Goal: Task Accomplishment & Management: Manage account settings

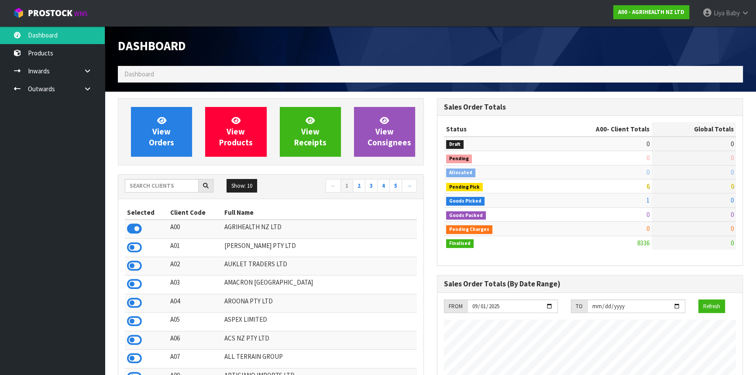
scroll to position [660, 319]
click at [162, 187] on input "text" at bounding box center [162, 186] width 74 height 14
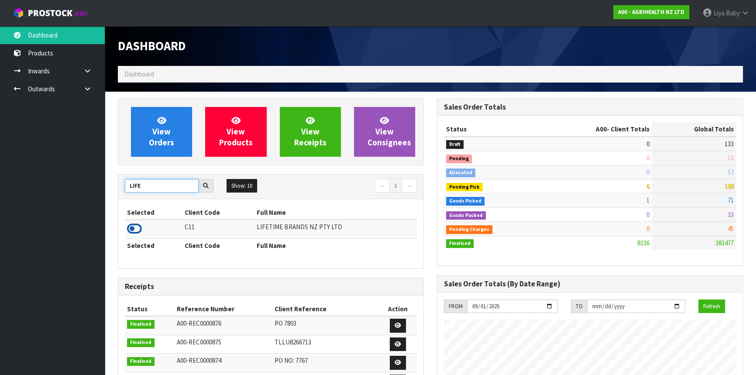
type input "LIFE"
click at [135, 229] on icon at bounding box center [134, 228] width 15 height 13
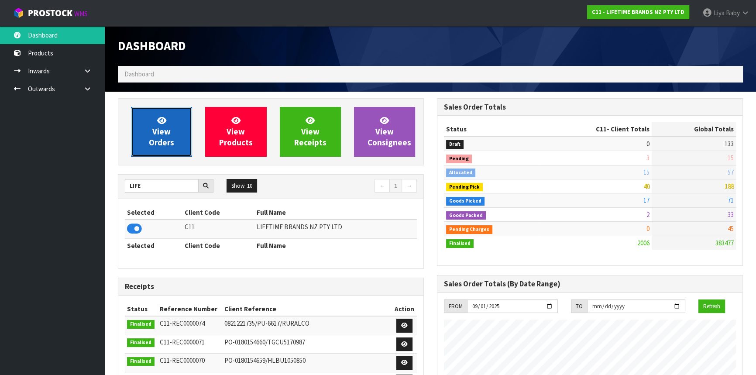
click at [153, 145] on span "View Orders" at bounding box center [161, 131] width 25 height 33
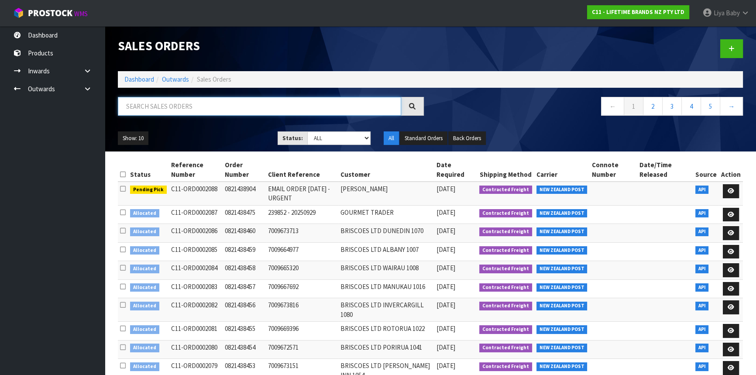
click at [175, 106] on input "text" at bounding box center [259, 106] width 283 height 19
type input "JOB-0414295"
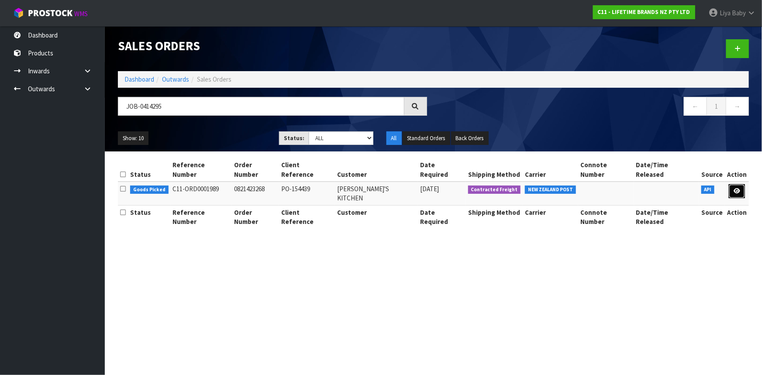
click at [737, 188] on icon at bounding box center [736, 191] width 7 height 6
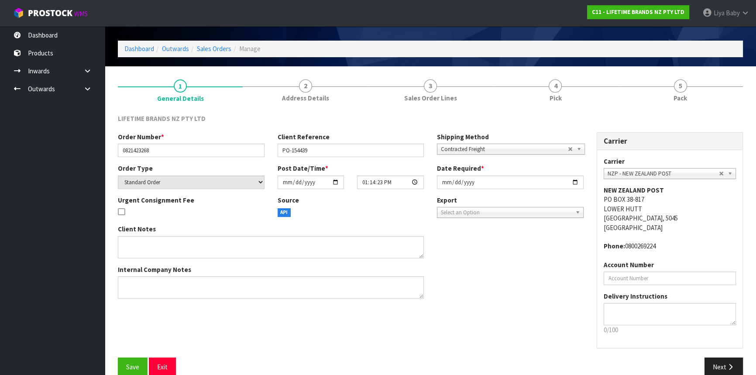
scroll to position [39, 0]
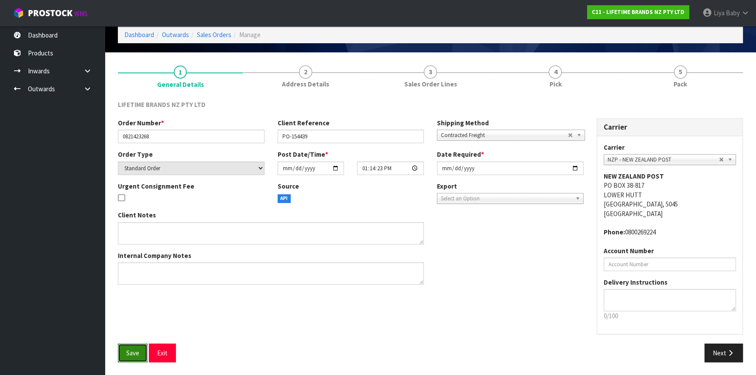
click at [126, 357] on button "Save" at bounding box center [133, 353] width 30 height 19
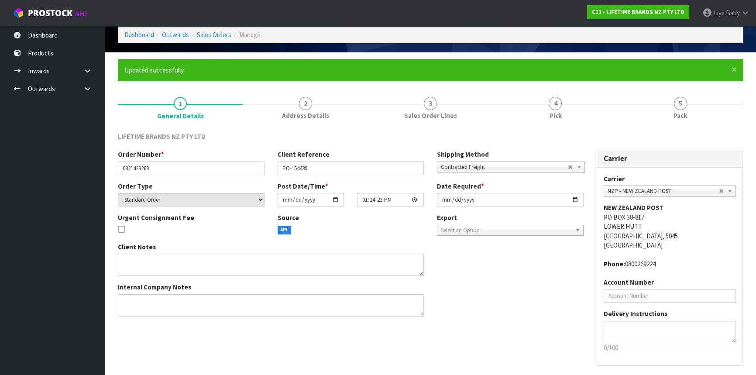
scroll to position [0, 0]
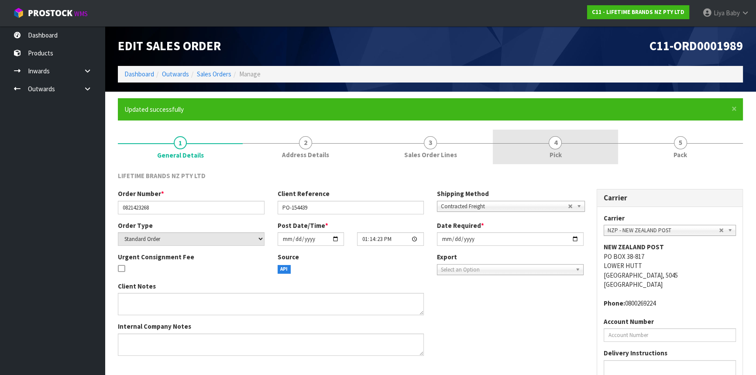
click at [533, 154] on link "4 Pick" at bounding box center [555, 147] width 125 height 34
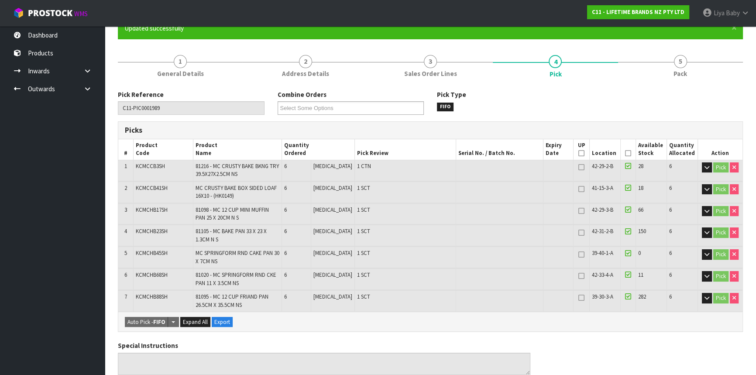
scroll to position [79, 0]
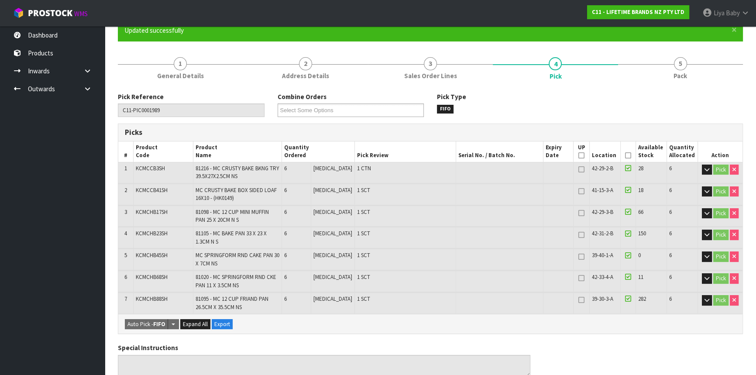
click at [625, 155] on icon at bounding box center [628, 155] width 6 height 0
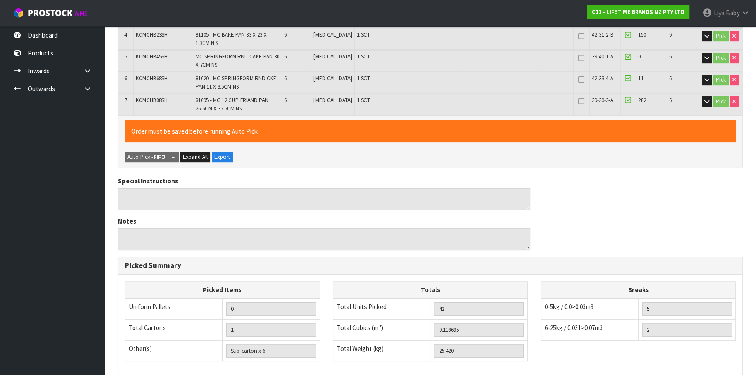
scroll to position [398, 0]
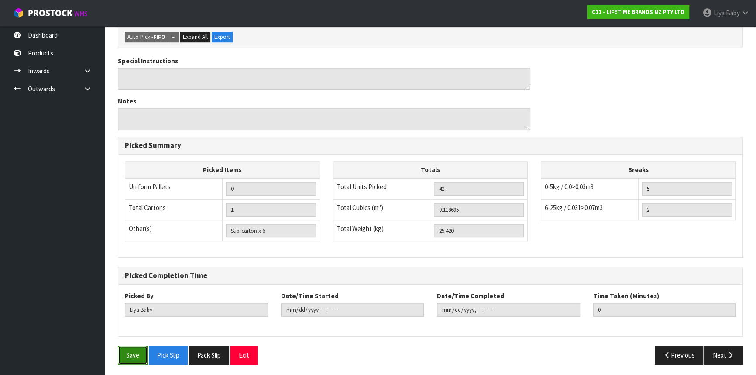
click at [134, 361] on button "Save" at bounding box center [133, 355] width 30 height 19
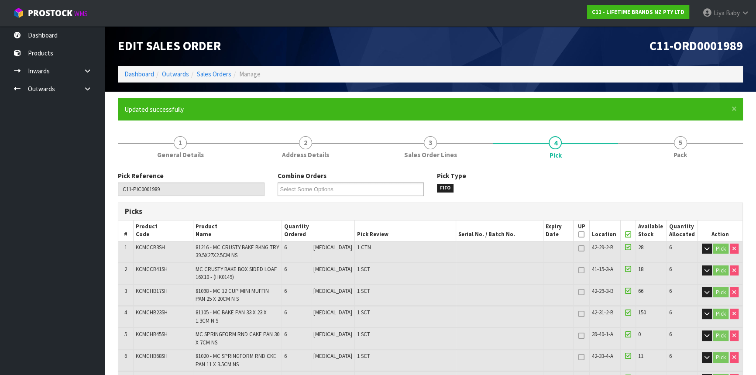
type input "[DATE]T09:47:39"
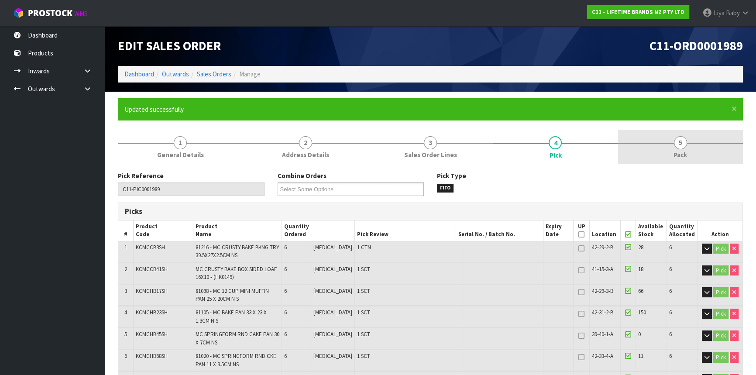
click at [670, 147] on link "5 Pack" at bounding box center [680, 147] width 125 height 34
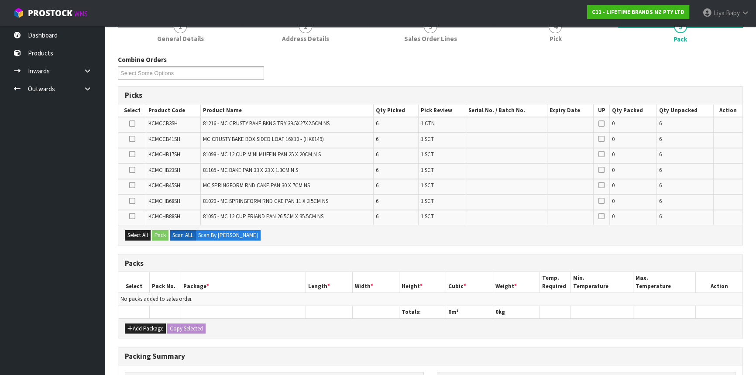
scroll to position [119, 0]
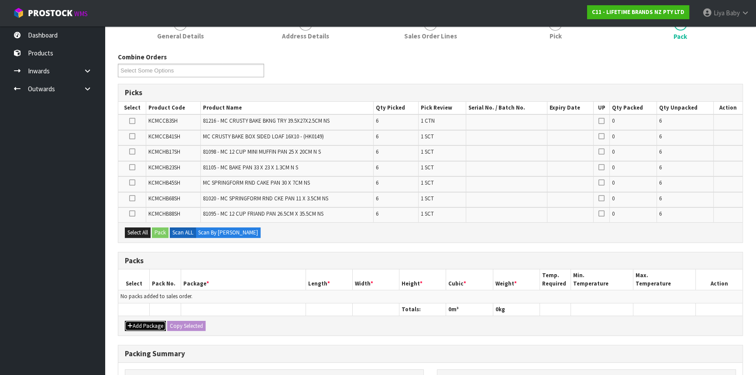
click at [137, 323] on button "Add Package" at bounding box center [145, 326] width 41 height 10
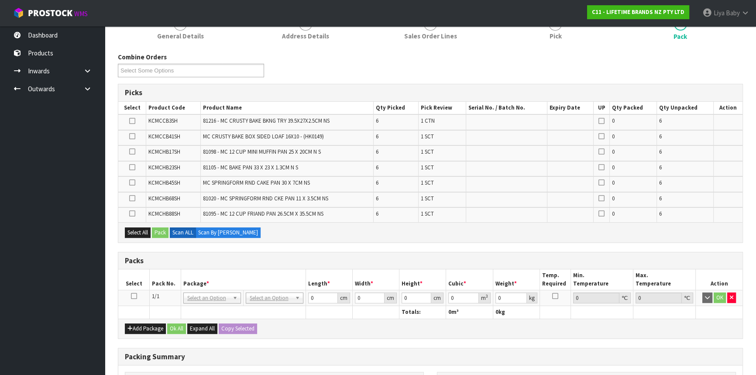
click at [133, 298] on td at bounding box center [133, 298] width 31 height 16
click at [133, 296] on icon at bounding box center [134, 296] width 6 height 0
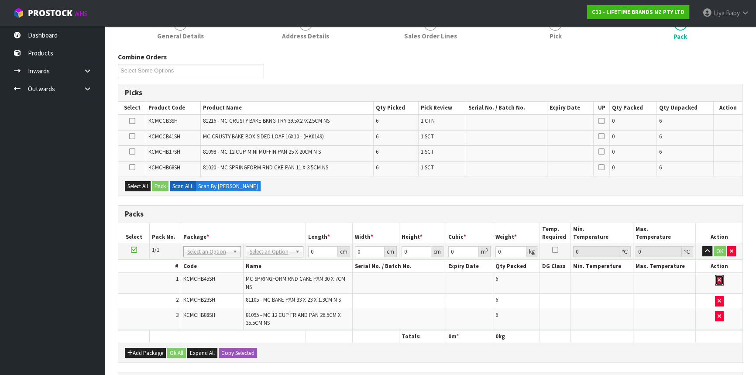
click at [716, 278] on button "button" at bounding box center [719, 280] width 9 height 10
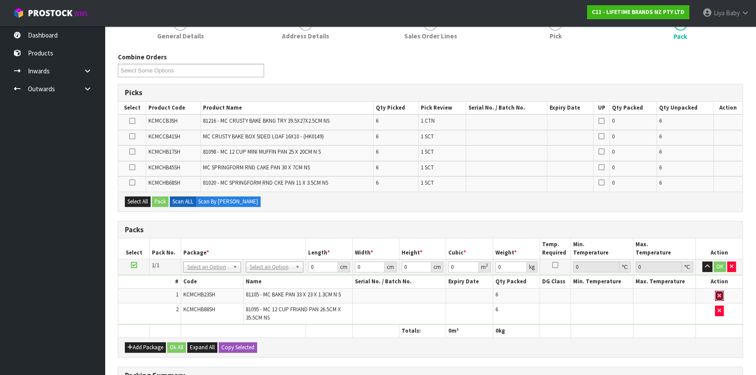
click at [720, 293] on icon "button" at bounding box center [719, 296] width 3 height 6
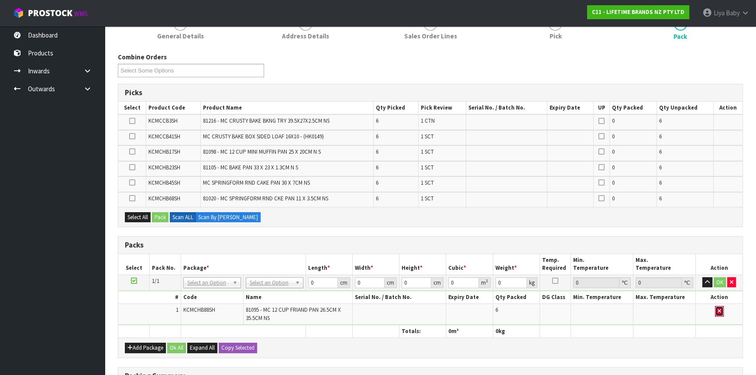
click at [718, 309] on icon "button" at bounding box center [719, 311] width 3 height 6
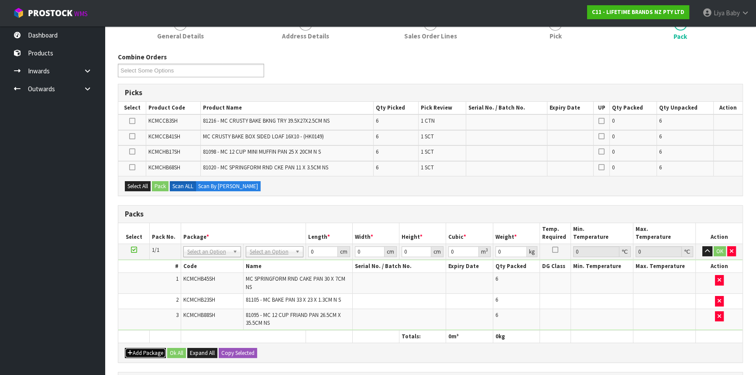
click at [148, 354] on button "Add Package" at bounding box center [145, 353] width 41 height 10
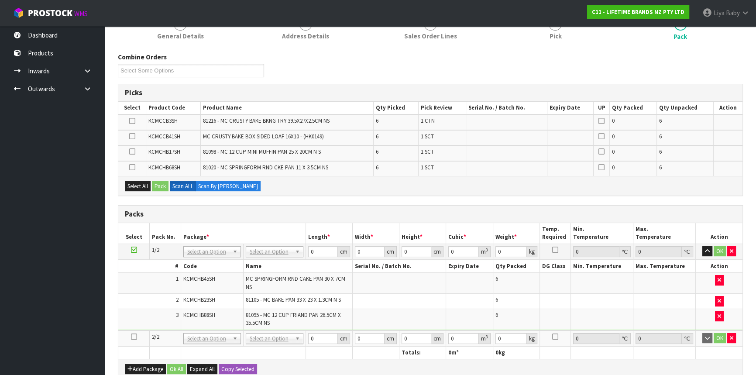
click at [132, 337] on icon at bounding box center [134, 337] width 6 height 0
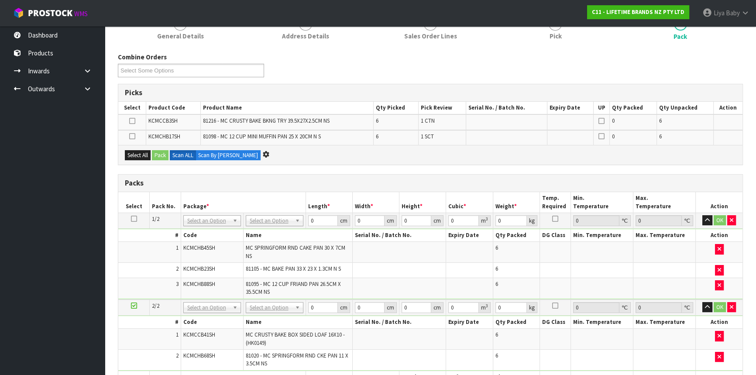
scroll to position [0, 0]
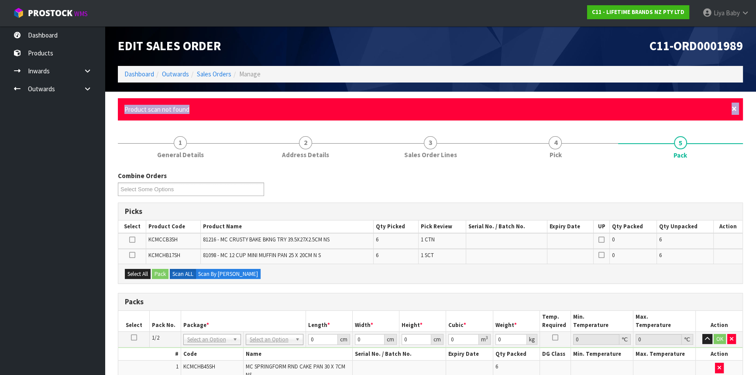
drag, startPoint x: 730, startPoint y: 101, endPoint x: 733, endPoint y: 109, distance: 8.0
click at [733, 109] on div "× Close Product scan not found" at bounding box center [430, 109] width 625 height 22
click at [734, 109] on span "×" at bounding box center [734, 109] width 5 height 12
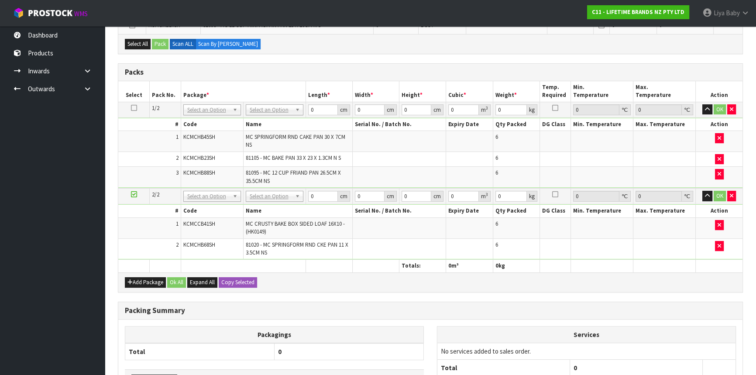
scroll to position [274, 0]
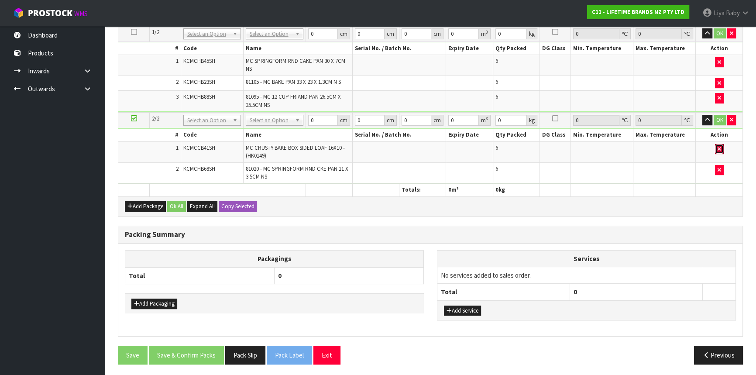
drag, startPoint x: 719, startPoint y: 148, endPoint x: 720, endPoint y: 153, distance: 4.7
click at [720, 148] on icon "button" at bounding box center [719, 149] width 3 height 6
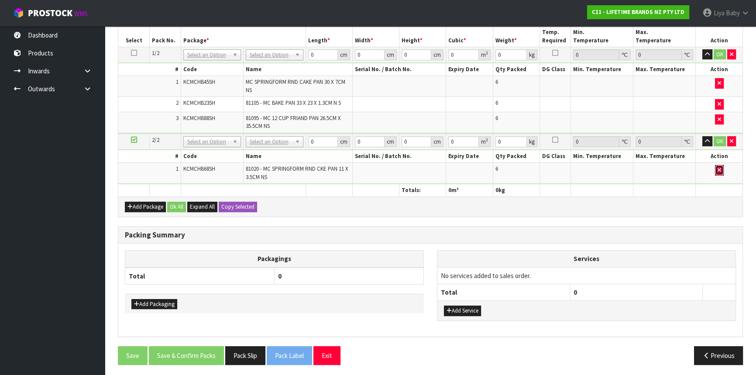
click at [720, 169] on icon "button" at bounding box center [719, 170] width 3 height 6
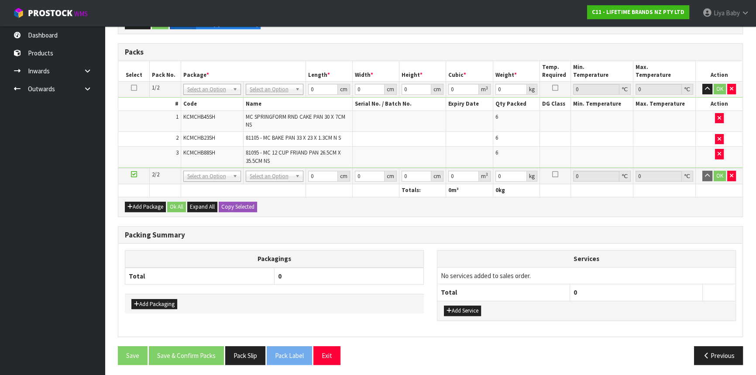
scroll to position [0, 0]
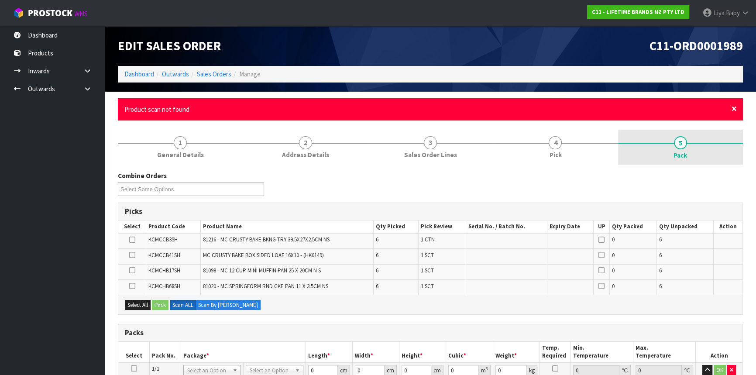
click at [736, 107] on span "×" at bounding box center [734, 109] width 5 height 12
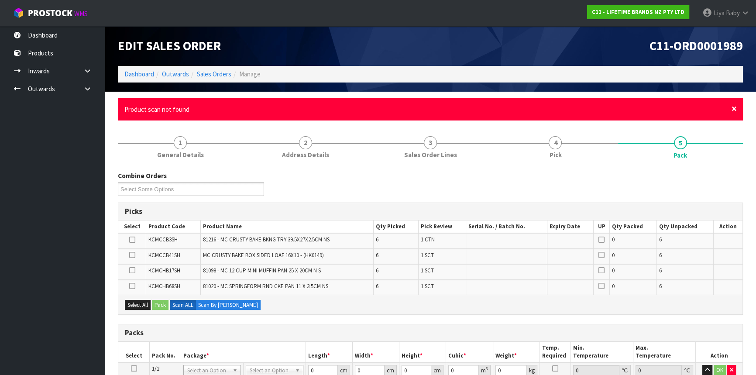
click at [733, 106] on span "×" at bounding box center [734, 109] width 5 height 12
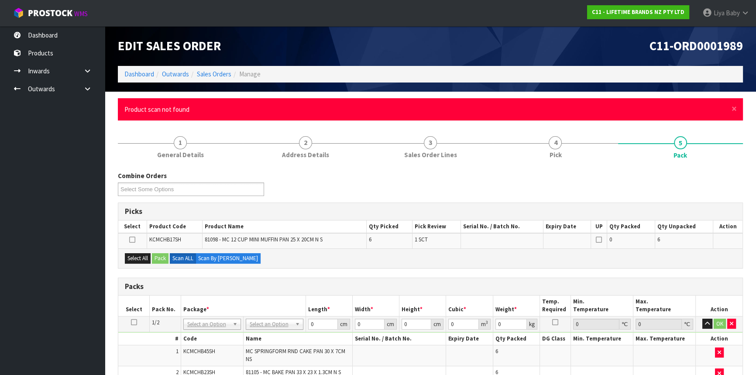
click at [737, 110] on div "× Close Product scan not found" at bounding box center [430, 109] width 625 height 22
click at [734, 109] on span "×" at bounding box center [734, 109] width 5 height 12
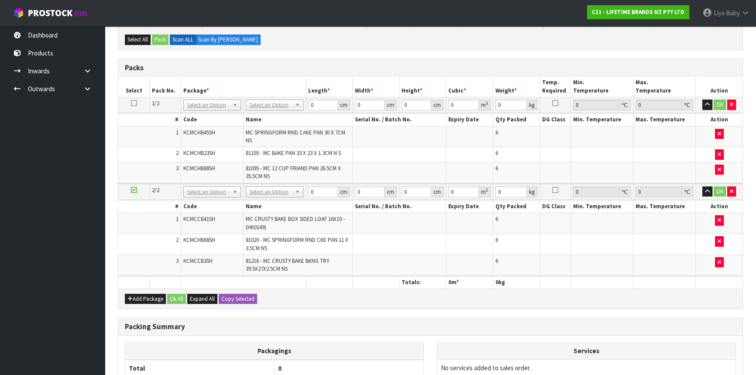
scroll to position [198, 0]
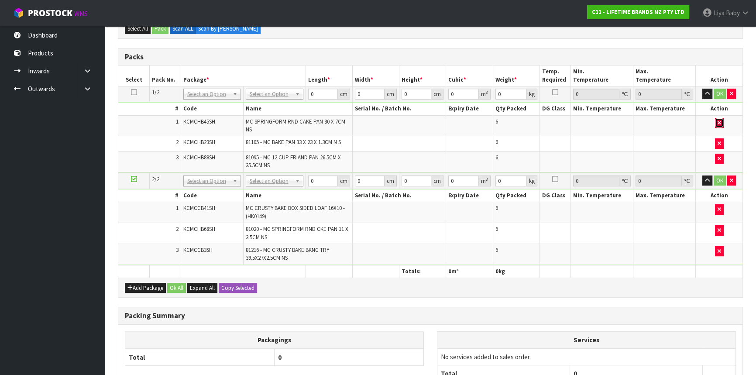
click at [721, 122] on button "button" at bounding box center [719, 123] width 9 height 10
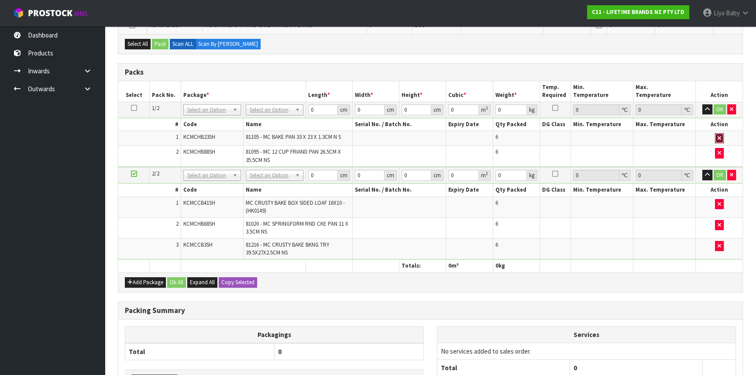
click at [723, 139] on button "button" at bounding box center [719, 138] width 9 height 10
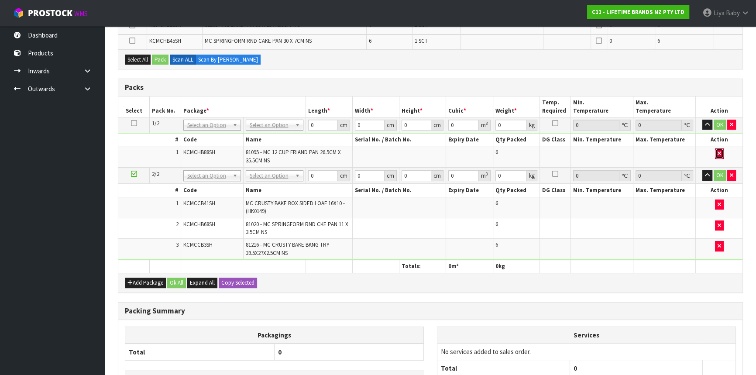
click at [720, 148] on button "button" at bounding box center [719, 153] width 9 height 10
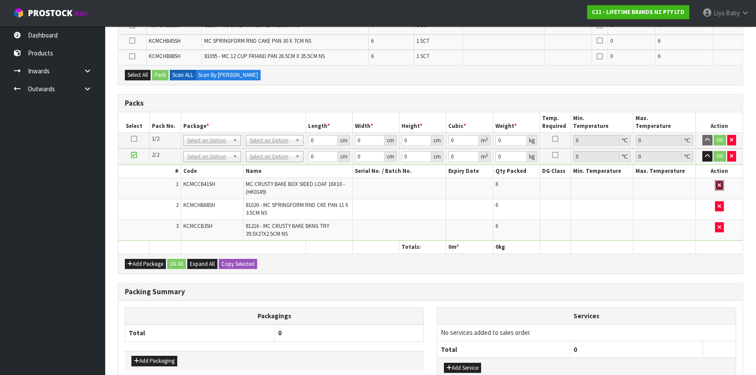
click at [720, 184] on icon "button" at bounding box center [719, 185] width 3 height 6
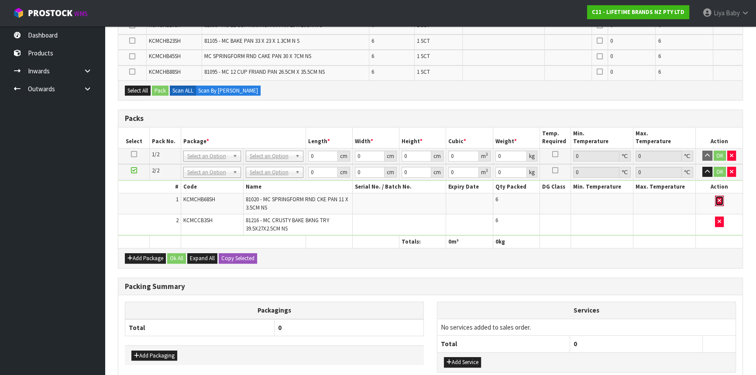
click at [720, 199] on icon "button" at bounding box center [719, 201] width 3 height 6
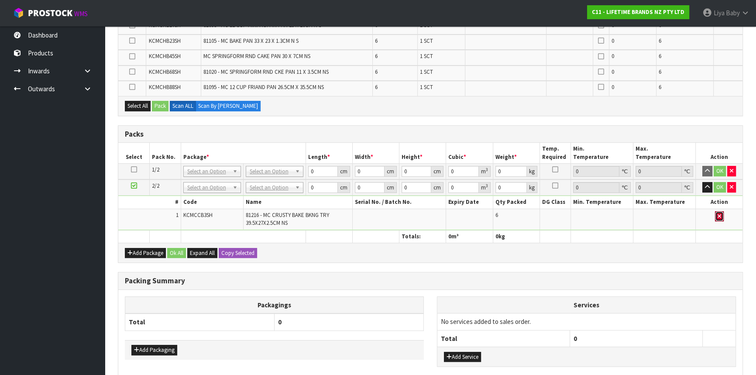
click at [720, 213] on icon "button" at bounding box center [719, 216] width 3 height 6
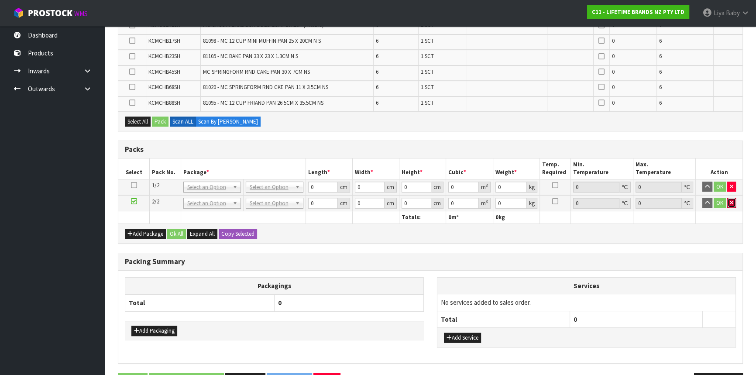
click at [736, 200] on button "button" at bounding box center [731, 203] width 9 height 10
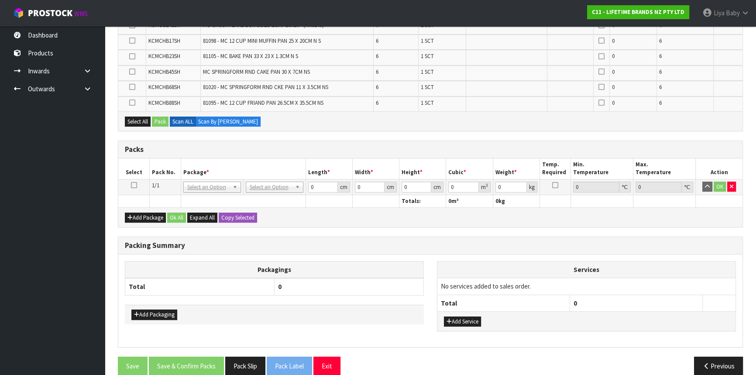
drag, startPoint x: 131, startPoint y: 184, endPoint x: 157, endPoint y: 186, distance: 26.3
click at [135, 185] on icon at bounding box center [134, 185] width 6 height 0
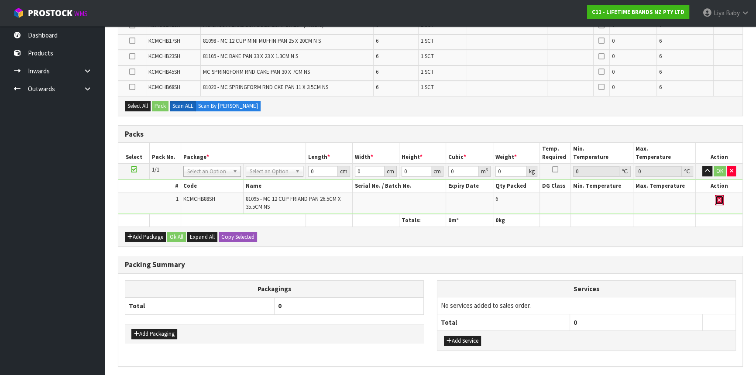
click at [716, 200] on button "button" at bounding box center [719, 200] width 9 height 10
click at [718, 197] on icon "button" at bounding box center [719, 200] width 3 height 6
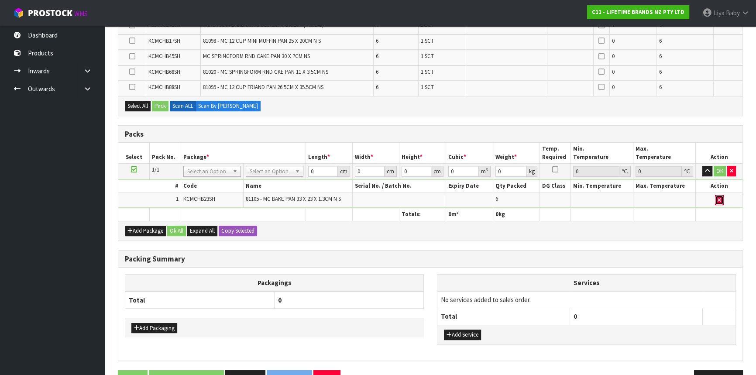
click at [720, 197] on icon "button" at bounding box center [719, 200] width 3 height 6
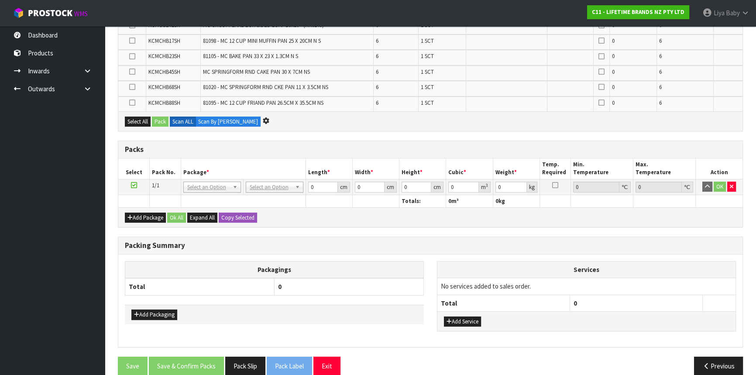
scroll to position [0, 0]
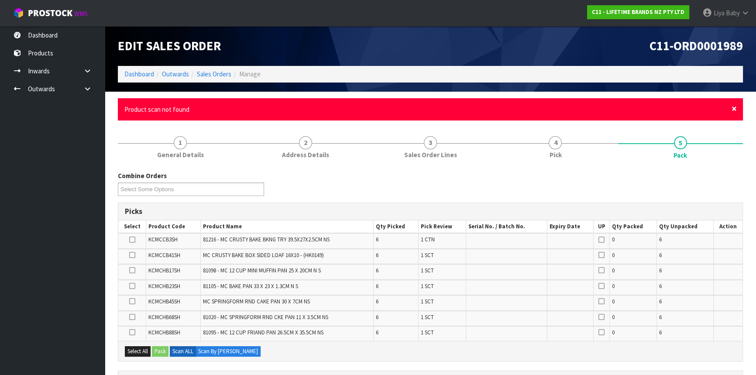
click at [737, 110] on span "×" at bounding box center [734, 109] width 5 height 12
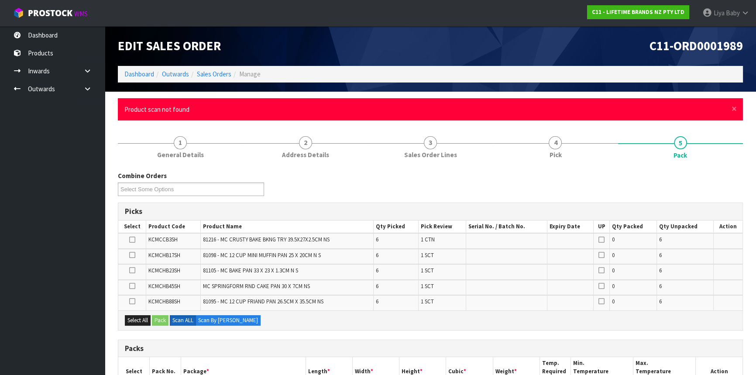
click at [731, 108] on div "× Close Product scan not found" at bounding box center [430, 109] width 625 height 22
click at [736, 110] on span "×" at bounding box center [734, 109] width 5 height 12
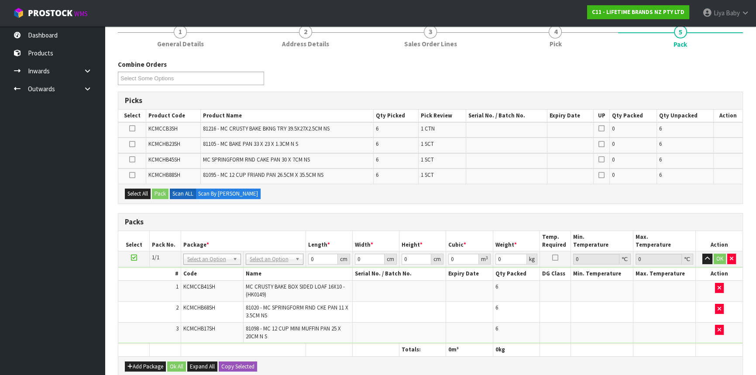
scroll to position [158, 0]
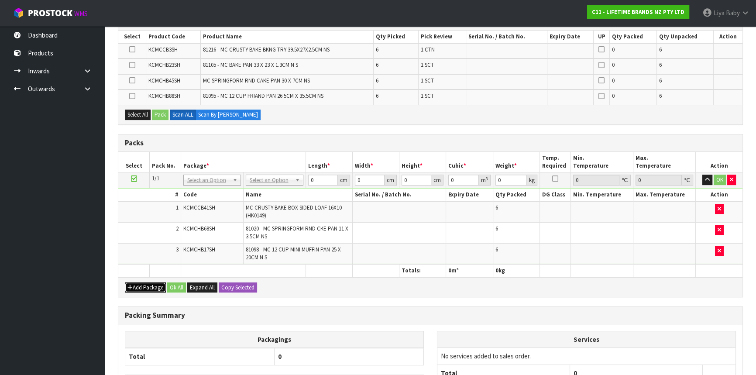
click at [144, 286] on button "Add Package" at bounding box center [145, 287] width 41 height 10
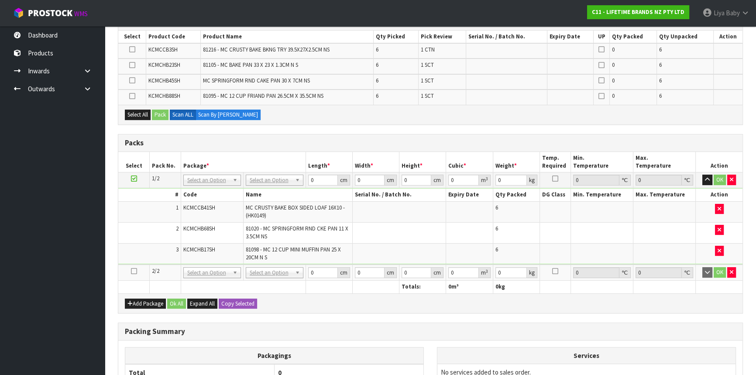
click at [133, 272] on icon at bounding box center [134, 271] width 6 height 0
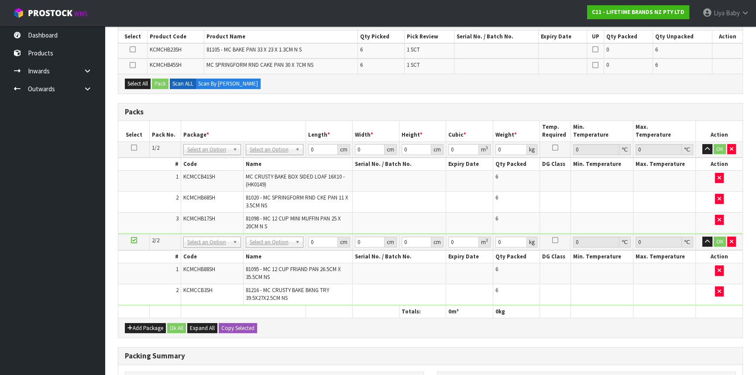
click at [298, 267] on span "81095 - MC 12 CUP FRIAND PAN 26.5CM X 35.5CM NS" at bounding box center [293, 272] width 95 height 15
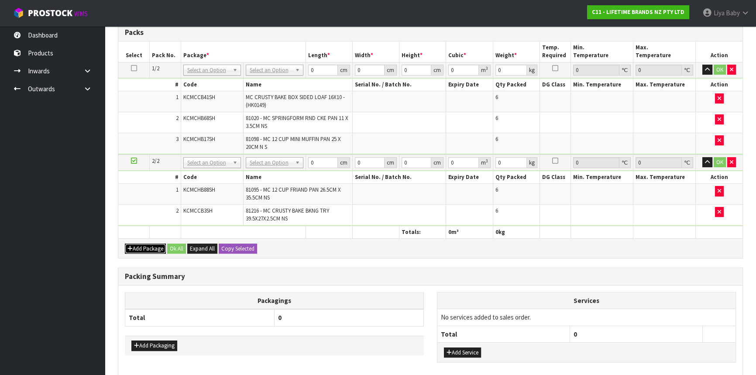
click at [149, 244] on button "Add Package" at bounding box center [145, 249] width 41 height 10
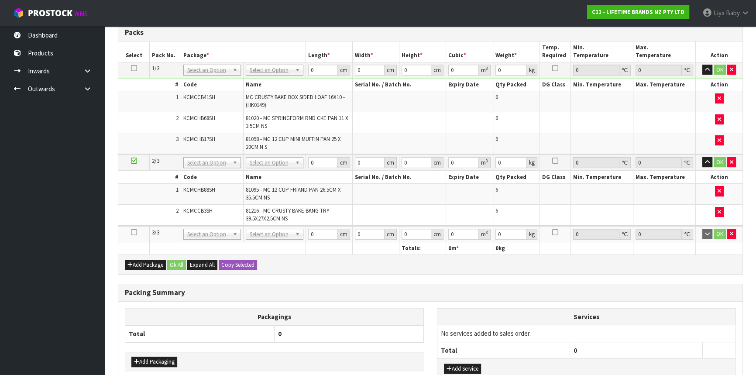
click at [134, 232] on icon at bounding box center [134, 232] width 6 height 0
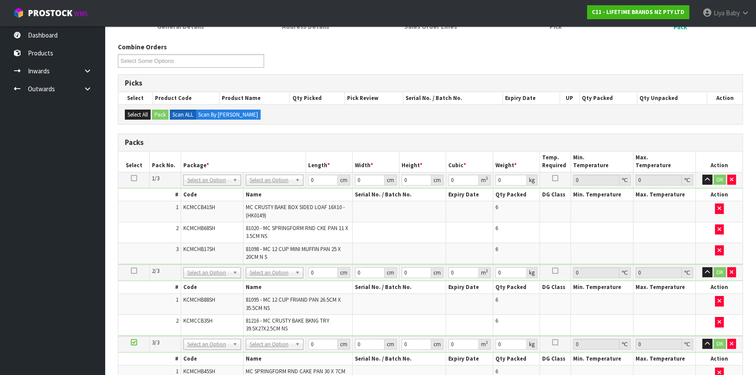
scroll to position [88, 0]
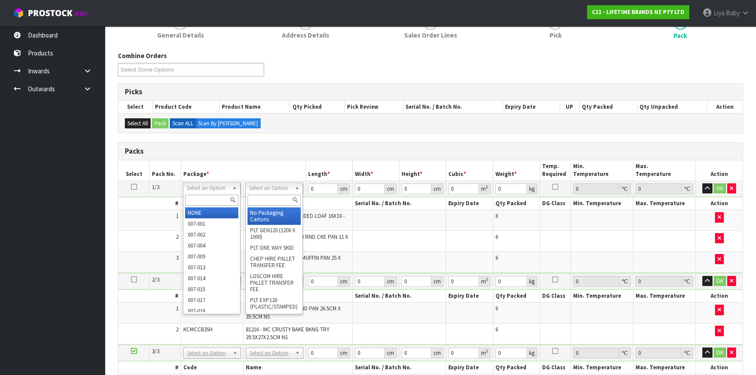
click at [268, 196] on input "text" at bounding box center [274, 200] width 53 height 11
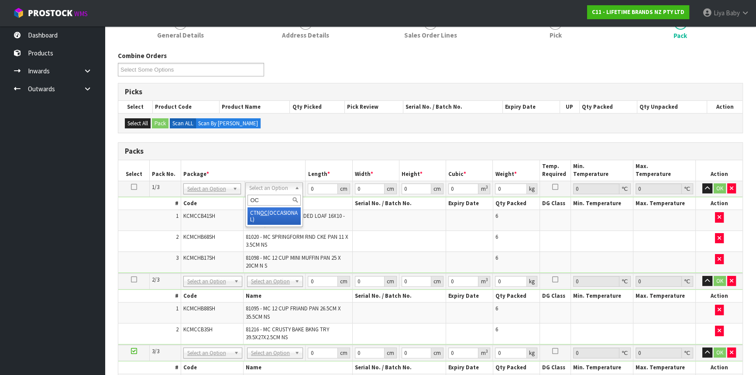
type input "OC"
type input "5.77"
click at [322, 189] on input "0" at bounding box center [323, 188] width 30 height 11
type input "44"
click at [319, 187] on input "44" at bounding box center [323, 188] width 30 height 11
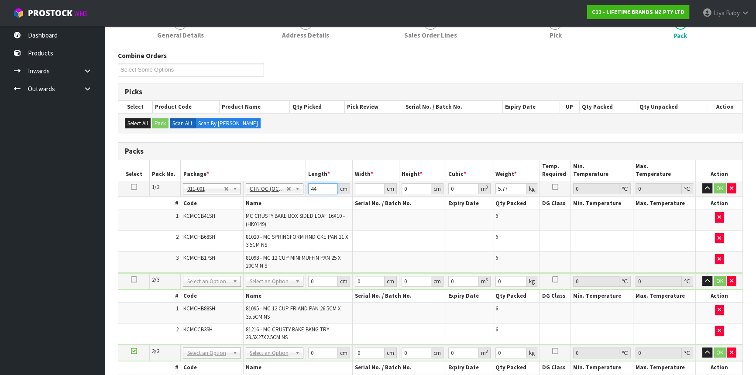
type input "4"
type input "39"
type input "43"
click at [417, 186] on input "0" at bounding box center [417, 188] width 30 height 11
type input "3"
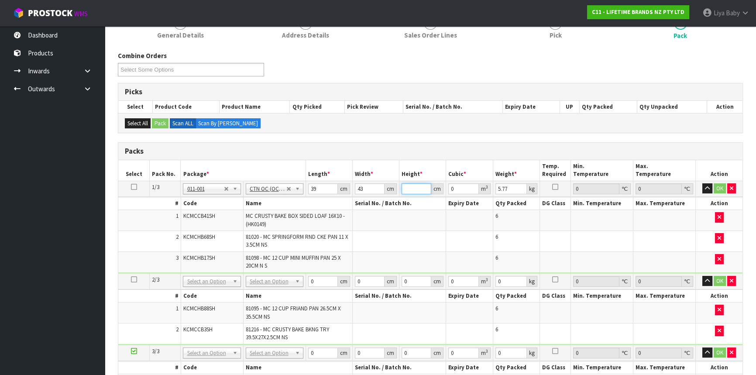
type input "0.005031"
type input "30"
type input "0.05031"
type input "30"
type input "7"
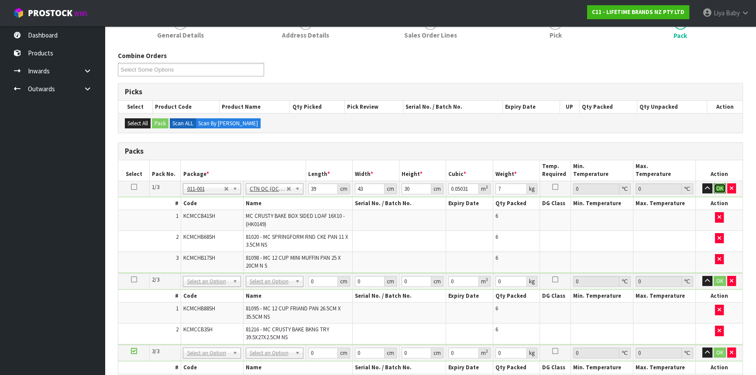
click at [722, 189] on button "OK" at bounding box center [720, 188] width 12 height 10
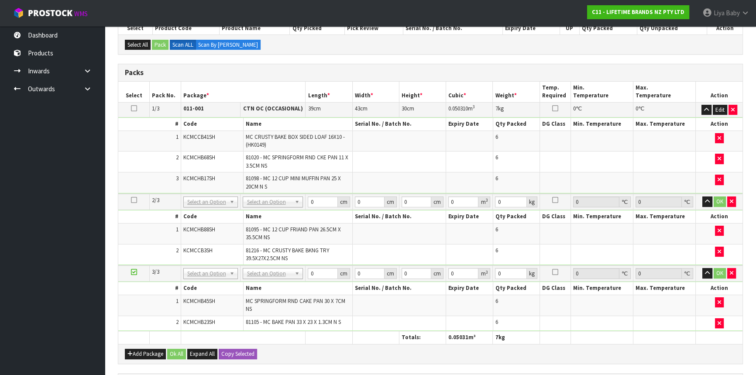
scroll to position [168, 0]
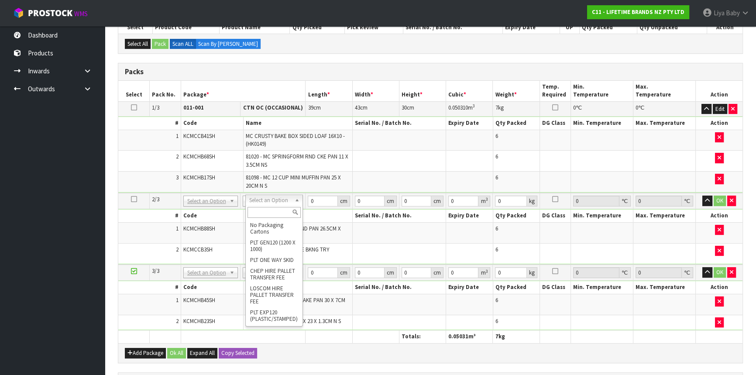
click at [282, 211] on input "text" at bounding box center [275, 212] width 54 height 11
type input "CTN6"
type input "45.5"
type input "30.5"
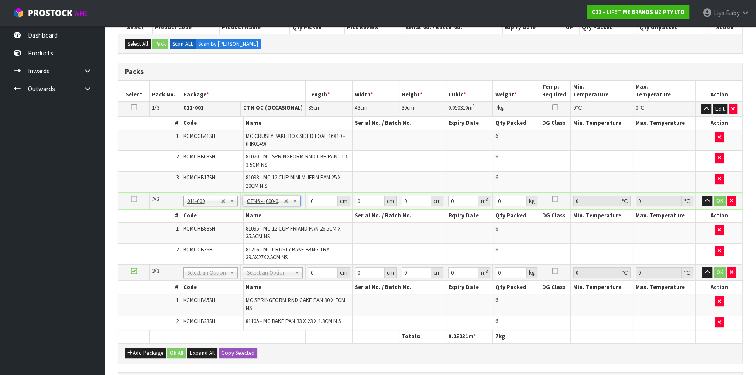
type input "0.042326"
type input "10.64"
click at [321, 200] on input "45.5" at bounding box center [323, 201] width 30 height 11
type input "45"
type input "0.041861"
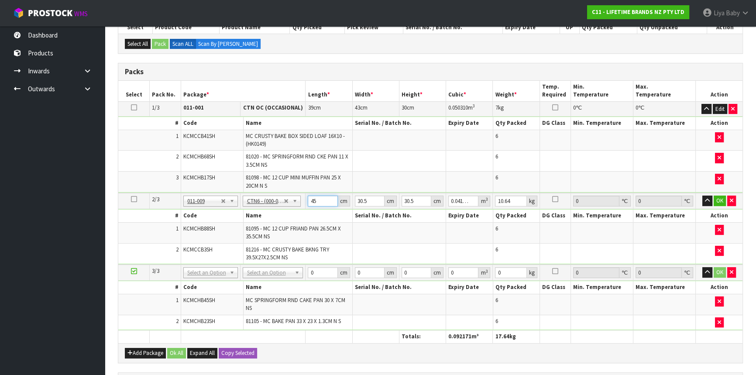
type input "4"
type input "0.003721"
type input "0"
type input "4"
type input "0.003721"
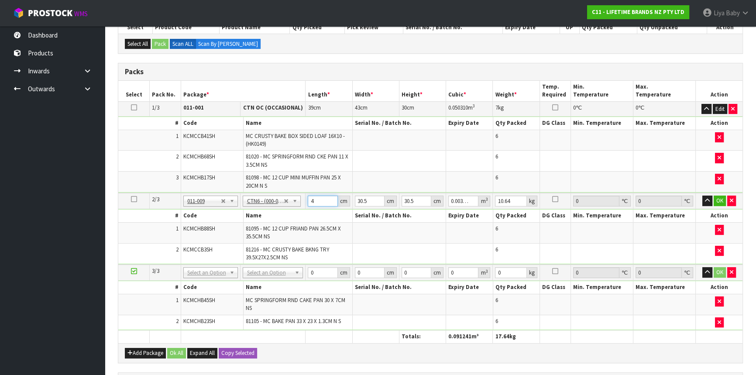
type input "44"
type input "0.040931"
type input "44"
type input "0"
type input "5"
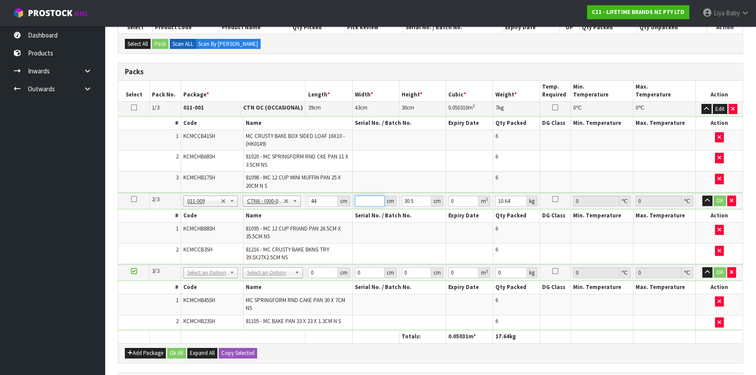
type input "0.00671"
type input "51"
type input "0.068442"
type input "51"
type input "0"
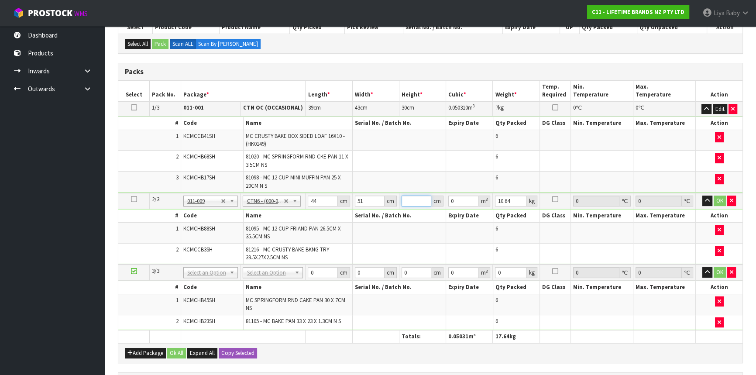
type input "3"
type input "0.006732"
type input "36"
type input "0.080784"
type input "36"
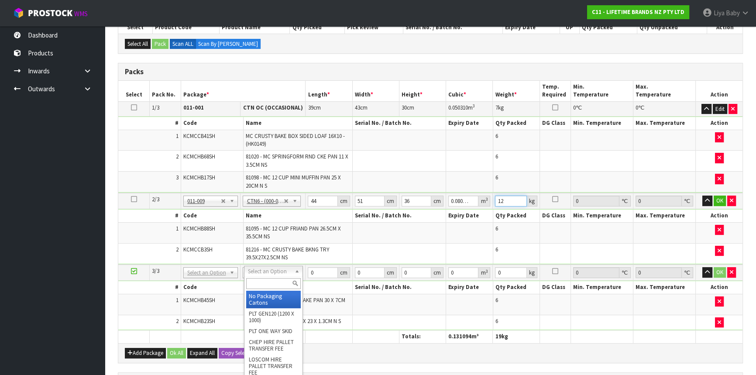
type input "12"
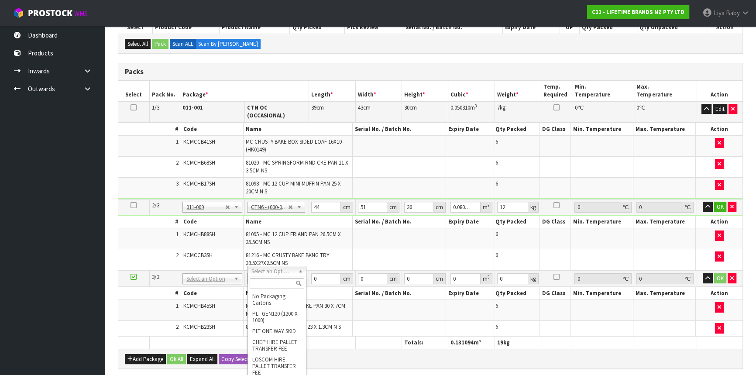
click at [273, 282] on input "text" at bounding box center [277, 283] width 55 height 11
type input "OC"
type input "2"
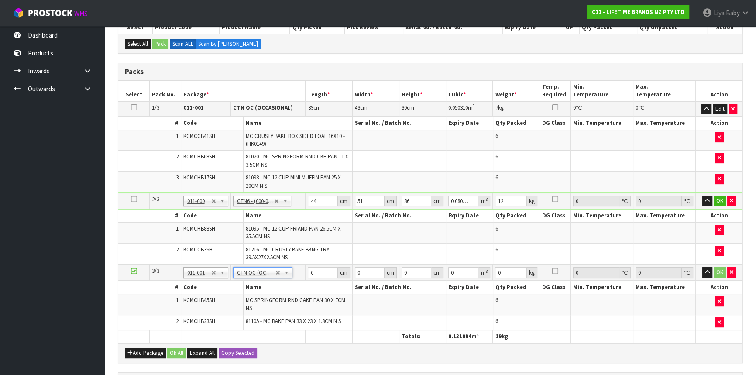
type input "9.21"
click at [315, 269] on input "0" at bounding box center [323, 272] width 30 height 11
type input "44"
type input "51"
type input "3"
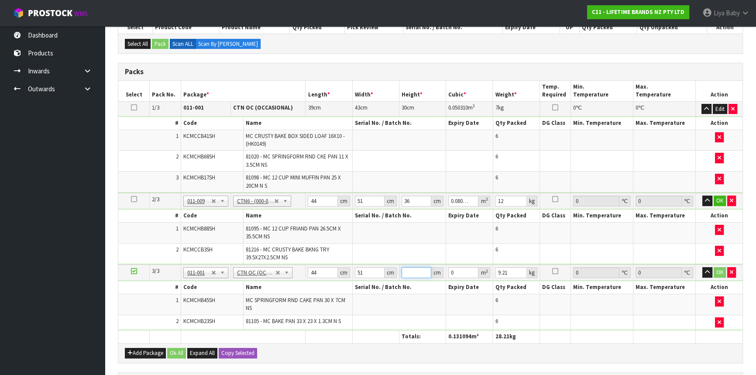
type input "0.006732"
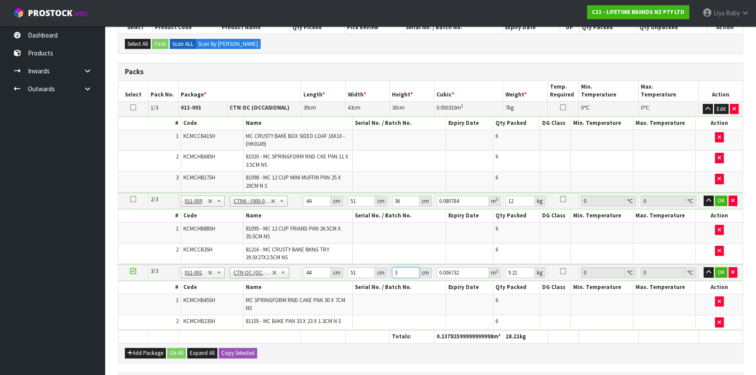
type input "36"
type input "0.080784"
type input "36"
type input "12"
drag, startPoint x: 720, startPoint y: 196, endPoint x: 719, endPoint y: 216, distance: 20.1
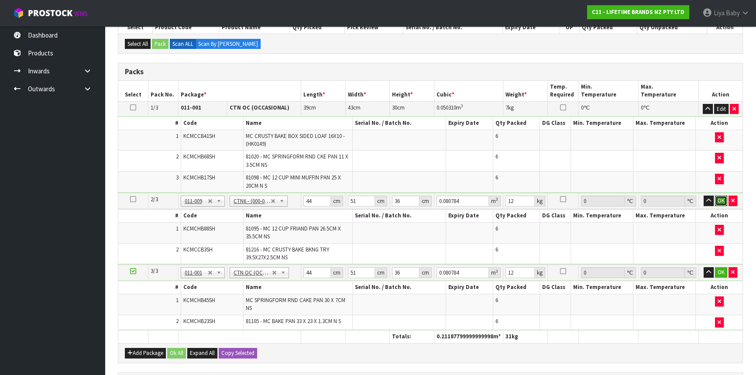
click at [720, 199] on button "OK" at bounding box center [721, 201] width 12 height 10
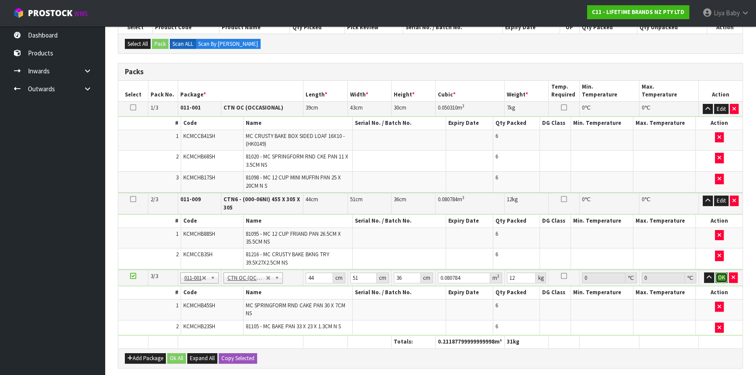
drag, startPoint x: 722, startPoint y: 272, endPoint x: 518, endPoint y: 285, distance: 204.3
click at [722, 272] on button "OK" at bounding box center [722, 277] width 12 height 10
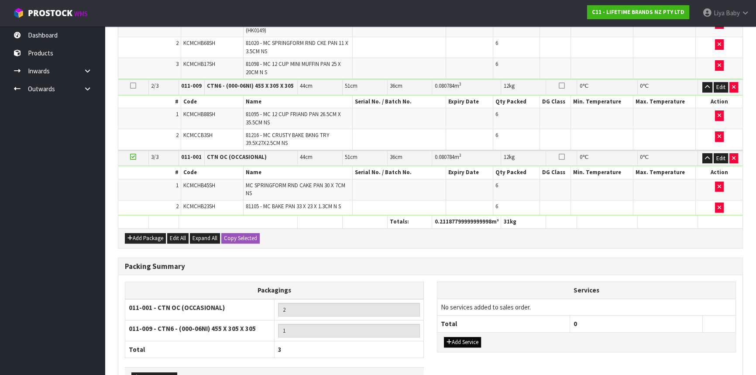
scroll to position [338, 0]
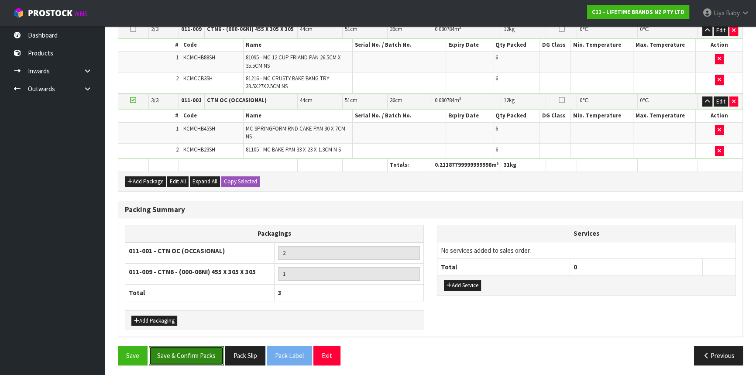
click at [188, 349] on button "Save & Confirm Packs" at bounding box center [186, 355] width 75 height 19
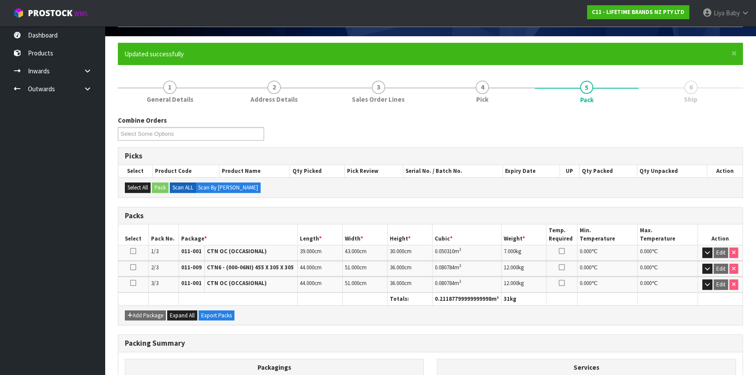
scroll to position [171, 0]
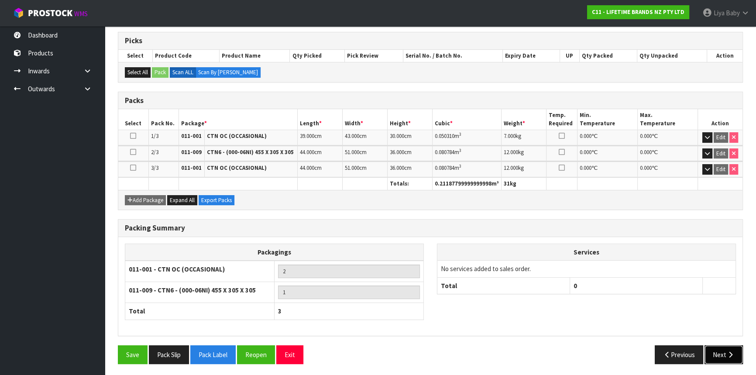
click at [722, 354] on button "Next" at bounding box center [724, 354] width 38 height 19
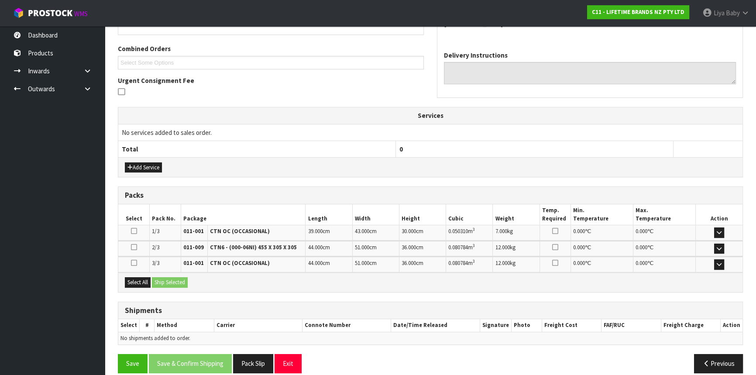
scroll to position [223, 0]
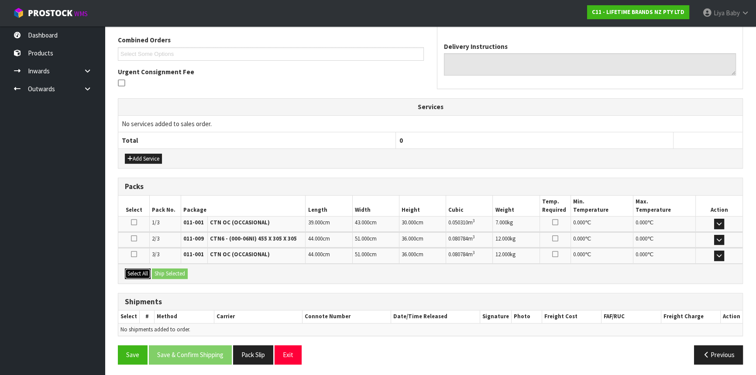
drag, startPoint x: 143, startPoint y: 268, endPoint x: 149, endPoint y: 270, distance: 6.4
click at [144, 270] on button "Select All" at bounding box center [138, 274] width 26 height 10
click at [163, 269] on button "Ship Selected" at bounding box center [170, 274] width 36 height 10
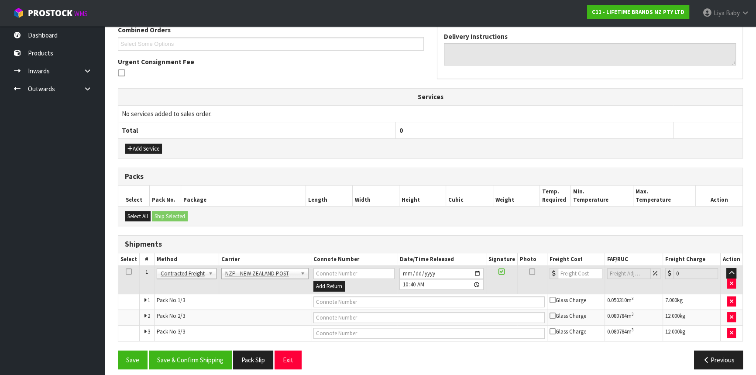
scroll to position [238, 0]
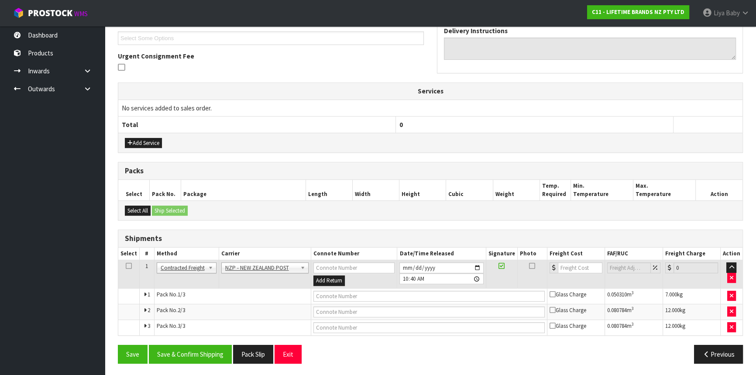
click at [126, 266] on icon at bounding box center [129, 266] width 6 height 0
click at [177, 352] on button "Save & Confirm Shipping" at bounding box center [190, 354] width 83 height 19
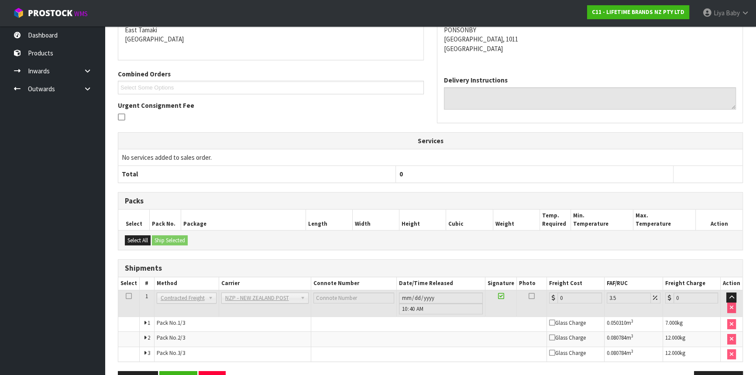
scroll to position [224, 0]
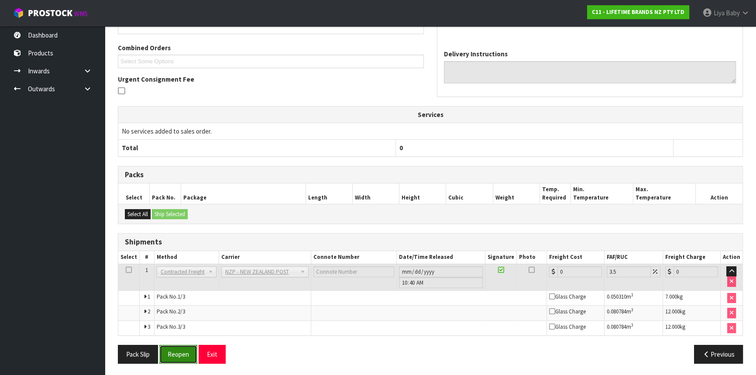
click at [185, 355] on button "Reopen" at bounding box center [178, 354] width 38 height 19
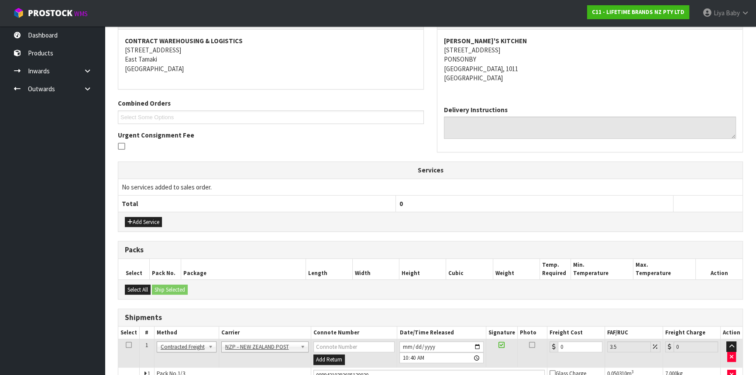
scroll to position [246, 0]
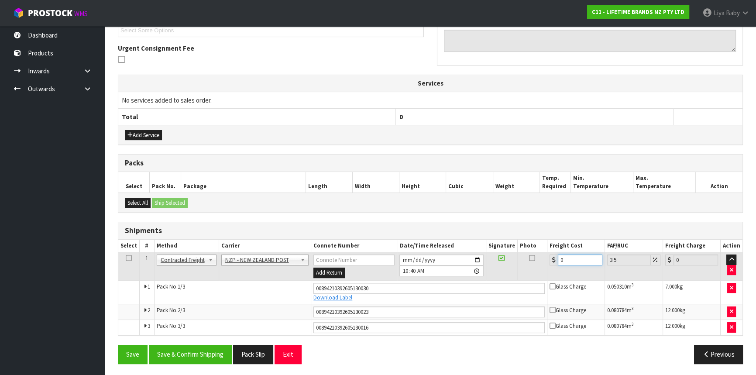
click at [570, 256] on input "0" at bounding box center [580, 260] width 45 height 11
type input "1"
type input "1.03"
type input "12"
type input "12.42"
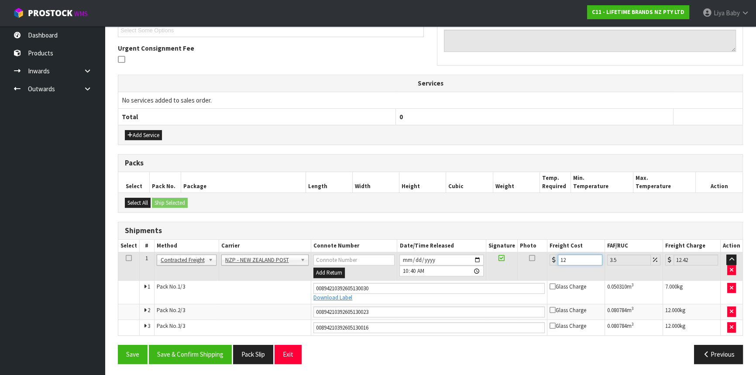
type input "12.9"
type input "13.35"
type input "12.99"
type input "13.44"
type input "12.99"
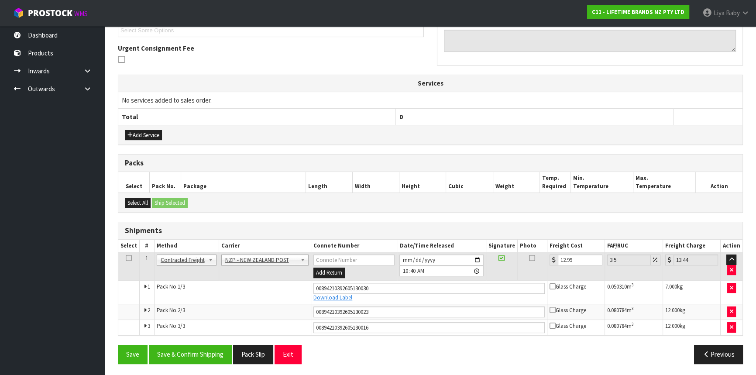
click at [128, 258] on icon at bounding box center [129, 258] width 6 height 0
click at [192, 347] on button "Save & Confirm Shipping" at bounding box center [190, 354] width 83 height 19
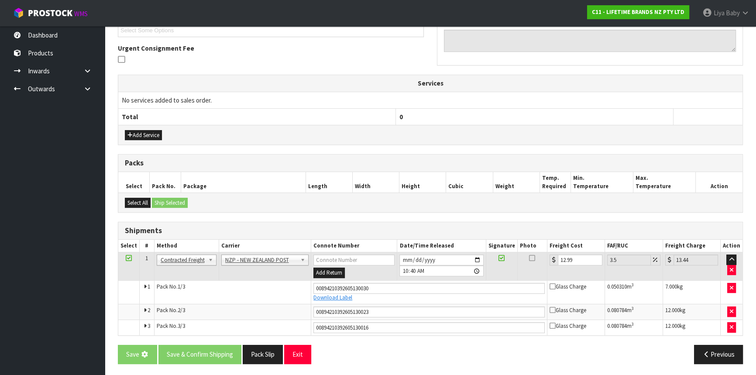
scroll to position [0, 0]
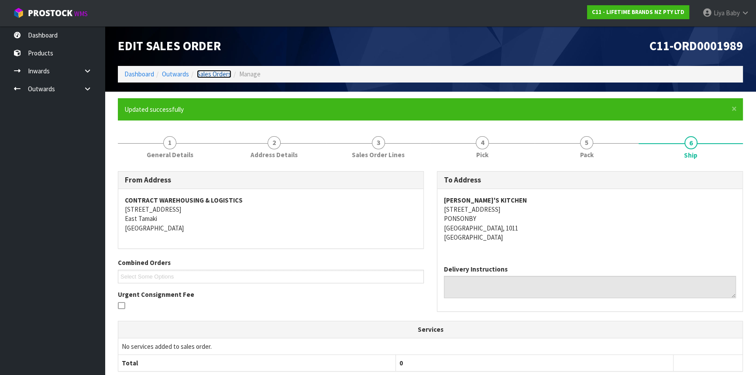
click at [223, 74] on link "Sales Orders" at bounding box center [214, 74] width 34 height 8
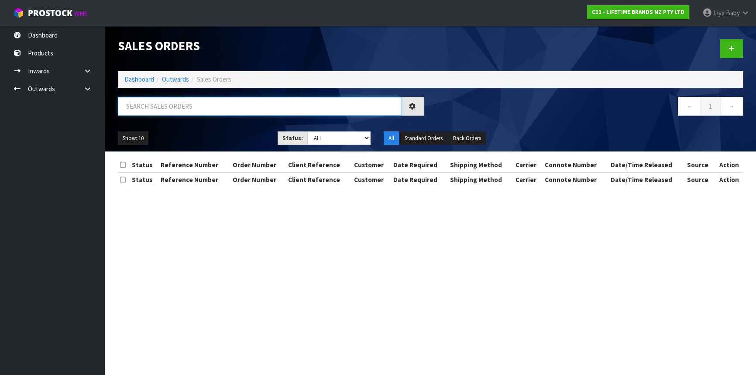
click at [168, 108] on input "text" at bounding box center [259, 106] width 283 height 19
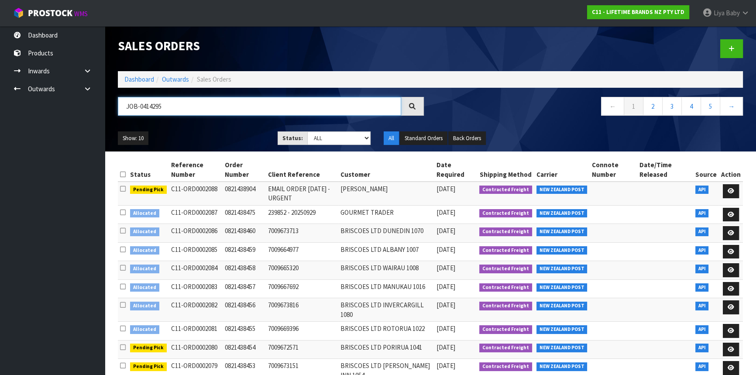
type input "JOB-0414295"
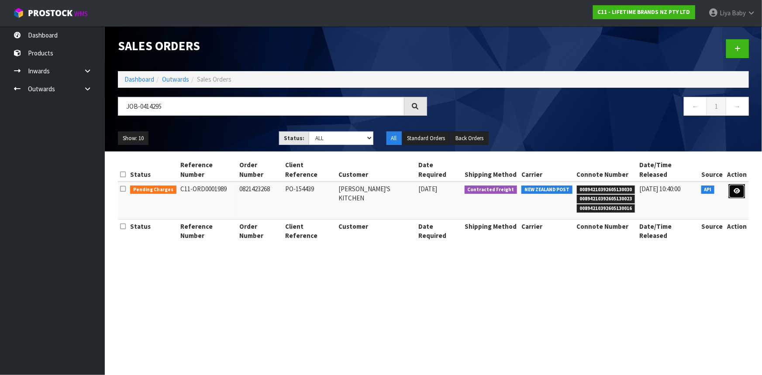
click at [740, 184] on link at bounding box center [737, 191] width 16 height 14
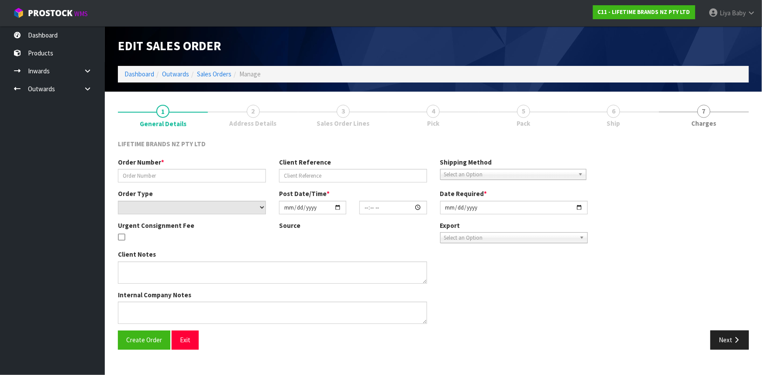
type input "0821423268"
type input "PO-154439"
select select "number:0"
type input "[DATE]"
type input "13:14:23.000"
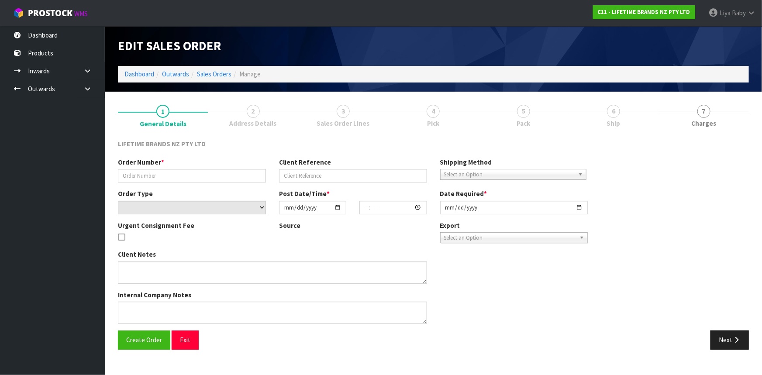
type input "[DATE]"
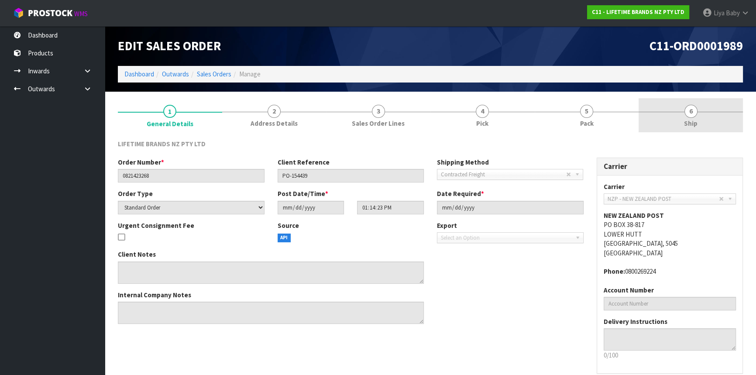
click at [696, 109] on span "6" at bounding box center [691, 111] width 13 height 13
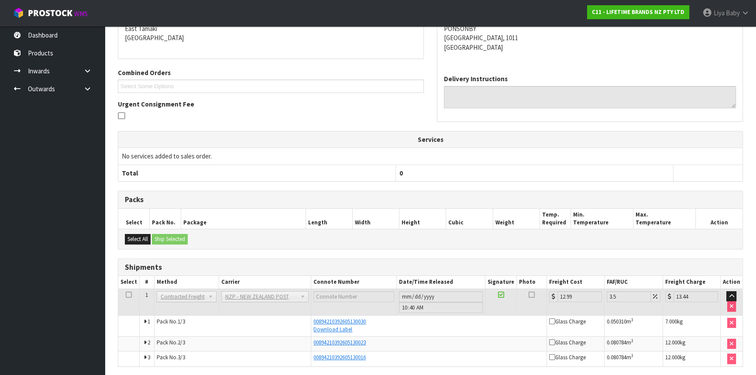
scroll to position [189, 0]
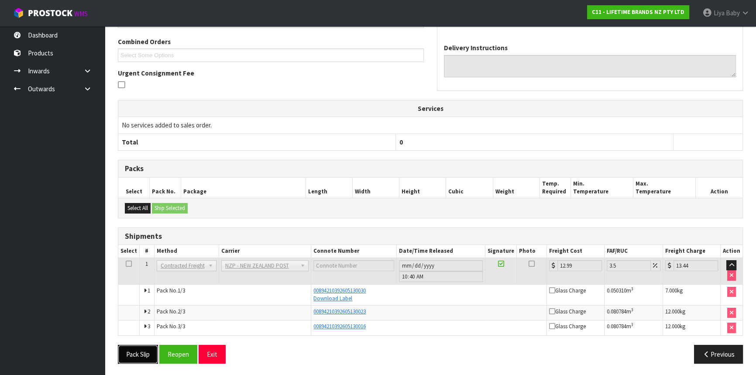
click at [151, 354] on button "Pack Slip" at bounding box center [138, 354] width 40 height 19
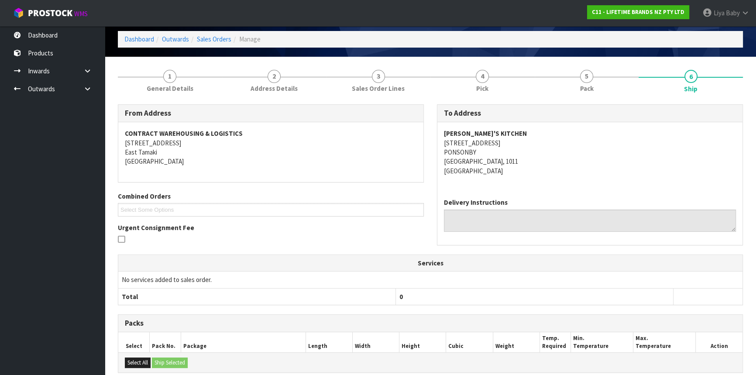
scroll to position [0, 0]
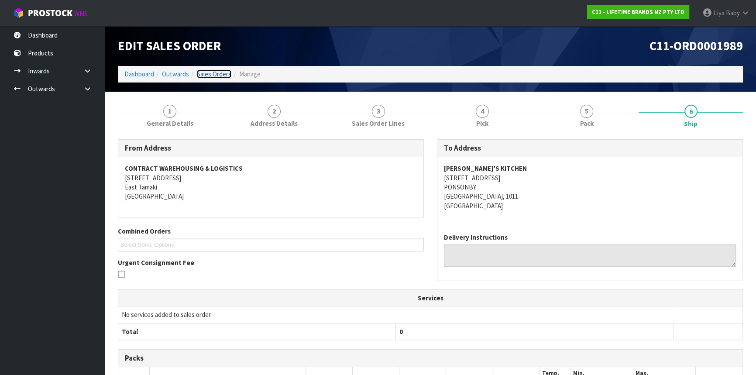
click at [222, 73] on link "Sales Orders" at bounding box center [214, 74] width 34 height 8
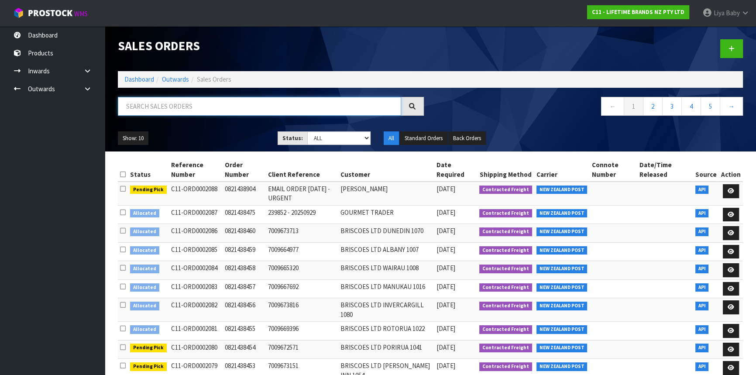
click at [191, 104] on input "text" at bounding box center [259, 106] width 283 height 19
type input "JOB-0415012"
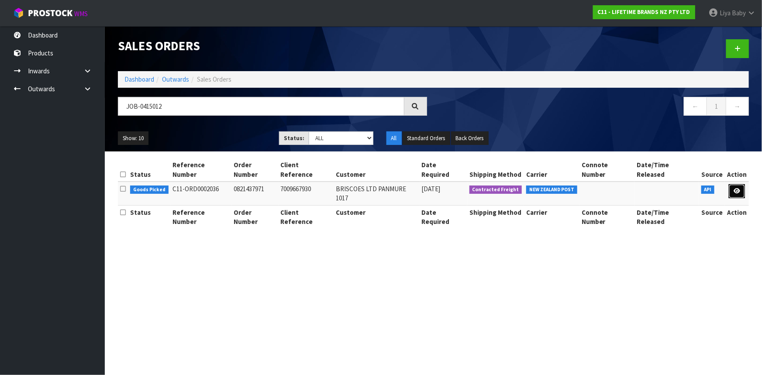
click at [737, 188] on icon at bounding box center [736, 191] width 7 height 6
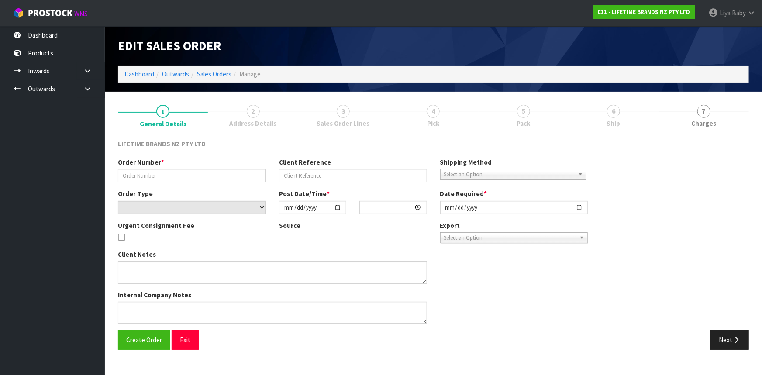
type input "0821437971"
type input "7009667930"
select select "number:0"
type input "[DATE]"
type input "14:19:36.000"
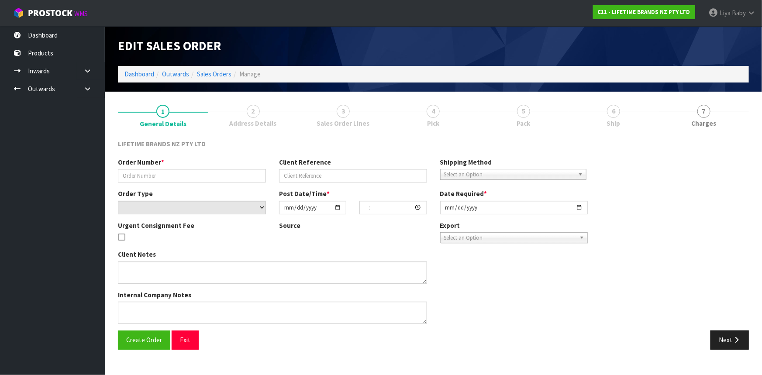
type input "[DATE]"
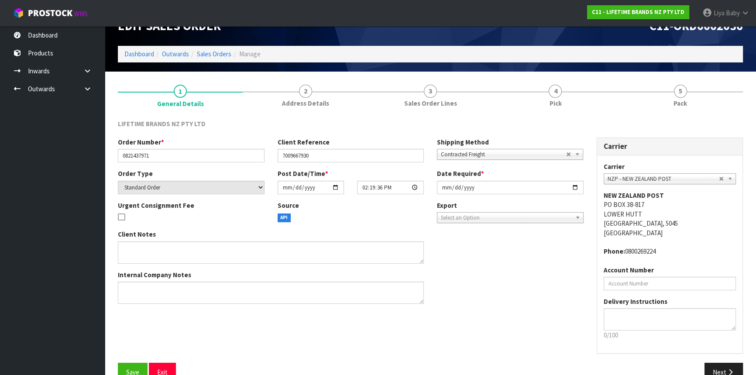
scroll to position [39, 0]
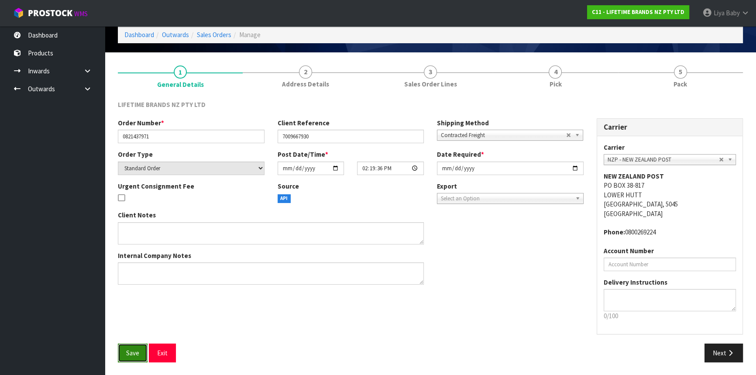
click at [132, 350] on span "Save" at bounding box center [132, 353] width 13 height 8
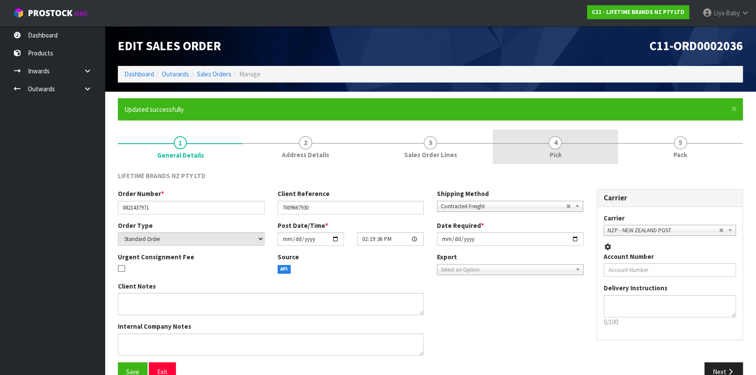
click at [555, 155] on span "Pick" at bounding box center [555, 154] width 12 height 9
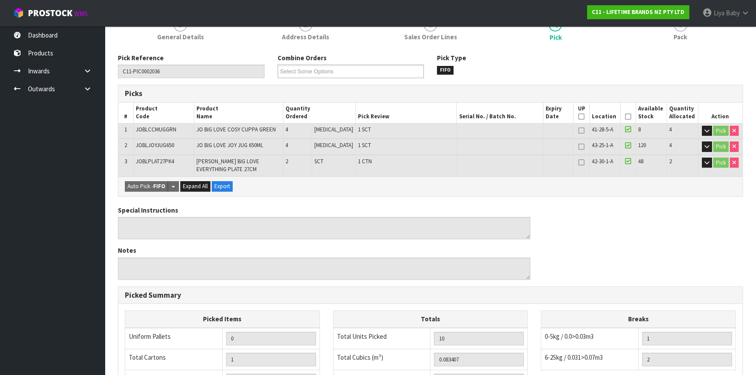
scroll to position [119, 0]
click at [625, 116] on icon at bounding box center [628, 116] width 6 height 0
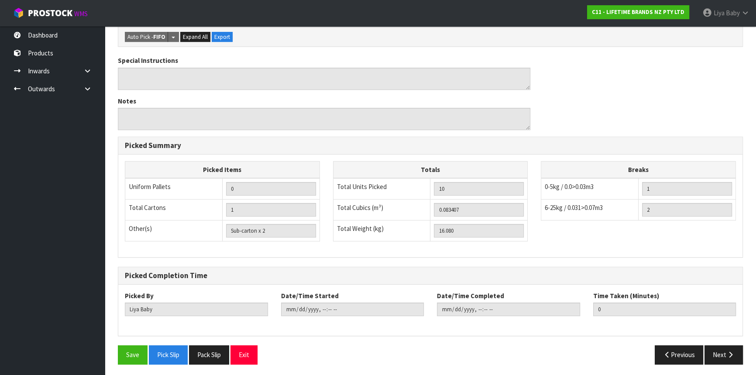
scroll to position [300, 0]
drag, startPoint x: 132, startPoint y: 349, endPoint x: 141, endPoint y: 322, distance: 28.9
click at [131, 345] on button "Save" at bounding box center [133, 354] width 30 height 19
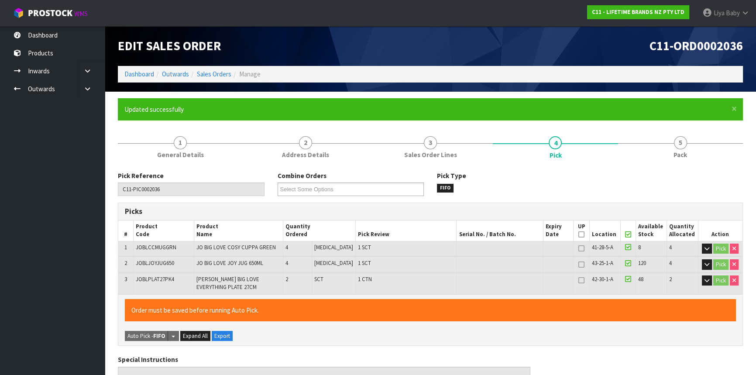
type input "[DATE]T10:50"
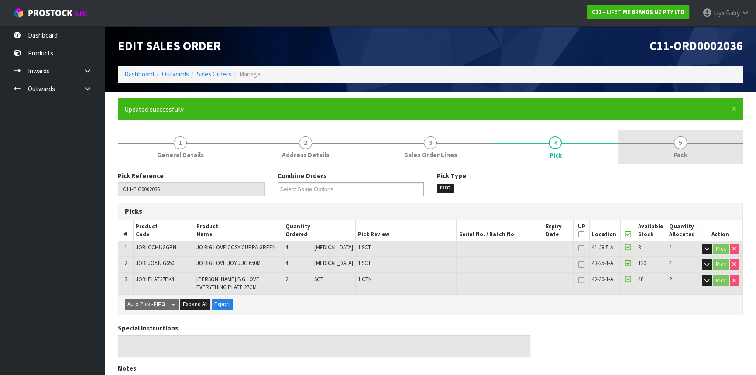
click at [698, 153] on link "5 Pack" at bounding box center [680, 147] width 125 height 34
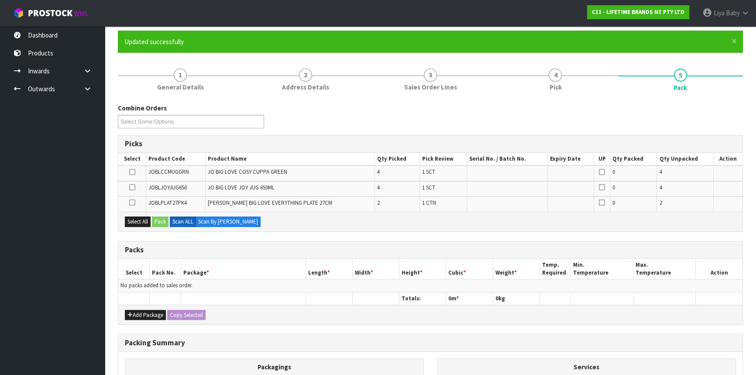
scroll to position [177, 0]
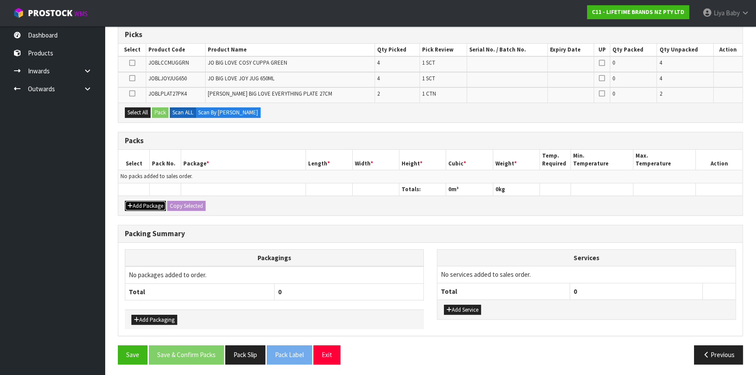
click at [145, 207] on button "Add Package" at bounding box center [145, 206] width 41 height 10
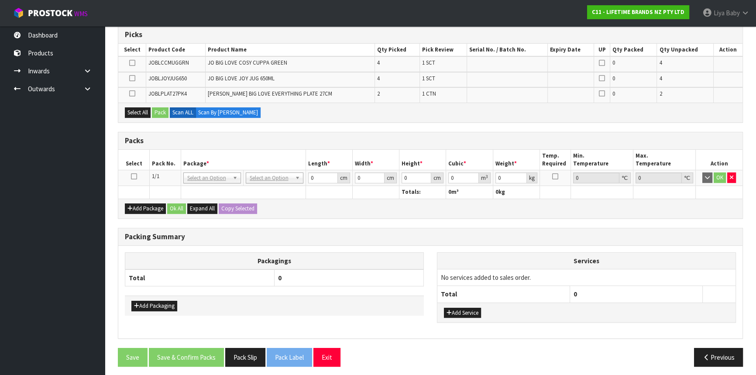
click at [134, 177] on icon at bounding box center [134, 176] width 6 height 0
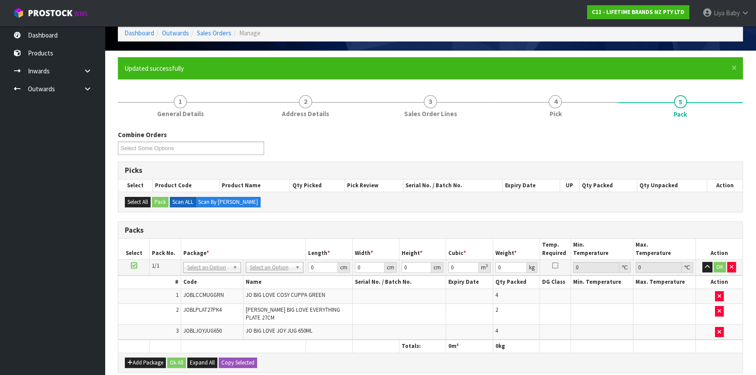
scroll to position [18, 0]
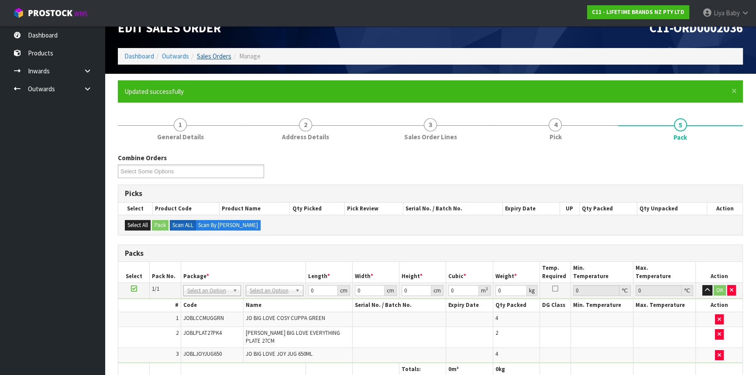
click at [210, 52] on li "Sales Orders" at bounding box center [210, 56] width 42 height 9
click at [224, 53] on link "Sales Orders" at bounding box center [214, 56] width 34 height 8
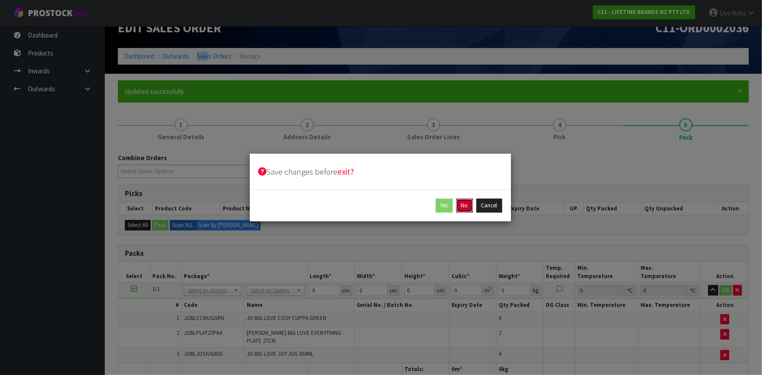
click at [464, 208] on button "No" at bounding box center [464, 206] width 17 height 14
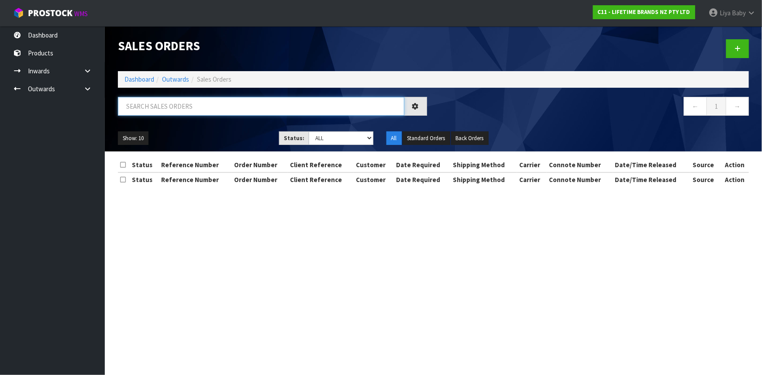
click at [196, 105] on input "text" at bounding box center [261, 106] width 286 height 19
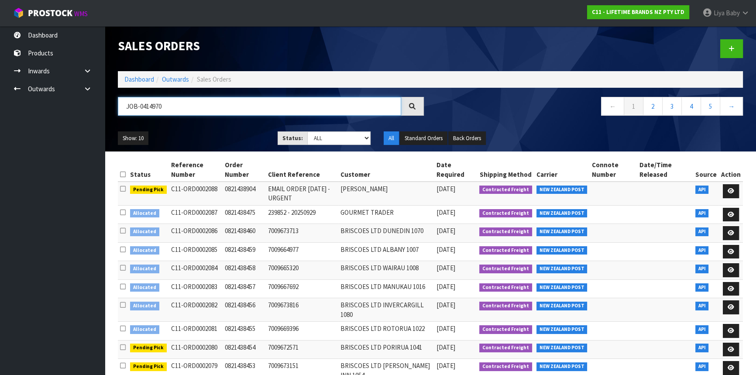
type input "JOB-0414970"
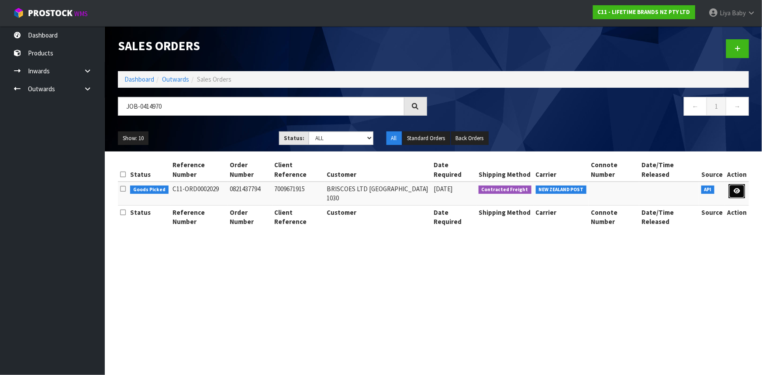
click at [737, 187] on link at bounding box center [737, 191] width 16 height 14
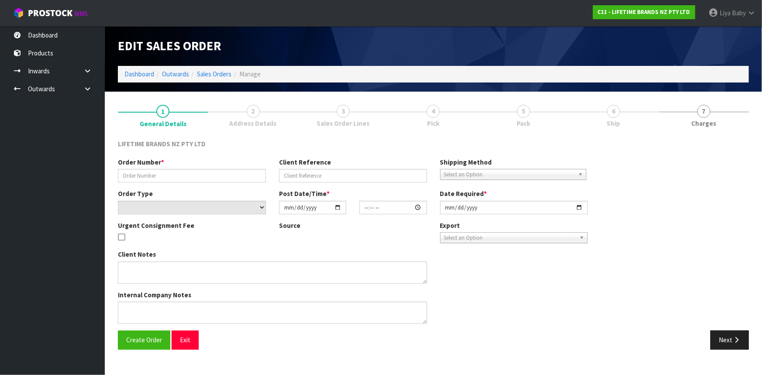
type input "0821437794"
type input "7009671915"
select select "number:0"
type input "[DATE]"
type input "13:19:25.000"
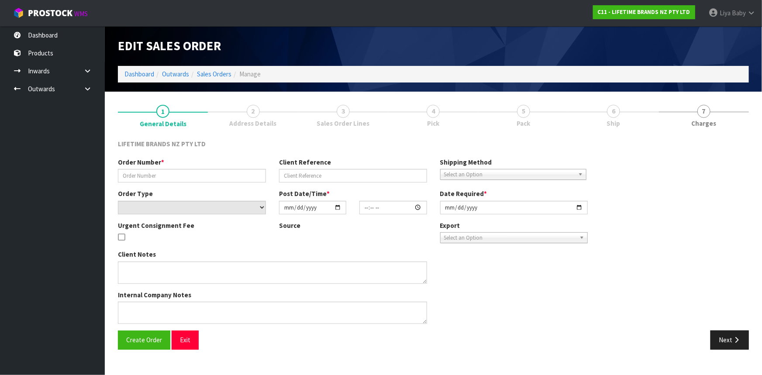
type input "[DATE]"
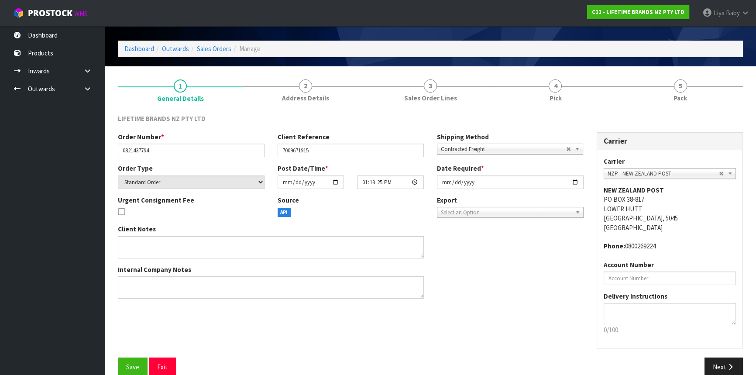
scroll to position [39, 0]
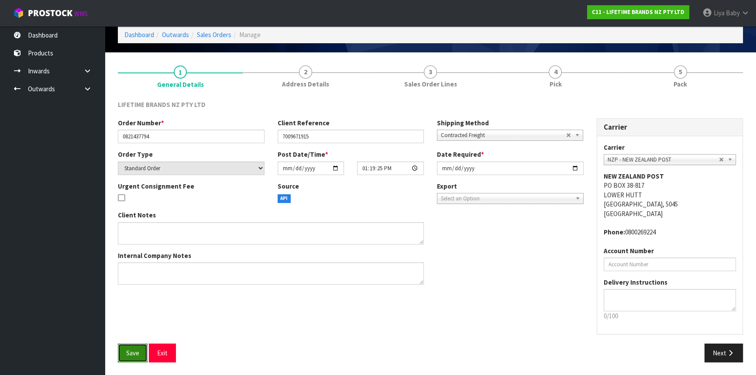
click at [125, 355] on button "Save" at bounding box center [133, 353] width 30 height 19
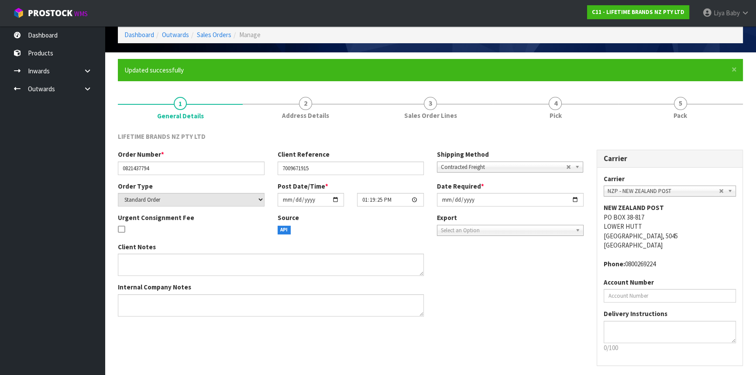
scroll to position [0, 0]
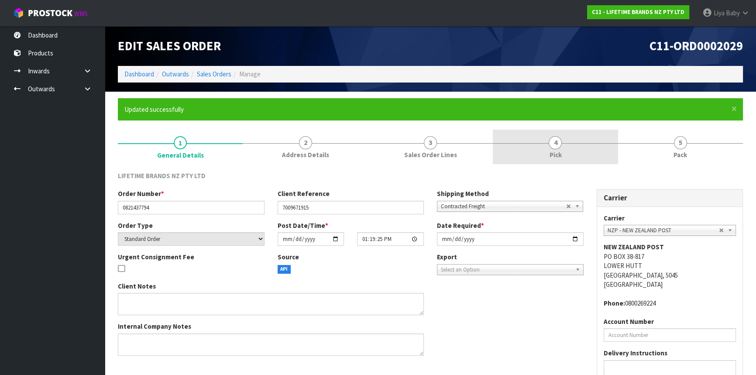
click at [534, 140] on link "4 Pick" at bounding box center [555, 147] width 125 height 34
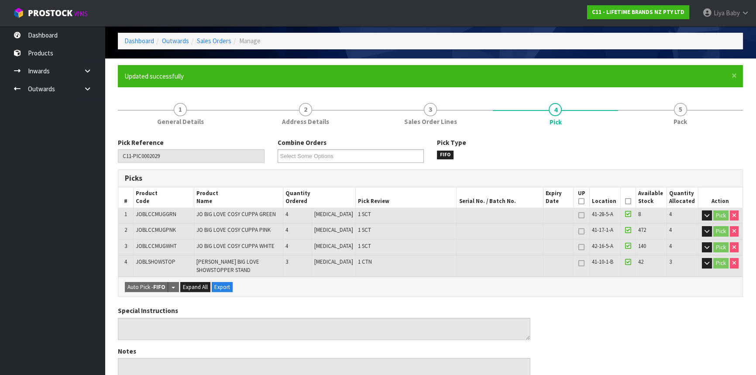
scroll to position [79, 0]
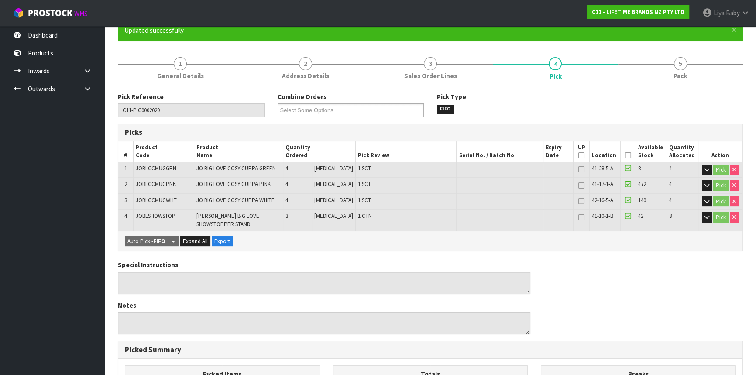
click at [628, 155] on icon at bounding box center [628, 155] width 6 height 0
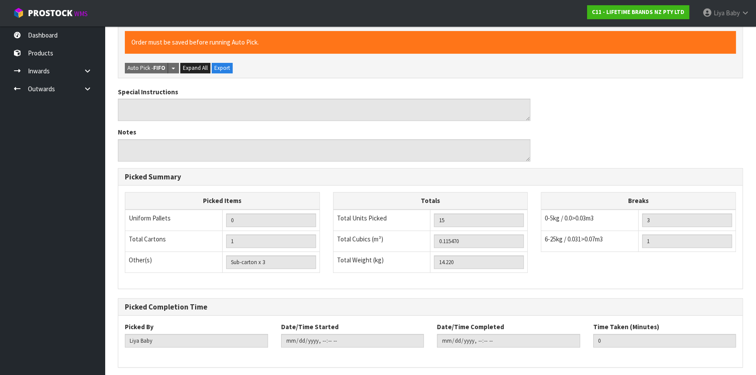
scroll to position [310, 0]
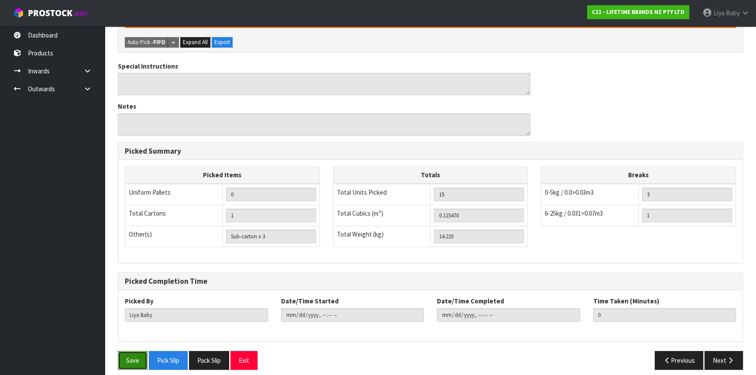
click at [121, 352] on button "Save" at bounding box center [133, 360] width 30 height 19
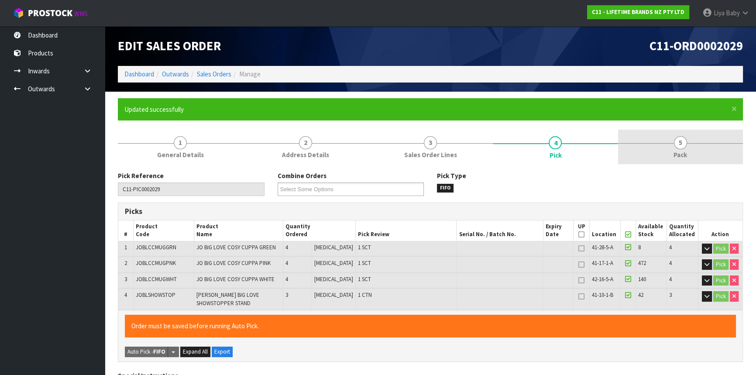
type input "[DATE]T10:54"
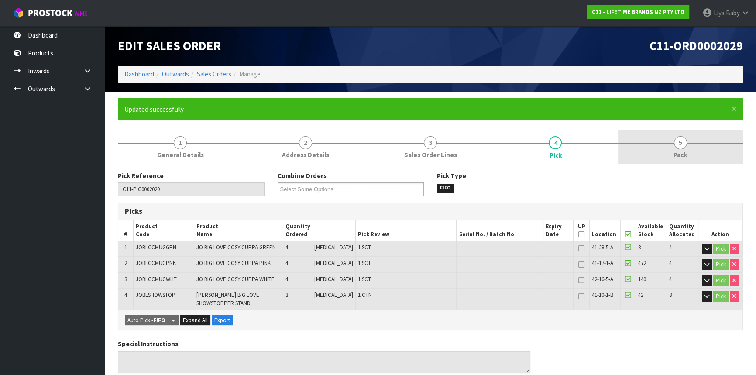
click at [665, 149] on link "5 Pack" at bounding box center [680, 147] width 125 height 34
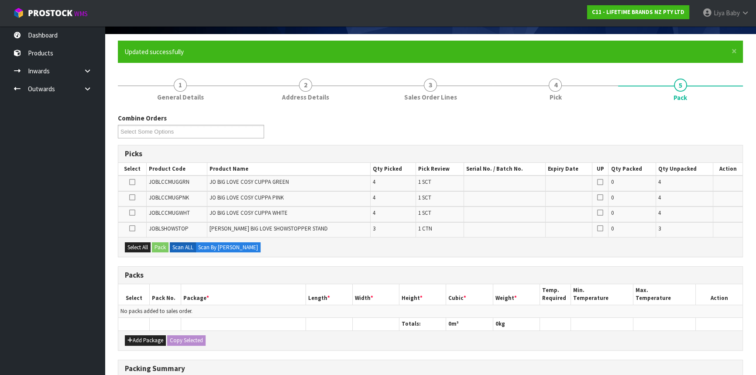
scroll to position [158, 0]
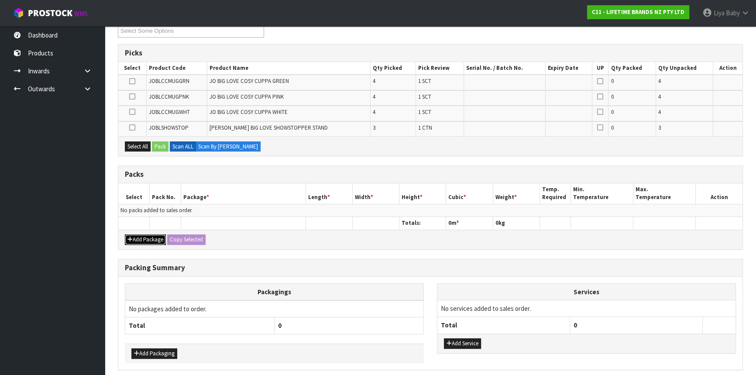
click at [131, 234] on button "Add Package" at bounding box center [145, 239] width 41 height 10
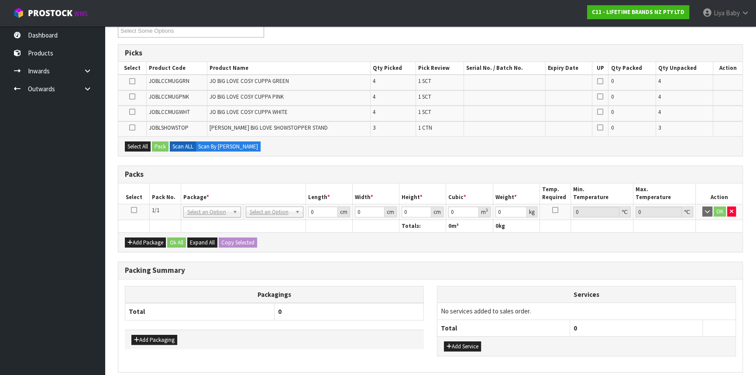
click at [131, 210] on icon at bounding box center [134, 210] width 6 height 0
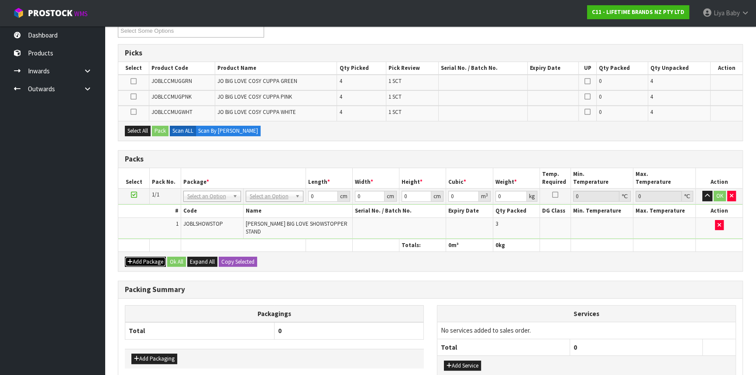
click at [149, 257] on button "Add Package" at bounding box center [145, 262] width 41 height 10
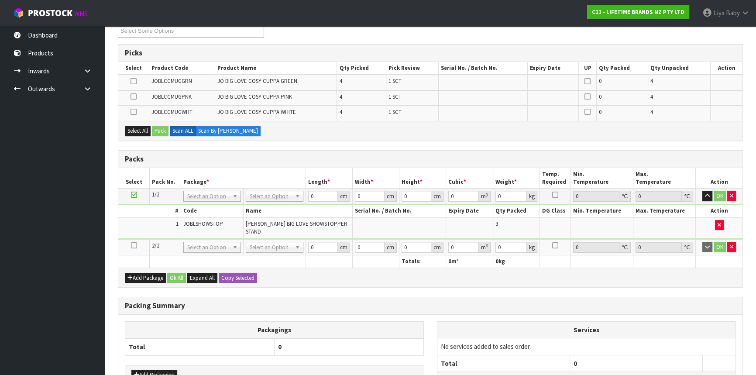
drag, startPoint x: 133, startPoint y: 240, endPoint x: 149, endPoint y: 238, distance: 16.2
click at [133, 245] on icon at bounding box center [134, 245] width 6 height 0
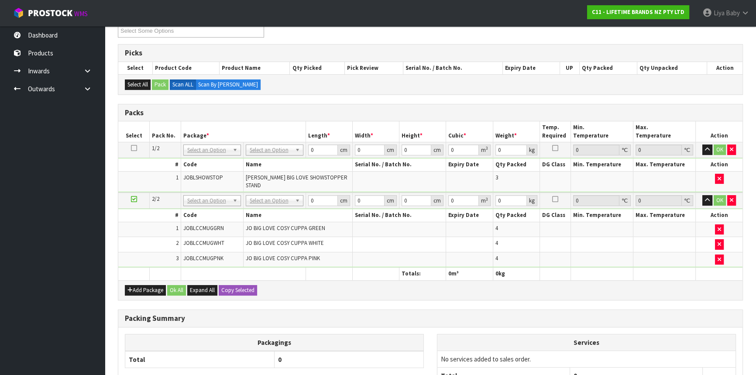
drag, startPoint x: 0, startPoint y: 254, endPoint x: 404, endPoint y: 202, distance: 407.7
click at [2, 251] on ul "Dashboard Products Categories Serial Numbers Kitsets Packagings Inwards Purchas…" at bounding box center [52, 200] width 105 height 349
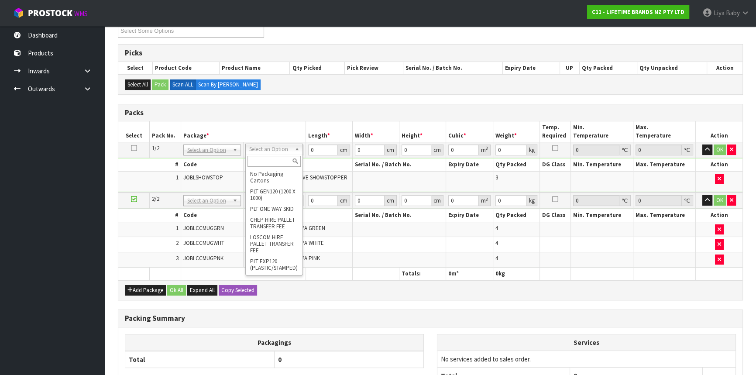
click at [268, 157] on div at bounding box center [274, 161] width 57 height 14
click at [268, 158] on input "text" at bounding box center [274, 161] width 53 height 11
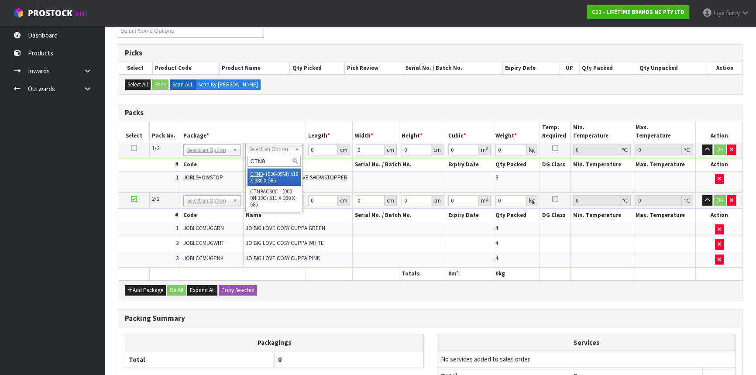
type input "CTN9"
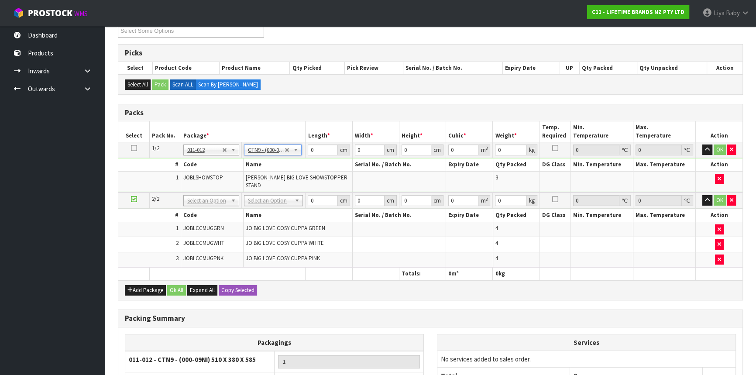
type input "51"
type input "38"
type input "58.5"
type input "0.113373"
type input "7.76"
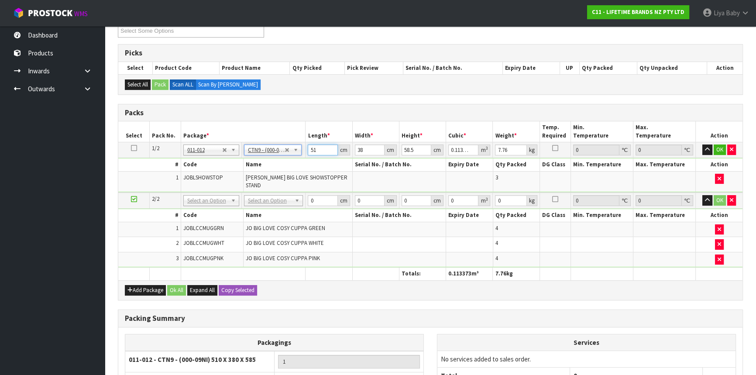
click at [317, 149] on input "51" at bounding box center [323, 150] width 30 height 11
type input "5"
type input "0.011115"
type input "0"
type input "4"
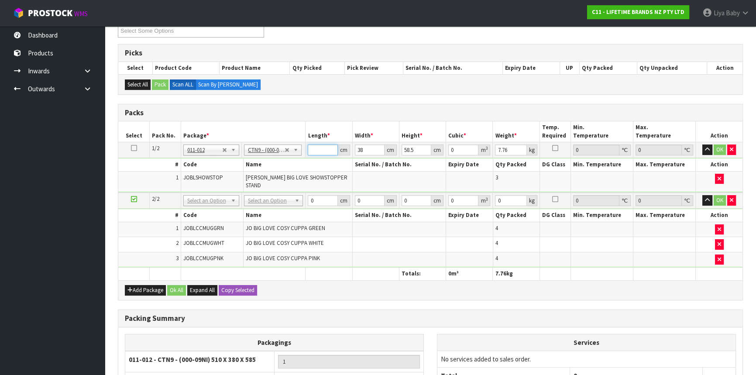
type input "0.008892"
type input "40"
type input "0.08892"
type input "40"
type input "0"
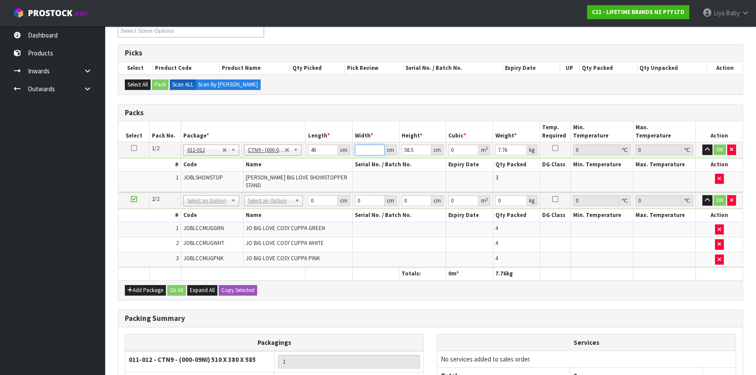
type input "5"
type input "0.0117"
type input "51"
type input "0.11934"
type input "51"
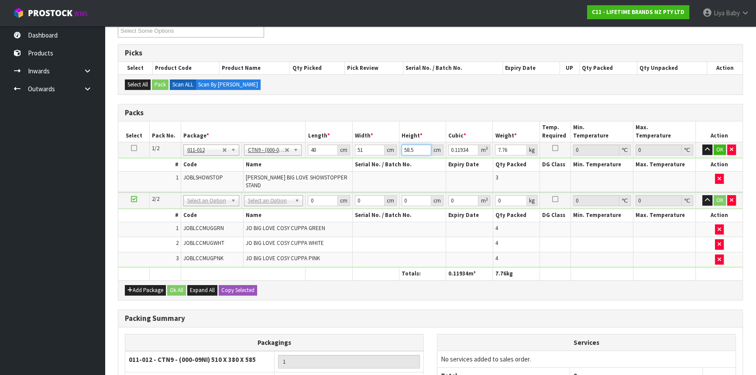
type input "0"
type input "4"
type input "0.00816"
type input "49"
type input "0.09996"
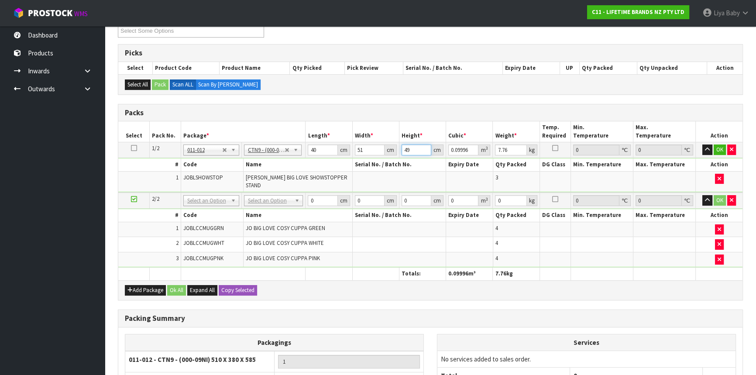
type input "49"
type input "9"
click at [716, 145] on button "OK" at bounding box center [720, 150] width 12 height 10
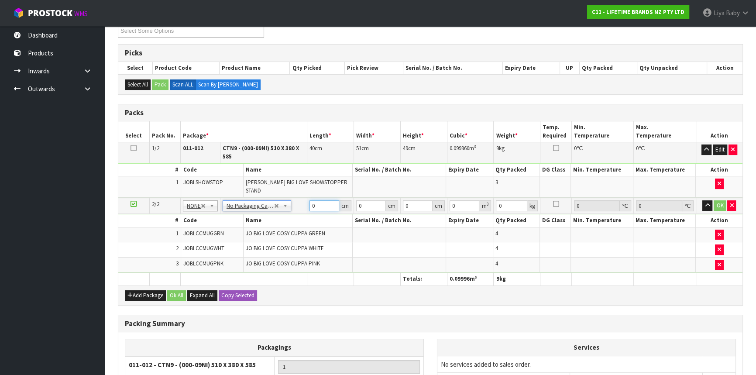
drag, startPoint x: 318, startPoint y: 201, endPoint x: 501, endPoint y: 57, distance: 233.5
click at [337, 200] on input "0" at bounding box center [325, 205] width 30 height 11
type input "40"
type input "4"
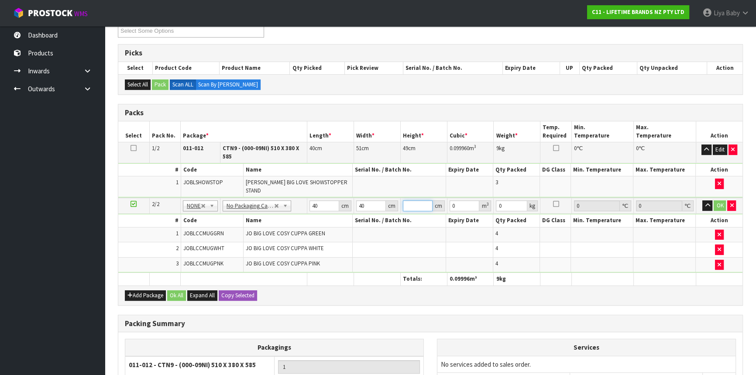
type input "0.0064"
type input "43"
type input "0.0688"
type input "43"
type input "9"
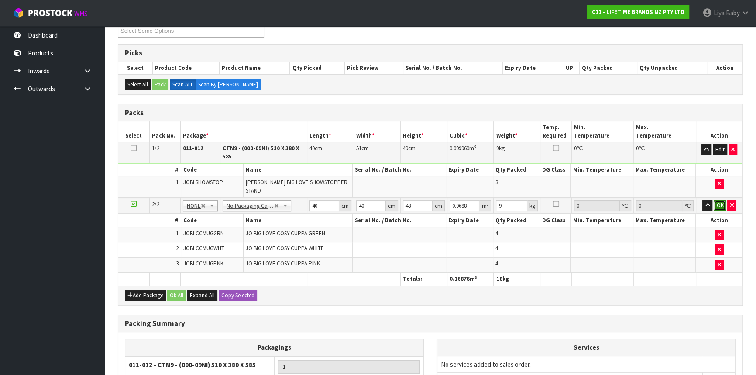
click at [720, 200] on button "OK" at bounding box center [720, 205] width 12 height 10
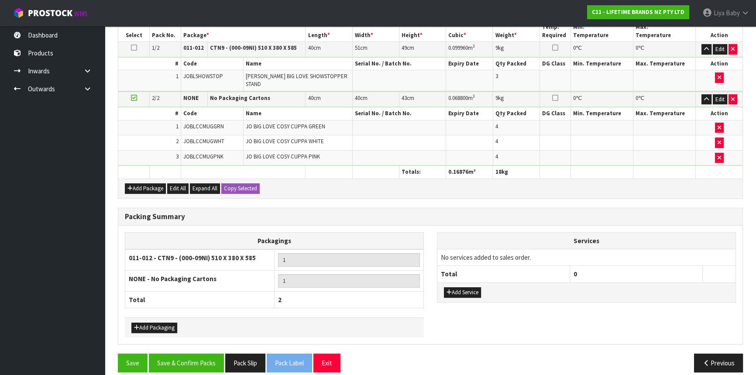
scroll to position [261, 0]
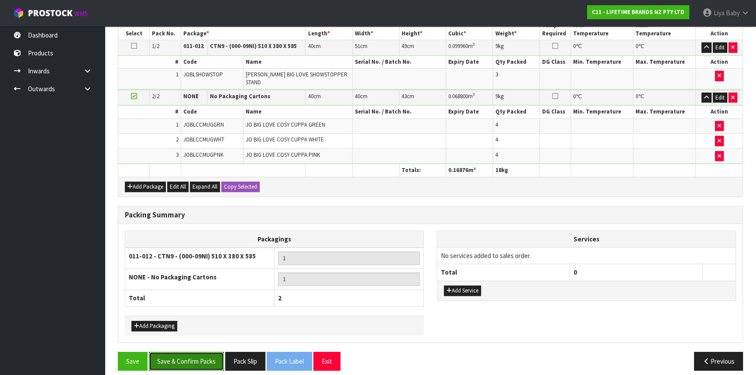
click at [179, 361] on button "Save & Confirm Packs" at bounding box center [186, 361] width 75 height 19
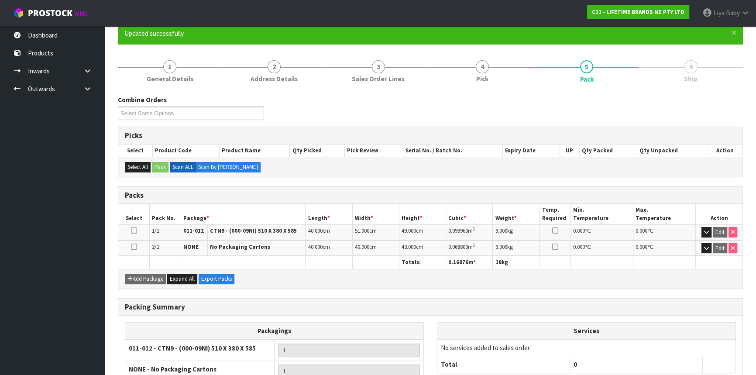
scroll to position [155, 0]
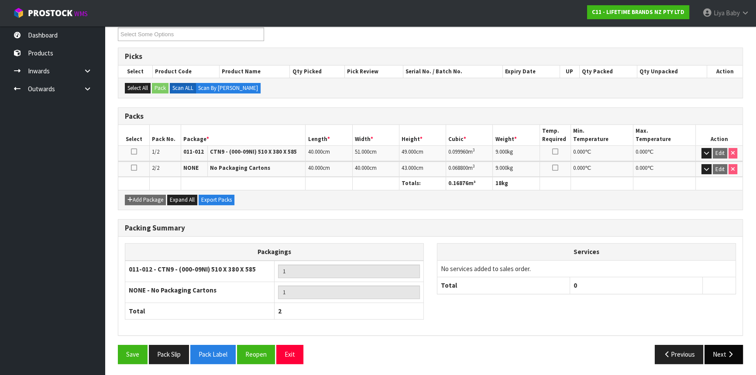
click at [713, 348] on button "Next" at bounding box center [724, 354] width 38 height 19
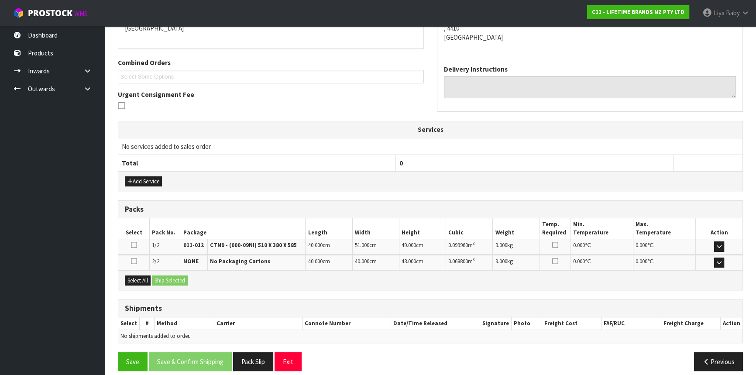
scroll to position [207, 0]
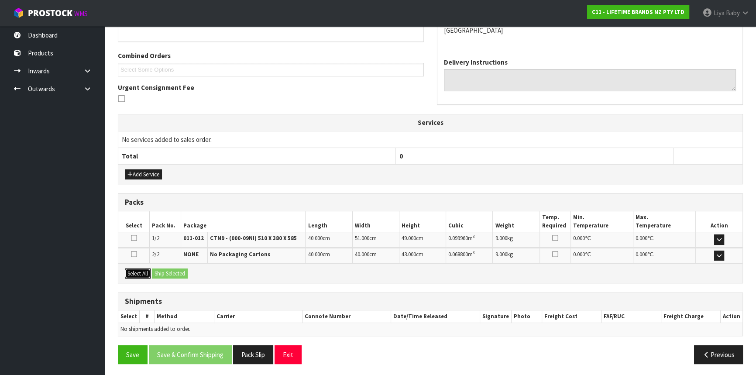
drag, startPoint x: 133, startPoint y: 269, endPoint x: 168, endPoint y: 272, distance: 35.4
click at [138, 271] on button "Select All" at bounding box center [138, 274] width 26 height 10
click at [169, 272] on button "Ship Selected" at bounding box center [170, 274] width 36 height 10
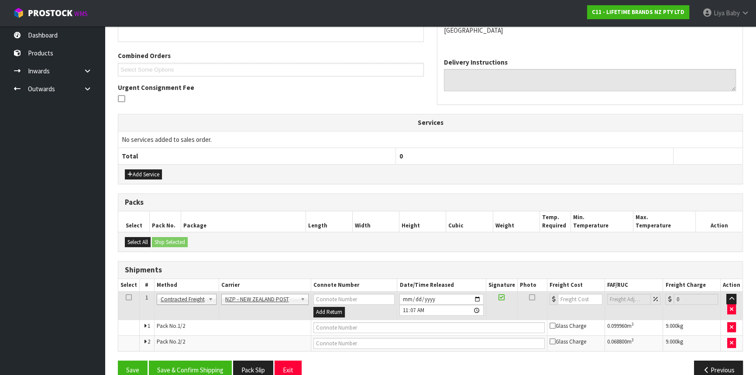
drag, startPoint x: 126, startPoint y: 296, endPoint x: 142, endPoint y: 316, distance: 25.1
click at [127, 297] on icon at bounding box center [129, 297] width 6 height 0
drag, startPoint x: 182, startPoint y: 369, endPoint x: 189, endPoint y: 360, distance: 10.7
click at [183, 369] on button "Save & Confirm Shipping" at bounding box center [190, 370] width 83 height 19
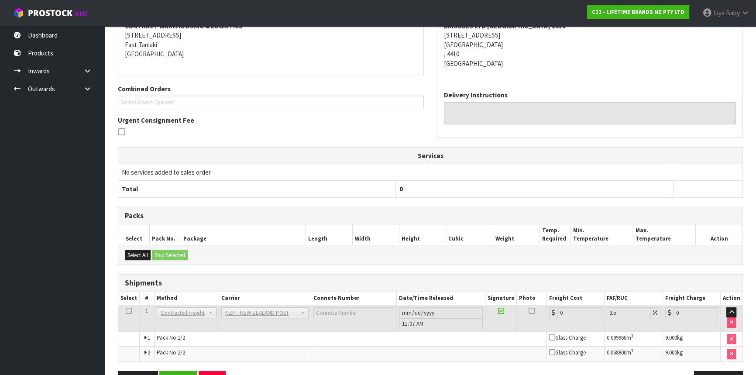
scroll to position [210, 0]
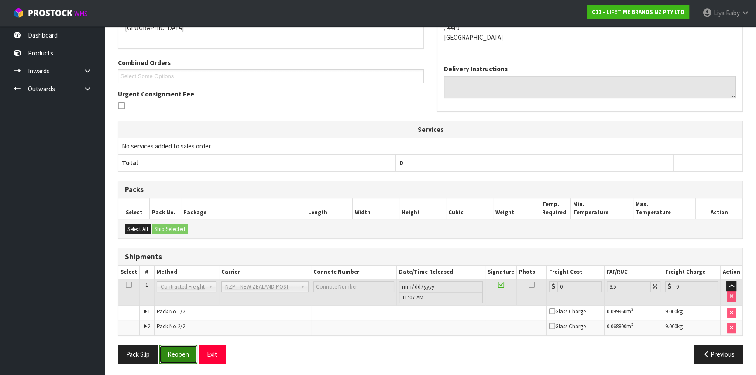
click at [170, 346] on button "Reopen" at bounding box center [178, 354] width 38 height 19
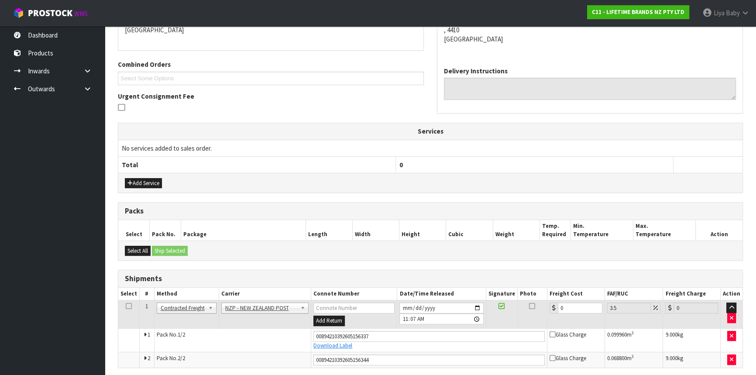
scroll to position [231, 0]
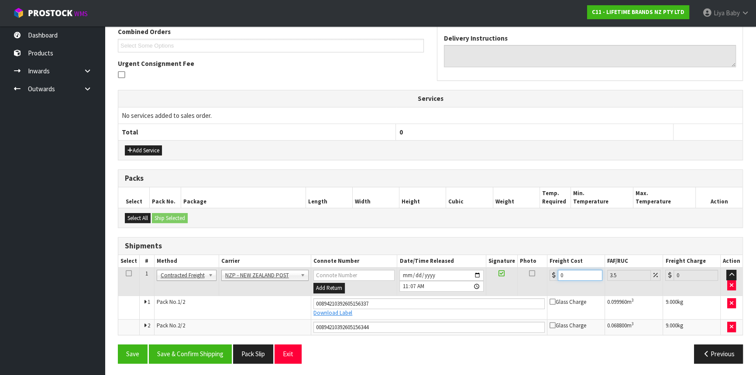
click at [566, 273] on input "0" at bounding box center [580, 275] width 45 height 11
type input "2"
type input "2.07"
type input "28"
type input "28.98"
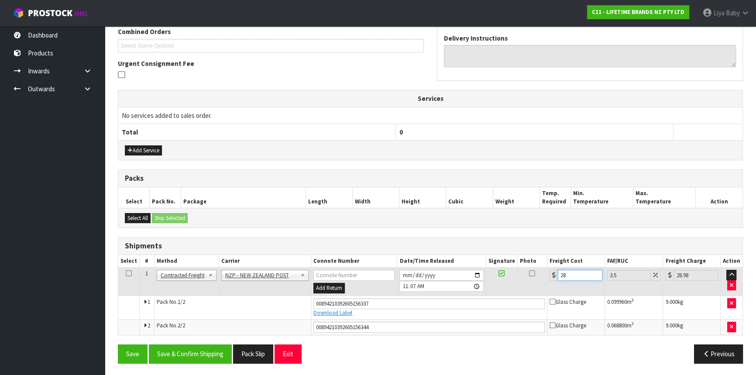
type input "28.2"
type input "29.19"
type input "28.28"
type input "29.27"
type input "28.28"
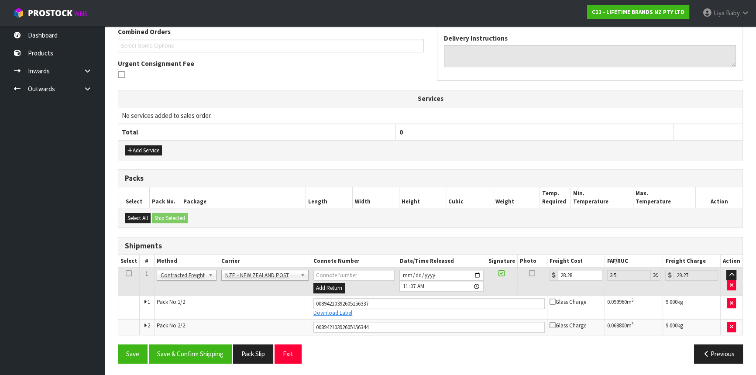
click at [131, 273] on icon at bounding box center [129, 273] width 6 height 0
click at [212, 352] on button "Save & Confirm Shipping" at bounding box center [190, 353] width 83 height 19
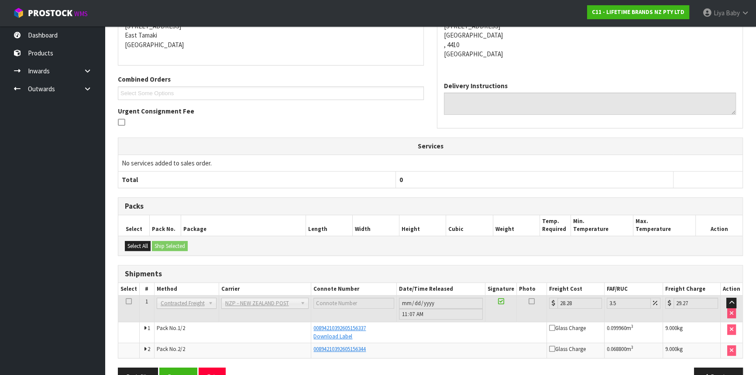
scroll to position [206, 0]
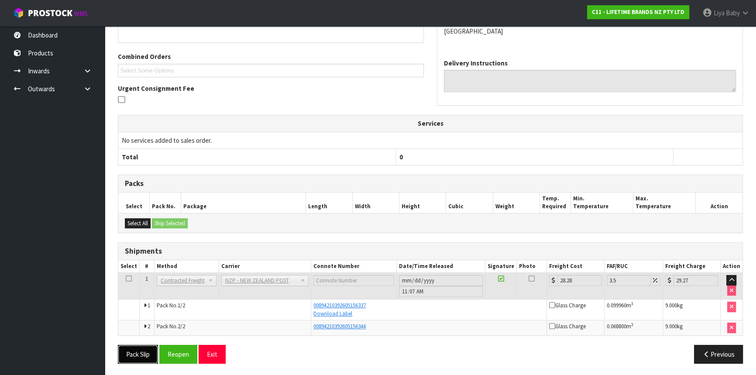
drag, startPoint x: 140, startPoint y: 351, endPoint x: 143, endPoint y: 347, distance: 5.6
click at [140, 351] on button "Pack Slip" at bounding box center [138, 354] width 40 height 19
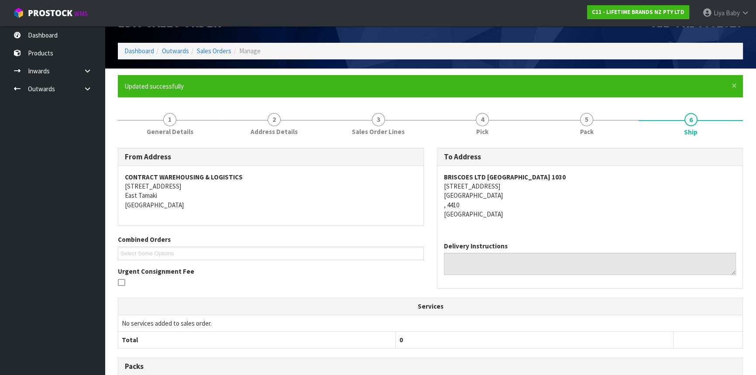
scroll to position [0, 0]
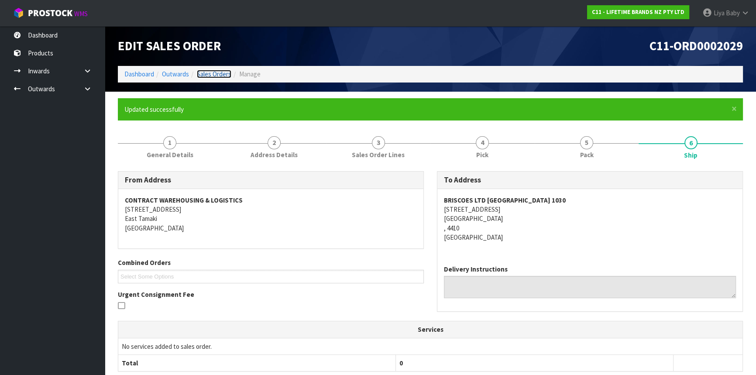
click at [214, 75] on link "Sales Orders" at bounding box center [214, 74] width 34 height 8
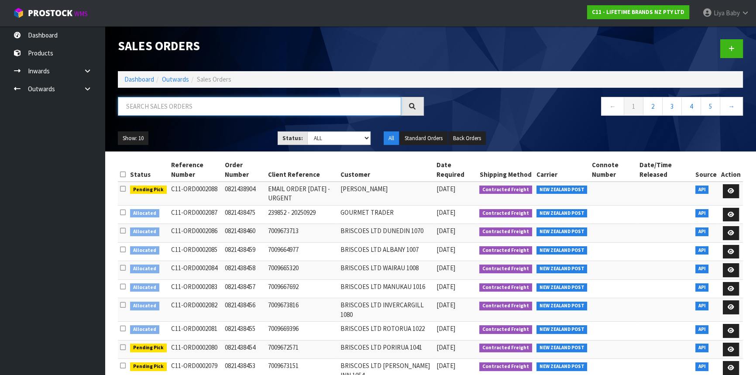
click at [174, 105] on input "text" at bounding box center [259, 106] width 283 height 19
type input "JOB-0415012"
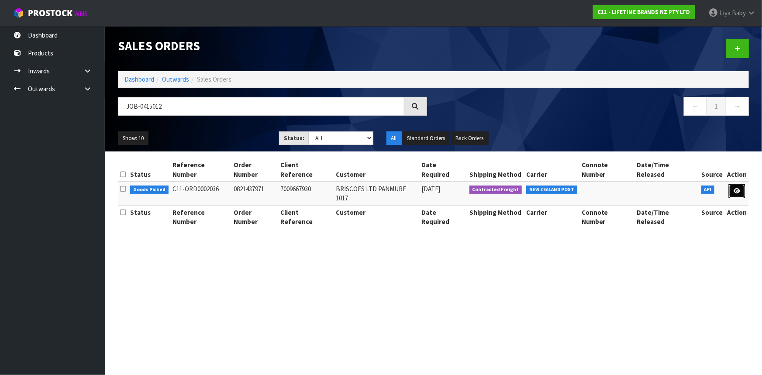
click at [733, 188] on icon at bounding box center [736, 191] width 7 height 6
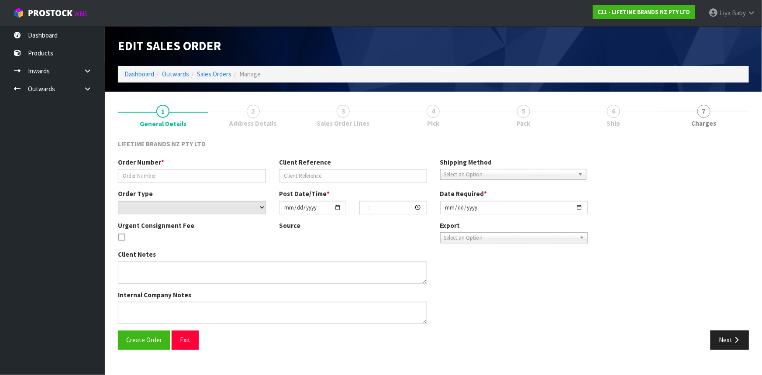
type input "0821437971"
type input "7009667930"
select select "number:0"
type input "[DATE]"
type input "14:19:36.000"
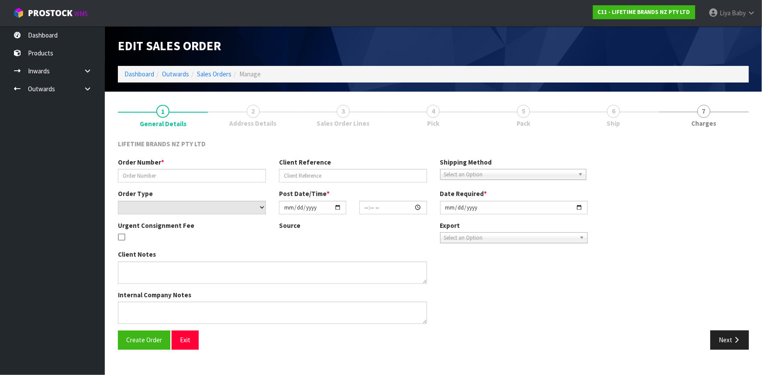
type input "[DATE]"
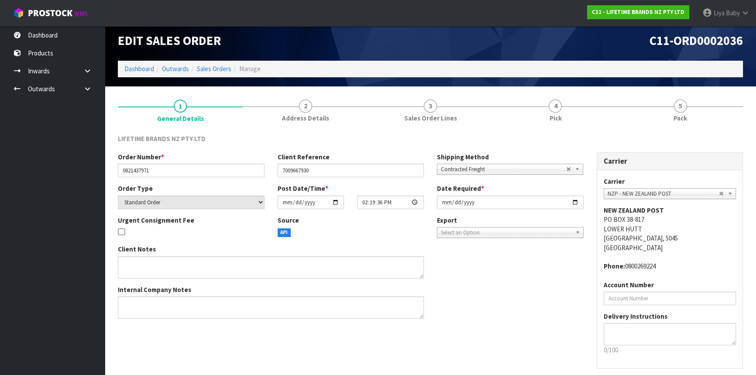
scroll to position [39, 0]
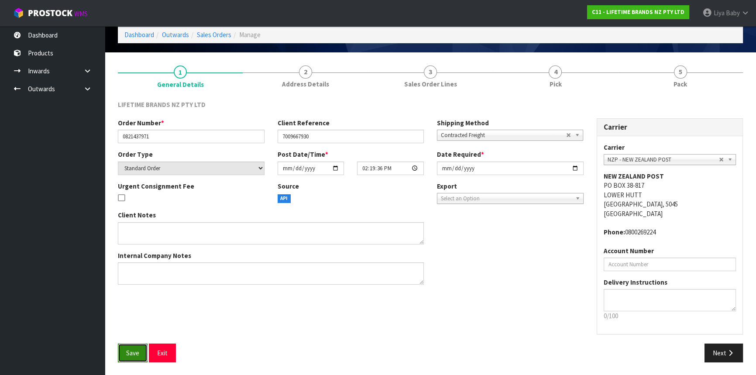
click at [132, 356] on span "Save" at bounding box center [132, 353] width 13 height 8
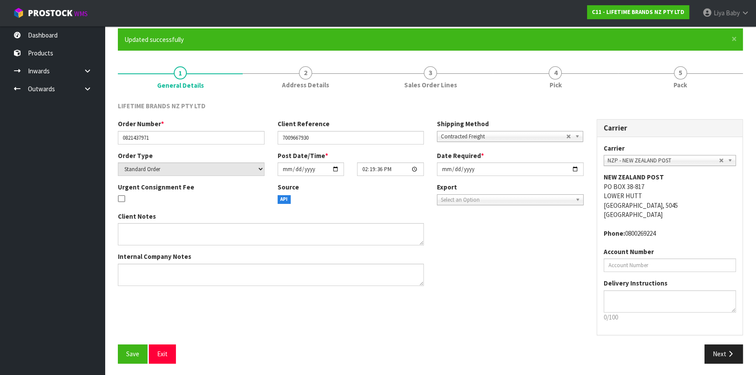
scroll to position [71, 0]
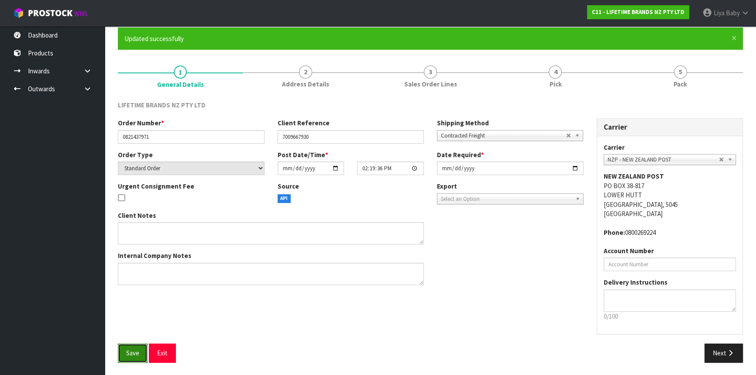
click at [122, 350] on button "Save" at bounding box center [133, 353] width 30 height 19
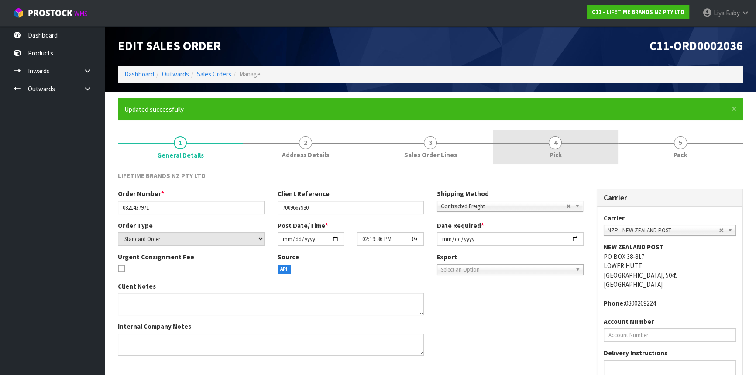
click at [561, 136] on link "4 Pick" at bounding box center [555, 147] width 125 height 34
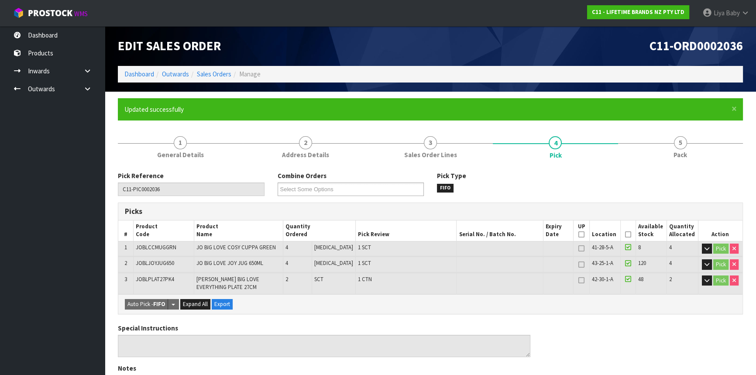
click at [629, 233] on th "Picked" at bounding box center [628, 230] width 15 height 21
click at [625, 234] on icon at bounding box center [628, 234] width 6 height 0
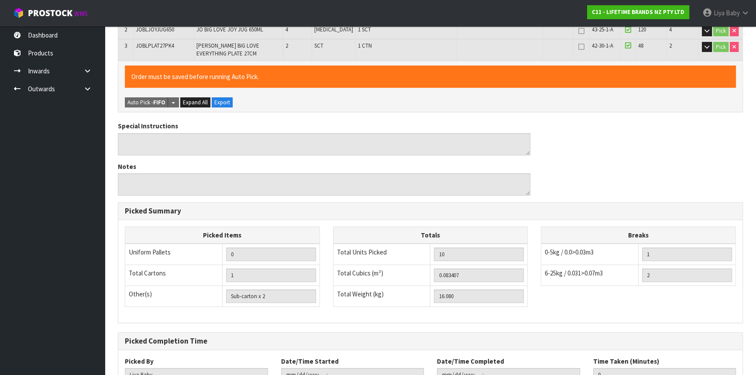
scroll to position [300, 0]
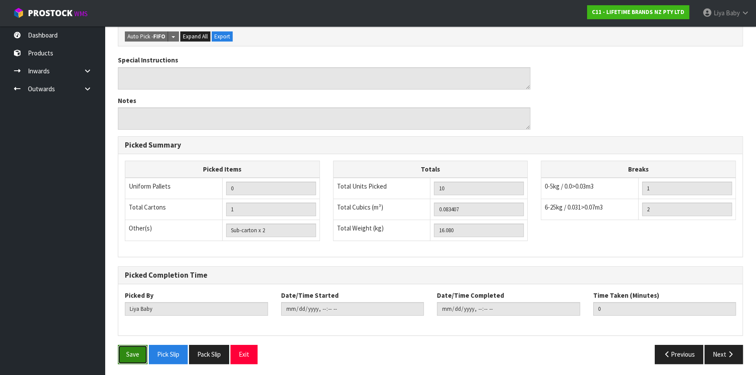
click at [121, 357] on button "Save" at bounding box center [133, 354] width 30 height 19
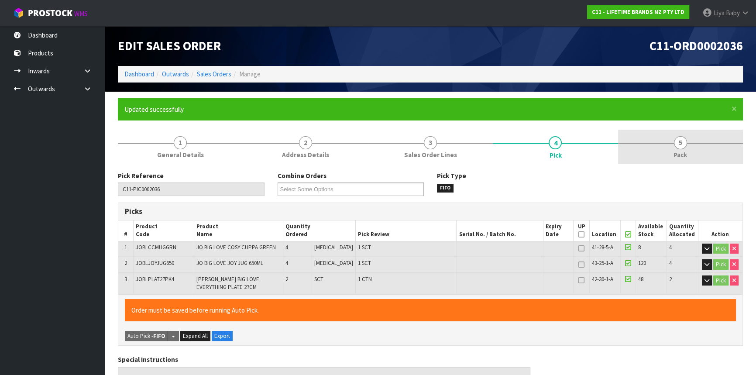
type input "[DATE]T11:30:03"
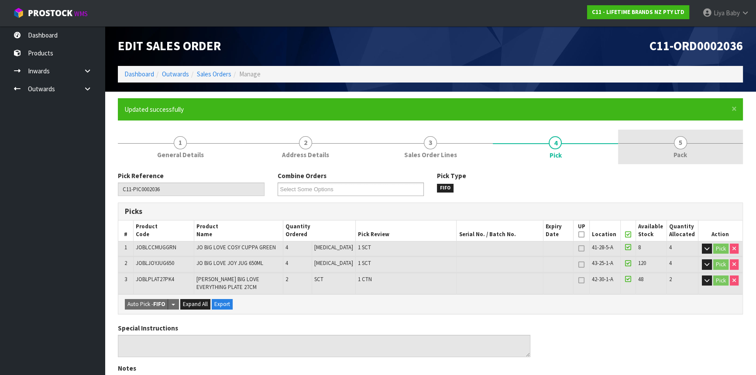
click at [675, 148] on link "5 Pack" at bounding box center [680, 147] width 125 height 34
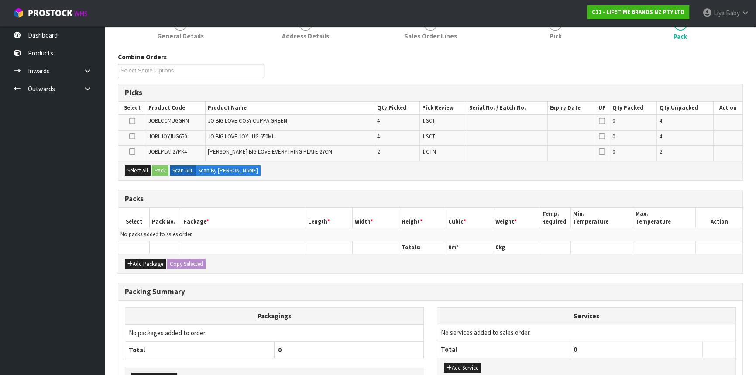
scroll to position [177, 0]
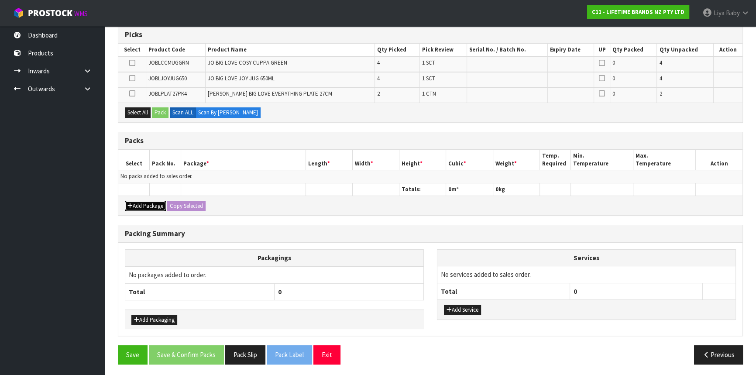
click at [150, 205] on button "Add Package" at bounding box center [145, 206] width 41 height 10
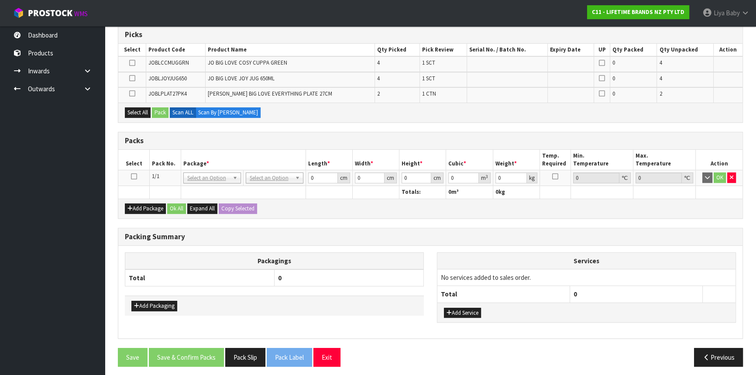
click at [136, 176] on icon at bounding box center [134, 176] width 6 height 0
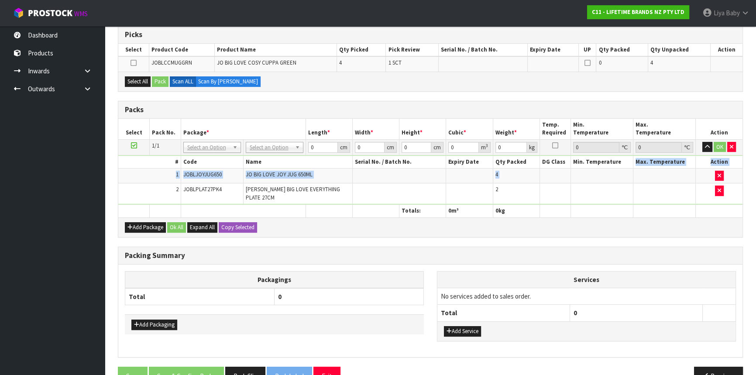
drag, startPoint x: 624, startPoint y: 167, endPoint x: 723, endPoint y: 157, distance: 99.2
click at [633, 157] on table "# Code Name Serial No. / Batch No. Expiry Date Qty Packed DG Class Min. Tempera…" at bounding box center [430, 180] width 624 height 48
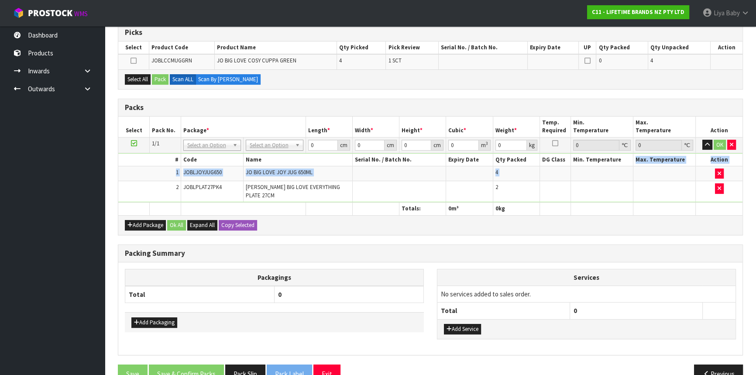
scroll to position [153, 0]
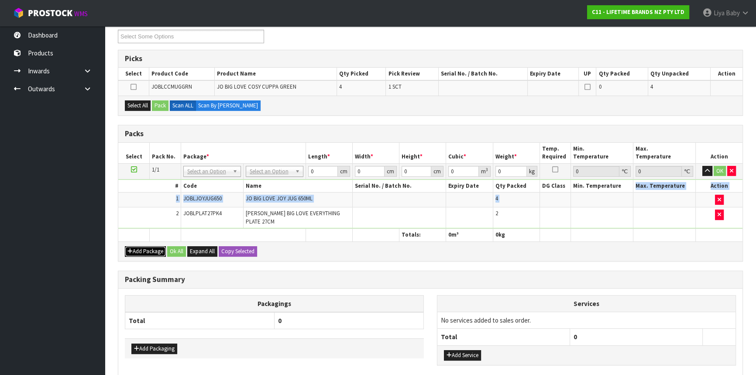
click at [151, 246] on button "Add Package" at bounding box center [145, 251] width 41 height 10
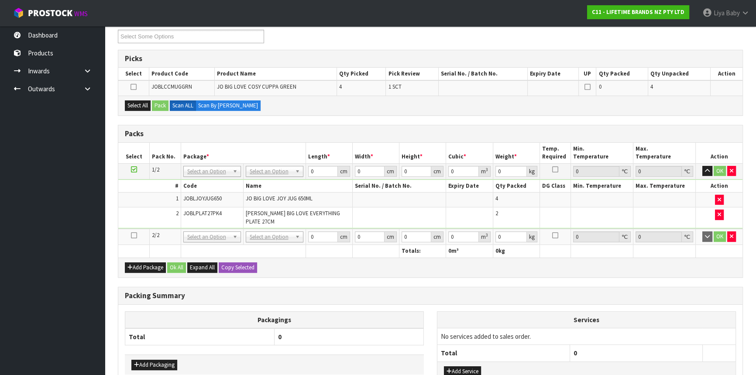
click at [137, 229] on td at bounding box center [133, 237] width 31 height 16
drag, startPoint x: 131, startPoint y: 227, endPoint x: 143, endPoint y: 227, distance: 11.4
click at [132, 235] on icon at bounding box center [134, 235] width 6 height 0
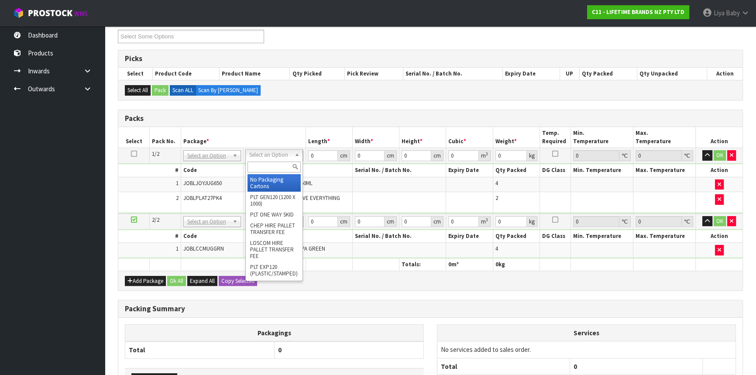
click at [271, 170] on input "text" at bounding box center [274, 167] width 53 height 11
type input "CTN9"
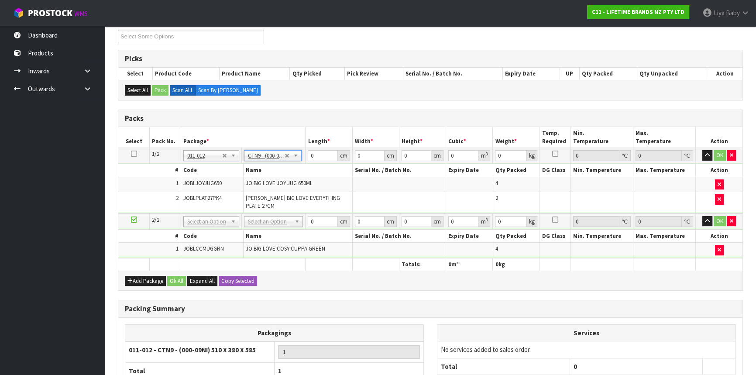
type input "51"
type input "38"
type input "58.5"
type input "0.113373"
type input "14.06"
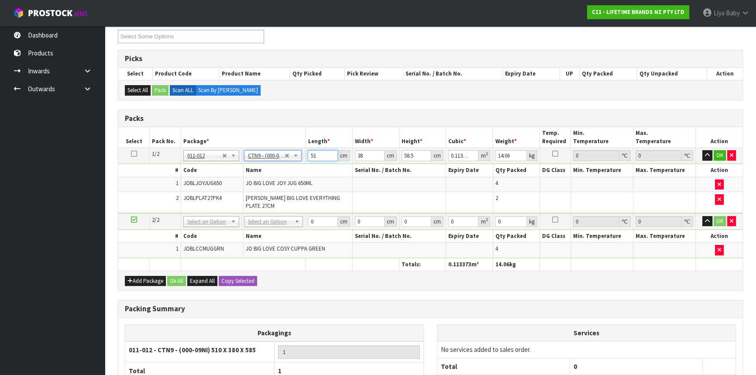
click at [322, 154] on input "51" at bounding box center [323, 155] width 30 height 11
type input "5"
type input "0.011115"
type input "0"
type input "4"
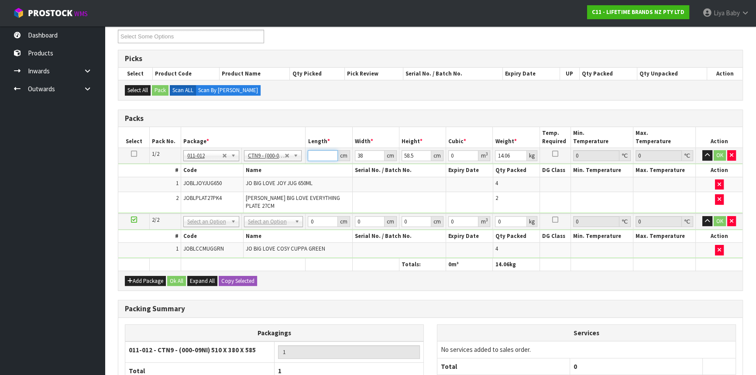
type input "0.008892"
type input "43"
type input "0.095589"
type input "43"
type input "0"
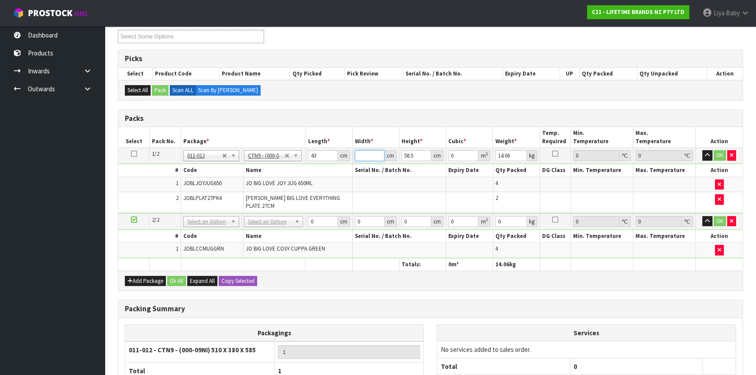
type input "5"
type input "0.012578"
type input "51"
type input "0.128291"
type input "51"
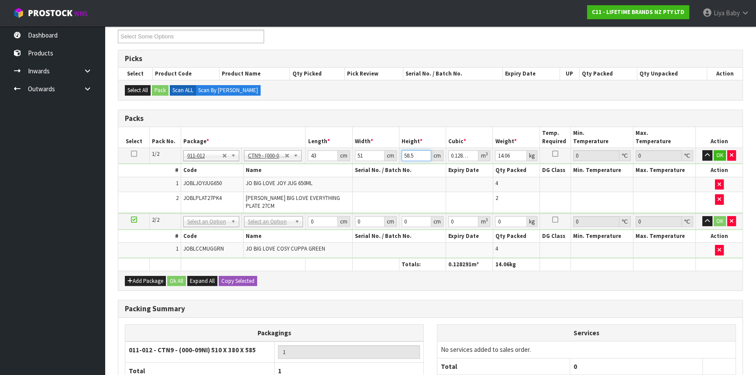
type input "0"
type input "4"
type input "0.008772"
type input "47"
type input "0.103071"
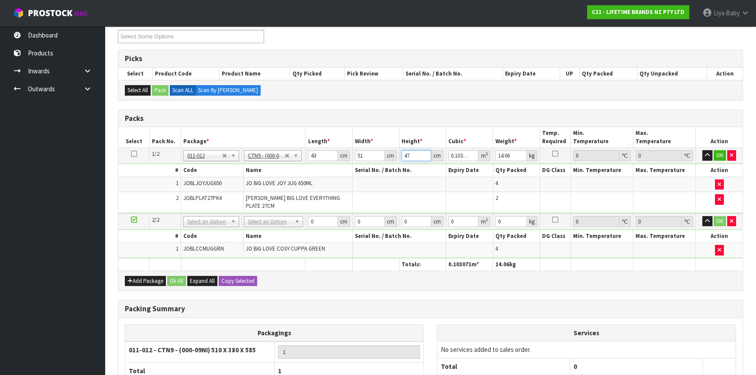
type input "47"
type input "16"
click at [719, 154] on button "OK" at bounding box center [720, 155] width 12 height 10
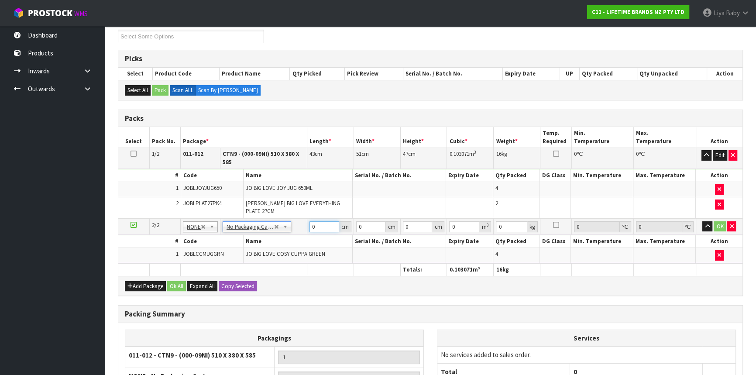
click at [322, 221] on input "0" at bounding box center [325, 226] width 30 height 11
type input "20"
type input "33"
type input "2"
type input "0.00132"
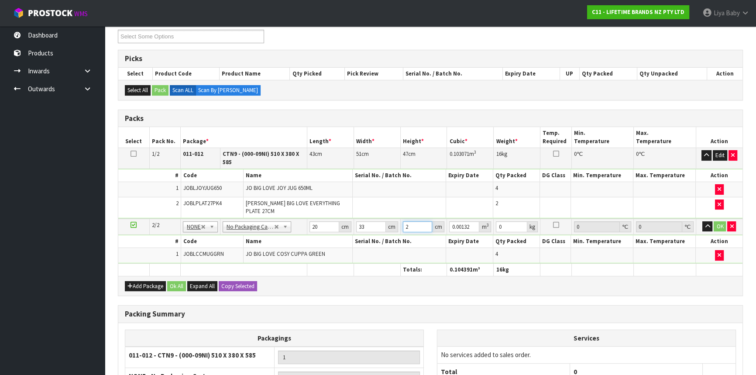
type input "24"
type input "0.01584"
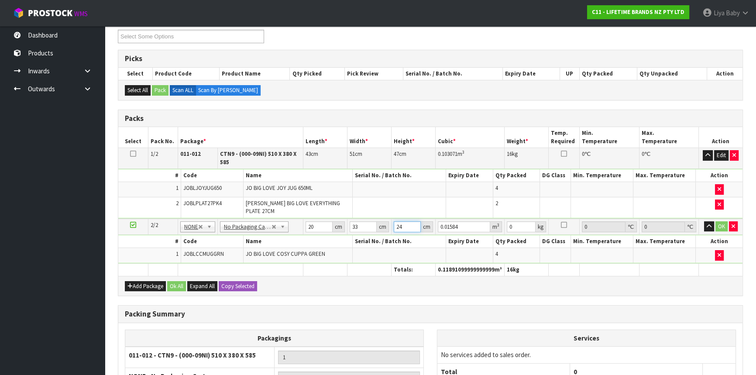
type input "24"
type input "3"
click at [721, 221] on button "OK" at bounding box center [722, 226] width 12 height 10
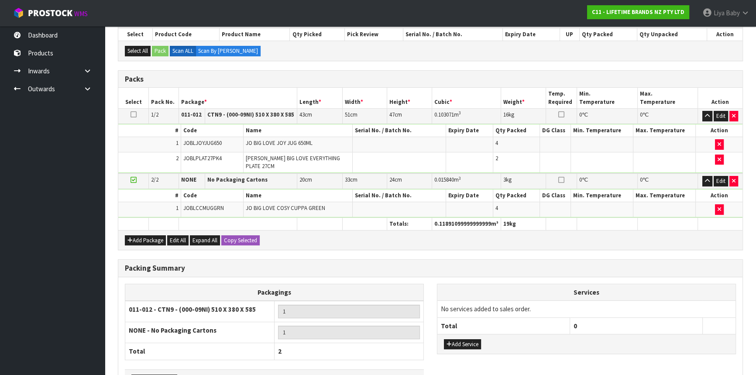
scroll to position [245, 0]
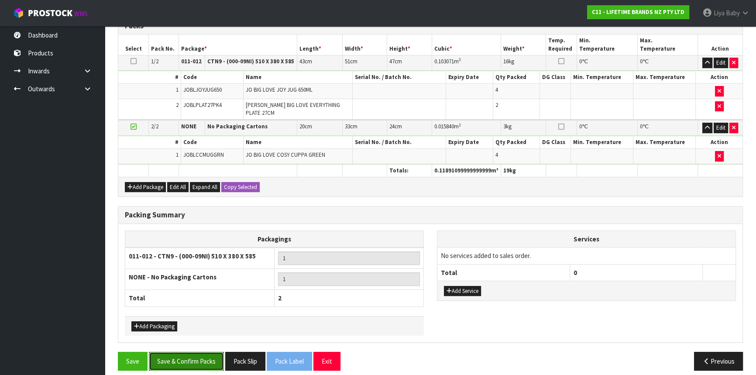
click at [199, 352] on button "Save & Confirm Packs" at bounding box center [186, 361] width 75 height 19
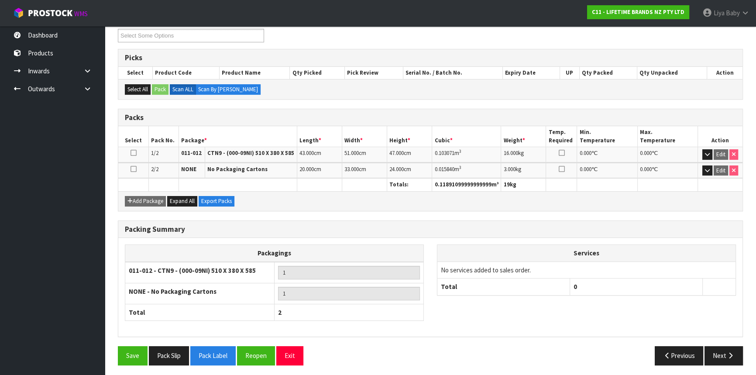
scroll to position [155, 0]
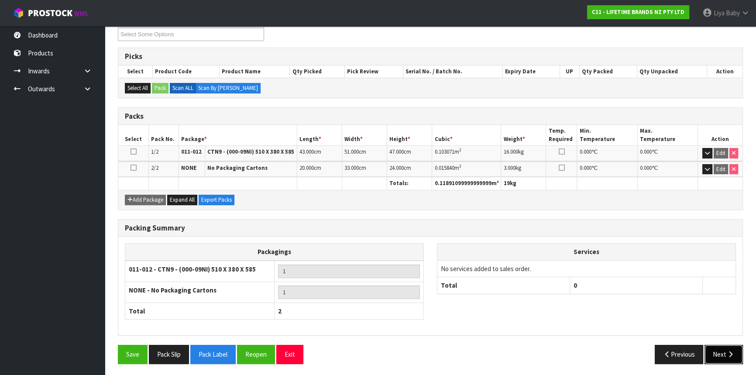
click at [710, 349] on button "Next" at bounding box center [724, 354] width 38 height 19
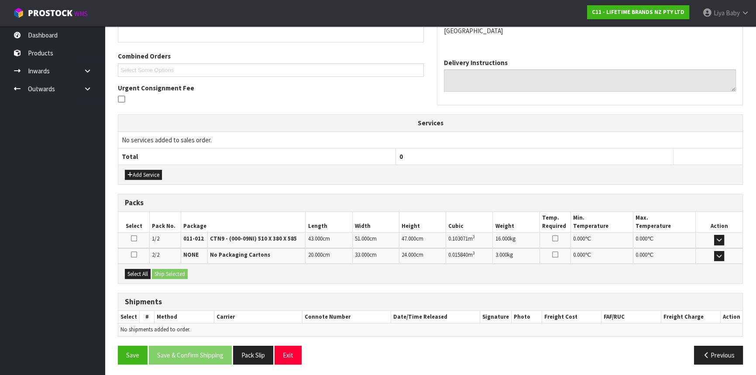
scroll to position [207, 0]
drag, startPoint x: 133, startPoint y: 276, endPoint x: 135, endPoint y: 272, distance: 4.9
click at [133, 276] on button "Select All" at bounding box center [138, 274] width 26 height 10
click at [186, 270] on button "Ship Selected" at bounding box center [170, 274] width 36 height 10
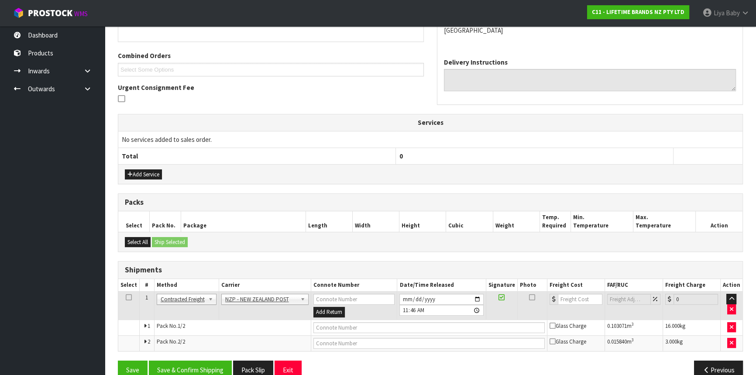
scroll to position [223, 0]
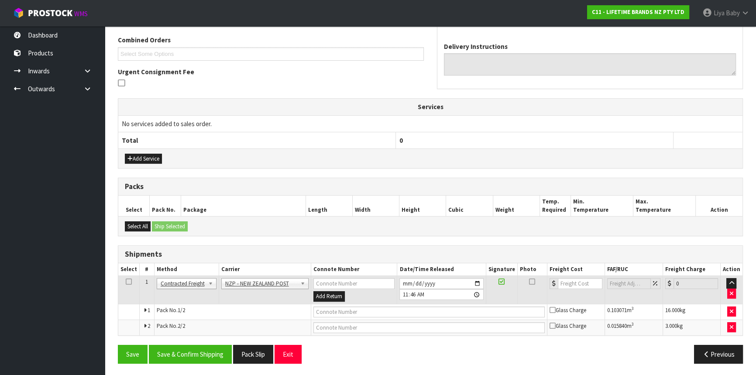
drag, startPoint x: 126, startPoint y: 281, endPoint x: 139, endPoint y: 290, distance: 15.4
click at [127, 282] on icon at bounding box center [129, 282] width 6 height 0
click at [192, 362] on button "Save & Confirm Shipping" at bounding box center [190, 354] width 83 height 19
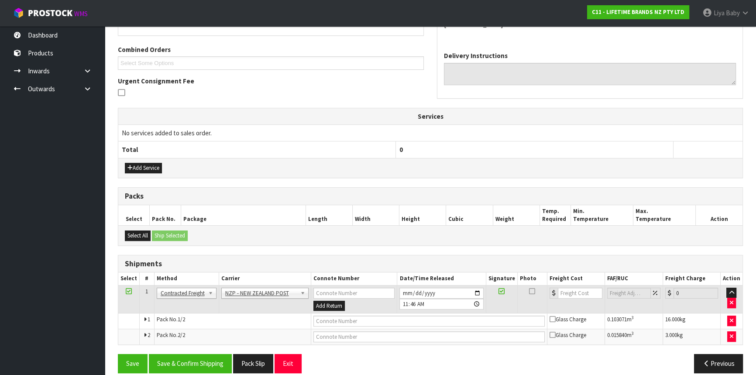
scroll to position [0, 0]
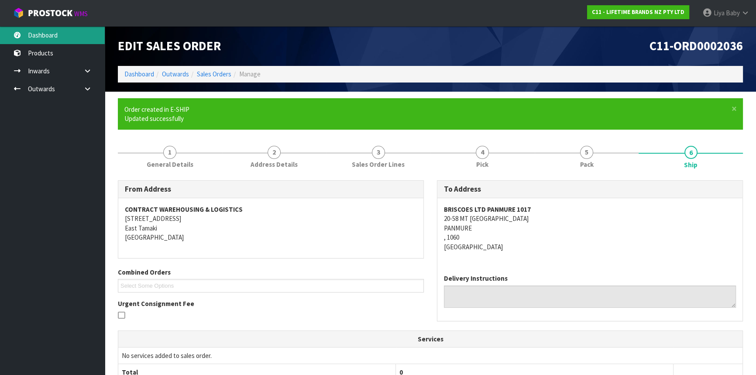
click at [39, 39] on link "Dashboard" at bounding box center [52, 35] width 105 height 18
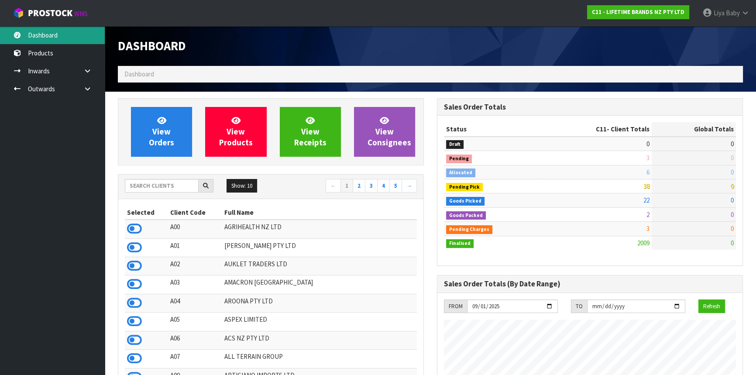
scroll to position [660, 319]
click at [148, 187] on input "text" at bounding box center [162, 186] width 74 height 14
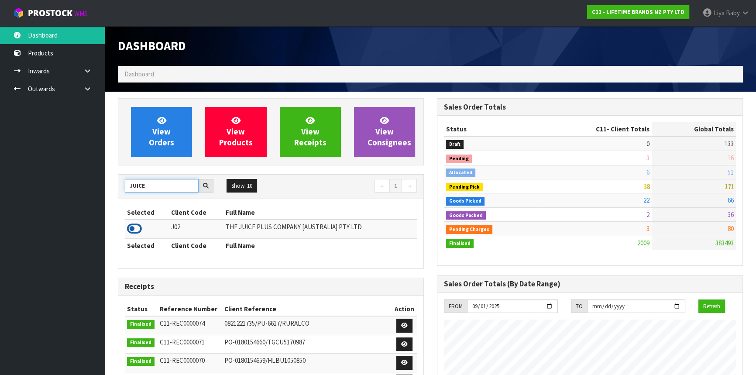
type input "JUICE"
click at [133, 225] on icon at bounding box center [134, 228] width 15 height 13
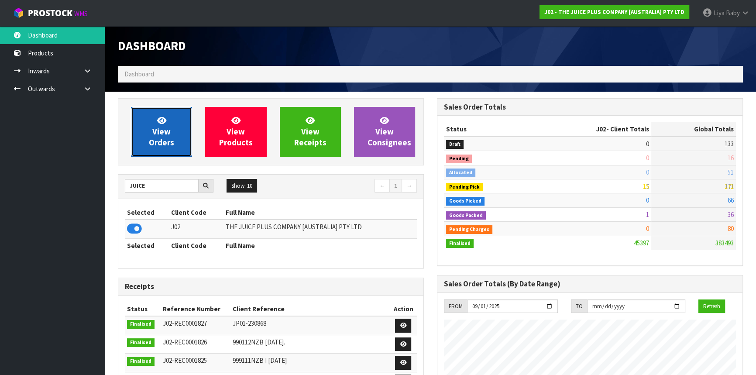
drag, startPoint x: 153, startPoint y: 151, endPoint x: 160, endPoint y: 153, distance: 7.3
click at [153, 150] on link "View Orders" at bounding box center [161, 132] width 61 height 50
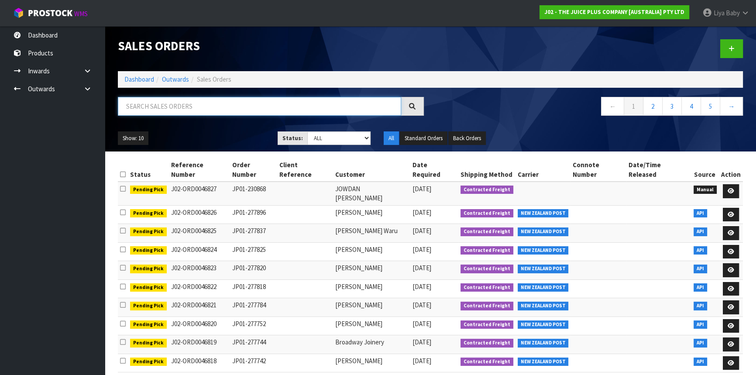
click at [154, 100] on input "text" at bounding box center [259, 106] width 283 height 19
type input "JOB-0415208"
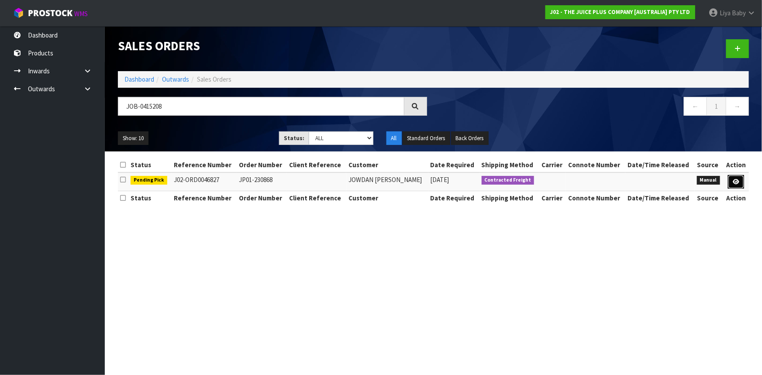
click at [733, 181] on icon at bounding box center [736, 182] width 7 height 6
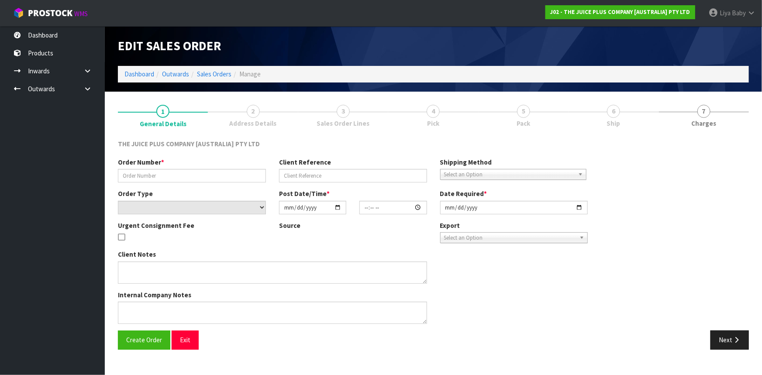
type input "JP01-230868"
select select "number:0"
type input "[DATE]"
type input "11:12:00.000"
type input "[DATE]"
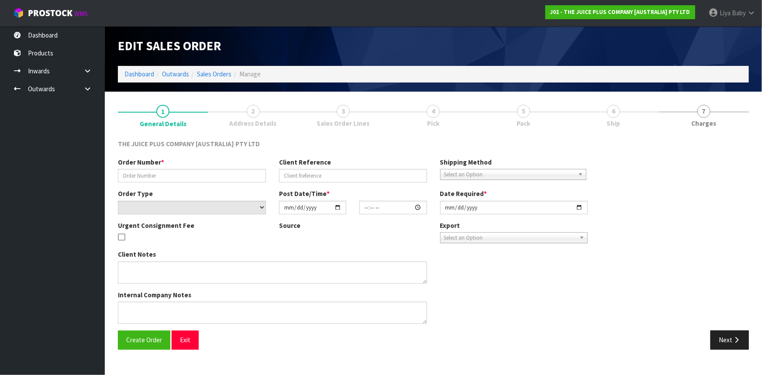
type textarea "COULD WE PLEASE RETURN THE PRODUCTS BACK TO THE CUSTOMER WITH THE ATTACHED NOTE…"
type textarea "PICK FROM INWARDS LOCATION"
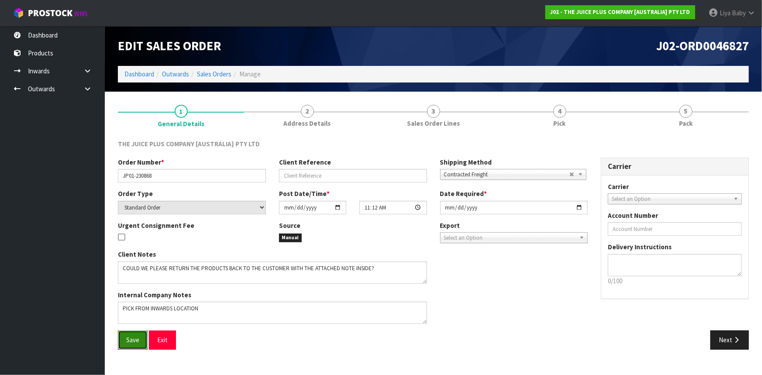
click at [130, 336] on span "Save" at bounding box center [132, 340] width 13 height 8
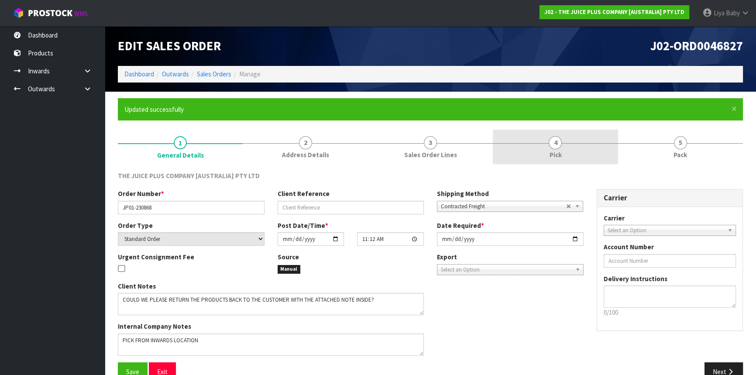
click at [544, 138] on link "4 Pick" at bounding box center [555, 147] width 125 height 34
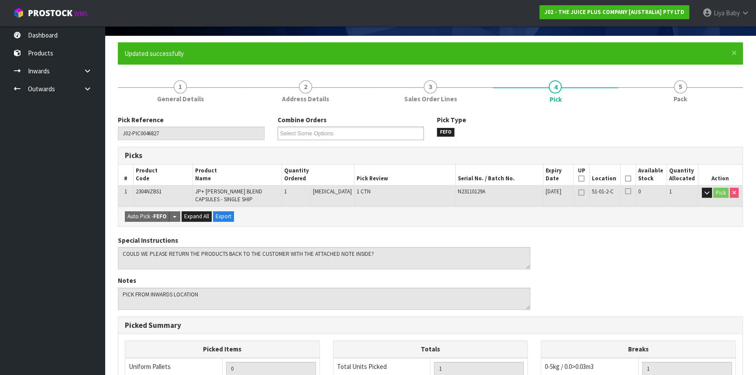
scroll to position [79, 0]
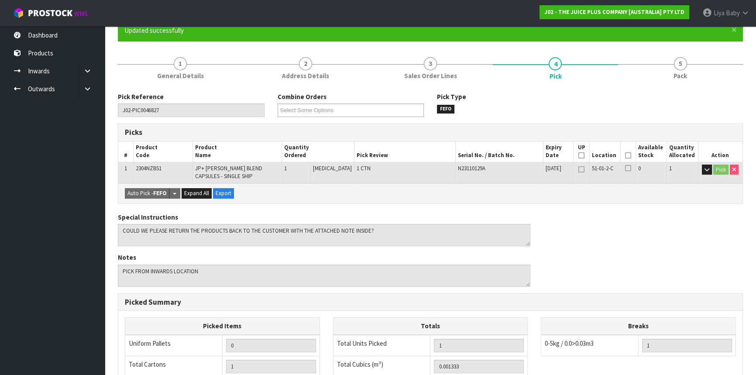
click at [629, 155] on th "Picked" at bounding box center [628, 151] width 15 height 21
click at [627, 155] on icon at bounding box center [628, 155] width 6 height 0
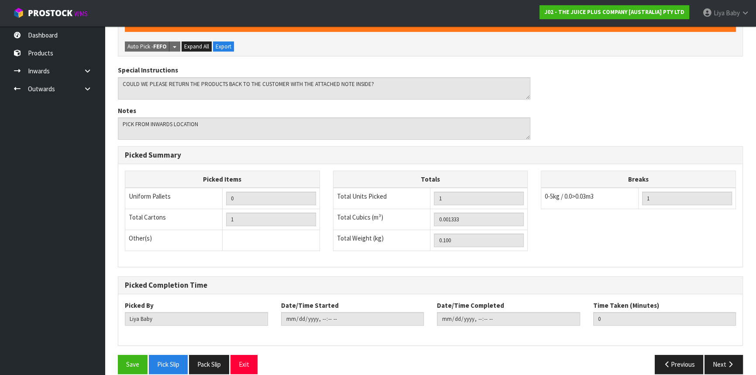
scroll to position [268, 0]
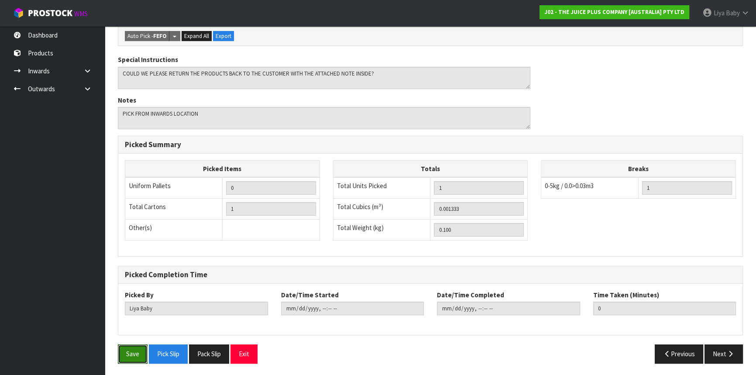
click at [136, 345] on button "Save" at bounding box center [133, 353] width 30 height 19
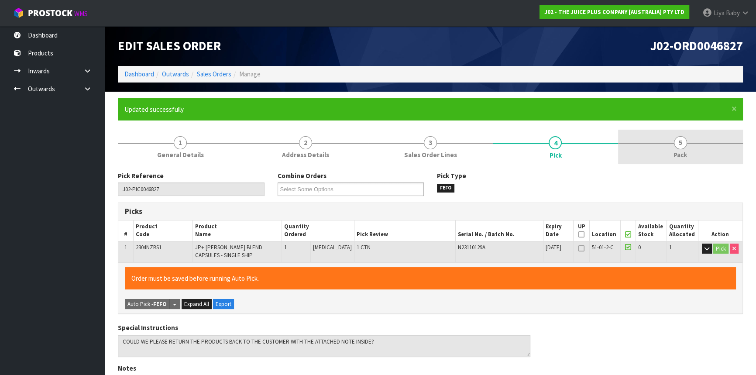
type input "[DATE]T12:05:16"
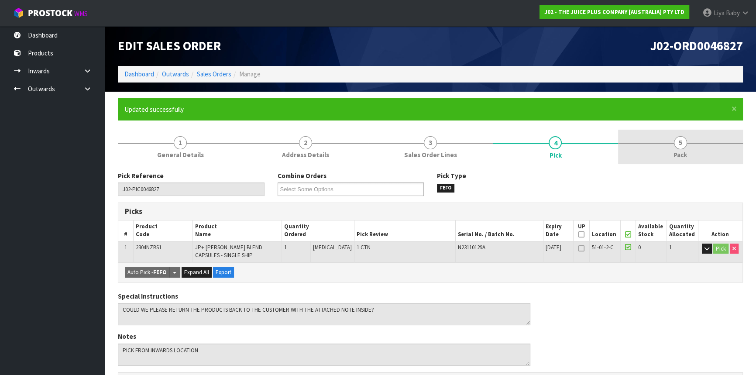
click at [700, 149] on link "5 Pack" at bounding box center [680, 147] width 125 height 34
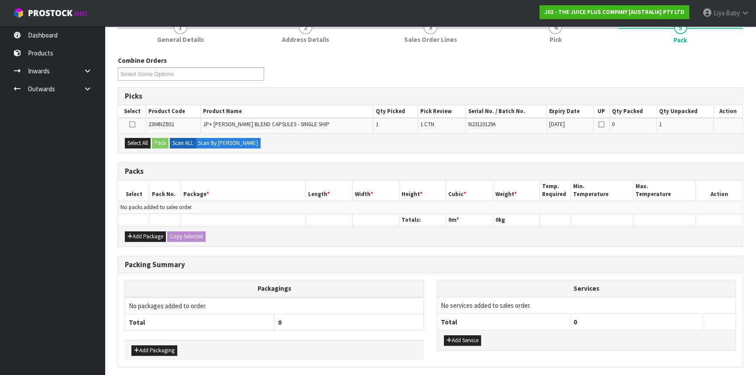
scroll to position [119, 0]
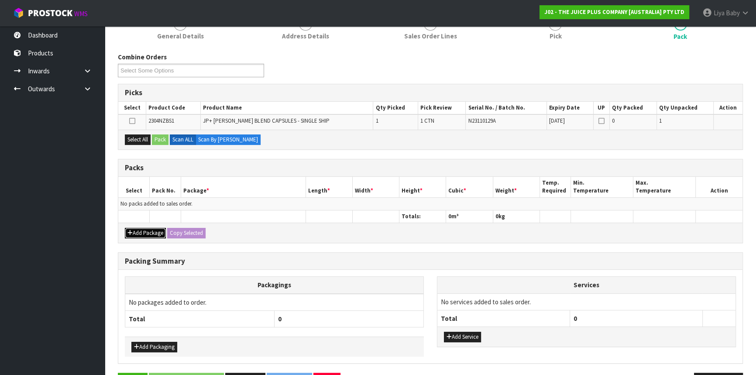
click at [155, 234] on button "Add Package" at bounding box center [145, 233] width 41 height 10
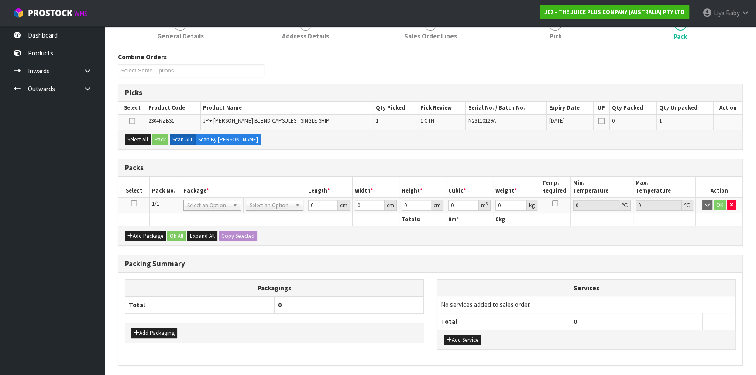
click at [133, 203] on icon at bounding box center [134, 203] width 6 height 0
drag, startPoint x: 131, startPoint y: 136, endPoint x: 139, endPoint y: 135, distance: 8.7
click at [135, 136] on button "Select All" at bounding box center [138, 139] width 26 height 10
click at [160, 135] on button "Pack" at bounding box center [160, 139] width 17 height 10
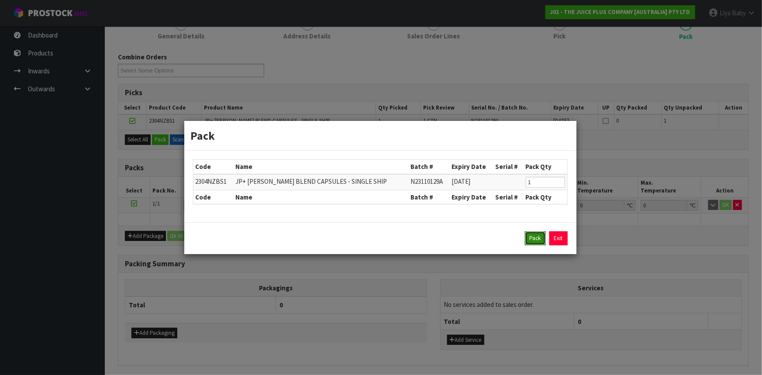
click at [544, 237] on button "Pack" at bounding box center [535, 238] width 21 height 14
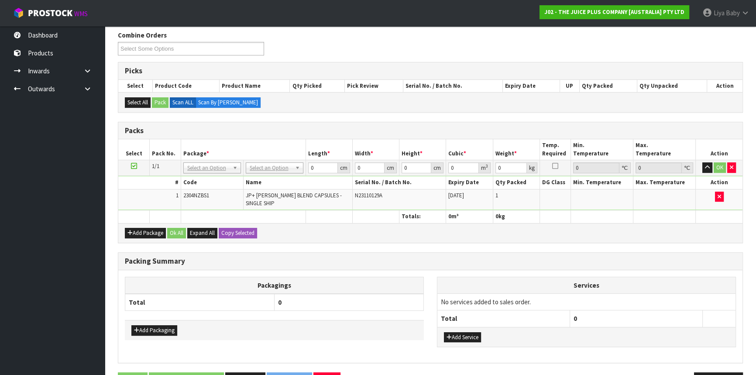
scroll to position [162, 0]
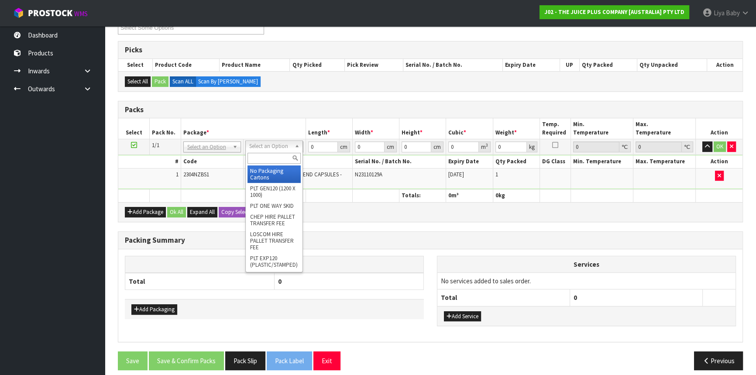
click at [275, 158] on input "text" at bounding box center [274, 158] width 53 height 11
type input "200"
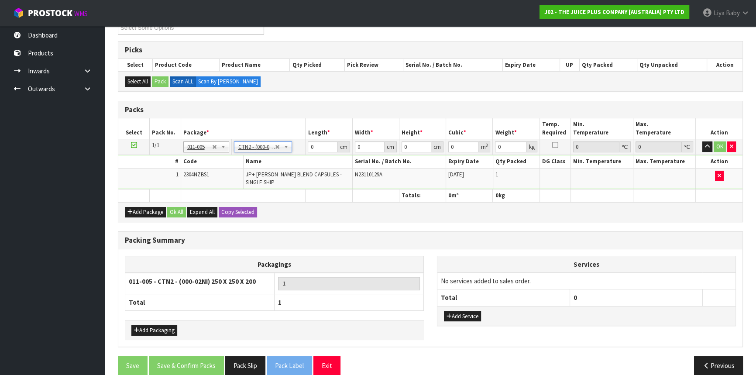
type input "25"
type input "20"
type input "0.0125"
type input "0.3"
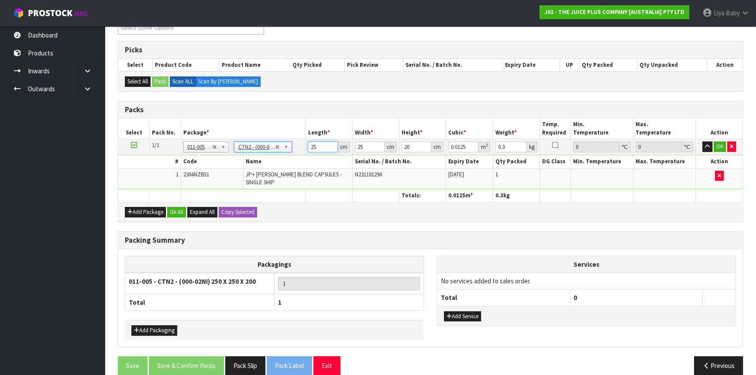
click at [318, 146] on input "25" at bounding box center [323, 146] width 30 height 11
click at [323, 142] on input "25" at bounding box center [323, 146] width 30 height 11
click at [176, 207] on button "Ok All" at bounding box center [176, 212] width 19 height 10
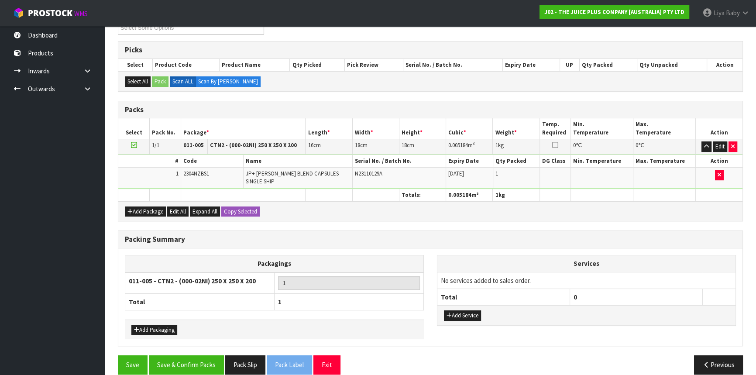
scroll to position [166, 0]
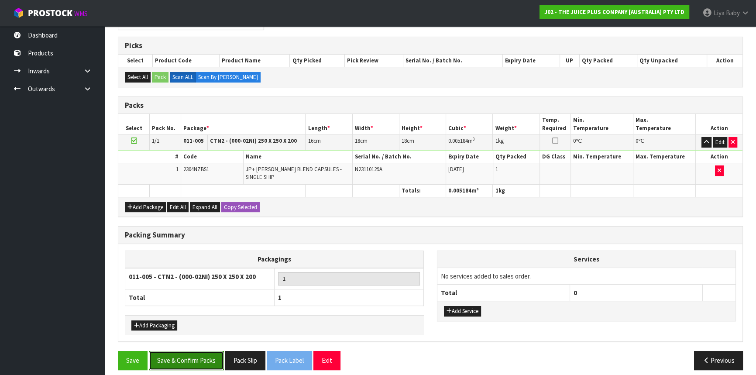
click at [186, 358] on button "Save & Confirm Packs" at bounding box center [186, 360] width 75 height 19
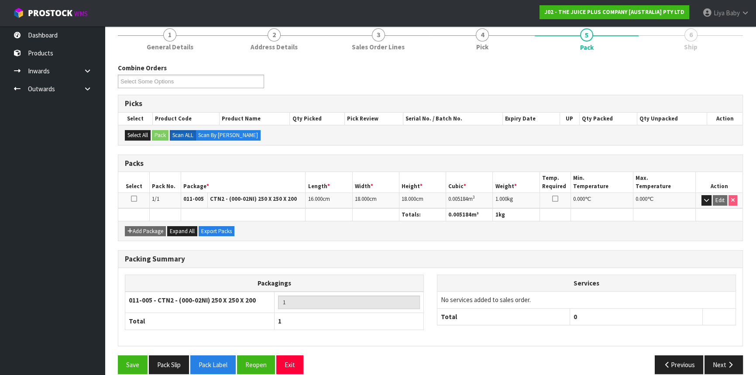
scroll to position [118, 0]
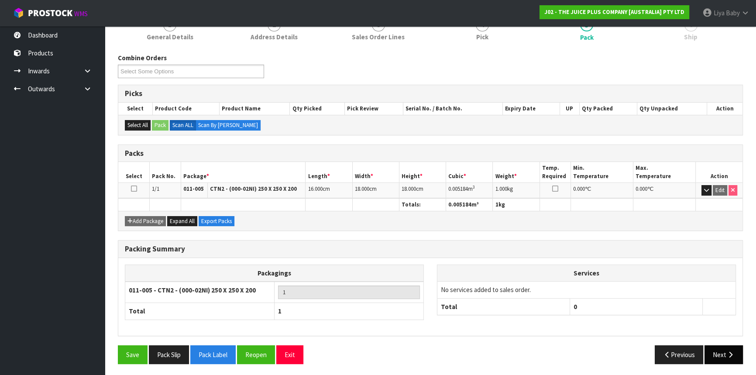
click at [726, 357] on button "Next" at bounding box center [724, 354] width 38 height 19
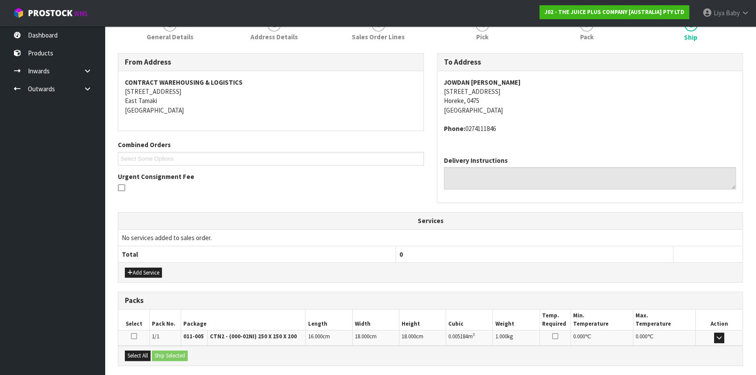
scroll to position [201, 0]
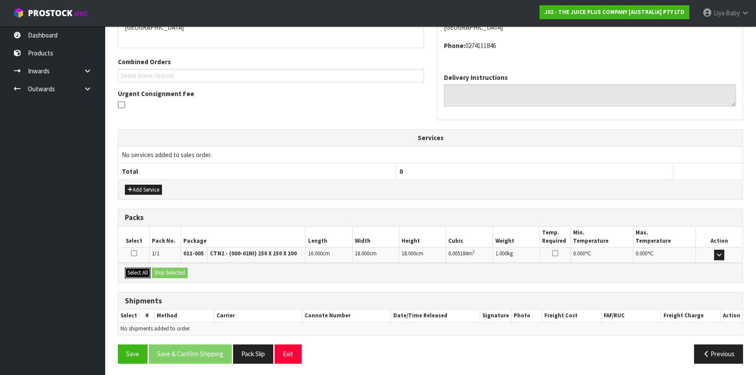
click at [148, 268] on button "Select All" at bounding box center [138, 273] width 26 height 10
click at [168, 269] on button "Ship Selected" at bounding box center [170, 273] width 36 height 10
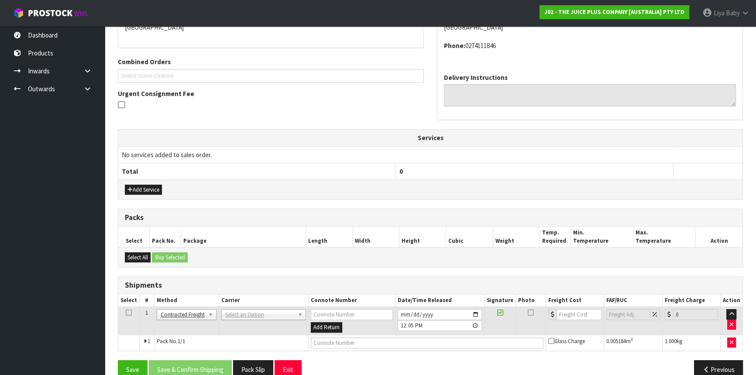
drag, startPoint x: 128, startPoint y: 311, endPoint x: 144, endPoint y: 313, distance: 16.2
click at [131, 313] on icon at bounding box center [129, 313] width 6 height 0
click at [251, 307] on td "ANGEL - ANGEL TRANSPORT [PERSON_NAME] REMOVALS DEAEXPAKL - DEADLINE EXPRESS COU…" at bounding box center [264, 321] width 90 height 28
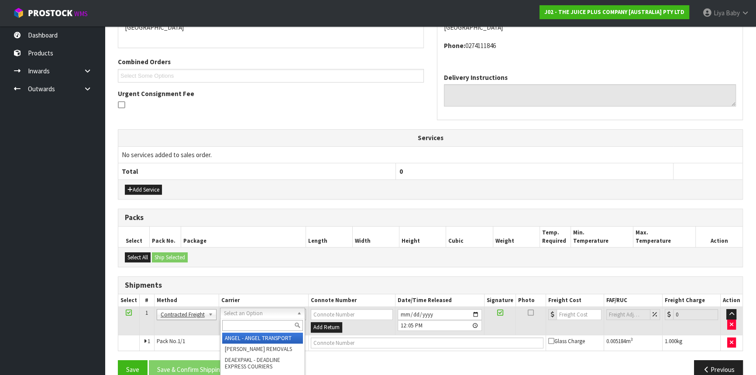
drag, startPoint x: 242, startPoint y: 318, endPoint x: 244, endPoint y: 324, distance: 5.7
click at [242, 319] on div at bounding box center [262, 325] width 84 height 14
click at [245, 326] on input "text" at bounding box center [262, 325] width 81 height 11
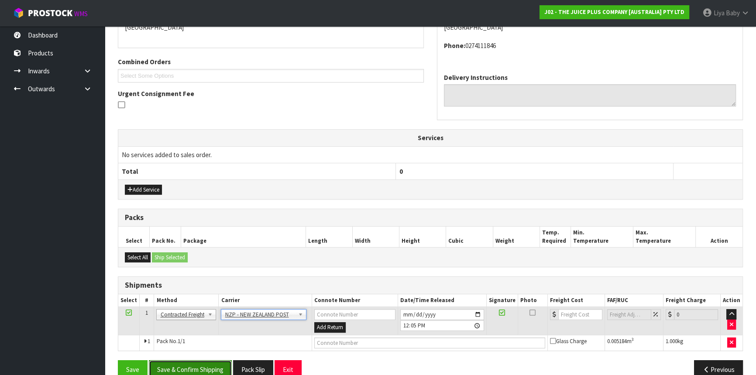
click at [205, 360] on button "Save & Confirm Shipping" at bounding box center [190, 369] width 83 height 19
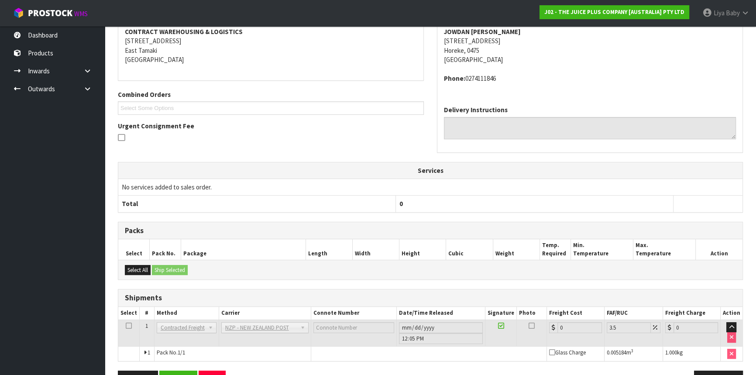
scroll to position [204, 0]
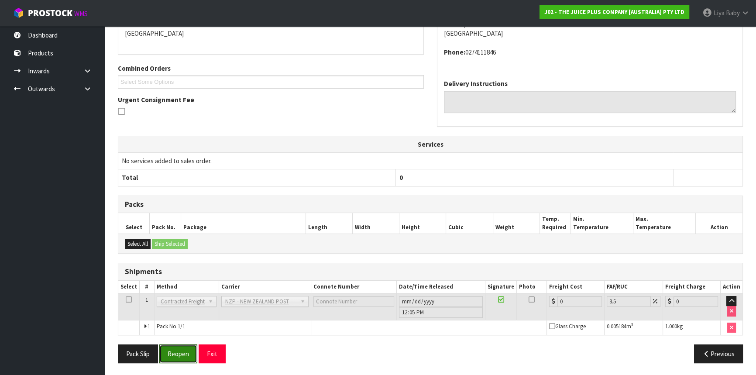
drag, startPoint x: 177, startPoint y: 361, endPoint x: 179, endPoint y: 341, distance: 19.3
click at [177, 358] on button "Reopen" at bounding box center [178, 353] width 38 height 19
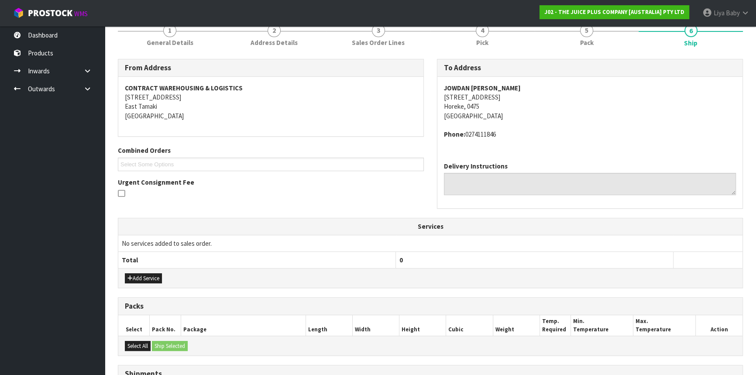
scroll to position [224, 0]
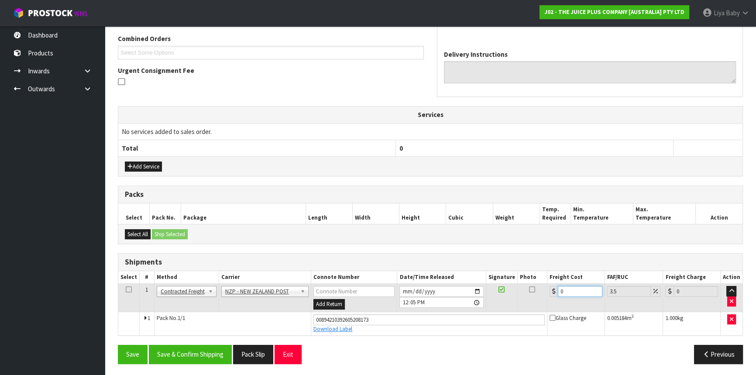
drag, startPoint x: 578, startPoint y: 291, endPoint x: 559, endPoint y: 279, distance: 22.2
click at [578, 289] on input "0" at bounding box center [580, 291] width 45 height 11
click at [126, 289] on icon at bounding box center [129, 289] width 6 height 0
click at [177, 354] on button "Save & Confirm Shipping" at bounding box center [190, 354] width 83 height 19
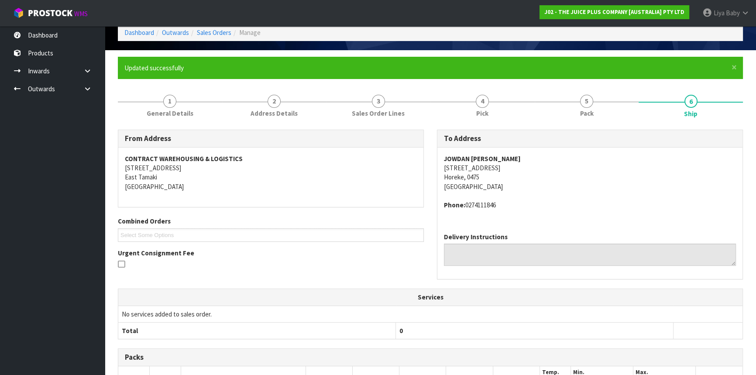
scroll to position [0, 0]
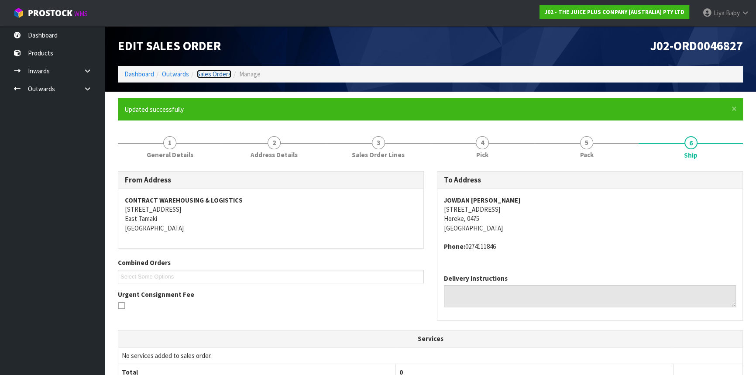
click at [220, 70] on link "Sales Orders" at bounding box center [214, 74] width 34 height 8
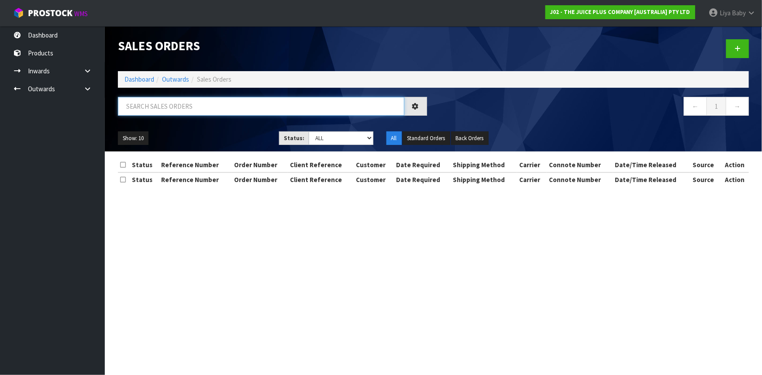
click at [147, 106] on input "text" at bounding box center [261, 106] width 286 height 19
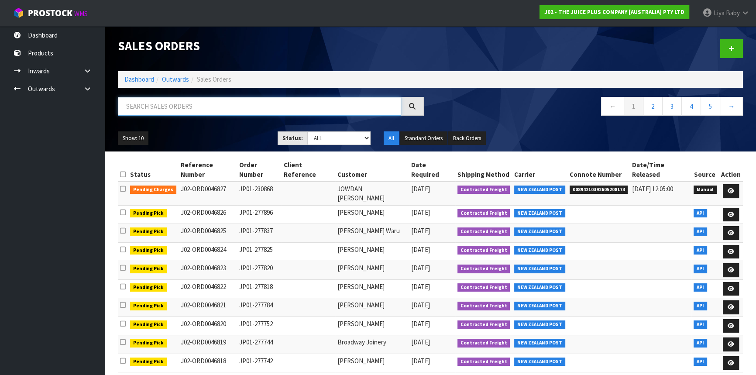
click at [148, 110] on input "text" at bounding box center [259, 106] width 283 height 19
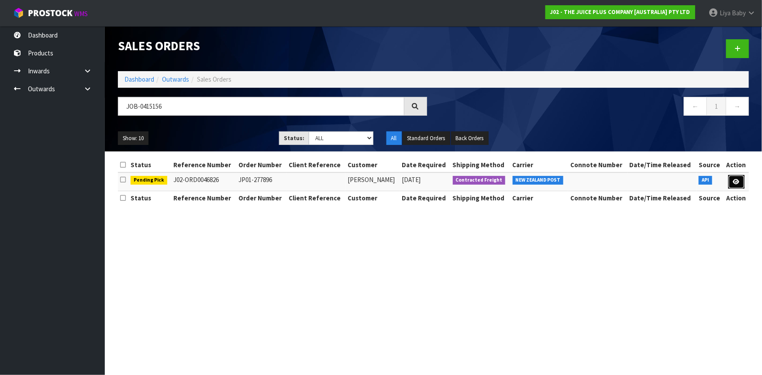
click at [743, 184] on link at bounding box center [736, 182] width 16 height 14
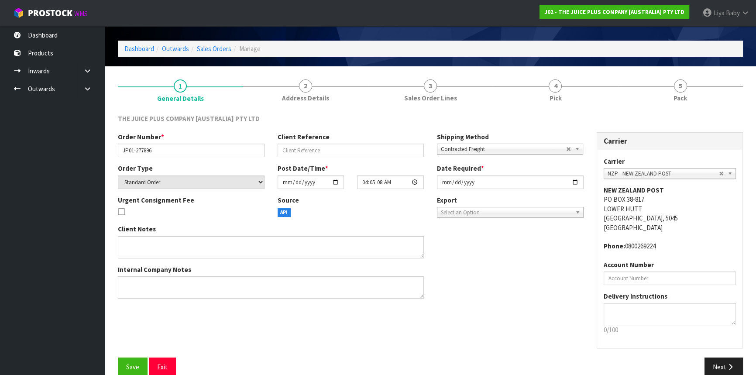
scroll to position [39, 0]
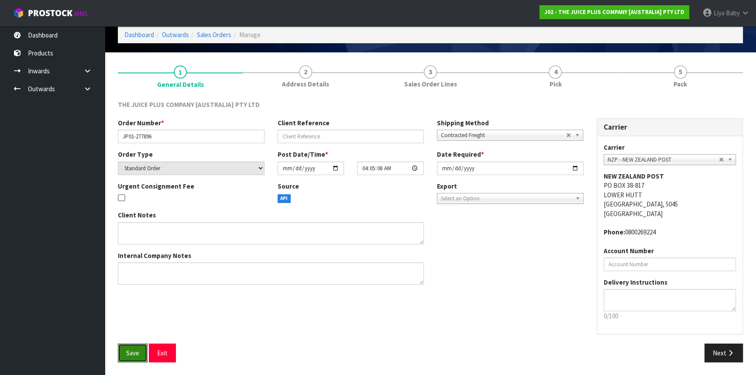
drag, startPoint x: 132, startPoint y: 350, endPoint x: 151, endPoint y: 332, distance: 26.3
click at [140, 346] on button "Save" at bounding box center [133, 353] width 30 height 19
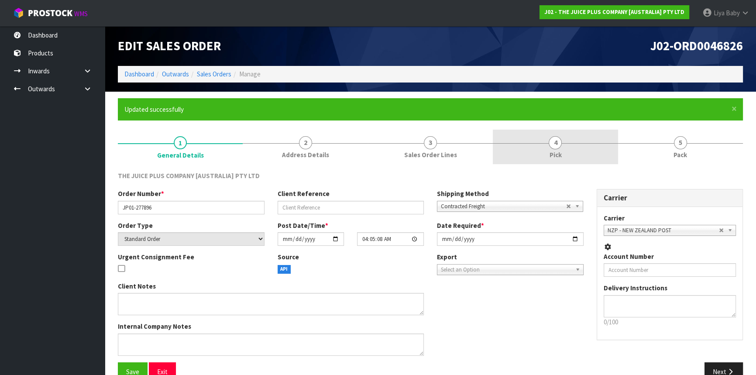
click at [578, 147] on link "4 Pick" at bounding box center [555, 147] width 125 height 34
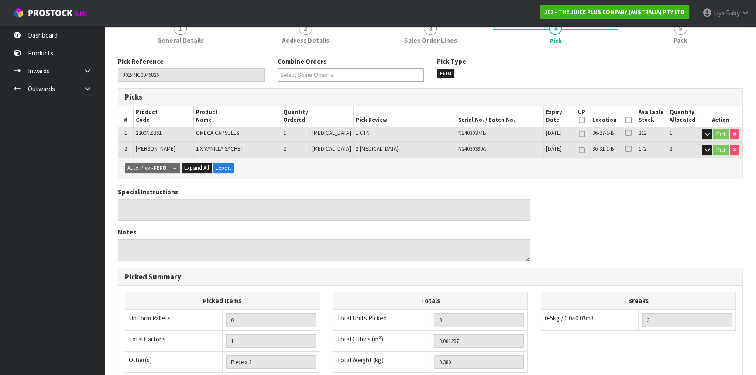
scroll to position [119, 0]
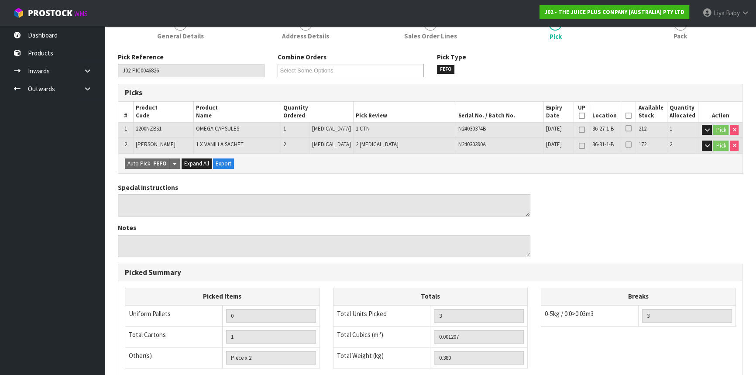
click at [626, 116] on icon at bounding box center [629, 116] width 6 height 0
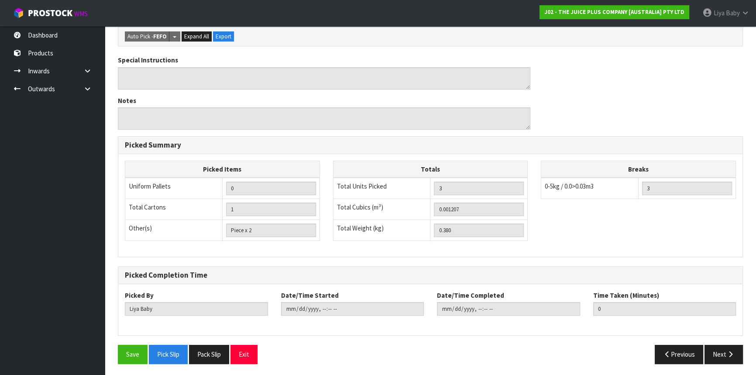
scroll to position [278, 0]
click at [138, 346] on button "Save" at bounding box center [133, 353] width 30 height 19
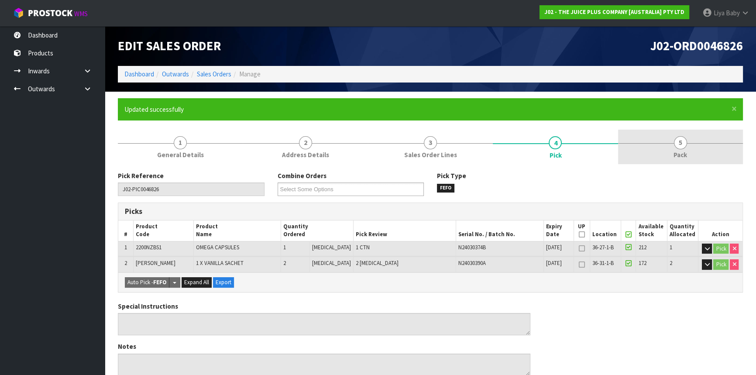
click at [690, 145] on link "5 Pack" at bounding box center [680, 147] width 125 height 34
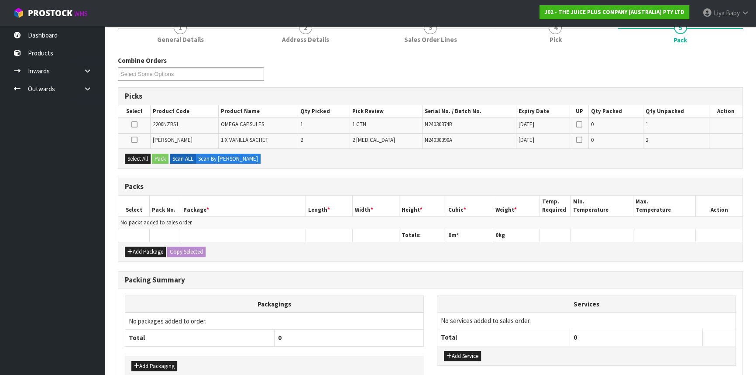
scroll to position [119, 0]
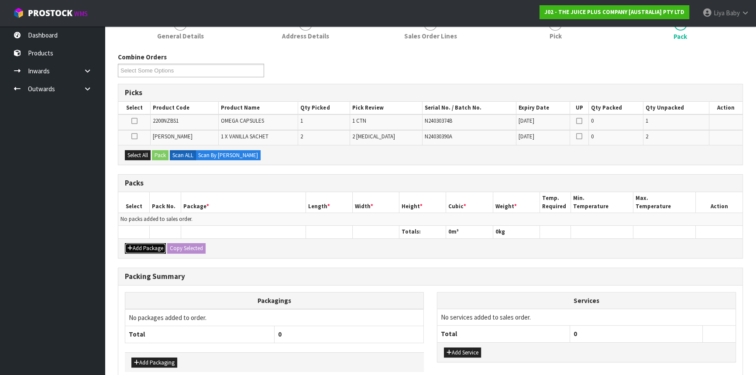
click at [135, 244] on button "Add Package" at bounding box center [145, 248] width 41 height 10
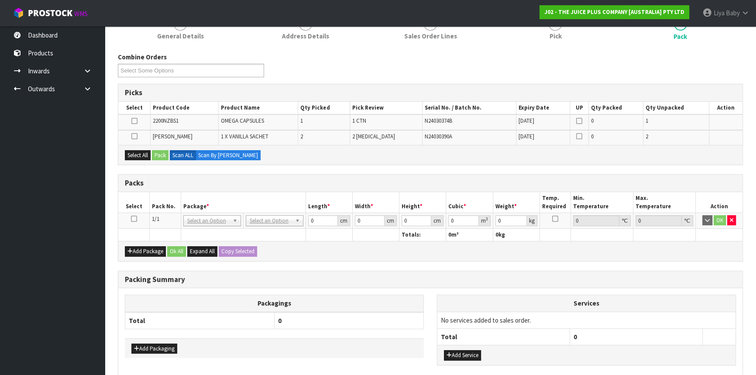
drag, startPoint x: 133, startPoint y: 214, endPoint x: 133, endPoint y: 199, distance: 14.8
click at [133, 219] on icon at bounding box center [134, 219] width 6 height 0
drag, startPoint x: 131, startPoint y: 155, endPoint x: 138, endPoint y: 155, distance: 7.4
click at [135, 155] on button "Select All" at bounding box center [138, 155] width 26 height 10
click at [162, 155] on button "Pack" at bounding box center [160, 155] width 17 height 10
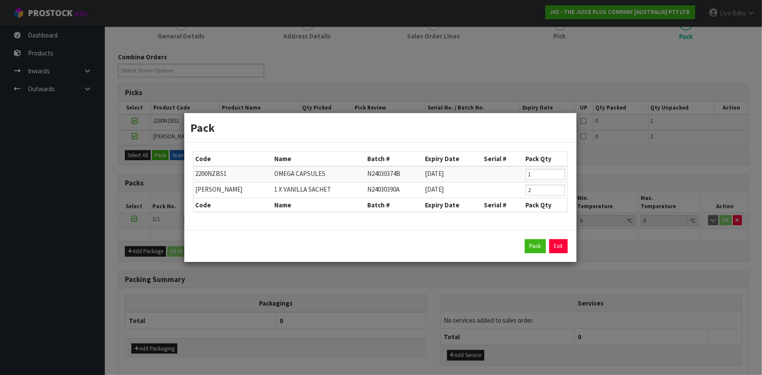
click at [536, 238] on div "Pack Exit" at bounding box center [380, 246] width 392 height 32
click at [535, 243] on button "Pack" at bounding box center [535, 246] width 21 height 14
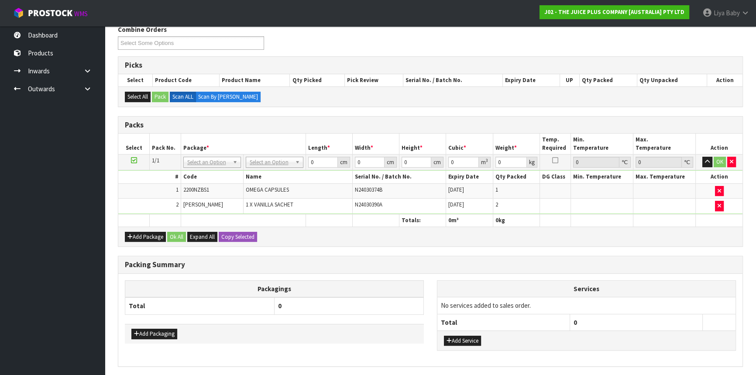
scroll to position [177, 0]
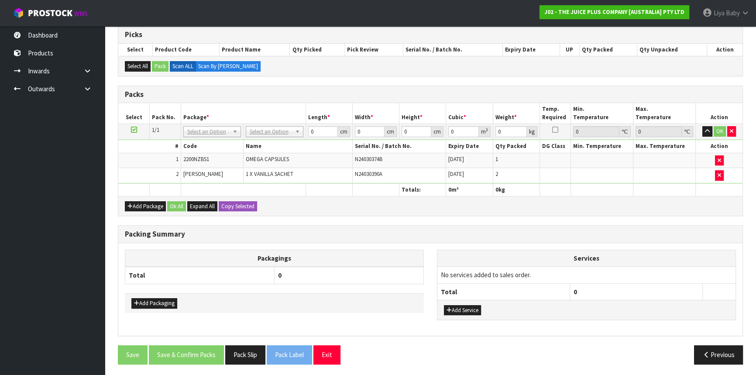
drag, startPoint x: 265, startPoint y: 126, endPoint x: 272, endPoint y: 128, distance: 8.2
click at [272, 145] on input "text" at bounding box center [274, 143] width 53 height 11
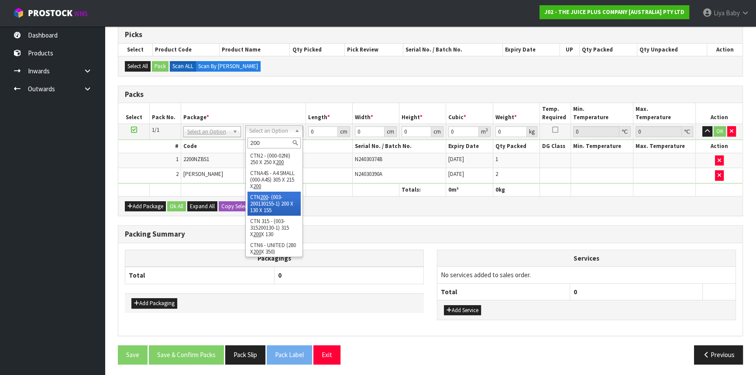
drag, startPoint x: 275, startPoint y: 194, endPoint x: 281, endPoint y: 182, distance: 13.1
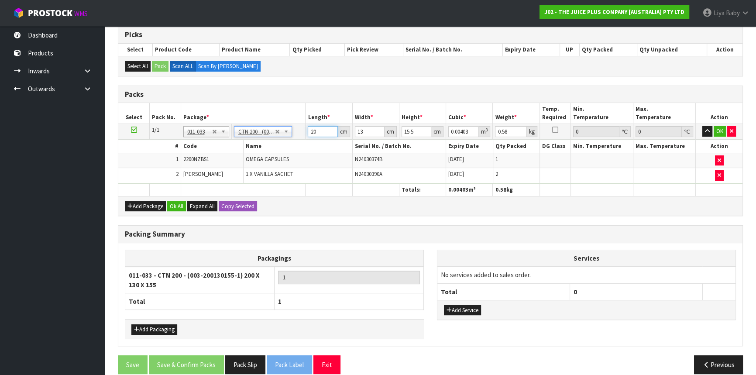
click at [321, 127] on input "20" at bounding box center [323, 131] width 30 height 11
click at [182, 207] on button "Ok All" at bounding box center [176, 206] width 19 height 10
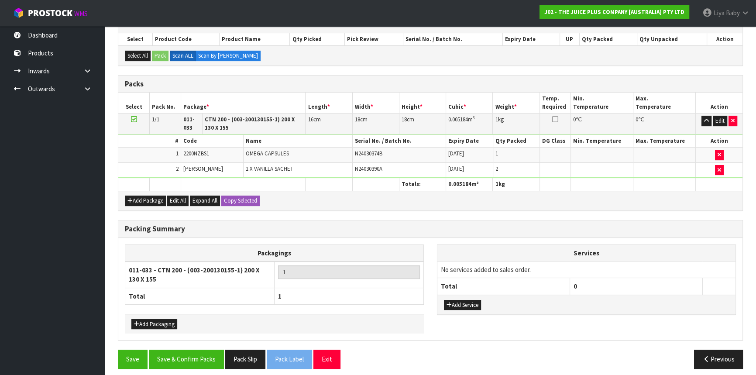
scroll to position [192, 0]
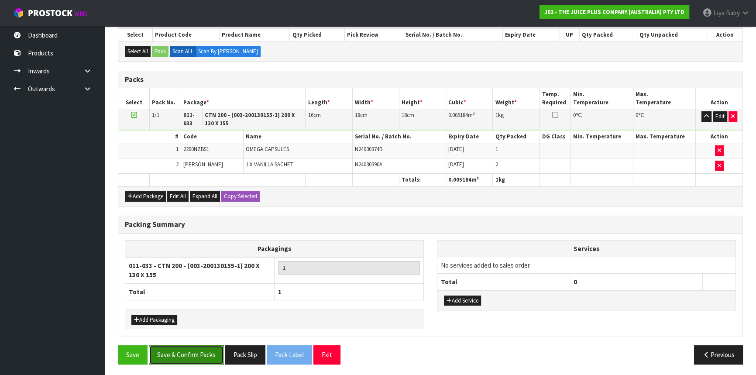
click at [162, 345] on button "Save & Confirm Packs" at bounding box center [186, 354] width 75 height 19
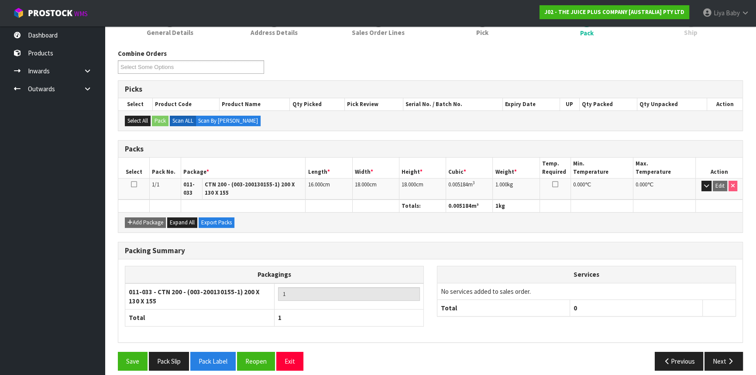
scroll to position [129, 0]
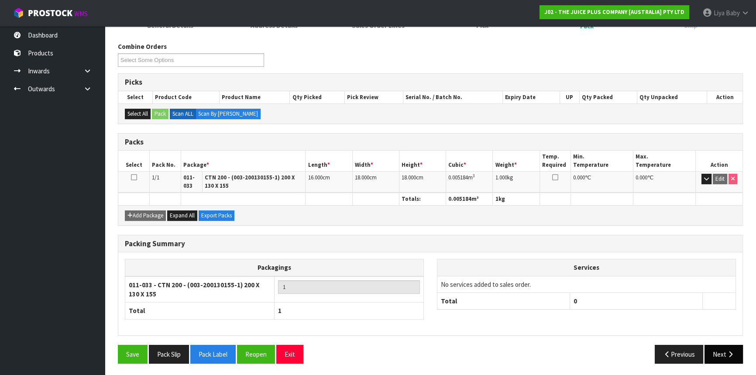
click at [720, 348] on button "Next" at bounding box center [724, 354] width 38 height 19
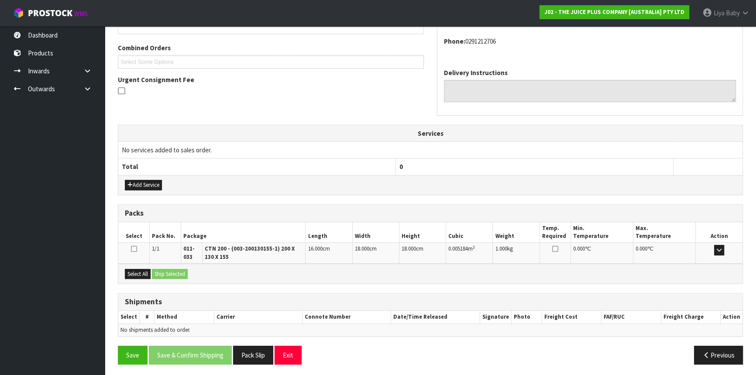
scroll to position [216, 0]
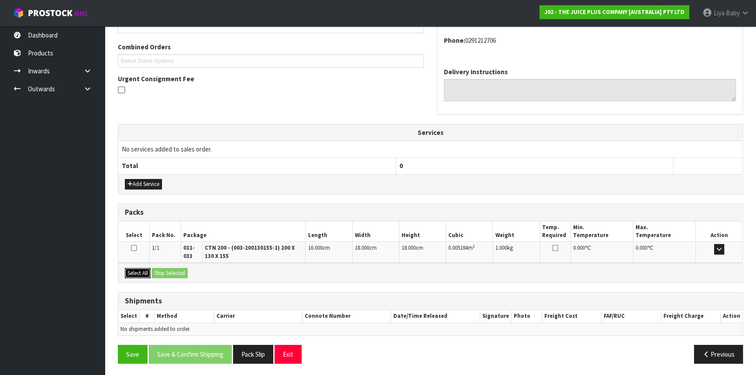
drag, startPoint x: 127, startPoint y: 270, endPoint x: 175, endPoint y: 271, distance: 47.6
click at [130, 270] on button "Select All" at bounding box center [138, 273] width 26 height 10
click at [177, 271] on button "Ship Selected" at bounding box center [170, 273] width 36 height 10
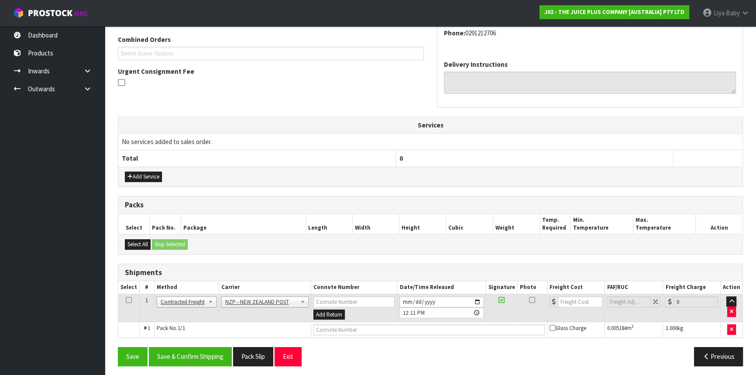
scroll to position [225, 0]
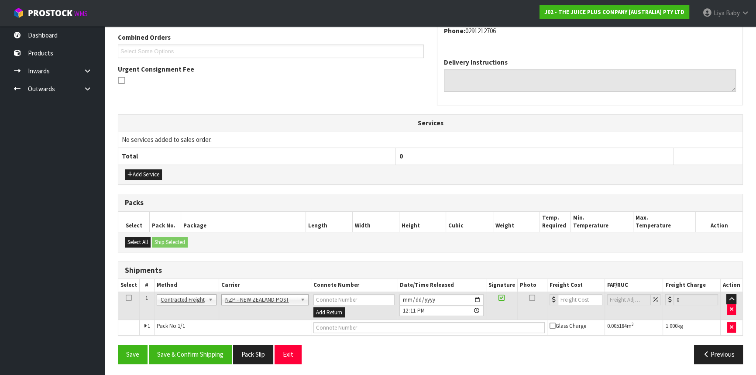
click at [130, 298] on icon at bounding box center [129, 298] width 6 height 0
click at [174, 347] on button "Save & Confirm Shipping" at bounding box center [190, 354] width 83 height 19
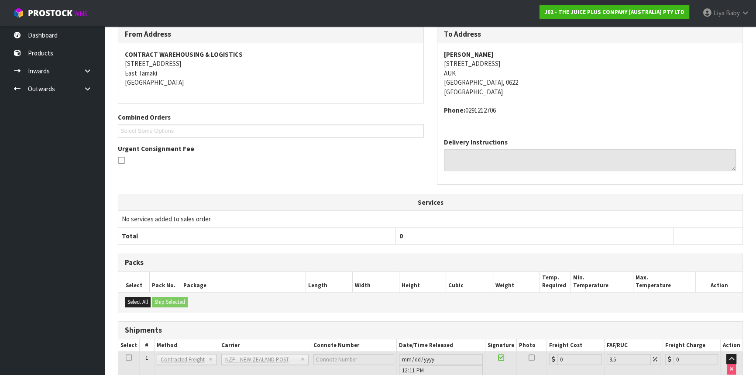
scroll to position [213, 0]
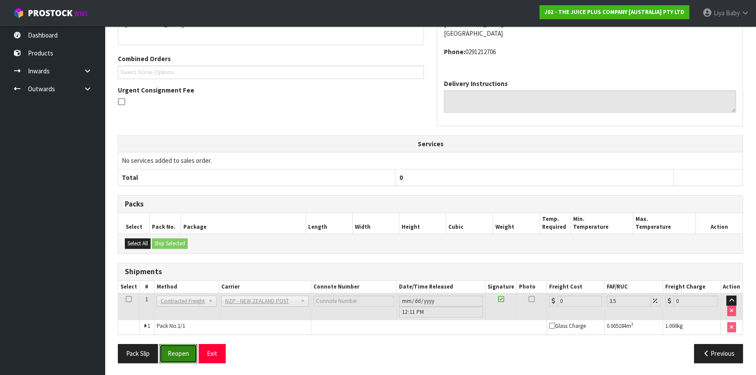
click at [179, 351] on button "Reopen" at bounding box center [178, 353] width 38 height 19
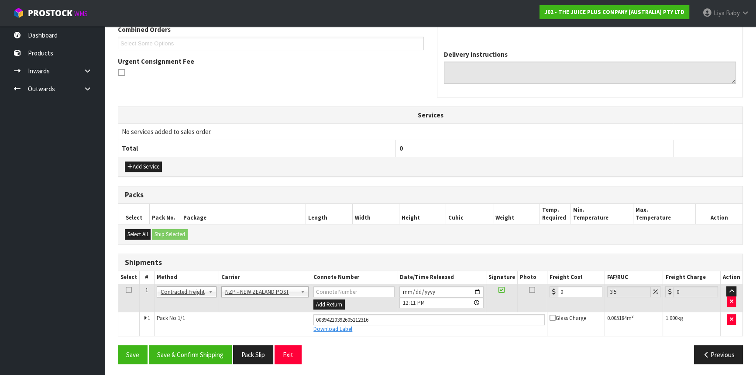
scroll to position [234, 0]
click at [583, 288] on input "0" at bounding box center [580, 291] width 45 height 11
click at [127, 289] on icon at bounding box center [129, 289] width 6 height 0
click at [205, 349] on button "Save & Confirm Shipping" at bounding box center [190, 354] width 83 height 19
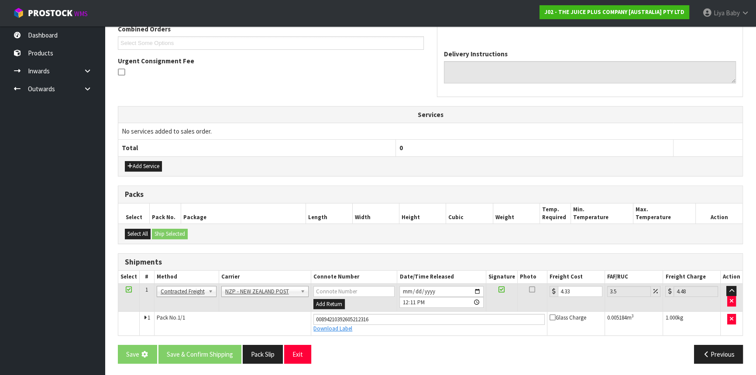
scroll to position [0, 0]
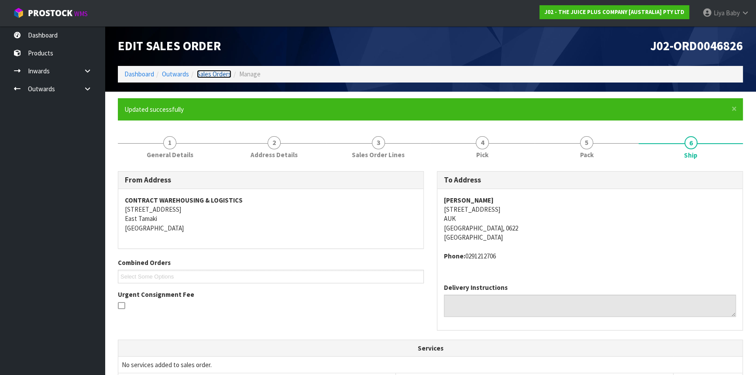
click at [226, 70] on link "Sales Orders" at bounding box center [214, 74] width 34 height 8
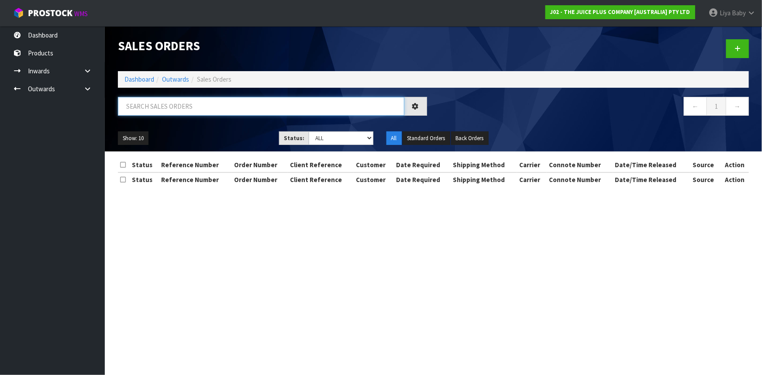
click at [164, 107] on input "text" at bounding box center [261, 106] width 286 height 19
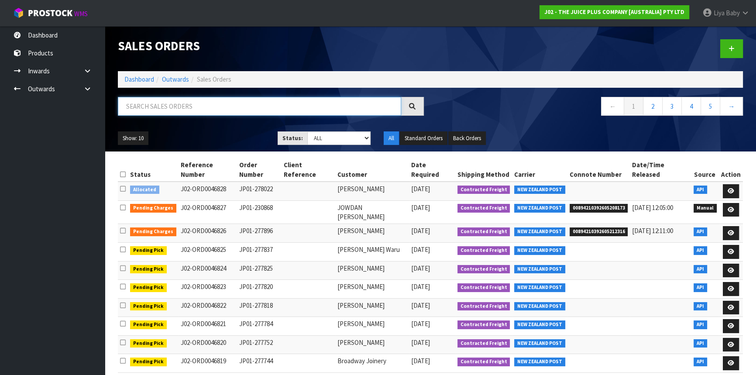
click at [162, 100] on input "text" at bounding box center [259, 106] width 283 height 19
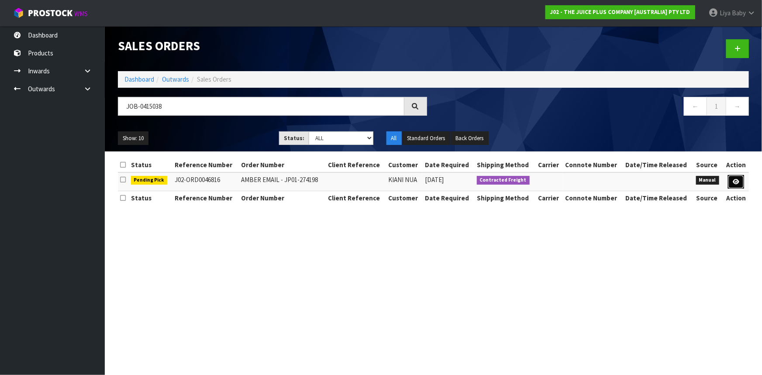
click at [730, 181] on link at bounding box center [736, 182] width 16 height 14
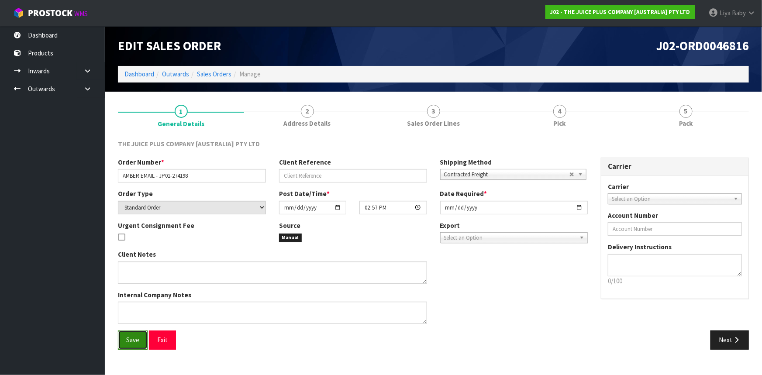
drag, startPoint x: 140, startPoint y: 341, endPoint x: 147, endPoint y: 314, distance: 27.2
click at [140, 340] on button "Save" at bounding box center [133, 340] width 30 height 19
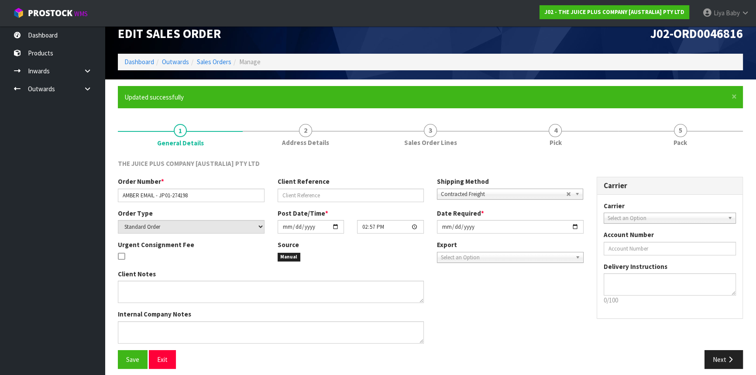
scroll to position [18, 0]
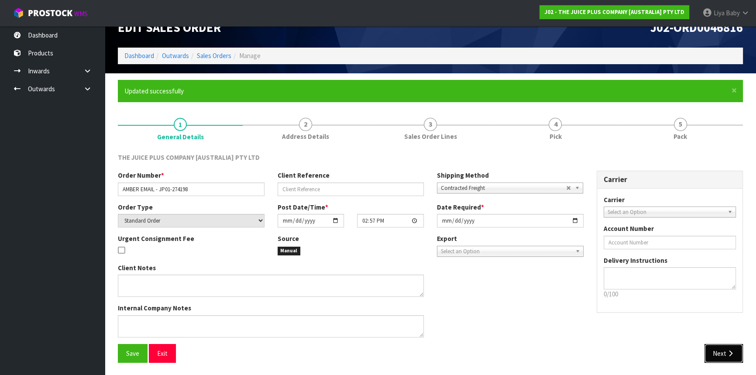
drag, startPoint x: 721, startPoint y: 348, endPoint x: 676, endPoint y: 311, distance: 57.8
click at [723, 345] on button "Next" at bounding box center [724, 353] width 38 height 19
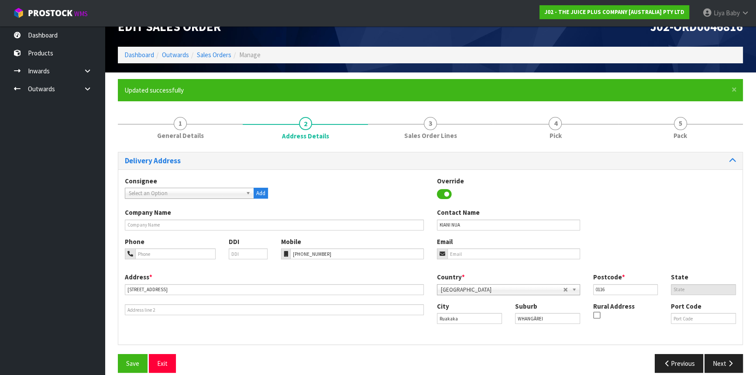
scroll to position [30, 0]
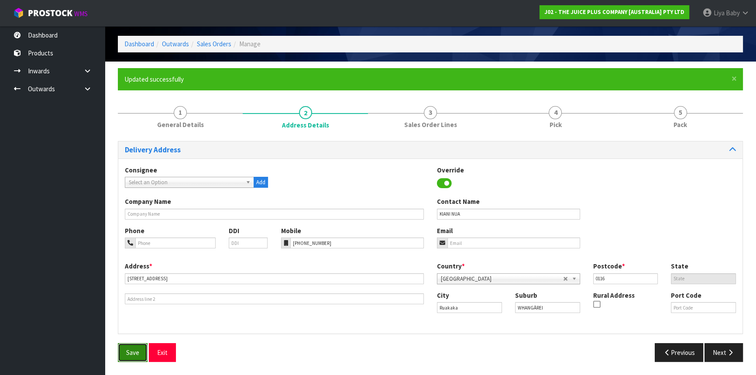
click at [143, 346] on button "Save" at bounding box center [133, 352] width 30 height 19
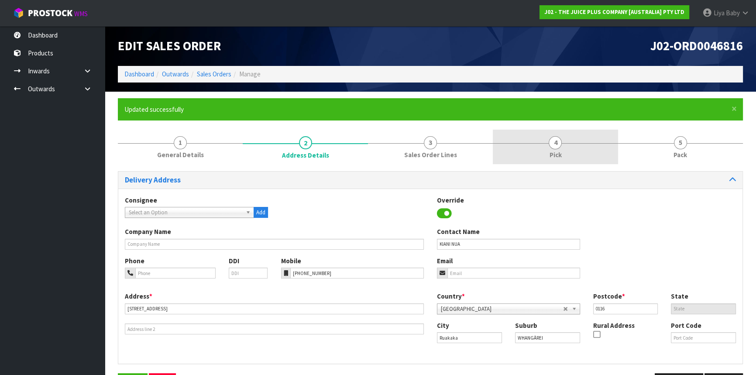
drag, startPoint x: 547, startPoint y: 148, endPoint x: 557, endPoint y: 158, distance: 14.2
click at [548, 148] on link "4 Pick" at bounding box center [555, 147] width 125 height 34
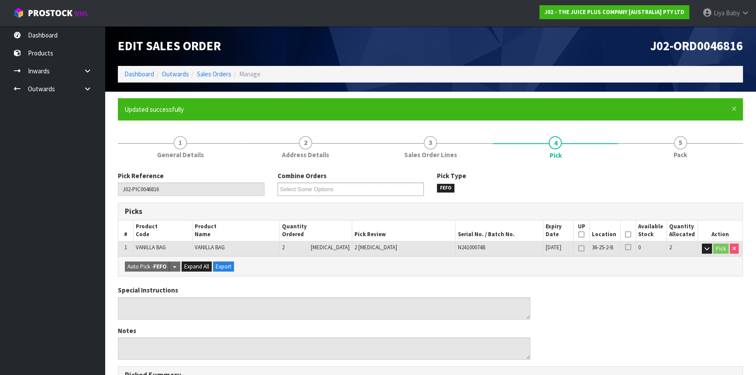
click at [630, 231] on th "Picked" at bounding box center [628, 230] width 15 height 21
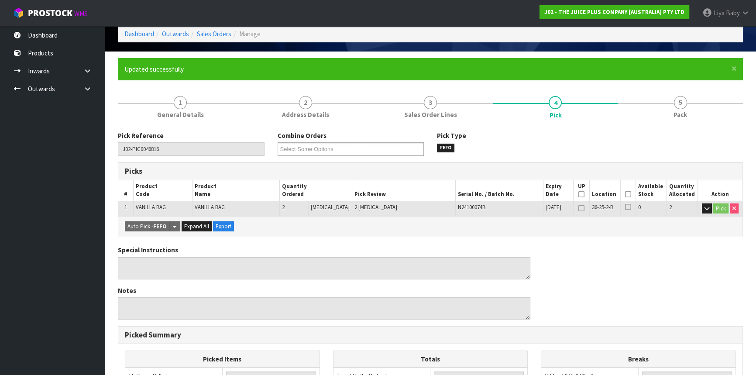
scroll to position [158, 0]
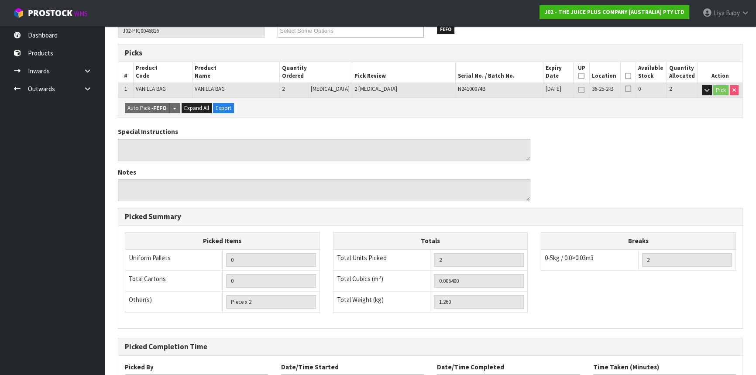
click at [625, 76] on icon at bounding box center [628, 76] width 6 height 0
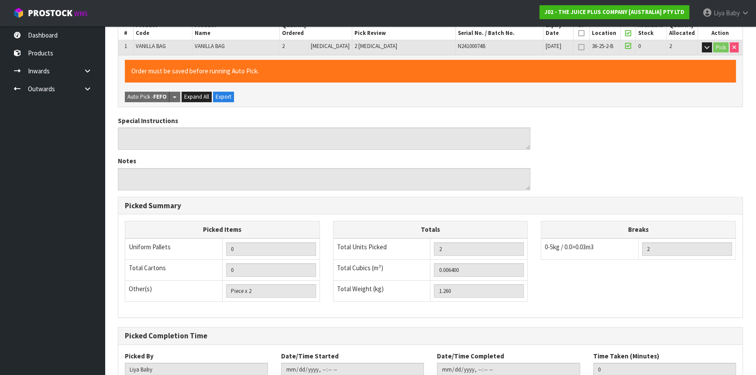
scroll to position [262, 0]
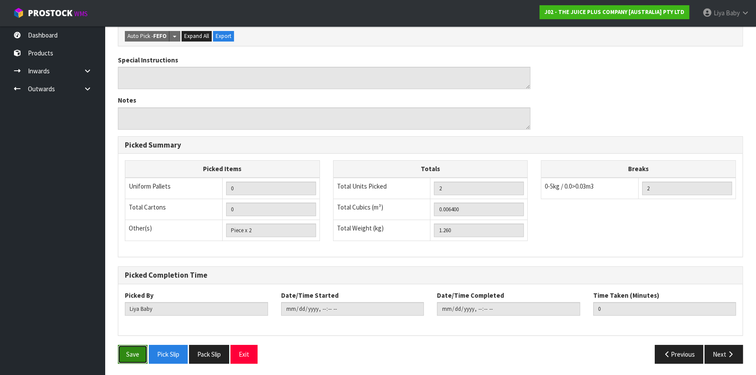
drag, startPoint x: 142, startPoint y: 354, endPoint x: 156, endPoint y: 346, distance: 15.7
click at [142, 353] on button "Save" at bounding box center [133, 354] width 30 height 19
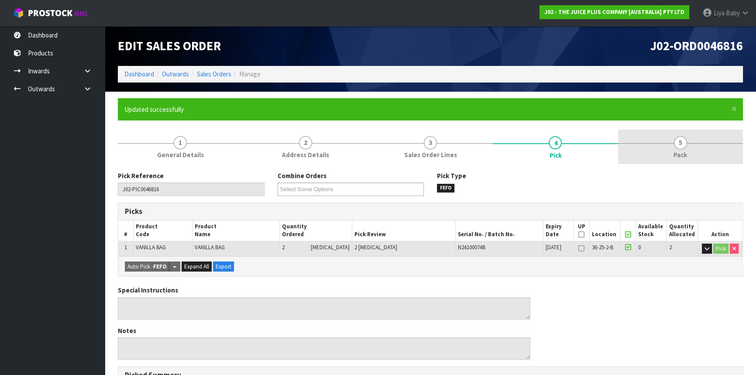
drag, startPoint x: 689, startPoint y: 139, endPoint x: 644, endPoint y: 163, distance: 51.2
click at [690, 141] on link "5 Pack" at bounding box center [680, 147] width 125 height 34
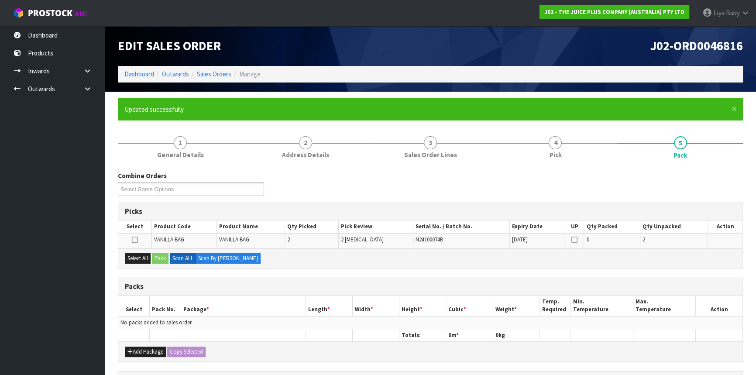
scroll to position [119, 0]
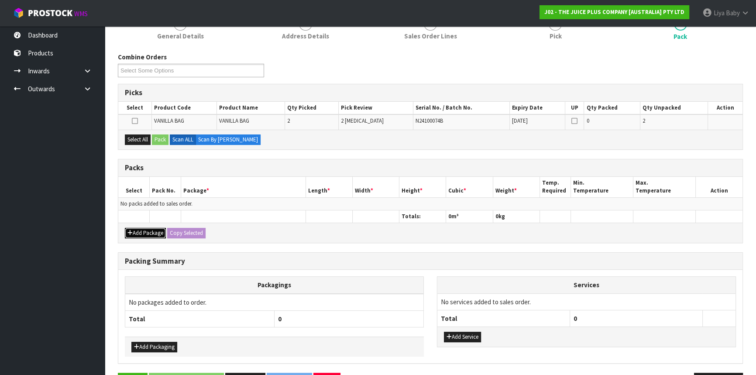
click at [144, 231] on button "Add Package" at bounding box center [145, 233] width 41 height 10
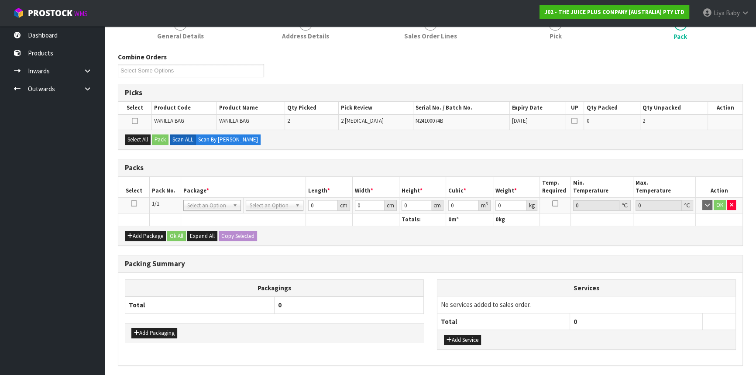
click at [134, 203] on icon at bounding box center [134, 203] width 6 height 0
click at [132, 141] on button "Select All" at bounding box center [138, 139] width 26 height 10
click at [157, 138] on button "Pack" at bounding box center [160, 139] width 17 height 10
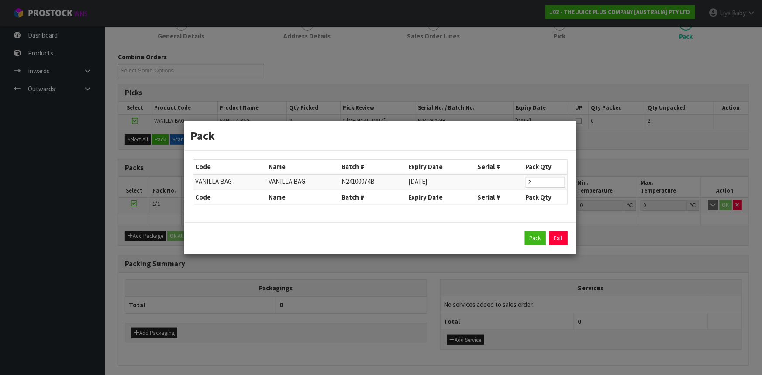
click at [524, 236] on div "Pack Exit" at bounding box center [380, 238] width 375 height 14
drag, startPoint x: 528, startPoint y: 238, endPoint x: 488, endPoint y: 239, distance: 40.2
click at [529, 238] on button "Pack" at bounding box center [535, 238] width 21 height 14
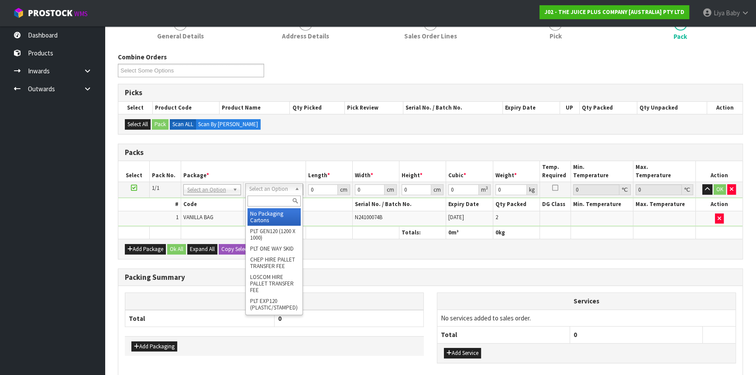
click at [284, 205] on input "text" at bounding box center [274, 201] width 53 height 11
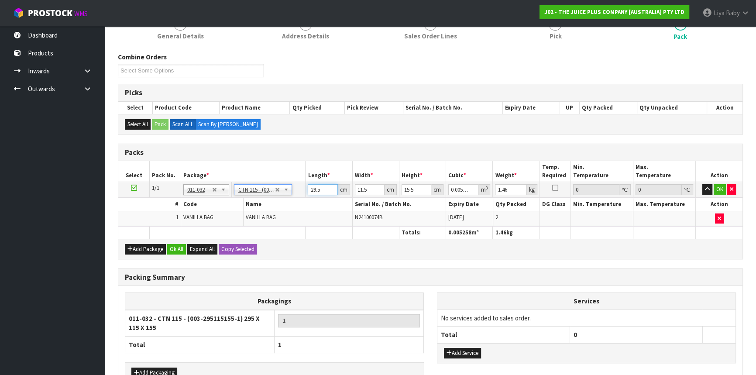
click at [322, 187] on input "29.5" at bounding box center [323, 189] width 30 height 11
drag, startPoint x: 175, startPoint y: 243, endPoint x: 195, endPoint y: 242, distance: 19.7
click at [176, 244] on button "Ok All" at bounding box center [176, 249] width 19 height 10
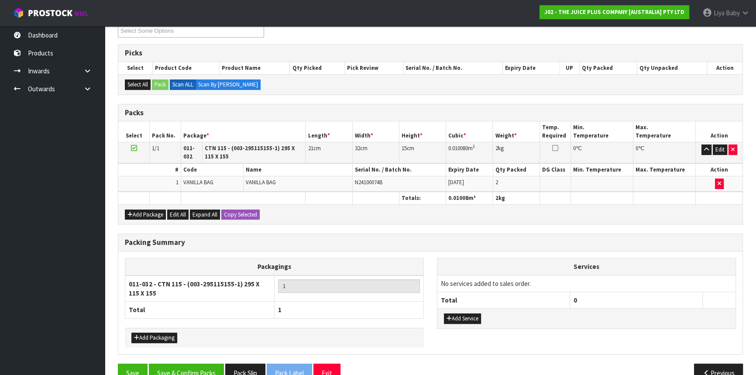
scroll to position [177, 0]
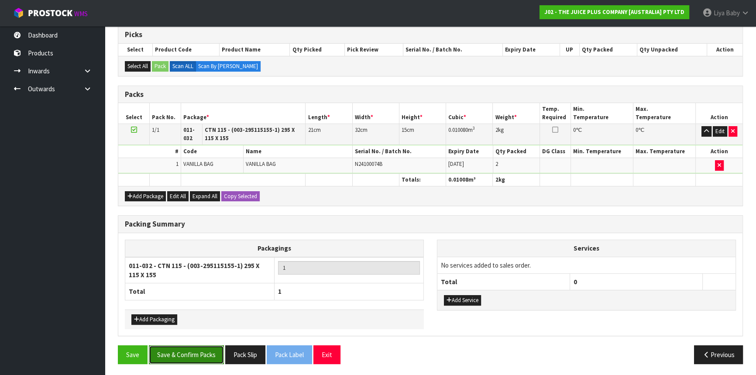
drag, startPoint x: 192, startPoint y: 353, endPoint x: 245, endPoint y: 342, distance: 54.8
click at [192, 353] on button "Save & Confirm Packs" at bounding box center [186, 354] width 75 height 19
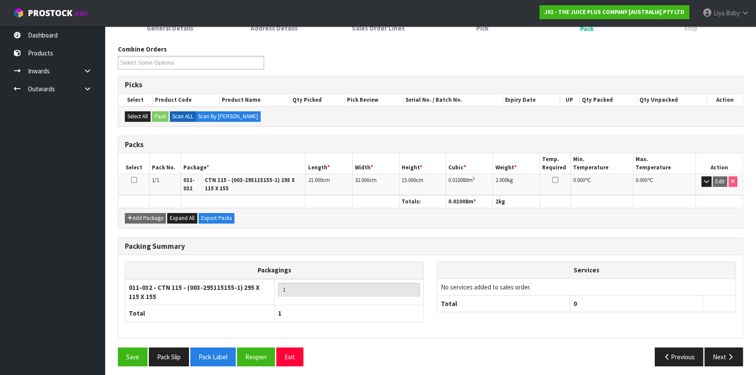
scroll to position [129, 0]
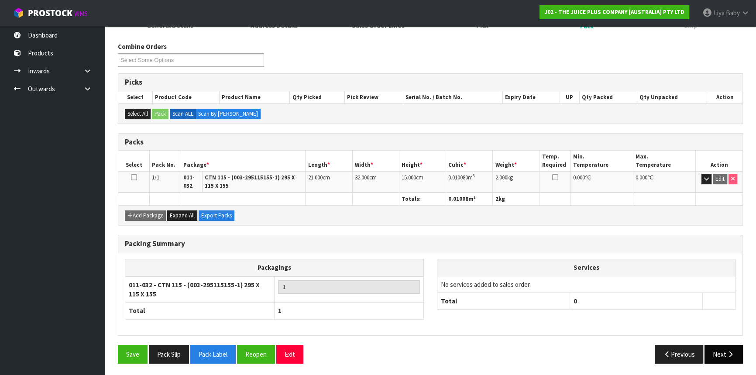
click at [730, 351] on icon "button" at bounding box center [730, 354] width 8 height 7
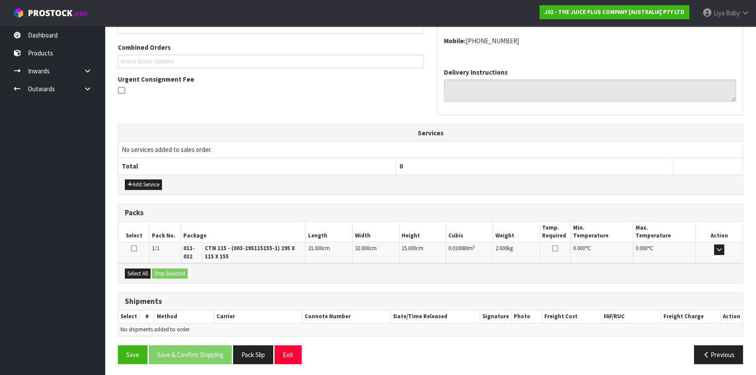
scroll to position [216, 0]
click at [133, 265] on div "Select All Ship Selected" at bounding box center [430, 273] width 624 height 20
drag, startPoint x: 136, startPoint y: 269, endPoint x: 153, endPoint y: 271, distance: 16.7
click at [140, 270] on button "Select All" at bounding box center [138, 273] width 26 height 10
click at [158, 272] on button "Ship Selected" at bounding box center [170, 273] width 36 height 10
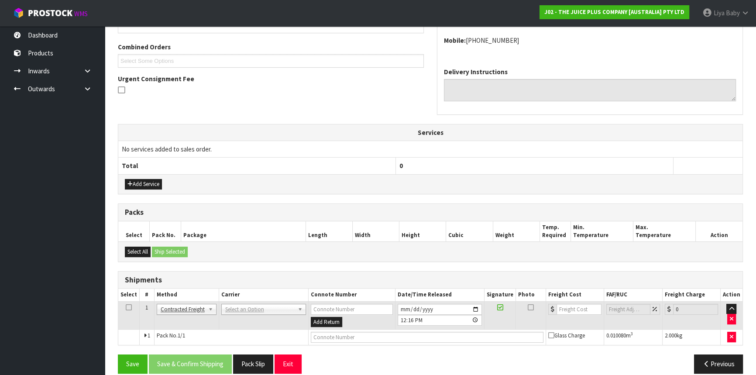
click at [132, 305] on td at bounding box center [128, 315] width 21 height 28
click at [131, 306] on td at bounding box center [128, 315] width 21 height 28
click at [128, 307] on icon at bounding box center [129, 307] width 6 height 0
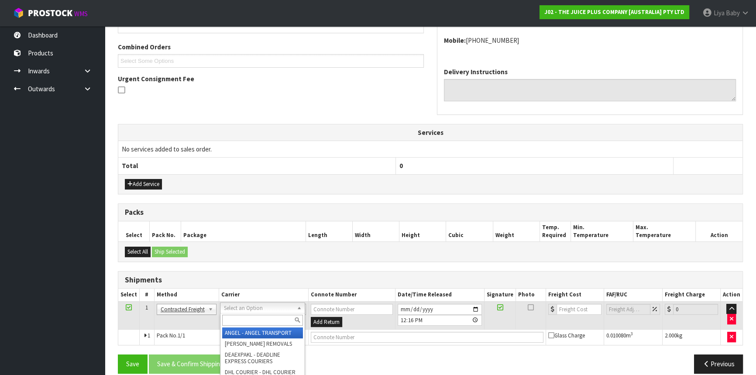
click at [258, 315] on input "text" at bounding box center [262, 320] width 81 height 11
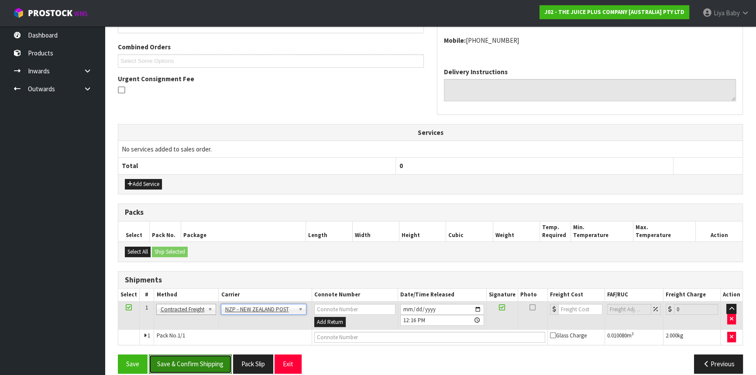
click at [186, 360] on button "Save & Confirm Shipping" at bounding box center [190, 364] width 83 height 19
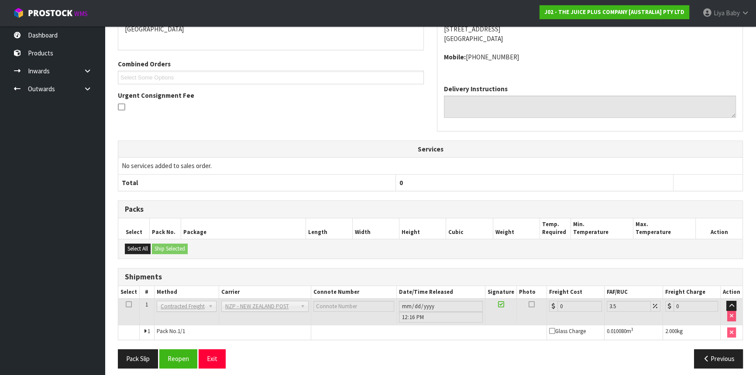
scroll to position [213, 0]
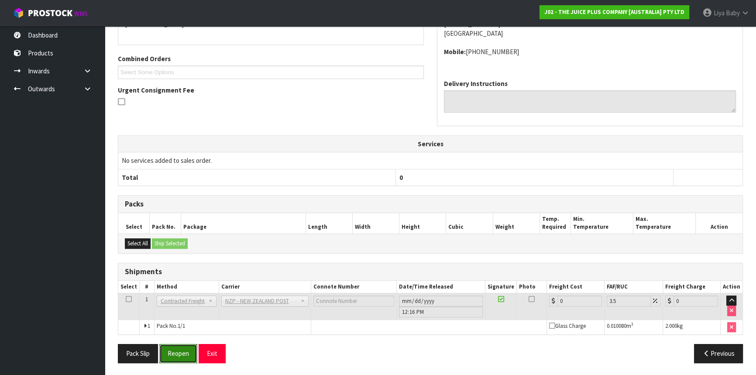
click at [178, 355] on button "Reopen" at bounding box center [178, 353] width 38 height 19
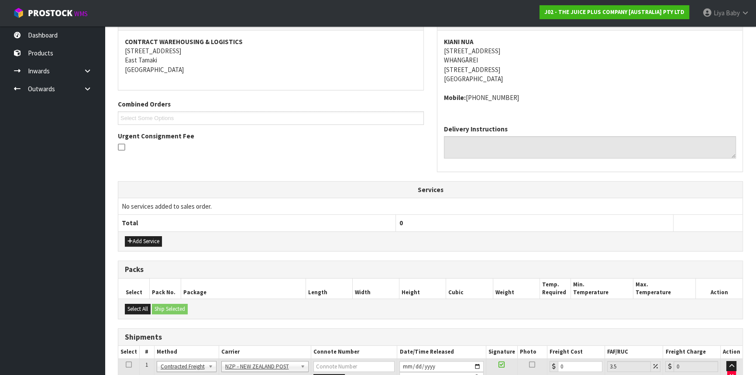
scroll to position [234, 0]
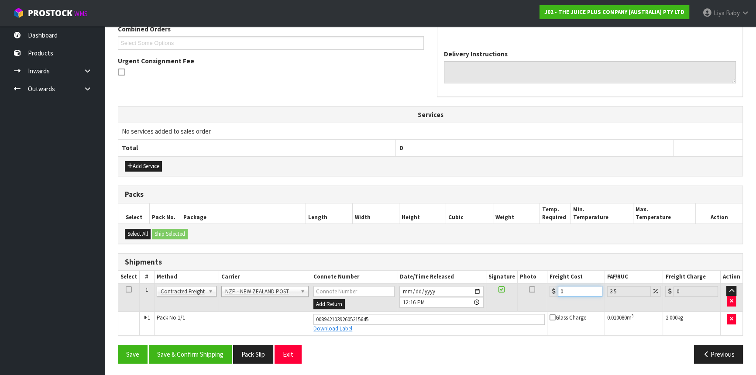
click at [572, 292] on input "0" at bounding box center [580, 291] width 45 height 11
click at [128, 289] on icon at bounding box center [129, 289] width 6 height 0
click at [180, 351] on button "Save & Confirm Shipping" at bounding box center [190, 354] width 83 height 19
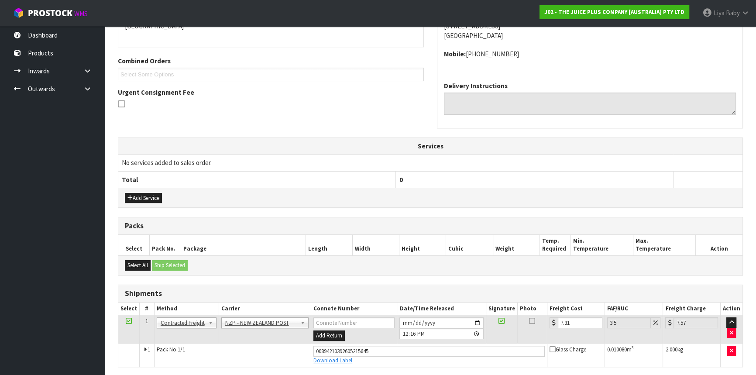
scroll to position [0, 0]
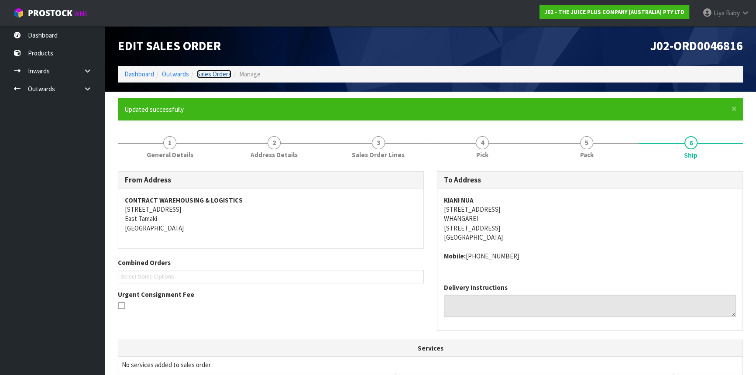
click at [210, 74] on link "Sales Orders" at bounding box center [214, 74] width 34 height 8
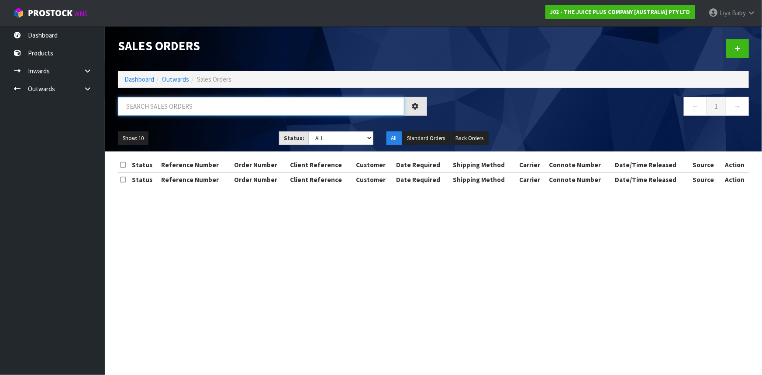
click at [200, 105] on input "text" at bounding box center [261, 106] width 286 height 19
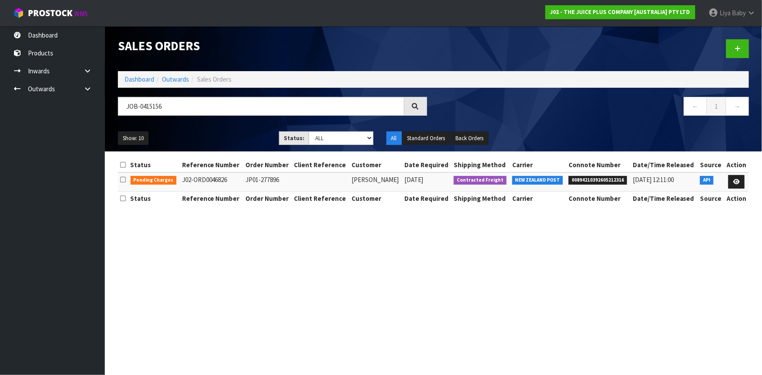
click at [748, 179] on td at bounding box center [736, 181] width 24 height 19
click at [742, 182] on link at bounding box center [736, 182] width 16 height 14
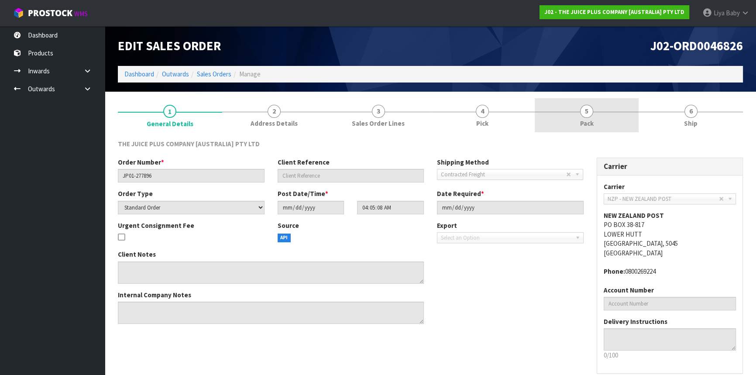
click at [596, 127] on link "5 Pack" at bounding box center [587, 115] width 104 height 34
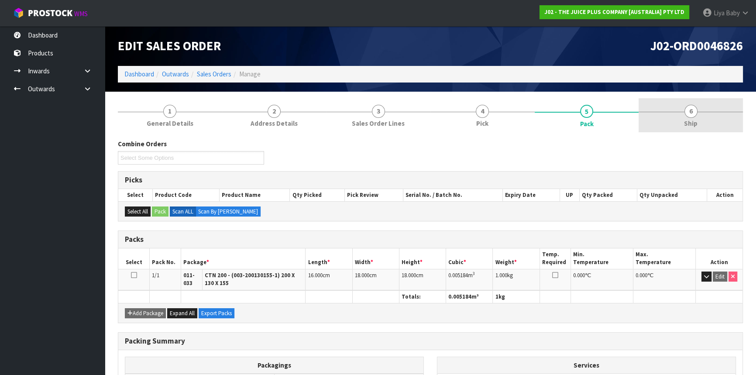
click at [676, 117] on link "6 Ship" at bounding box center [691, 115] width 104 height 34
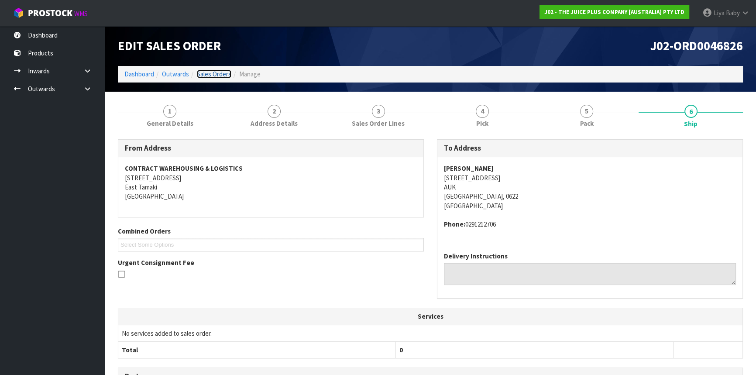
click at [198, 72] on link "Sales Orders" at bounding box center [214, 74] width 34 height 8
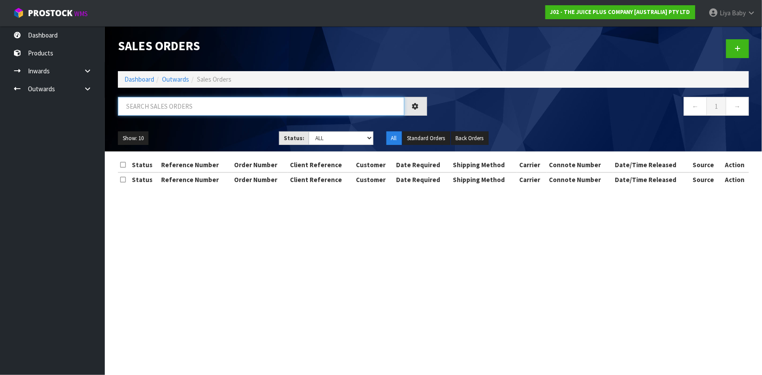
click at [172, 107] on input "text" at bounding box center [261, 106] width 286 height 19
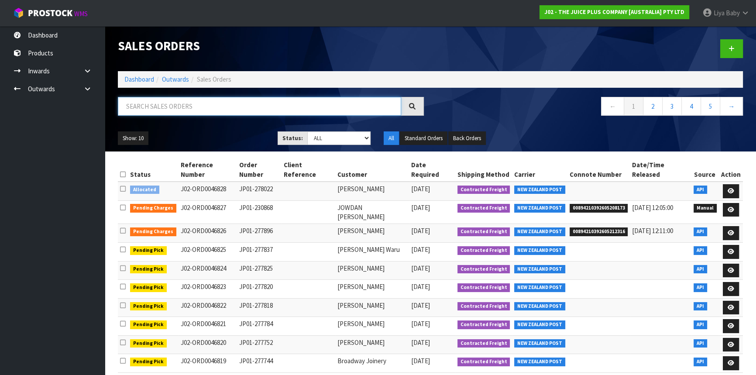
click at [151, 109] on input "text" at bounding box center [259, 106] width 283 height 19
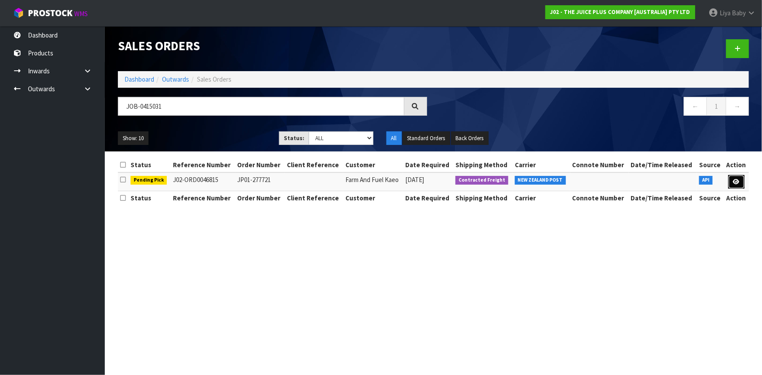
click at [733, 183] on link at bounding box center [736, 182] width 16 height 14
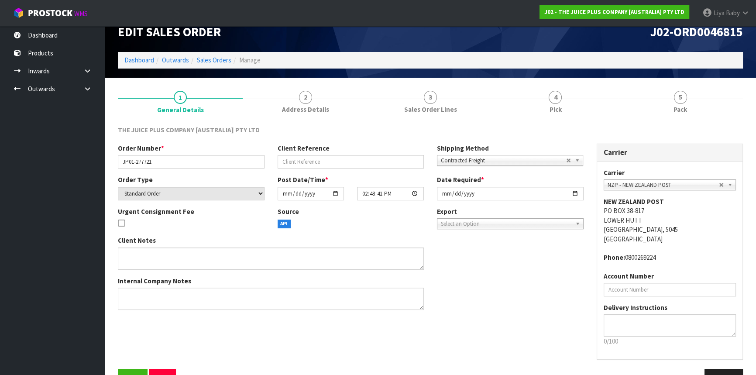
scroll to position [39, 0]
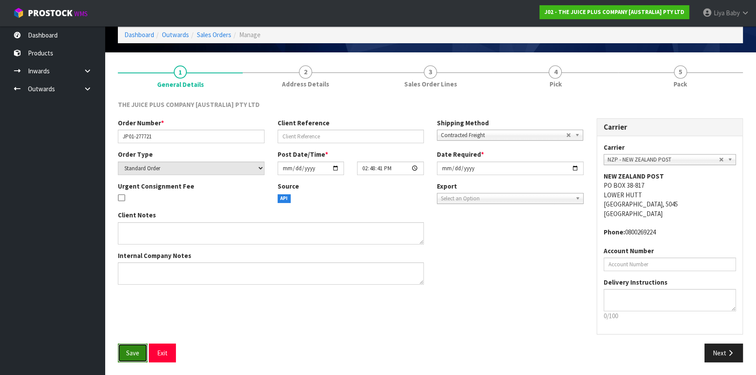
click at [141, 354] on button "Save" at bounding box center [133, 353] width 30 height 19
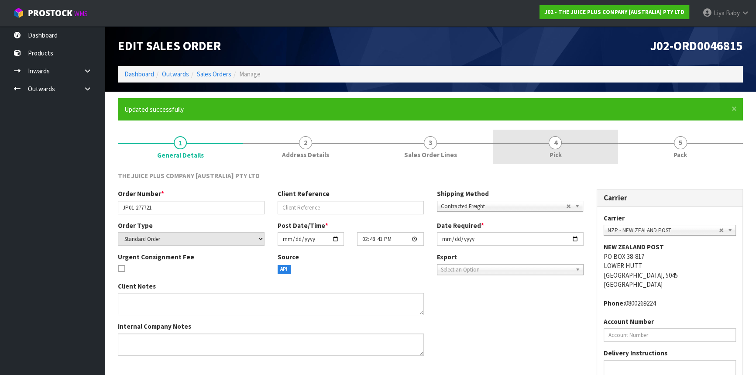
click at [543, 152] on link "4 Pick" at bounding box center [555, 147] width 125 height 34
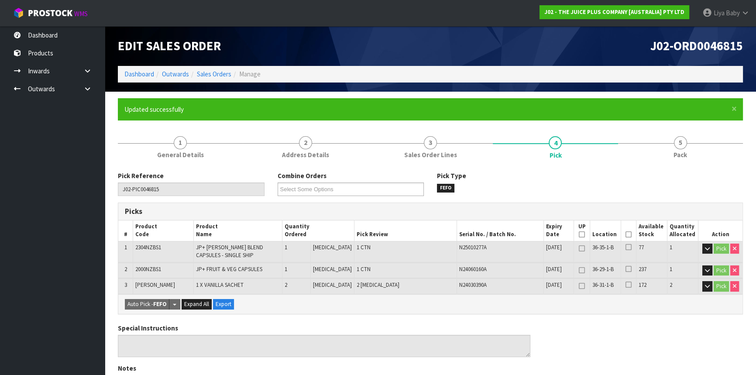
click at [626, 235] on icon at bounding box center [629, 234] width 6 height 0
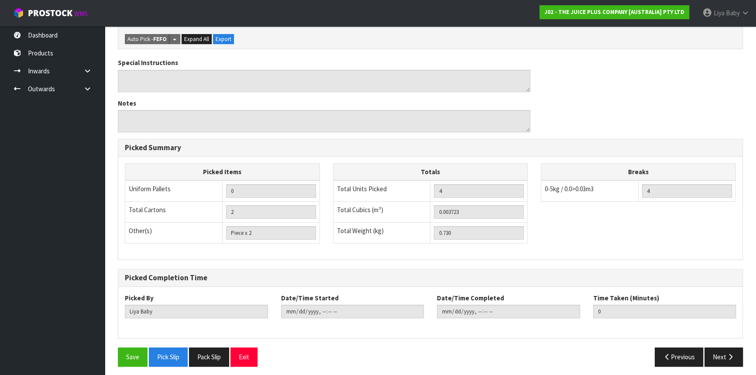
scroll to position [300, 0]
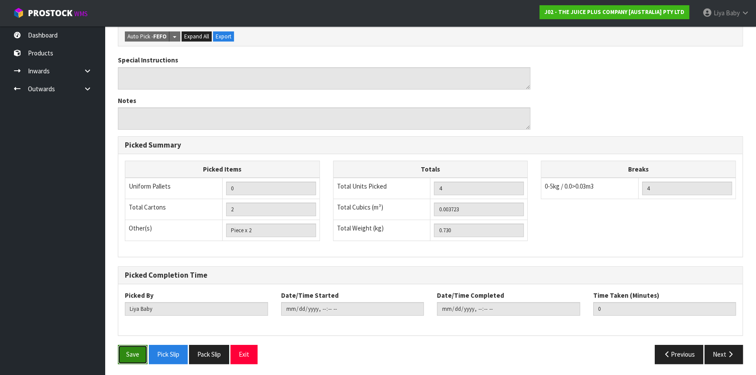
click at [127, 351] on button "Save" at bounding box center [133, 354] width 30 height 19
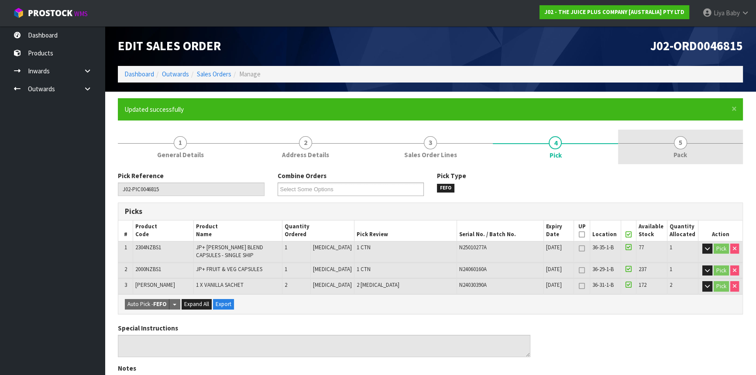
click at [671, 161] on link "5 Pack" at bounding box center [680, 147] width 125 height 34
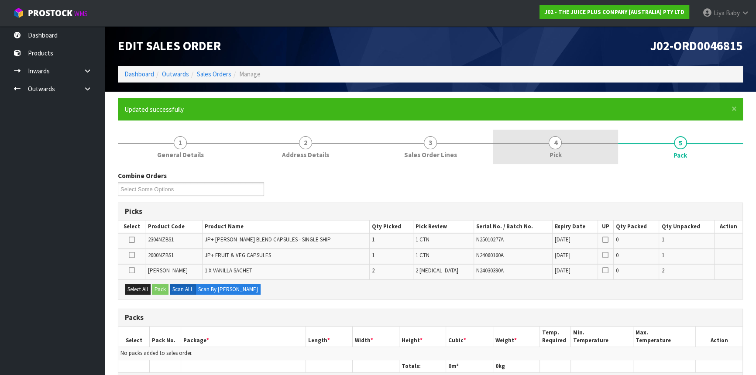
drag, startPoint x: 545, startPoint y: 163, endPoint x: 578, endPoint y: 158, distance: 33.5
click at [544, 162] on link "4 Pick" at bounding box center [555, 147] width 125 height 34
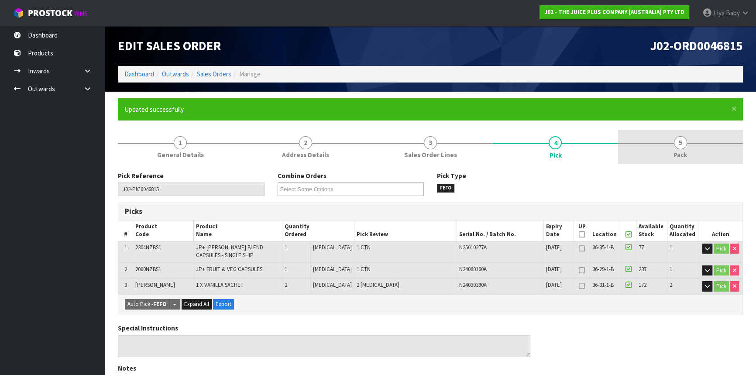
click at [672, 155] on link "5 Pack" at bounding box center [680, 147] width 125 height 34
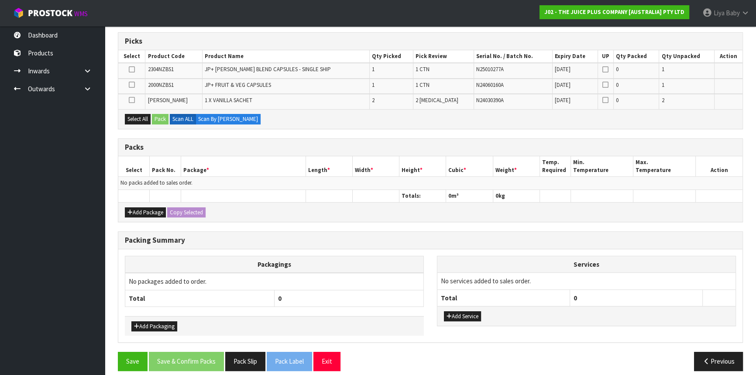
scroll to position [177, 0]
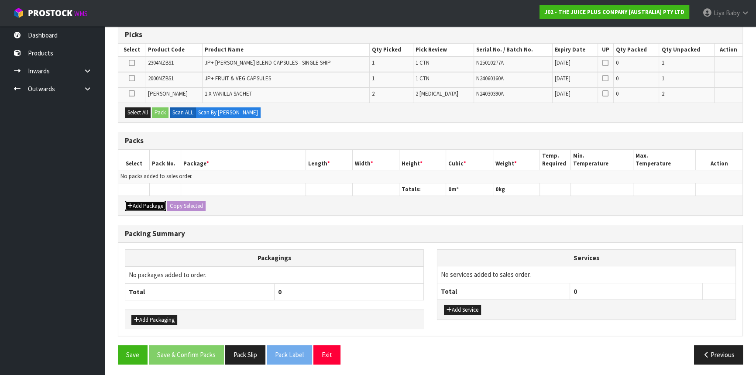
click at [148, 206] on button "Add Package" at bounding box center [145, 206] width 41 height 10
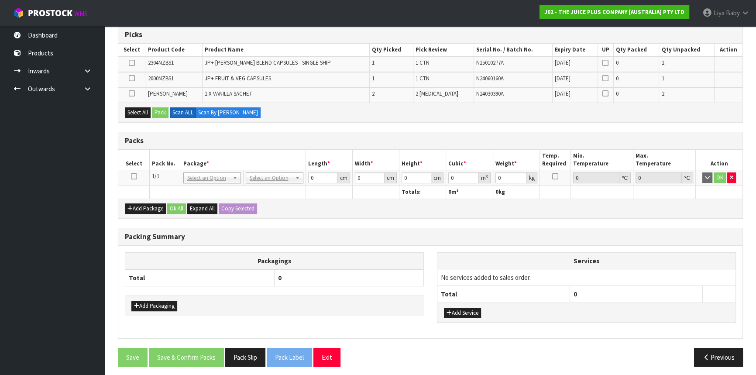
click at [131, 171] on td at bounding box center [133, 178] width 31 height 16
click at [134, 176] on icon at bounding box center [134, 176] width 6 height 0
drag, startPoint x: 131, startPoint y: 111, endPoint x: 137, endPoint y: 111, distance: 5.7
click at [134, 111] on button "Select All" at bounding box center [138, 112] width 26 height 10
click at [151, 110] on button "Select All" at bounding box center [138, 112] width 26 height 10
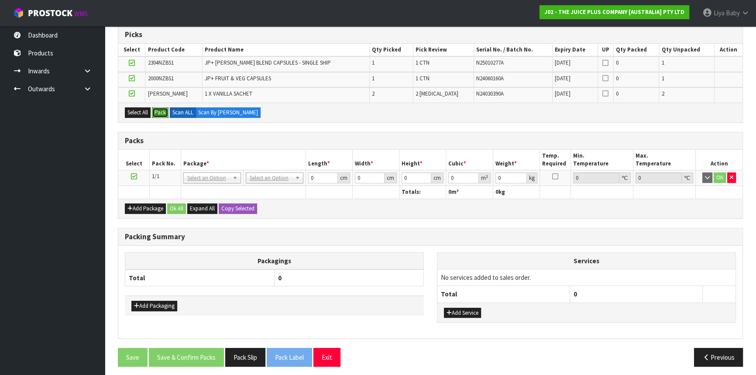
click at [155, 110] on button "Pack" at bounding box center [160, 112] width 17 height 10
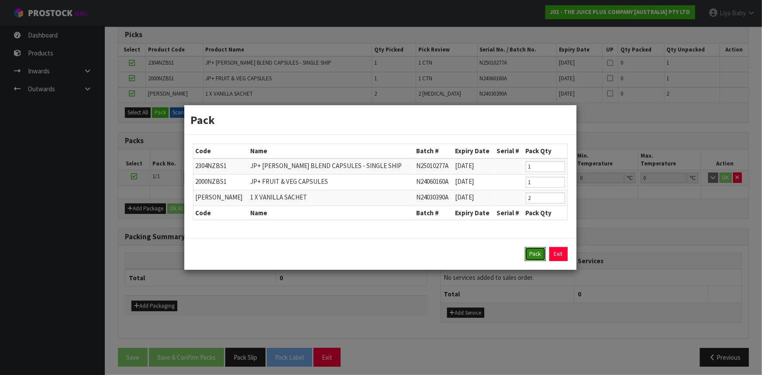
click at [538, 248] on button "Pack" at bounding box center [535, 254] width 21 height 14
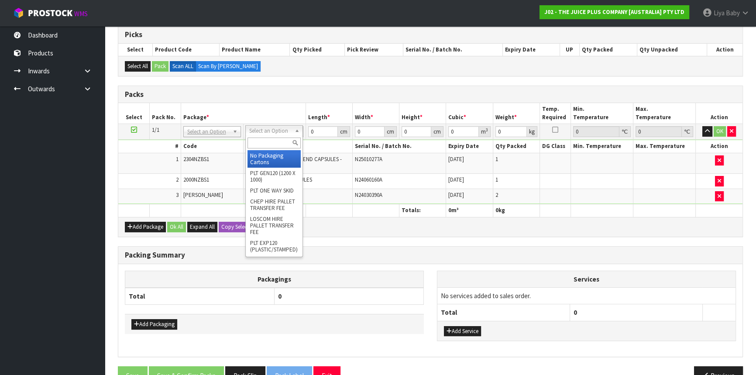
click at [266, 141] on input "text" at bounding box center [274, 143] width 53 height 11
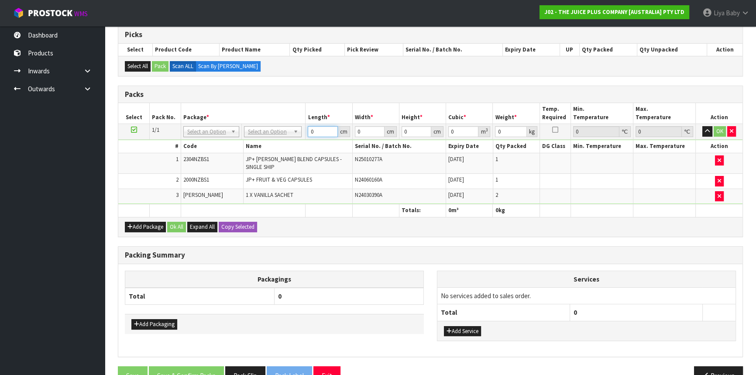
click at [319, 132] on input "0" at bounding box center [323, 131] width 30 height 11
click at [267, 143] on input "text" at bounding box center [272, 143] width 53 height 11
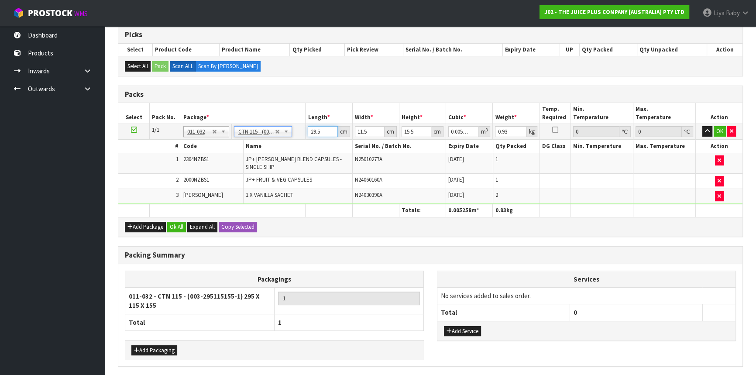
click at [325, 131] on input "29.5" at bounding box center [323, 131] width 30 height 11
drag, startPoint x: 176, startPoint y: 213, endPoint x: 176, endPoint y: 218, distance: 4.8
click at [176, 217] on div "Add Package Ok All Expand All Copy Selected" at bounding box center [430, 227] width 624 height 20
click at [176, 222] on button "Ok All" at bounding box center [176, 227] width 19 height 10
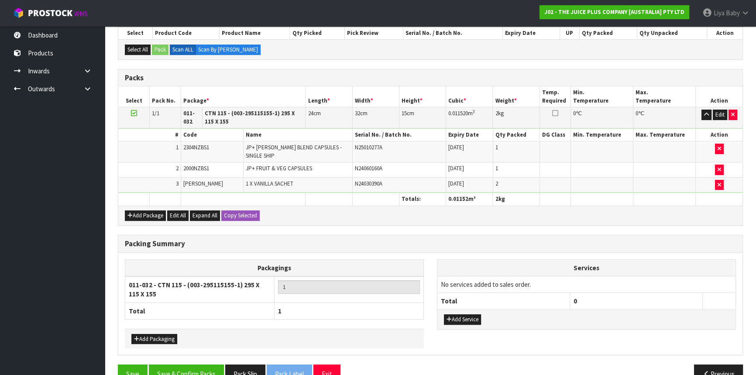
scroll to position [207, 0]
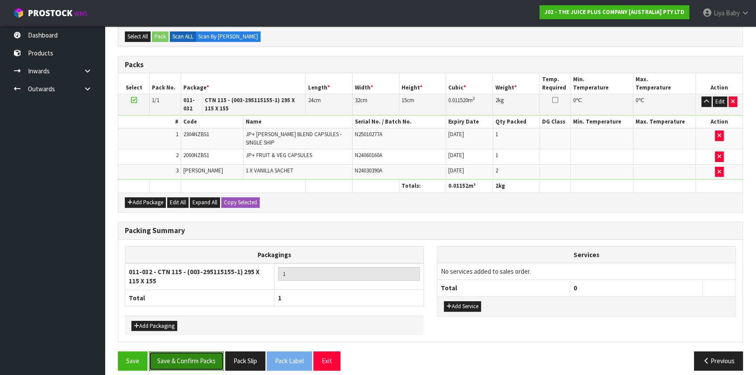
click at [189, 351] on button "Save & Confirm Packs" at bounding box center [186, 360] width 75 height 19
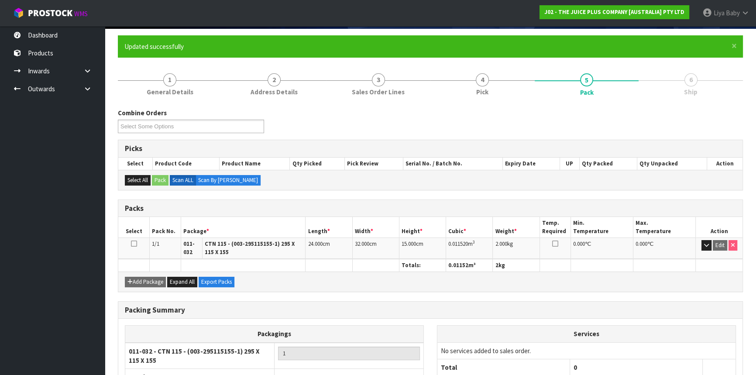
scroll to position [129, 0]
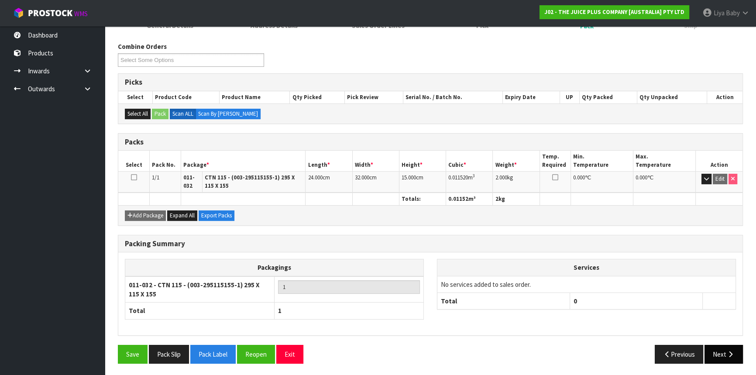
click at [722, 350] on button "Next" at bounding box center [724, 354] width 38 height 19
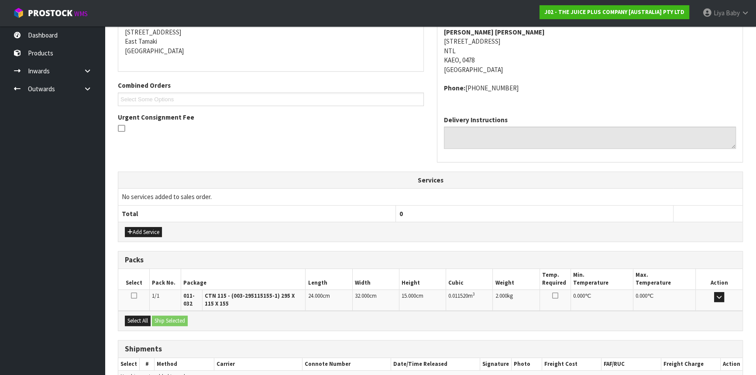
scroll to position [225, 0]
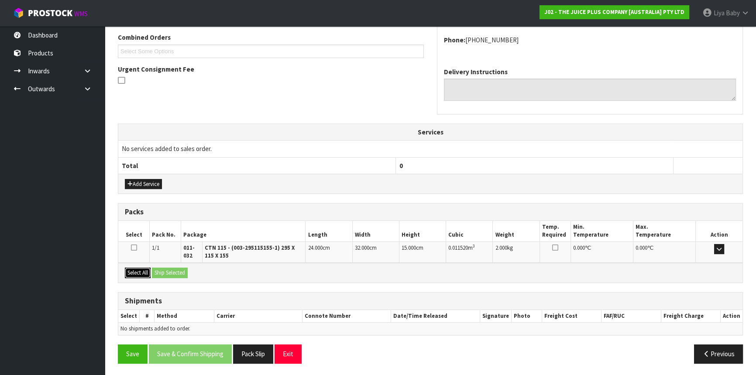
click at [137, 272] on button "Select All" at bounding box center [138, 273] width 26 height 10
click at [158, 271] on button "Ship Selected" at bounding box center [170, 273] width 36 height 10
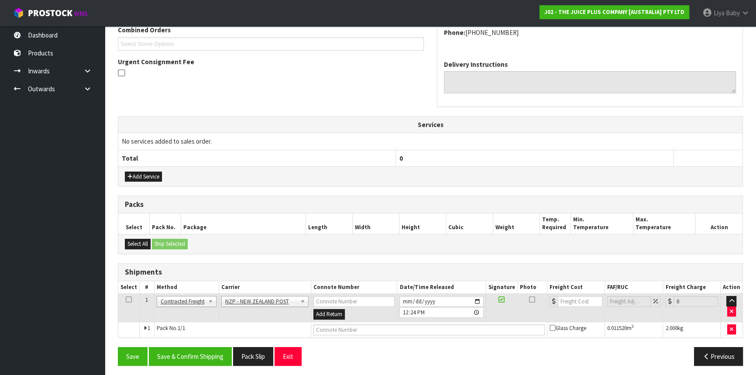
scroll to position [235, 0]
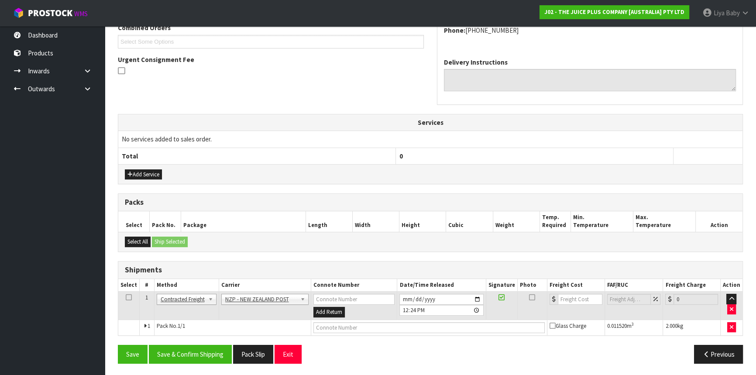
click at [130, 297] on icon at bounding box center [129, 297] width 6 height 0
click at [200, 354] on button "Save & Confirm Shipping" at bounding box center [190, 354] width 83 height 19
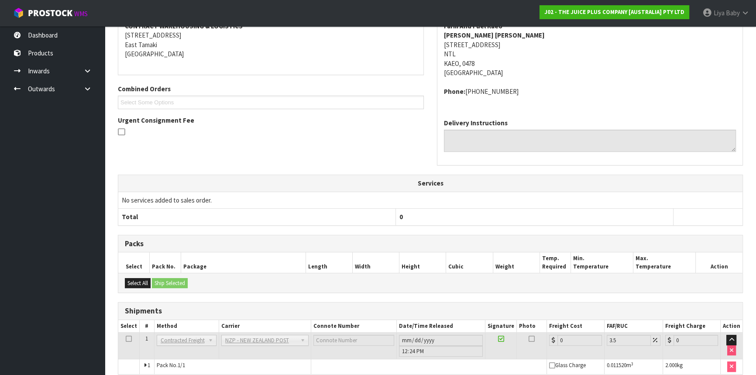
scroll to position [223, 0]
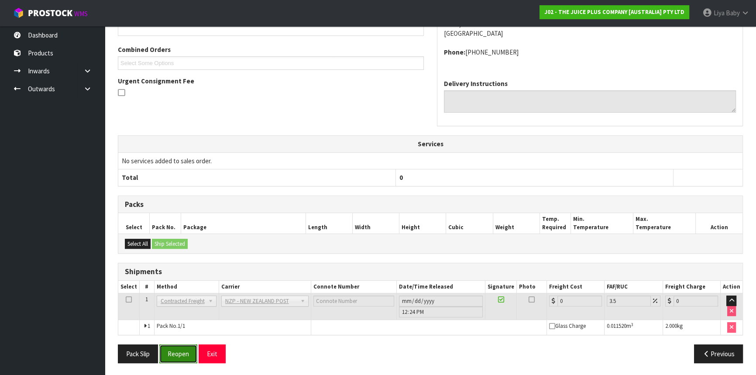
click at [170, 354] on button "Reopen" at bounding box center [178, 353] width 38 height 19
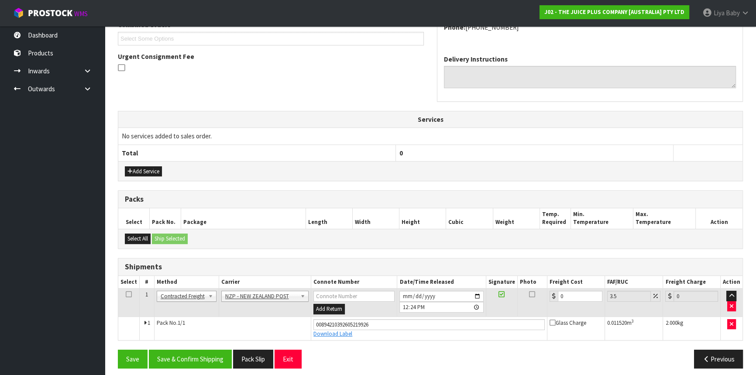
scroll to position [243, 0]
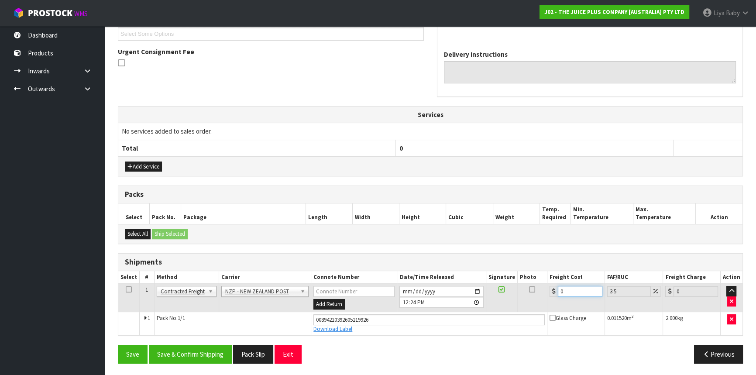
click at [570, 289] on input "0" at bounding box center [580, 291] width 45 height 11
click at [128, 289] on icon at bounding box center [129, 289] width 6 height 0
click at [207, 349] on button "Save & Confirm Shipping" at bounding box center [190, 354] width 83 height 19
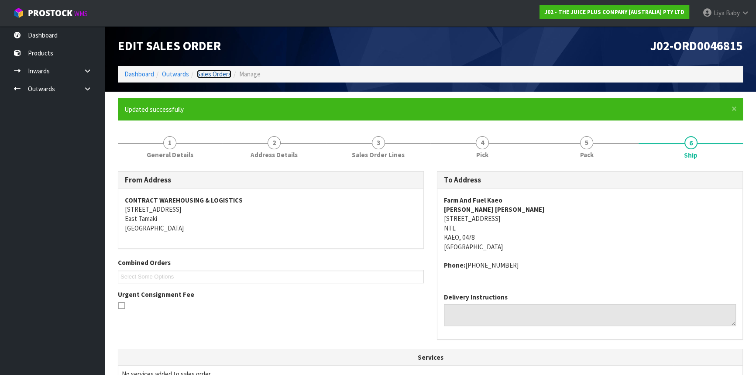
click at [211, 77] on link "Sales Orders" at bounding box center [214, 74] width 34 height 8
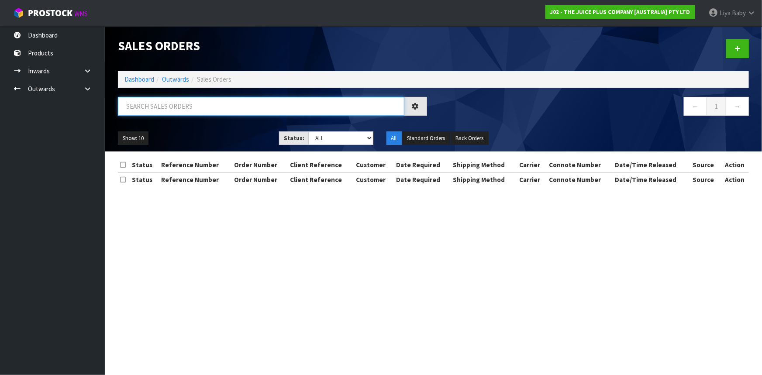
click at [184, 99] on input "text" at bounding box center [261, 106] width 286 height 19
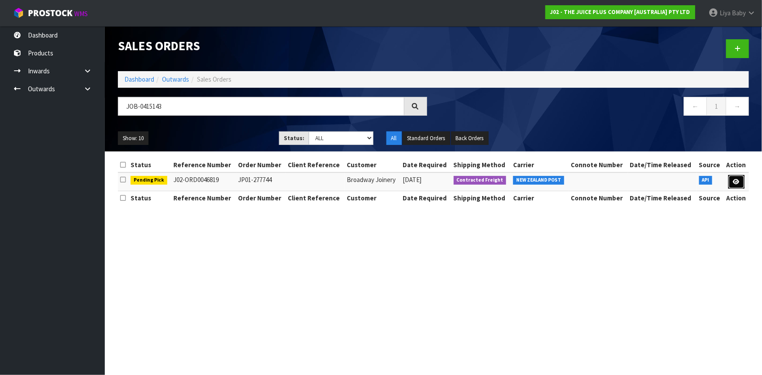
click at [734, 181] on icon at bounding box center [736, 182] width 7 height 6
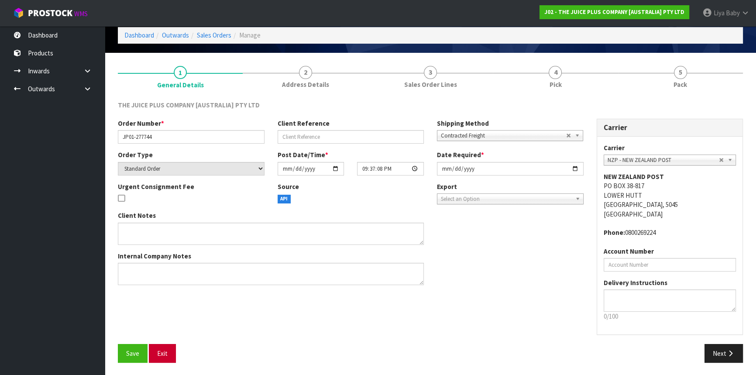
scroll to position [39, 0]
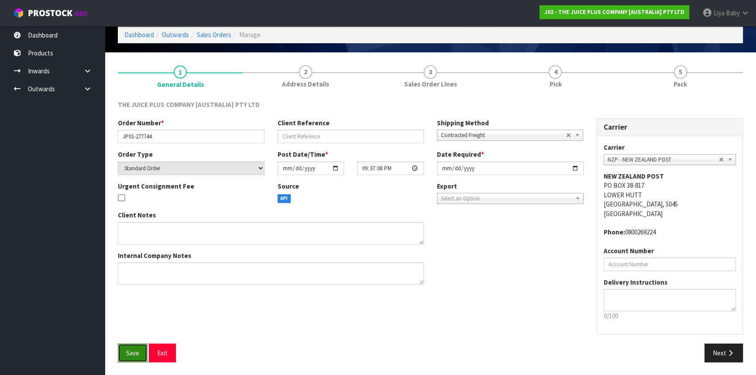
drag, startPoint x: 135, startPoint y: 346, endPoint x: 143, endPoint y: 341, distance: 9.7
click at [135, 346] on button "Save" at bounding box center [133, 353] width 30 height 19
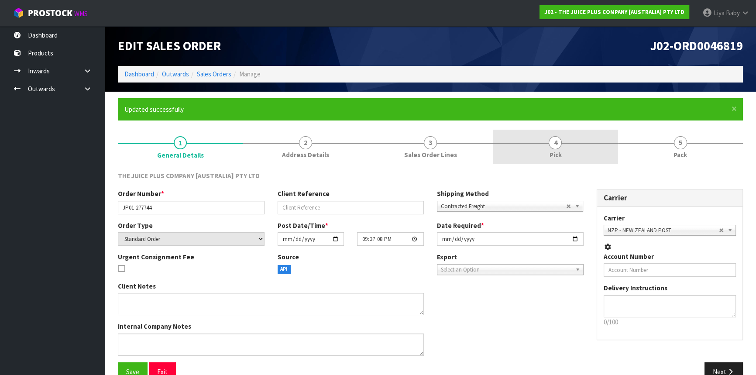
click at [554, 150] on span "Pick" at bounding box center [555, 154] width 12 height 9
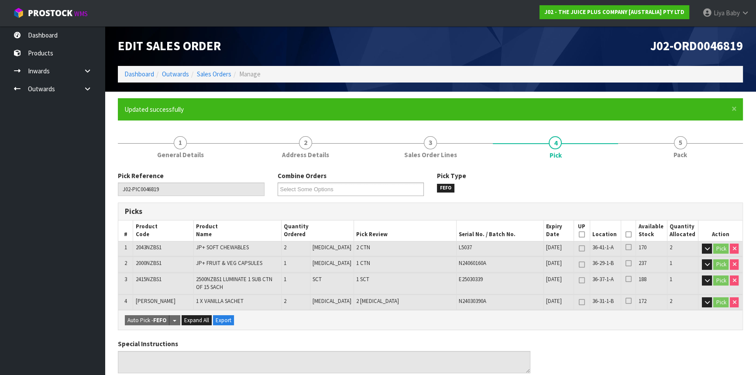
click at [626, 234] on icon at bounding box center [629, 234] width 6 height 0
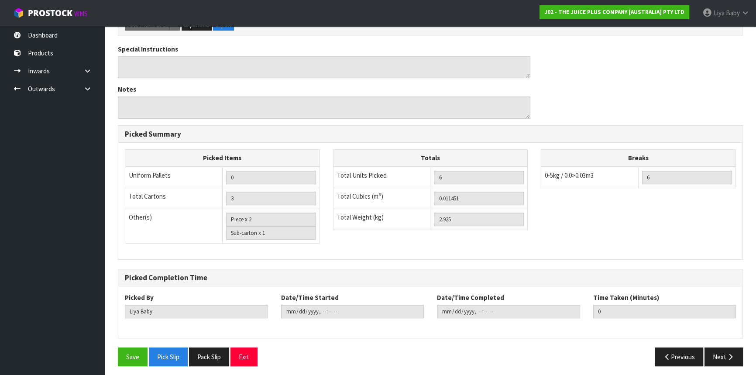
scroll to position [329, 0]
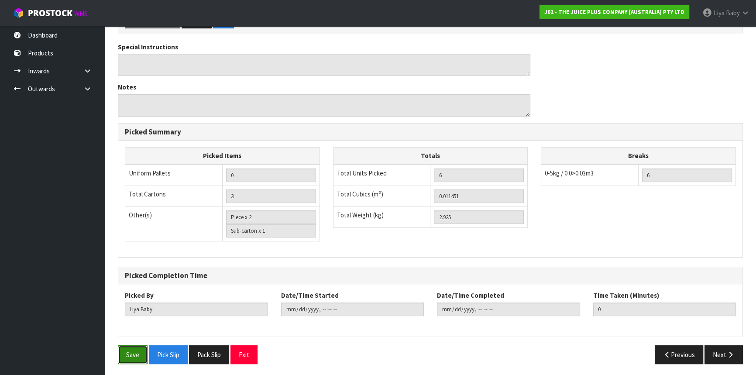
drag, startPoint x: 125, startPoint y: 358, endPoint x: 131, endPoint y: 349, distance: 10.8
click at [127, 355] on button "Save" at bounding box center [133, 354] width 30 height 19
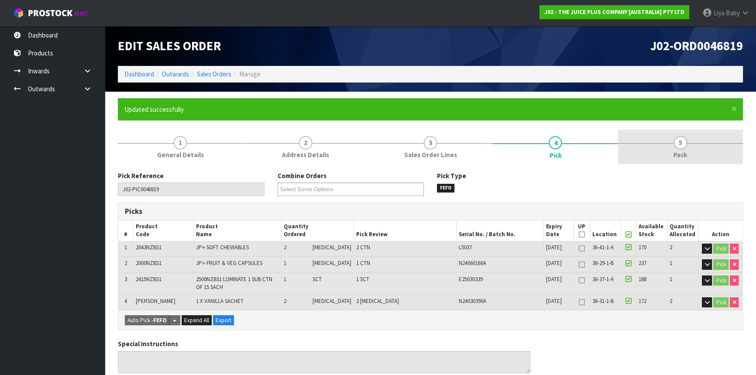
click at [669, 141] on link "5 Pack" at bounding box center [680, 147] width 125 height 34
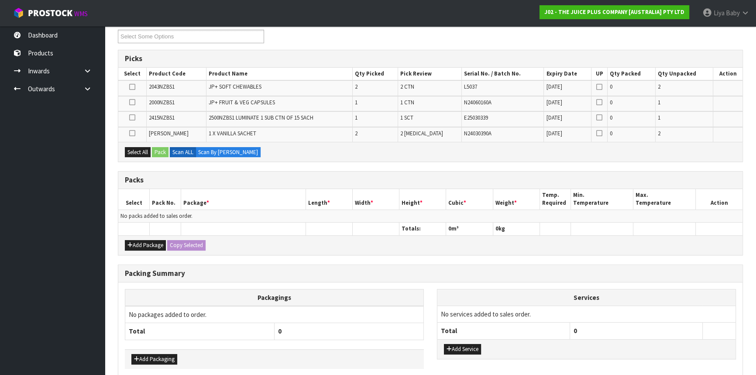
scroll to position [192, 0]
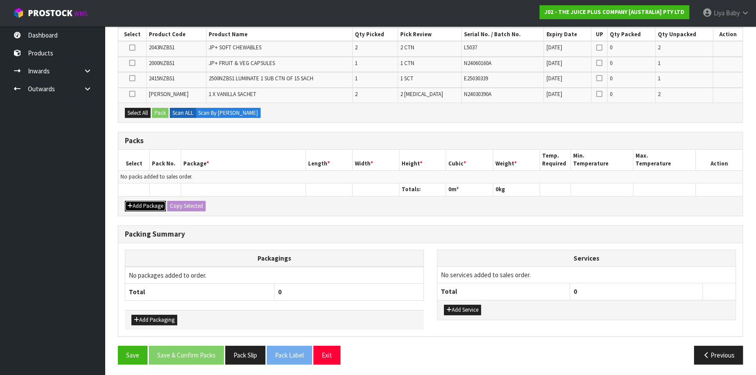
click at [131, 203] on icon "button" at bounding box center [129, 206] width 5 height 6
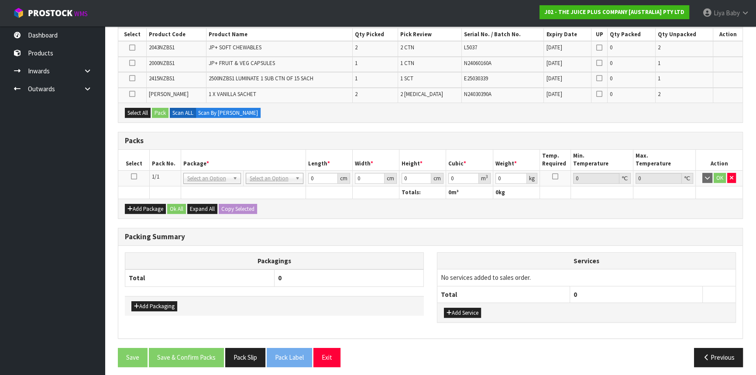
click at [132, 175] on td at bounding box center [133, 178] width 31 height 16
click at [132, 176] on icon at bounding box center [134, 176] width 6 height 0
click at [139, 114] on button "Select All" at bounding box center [138, 113] width 26 height 10
click at [154, 112] on button "Pack" at bounding box center [160, 113] width 17 height 10
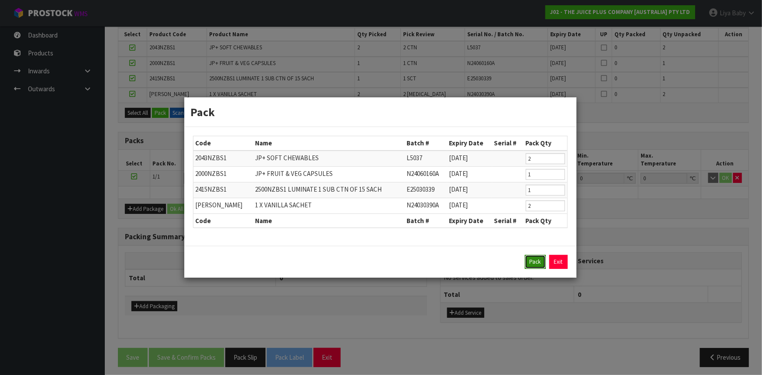
click at [528, 261] on button "Pack" at bounding box center [535, 262] width 21 height 14
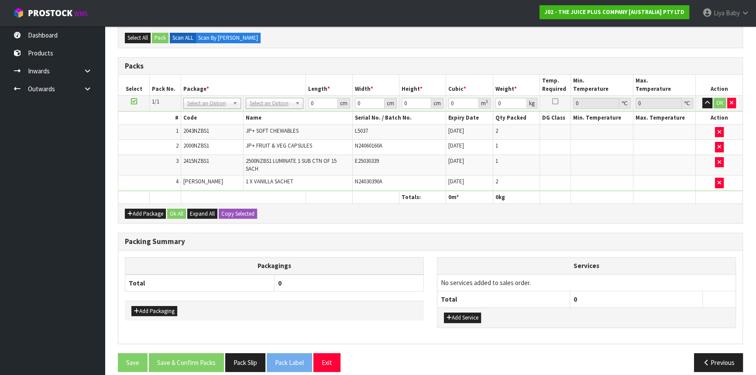
scroll to position [213, 0]
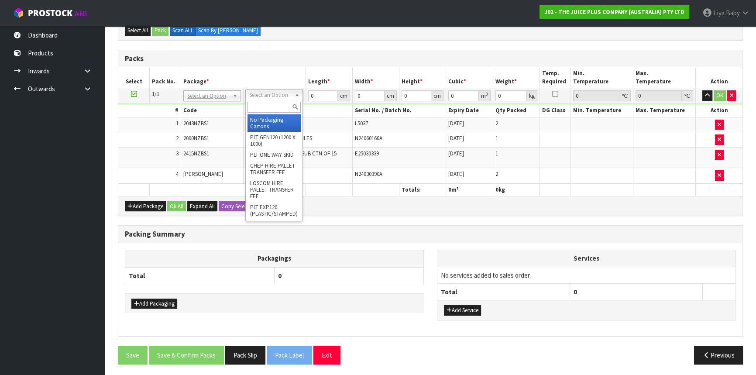
click at [269, 111] on input "text" at bounding box center [274, 107] width 53 height 11
drag, startPoint x: 262, startPoint y: 127, endPoint x: 279, endPoint y: 113, distance: 22.0
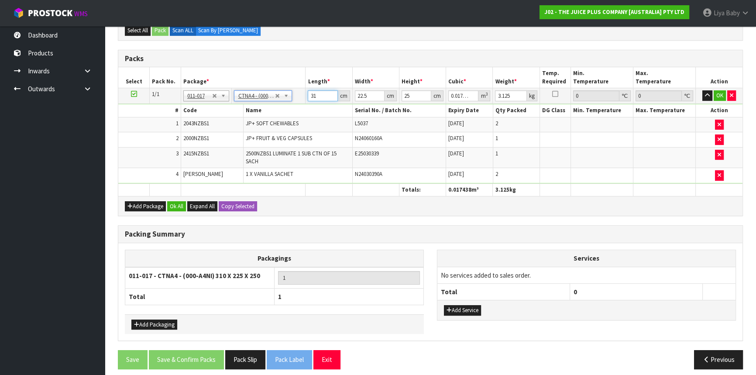
click at [317, 93] on input "31" at bounding box center [323, 95] width 30 height 11
click at [409, 93] on input "27" at bounding box center [417, 95] width 30 height 11
click at [513, 92] on input "3.125" at bounding box center [510, 95] width 31 height 11
click at [176, 206] on button "Ok All" at bounding box center [176, 206] width 19 height 10
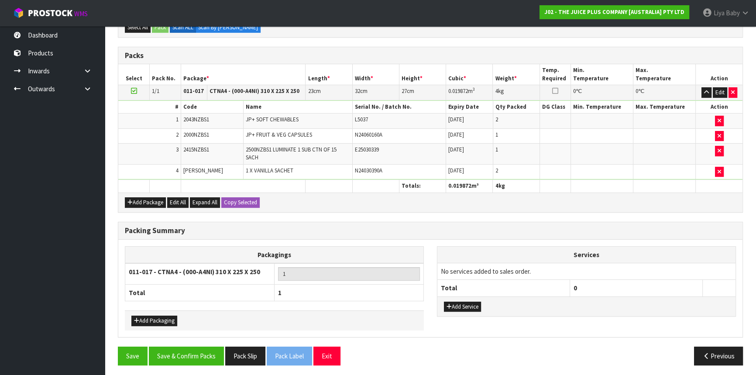
scroll to position [217, 0]
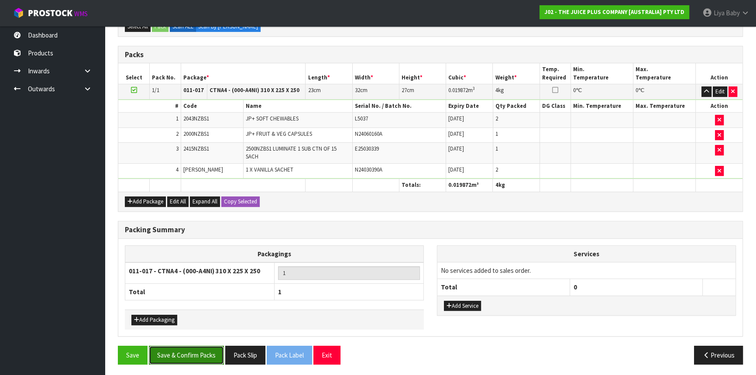
click at [169, 352] on button "Save & Confirm Packs" at bounding box center [186, 355] width 75 height 19
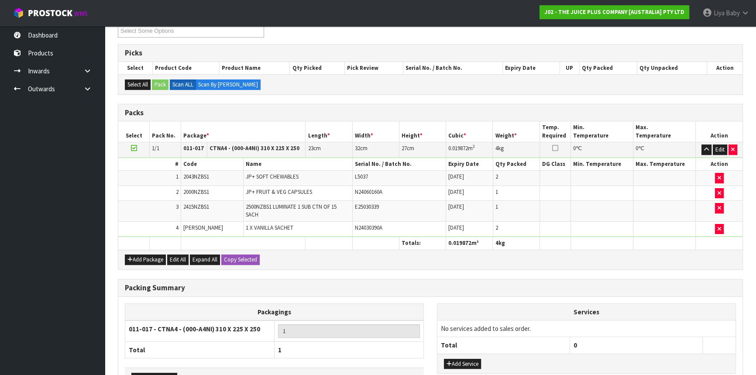
scroll to position [118, 0]
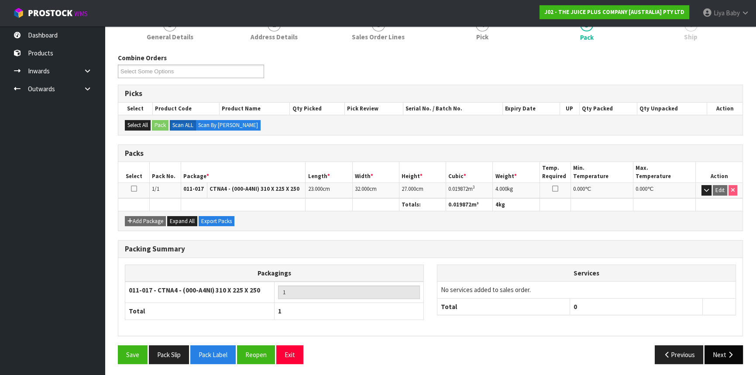
click at [718, 353] on button "Next" at bounding box center [724, 354] width 38 height 19
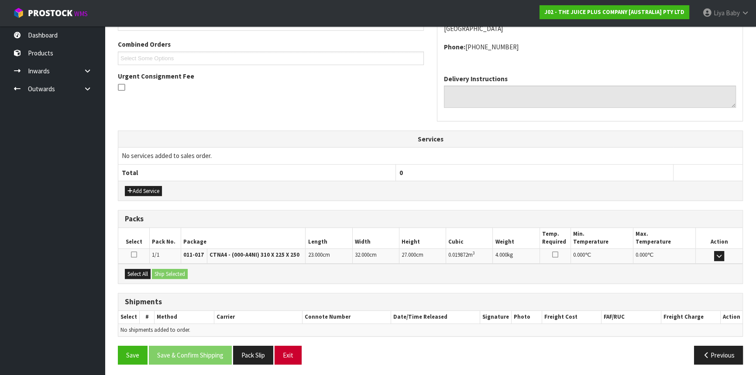
scroll to position [219, 0]
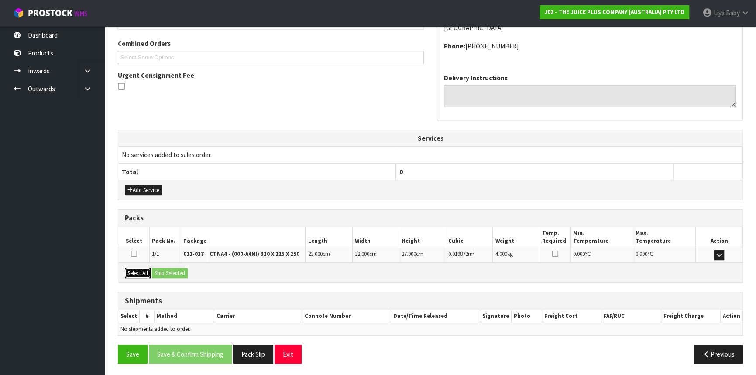
drag, startPoint x: 139, startPoint y: 274, endPoint x: 152, endPoint y: 272, distance: 13.2
click at [140, 273] on button "Select All" at bounding box center [138, 273] width 26 height 10
click at [170, 272] on button "Ship Selected" at bounding box center [170, 273] width 36 height 10
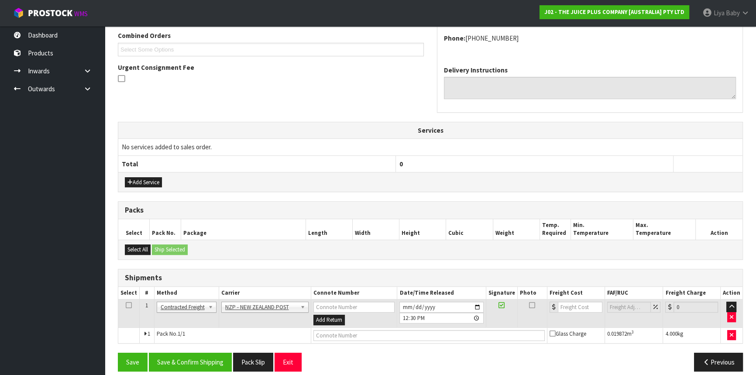
scroll to position [235, 0]
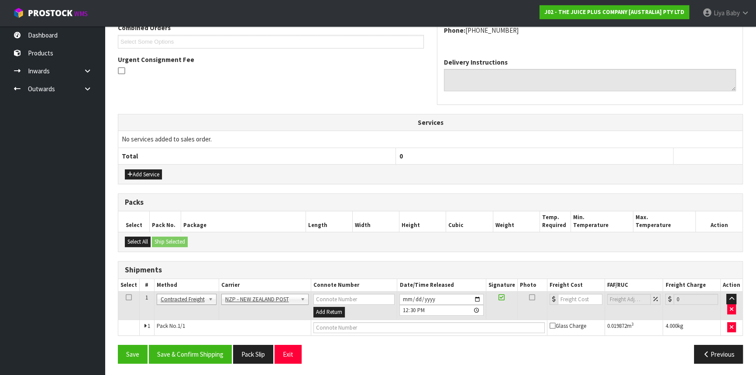
click at [131, 297] on icon at bounding box center [129, 297] width 6 height 0
click at [196, 347] on button "Save & Confirm Shipping" at bounding box center [190, 354] width 83 height 19
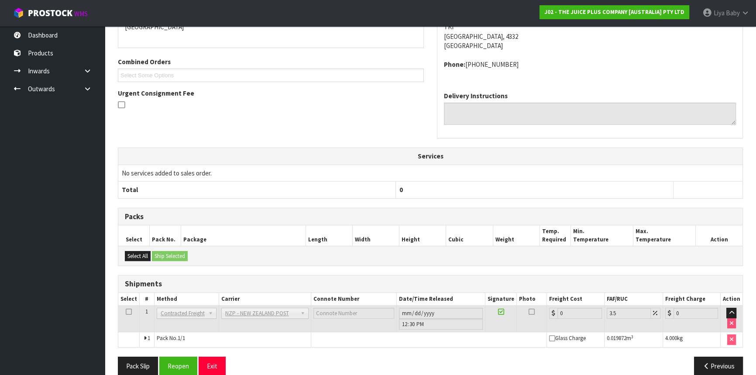
scroll to position [223, 0]
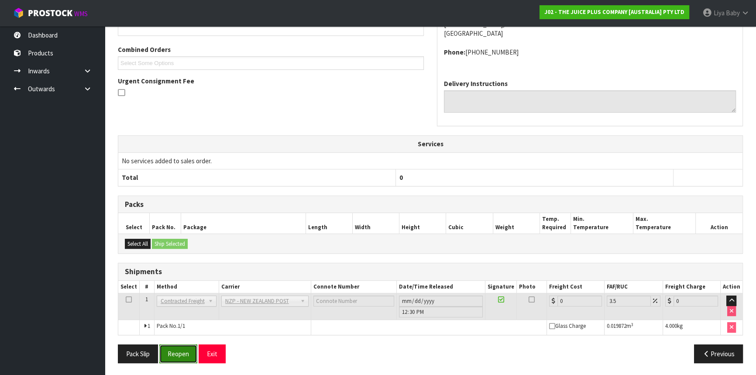
click at [178, 355] on button "Reopen" at bounding box center [178, 353] width 38 height 19
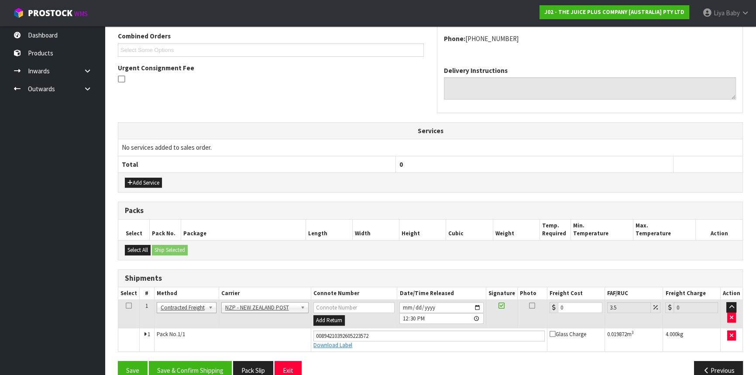
scroll to position [243, 0]
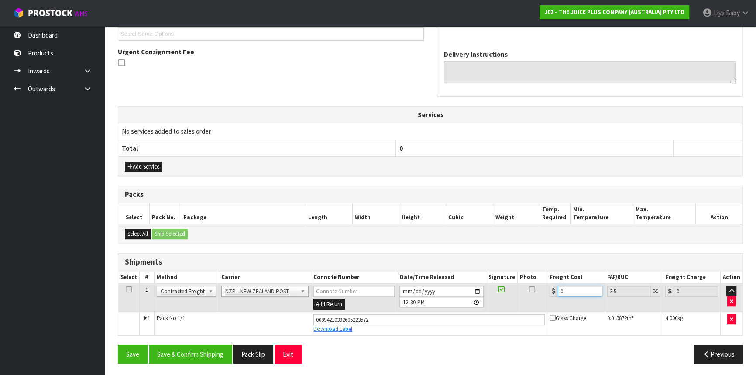
click at [568, 290] on input "0" at bounding box center [580, 291] width 45 height 11
click at [132, 288] on td at bounding box center [128, 298] width 21 height 28
click at [127, 289] on icon at bounding box center [129, 289] width 6 height 0
click at [175, 351] on button "Save & Confirm Shipping" at bounding box center [190, 354] width 83 height 19
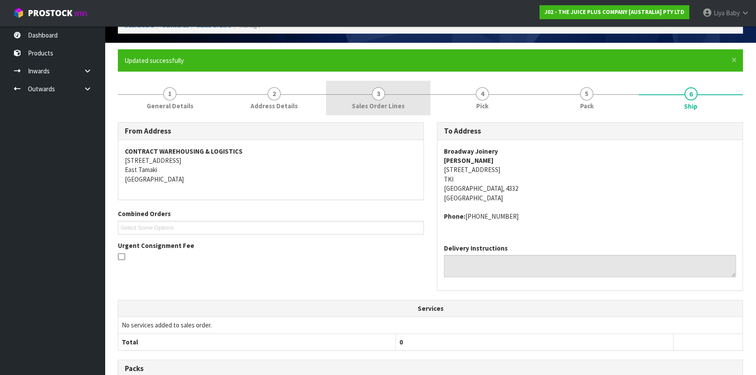
scroll to position [21, 0]
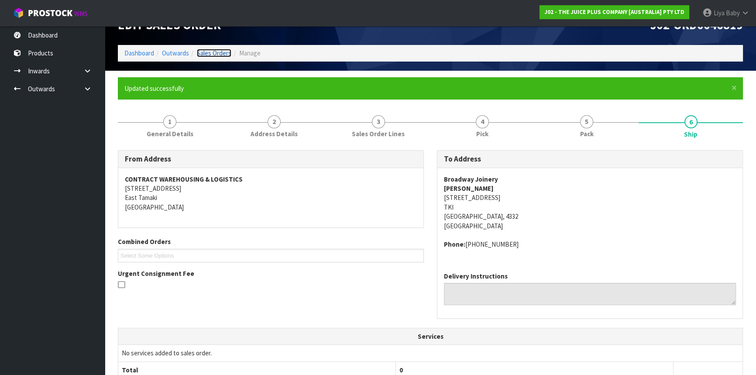
click at [217, 50] on link "Sales Orders" at bounding box center [214, 53] width 34 height 8
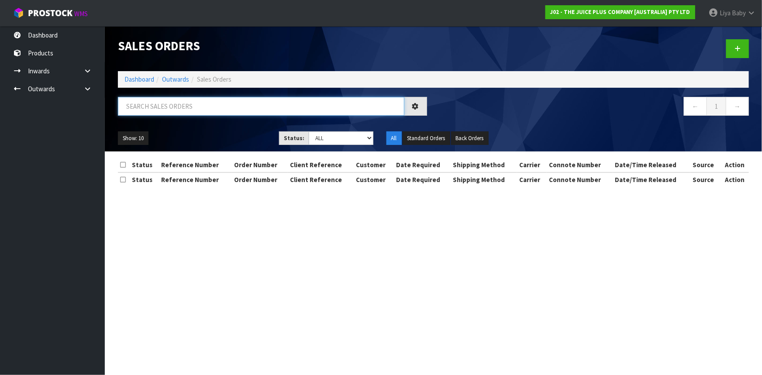
click at [227, 100] on input "text" at bounding box center [261, 106] width 286 height 19
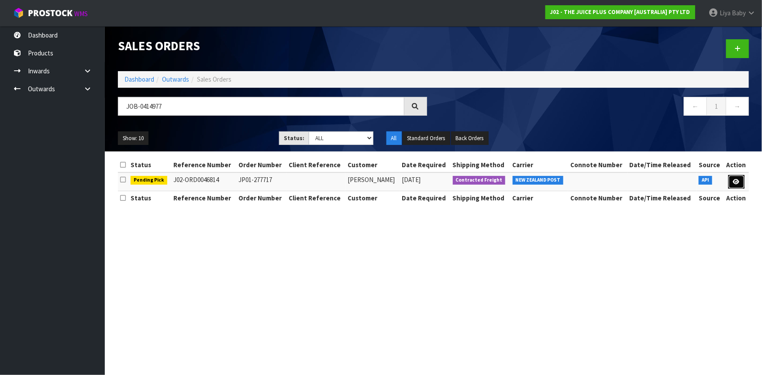
click at [740, 186] on link at bounding box center [736, 182] width 16 height 14
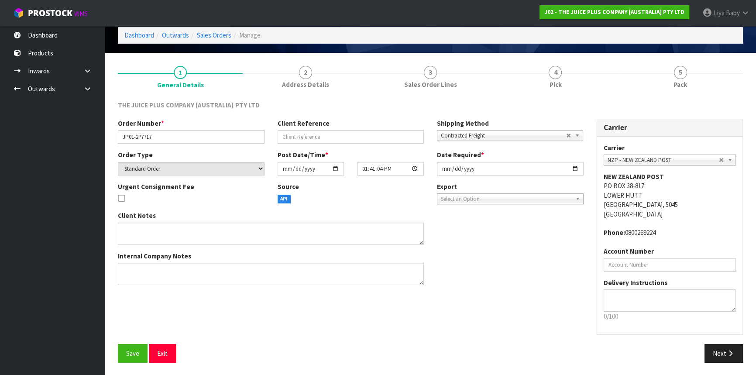
scroll to position [39, 0]
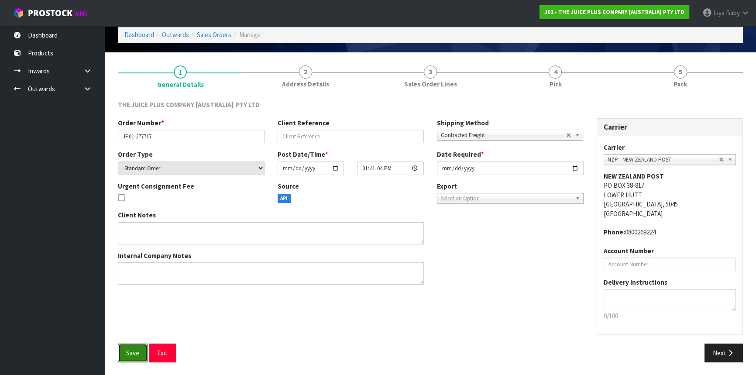
click at [122, 349] on button "Save" at bounding box center [133, 353] width 30 height 19
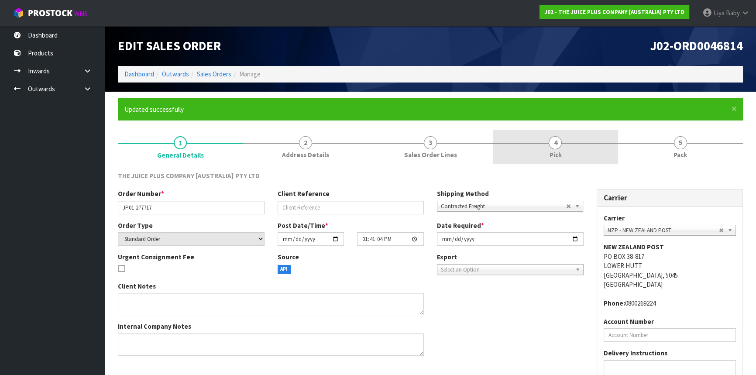
click at [537, 153] on link "4 Pick" at bounding box center [555, 147] width 125 height 34
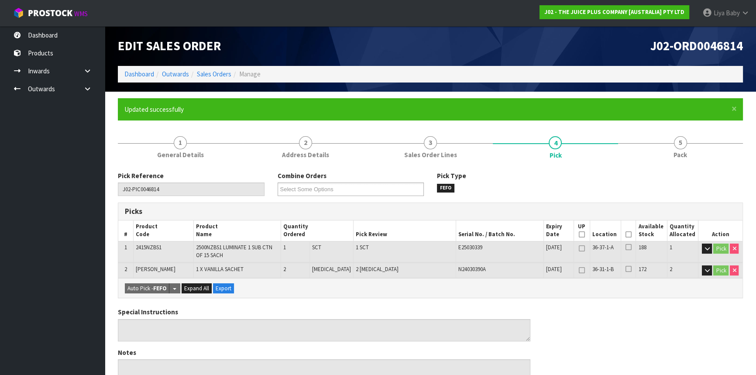
click at [628, 235] on icon at bounding box center [629, 234] width 6 height 0
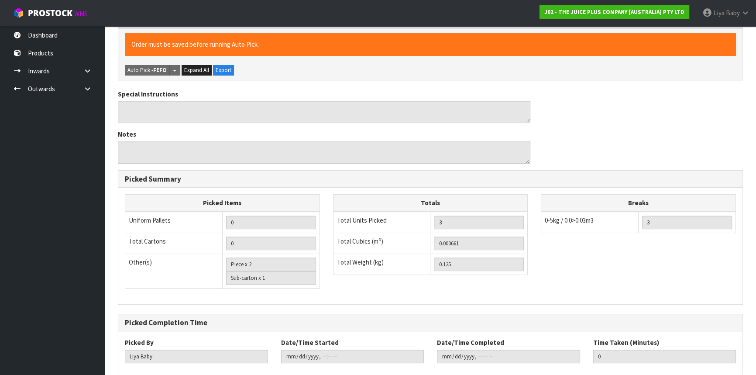
scroll to position [297, 0]
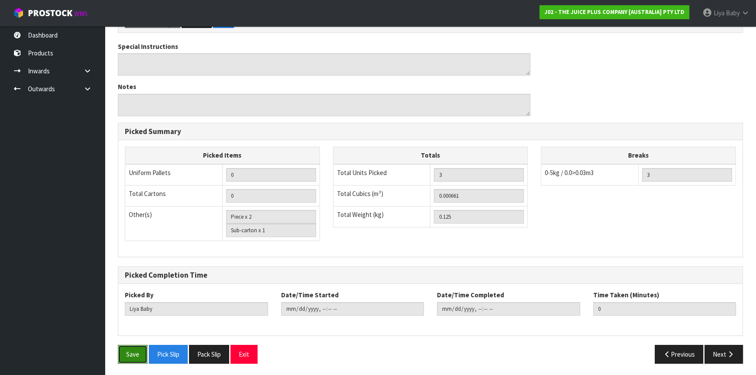
click at [146, 346] on button "Save" at bounding box center [133, 354] width 30 height 19
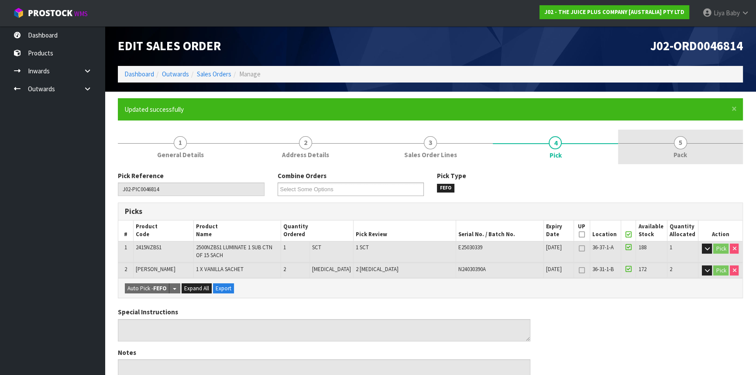
click at [669, 140] on link "5 Pack" at bounding box center [680, 147] width 125 height 34
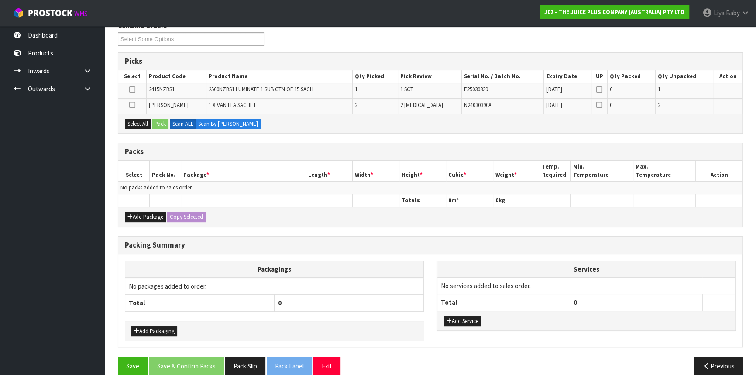
scroll to position [162, 0]
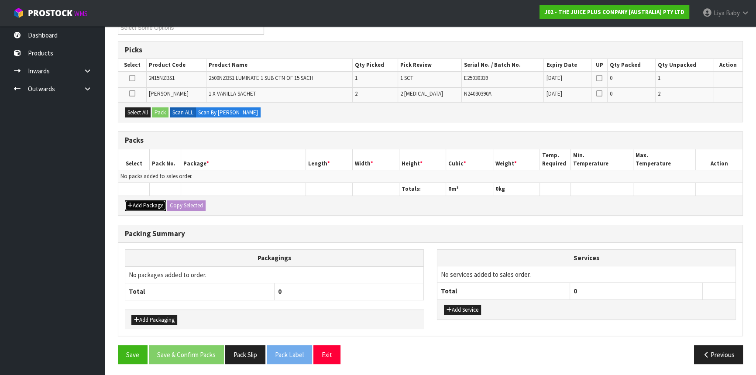
click at [145, 206] on button "Add Package" at bounding box center [145, 205] width 41 height 10
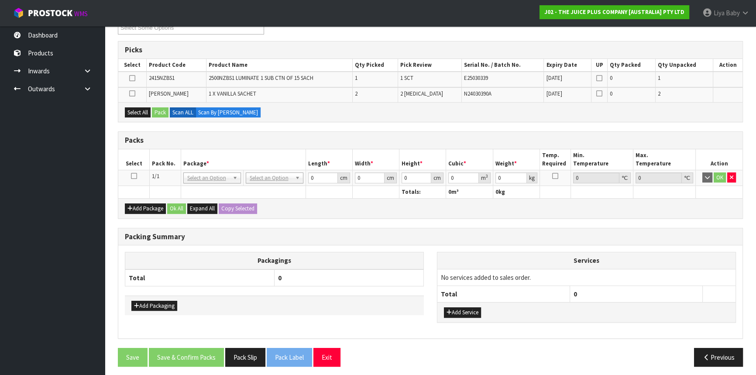
click at [130, 176] on td at bounding box center [133, 178] width 31 height 16
click at [131, 176] on icon at bounding box center [134, 176] width 6 height 0
click at [140, 107] on button "Select All" at bounding box center [138, 112] width 26 height 10
click at [168, 108] on button "Pack" at bounding box center [160, 112] width 17 height 10
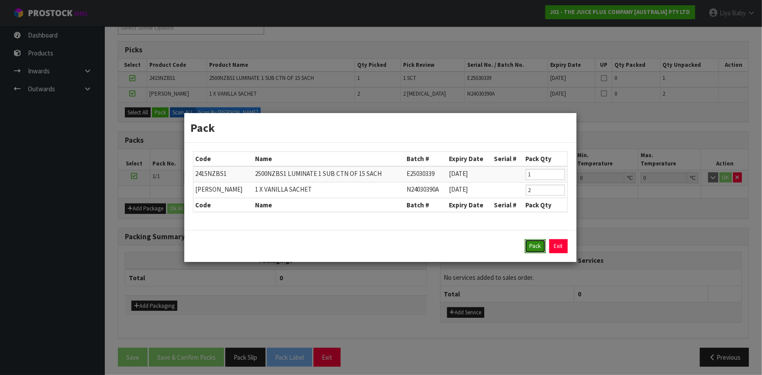
click at [542, 245] on button "Pack" at bounding box center [535, 246] width 21 height 14
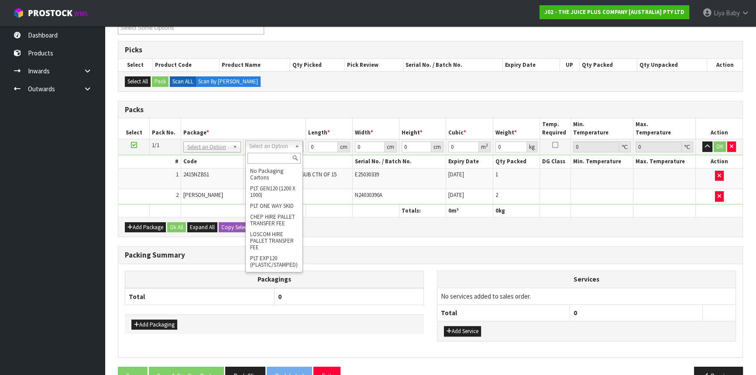
click at [271, 158] on input "text" at bounding box center [274, 158] width 53 height 11
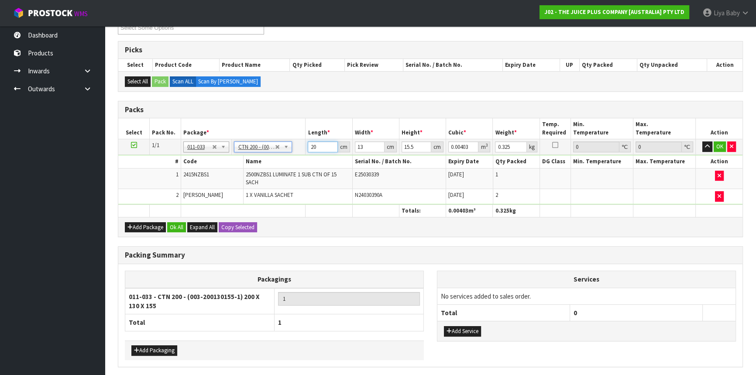
drag, startPoint x: 321, startPoint y: 141, endPoint x: 329, endPoint y: 140, distance: 7.9
click at [322, 141] on input "20" at bounding box center [323, 146] width 30 height 11
drag, startPoint x: 174, startPoint y: 225, endPoint x: 167, endPoint y: 224, distance: 7.5
click at [172, 225] on button "Ok All" at bounding box center [176, 227] width 19 height 10
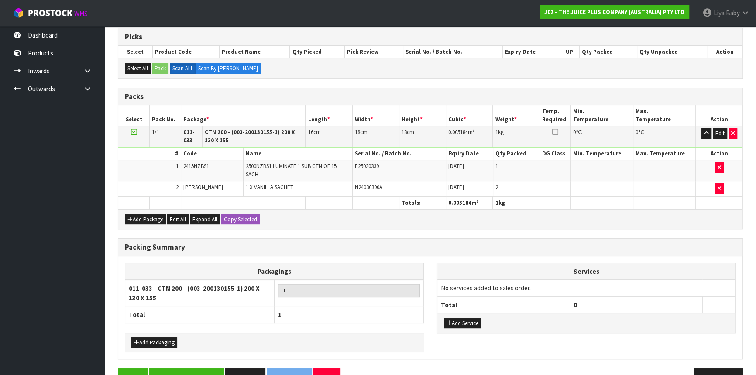
scroll to position [197, 0]
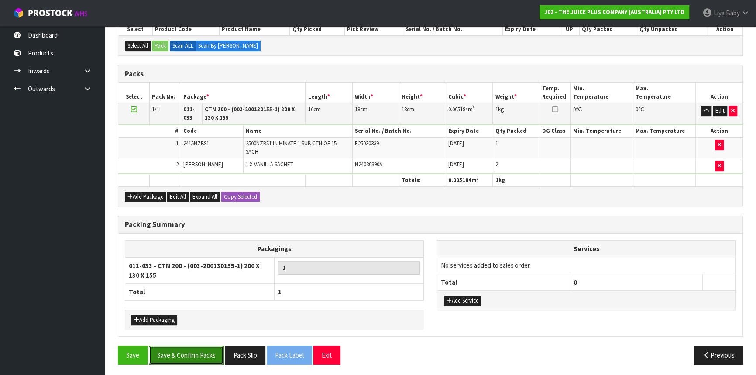
click at [199, 346] on button "Save & Confirm Packs" at bounding box center [186, 355] width 75 height 19
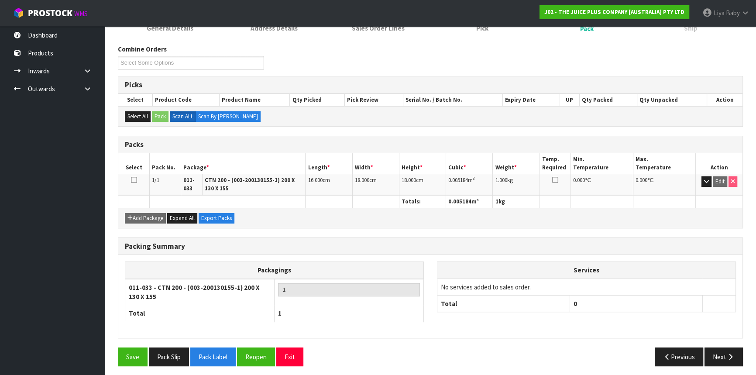
scroll to position [129, 0]
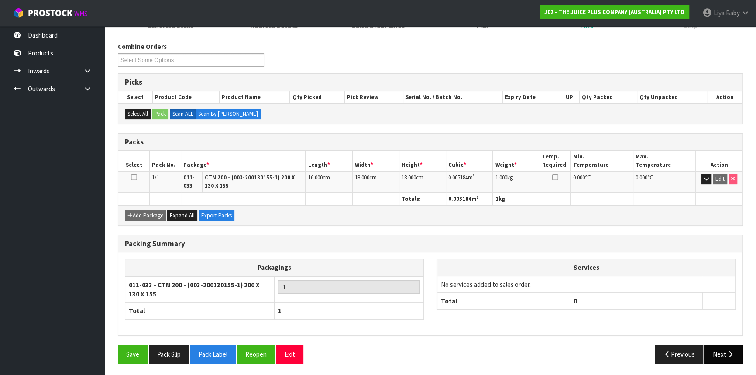
click at [717, 352] on button "Next" at bounding box center [724, 354] width 38 height 19
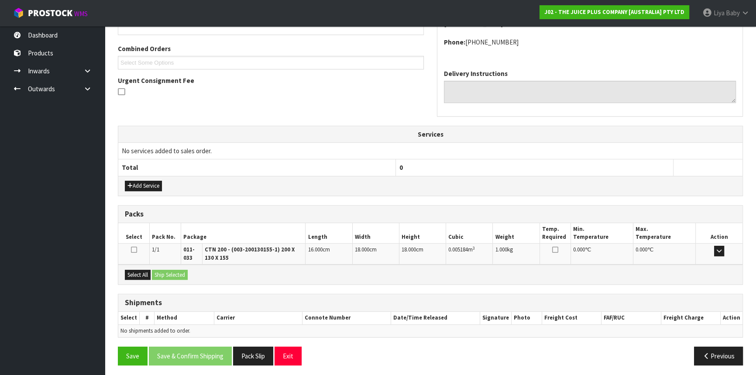
scroll to position [216, 0]
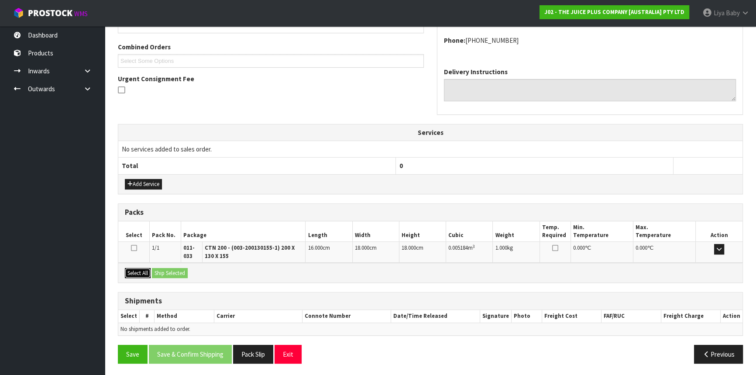
click at [140, 269] on button "Select All" at bounding box center [138, 273] width 26 height 10
click at [169, 269] on button "Ship Selected" at bounding box center [170, 273] width 36 height 10
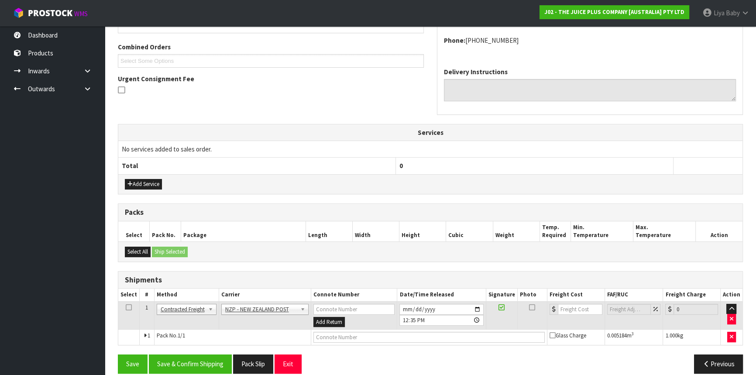
click at [131, 304] on td at bounding box center [128, 315] width 21 height 28
click at [130, 307] on icon at bounding box center [129, 307] width 6 height 0
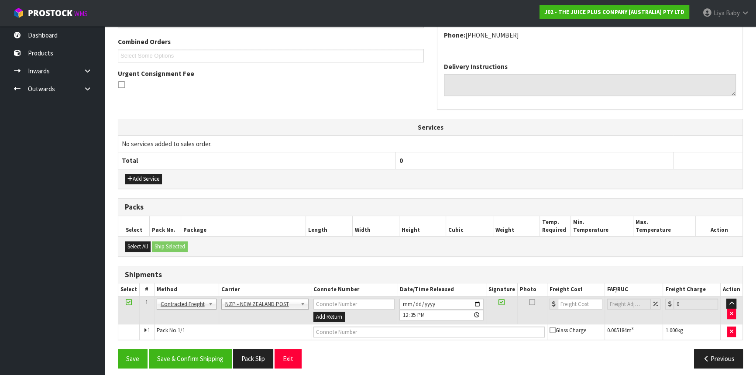
scroll to position [225, 0]
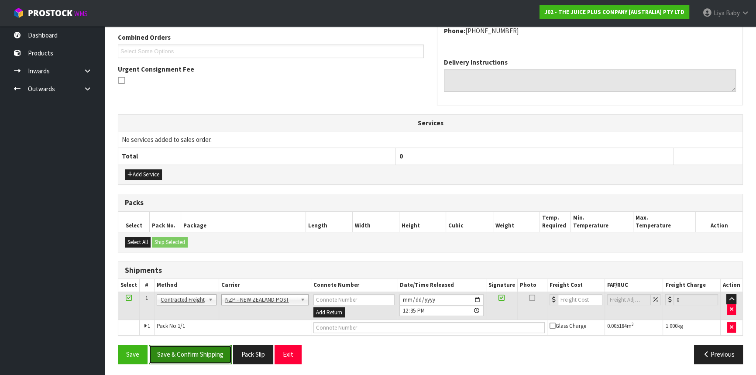
click at [207, 357] on button "Save & Confirm Shipping" at bounding box center [190, 354] width 83 height 19
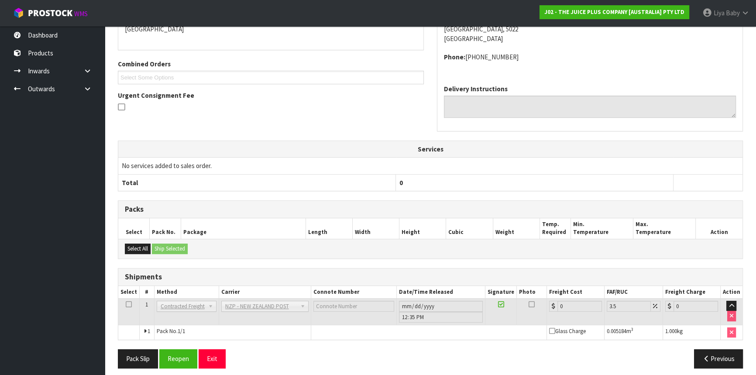
scroll to position [213, 0]
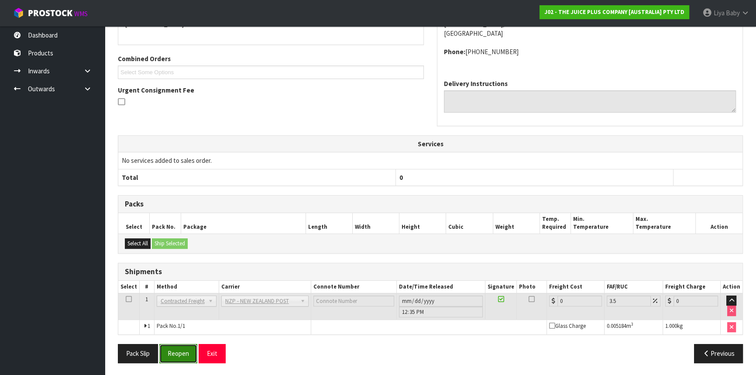
click at [176, 353] on button "Reopen" at bounding box center [178, 353] width 38 height 19
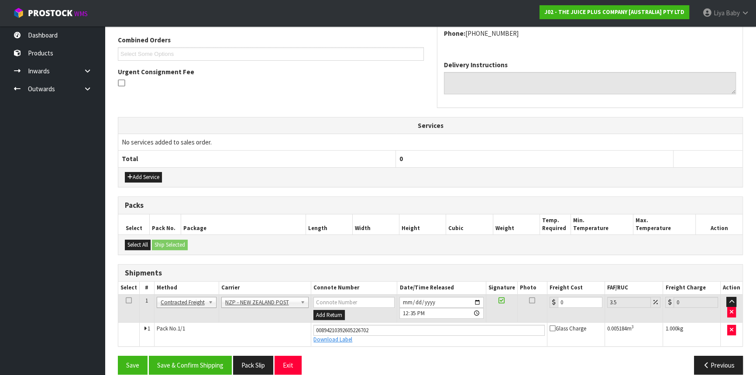
scroll to position [234, 0]
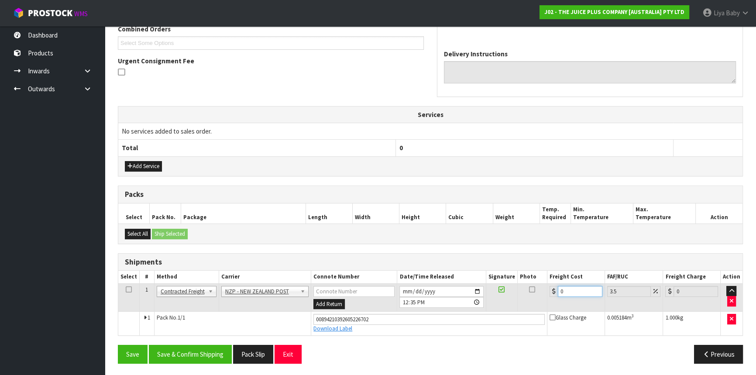
click at [576, 289] on input "0" at bounding box center [580, 291] width 45 height 11
click at [129, 289] on icon at bounding box center [129, 289] width 6 height 0
click at [167, 350] on button "Save & Confirm Shipping" at bounding box center [190, 354] width 83 height 19
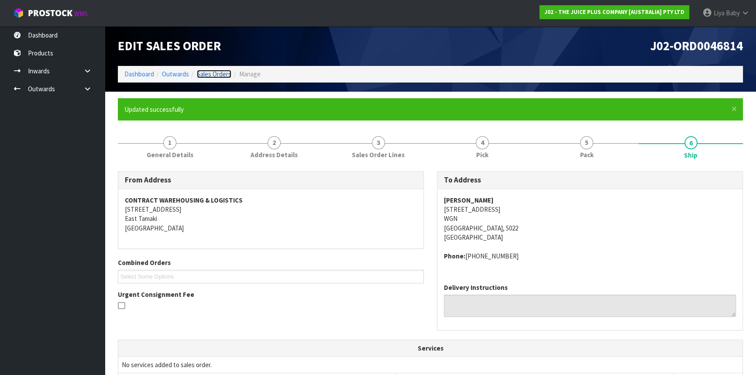
click at [221, 73] on link "Sales Orders" at bounding box center [214, 74] width 34 height 8
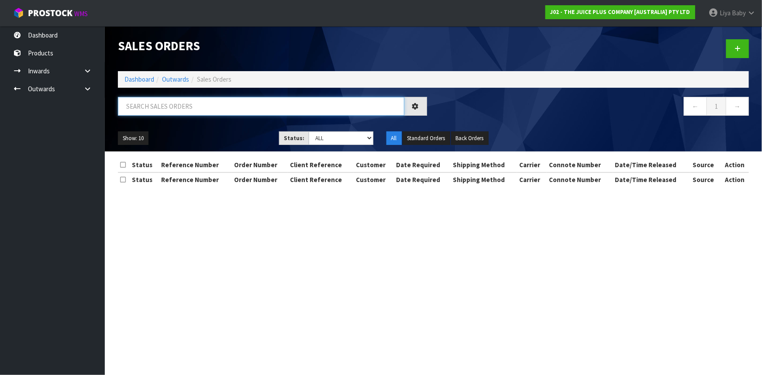
click at [187, 102] on input "text" at bounding box center [261, 106] width 286 height 19
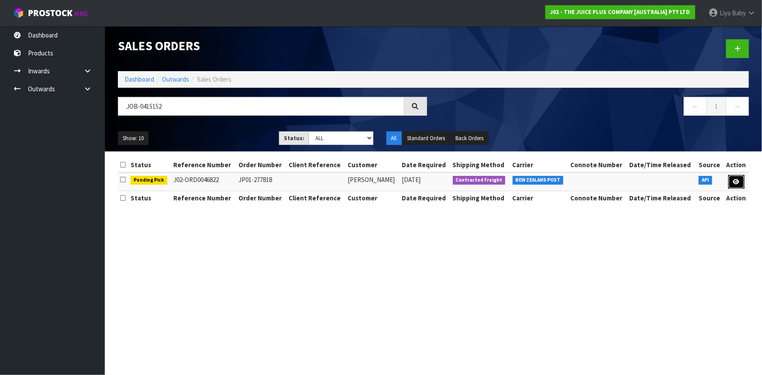
click at [733, 182] on icon at bounding box center [736, 182] width 7 height 6
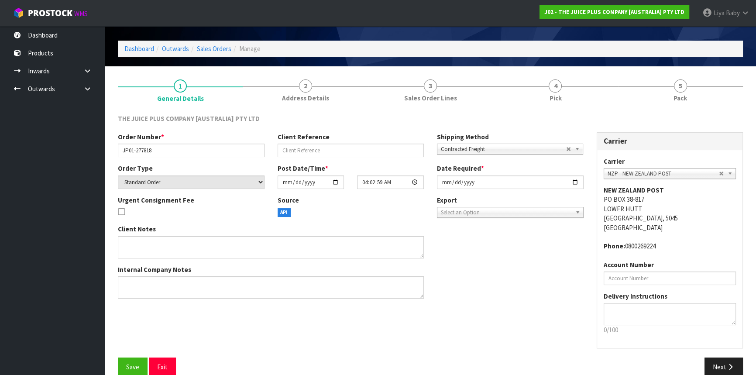
scroll to position [39, 0]
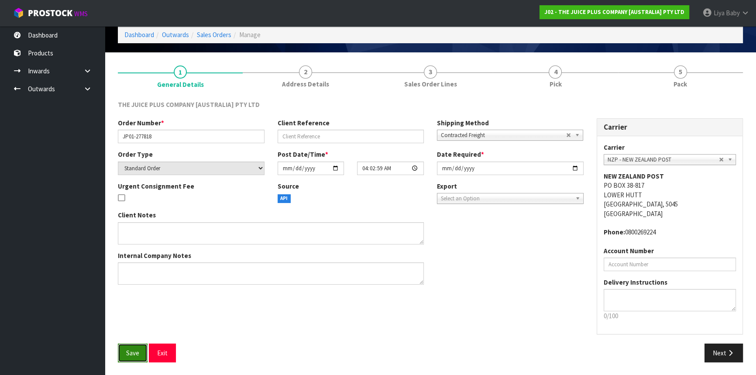
click at [140, 350] on button "Save" at bounding box center [133, 353] width 30 height 19
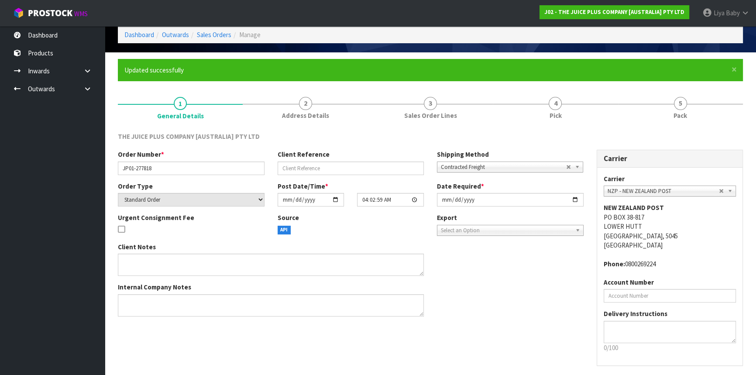
scroll to position [0, 0]
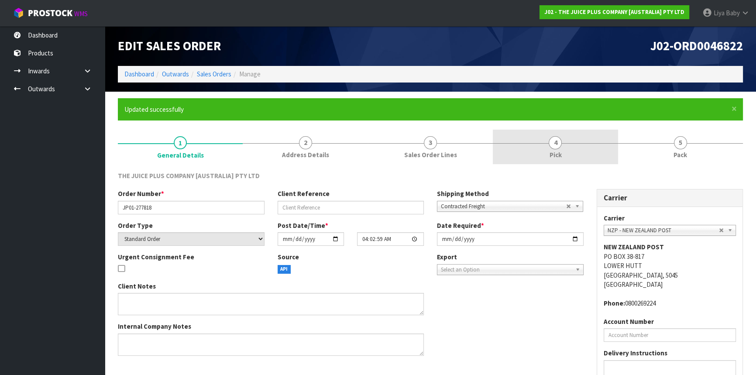
click at [563, 142] on link "4 Pick" at bounding box center [555, 147] width 125 height 34
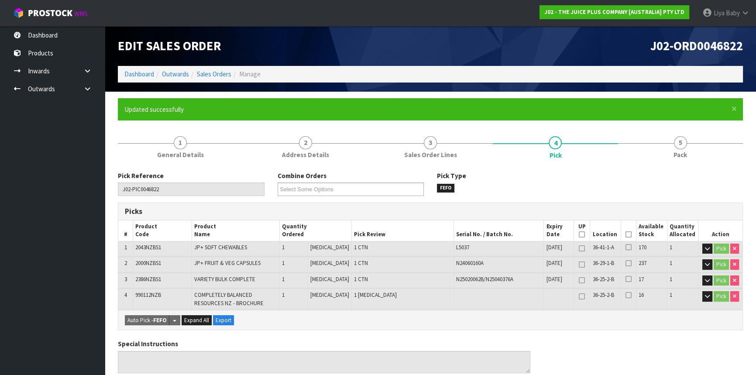
click at [626, 234] on icon at bounding box center [629, 234] width 6 height 0
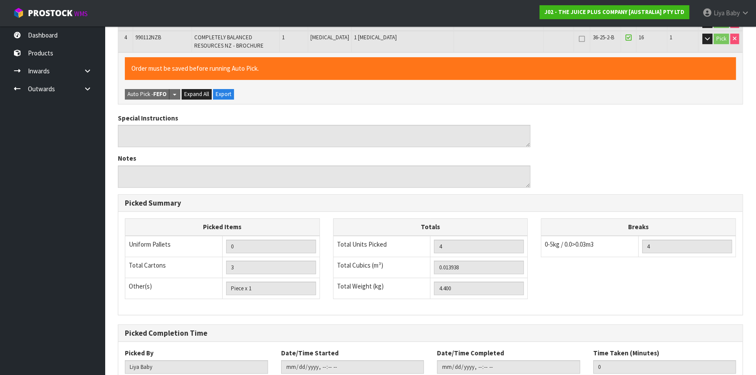
scroll to position [315, 0]
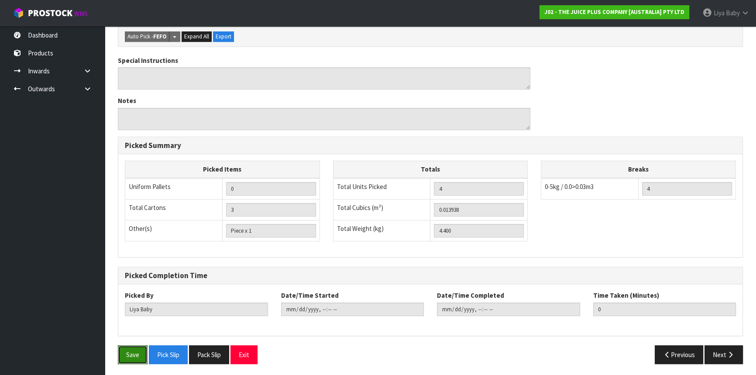
drag, startPoint x: 127, startPoint y: 352, endPoint x: 206, endPoint y: 331, distance: 82.0
click at [127, 352] on button "Save" at bounding box center [133, 354] width 30 height 19
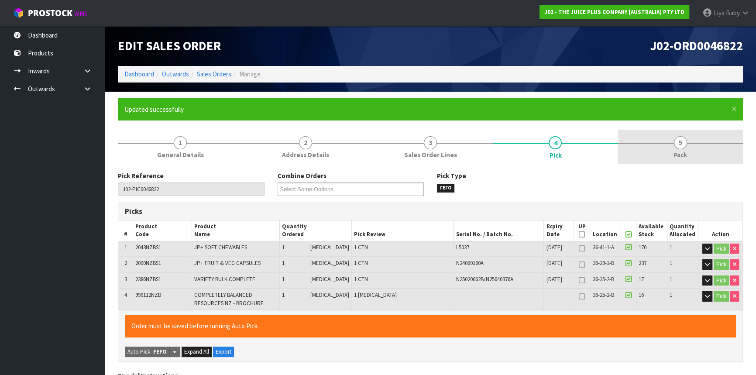
drag, startPoint x: 679, startPoint y: 140, endPoint x: 656, endPoint y: 162, distance: 31.8
click at [680, 140] on span "5" at bounding box center [680, 142] width 13 height 13
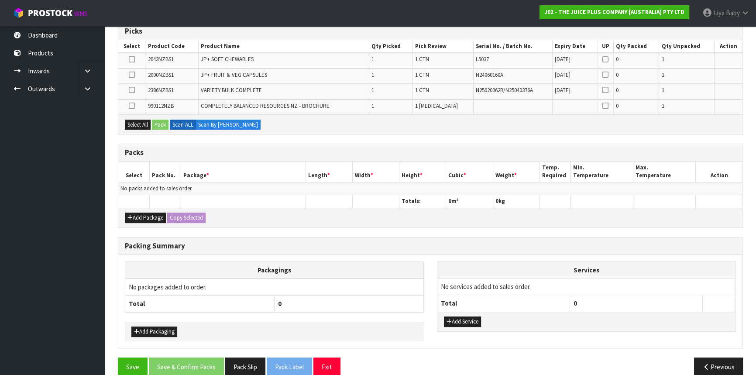
scroll to position [192, 0]
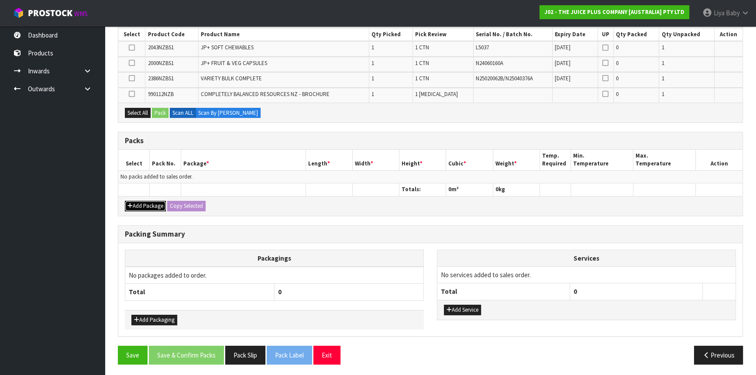
click at [138, 203] on button "Add Package" at bounding box center [145, 206] width 41 height 10
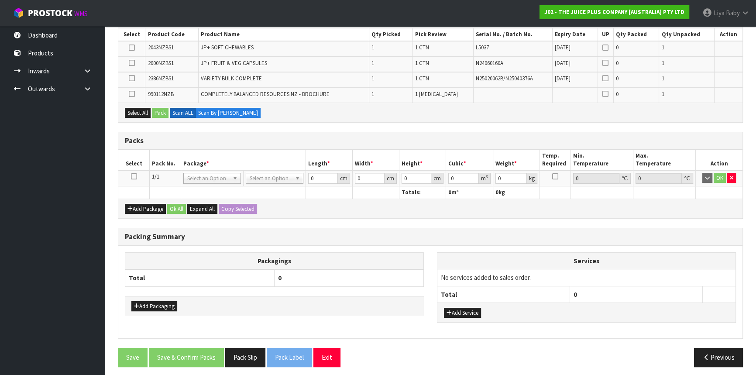
click at [133, 176] on icon at bounding box center [134, 176] width 6 height 0
click at [140, 113] on button "Select All" at bounding box center [138, 113] width 26 height 10
click at [165, 113] on button "Pack" at bounding box center [160, 113] width 17 height 10
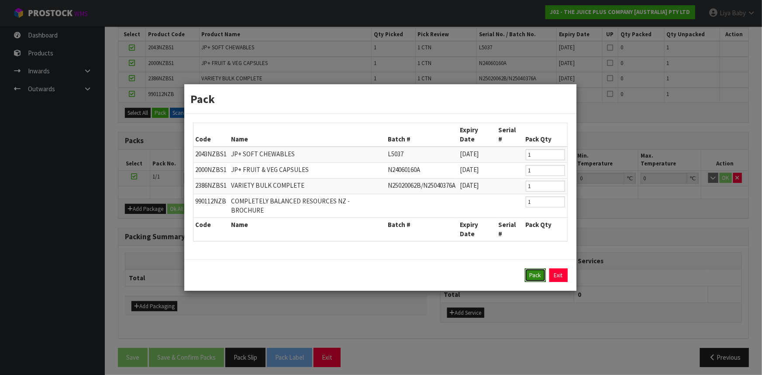
click at [534, 269] on button "Pack" at bounding box center [535, 276] width 21 height 14
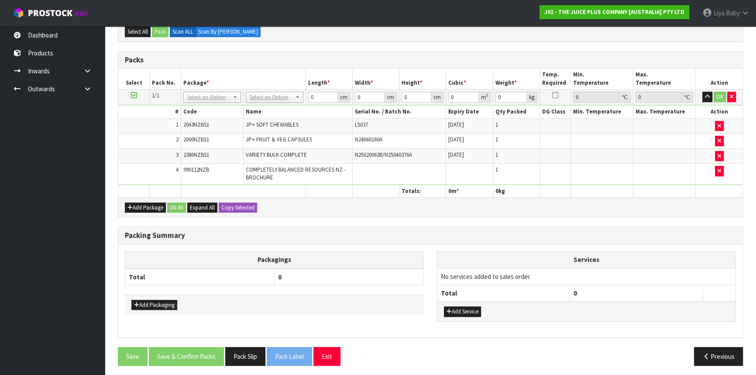
scroll to position [213, 0]
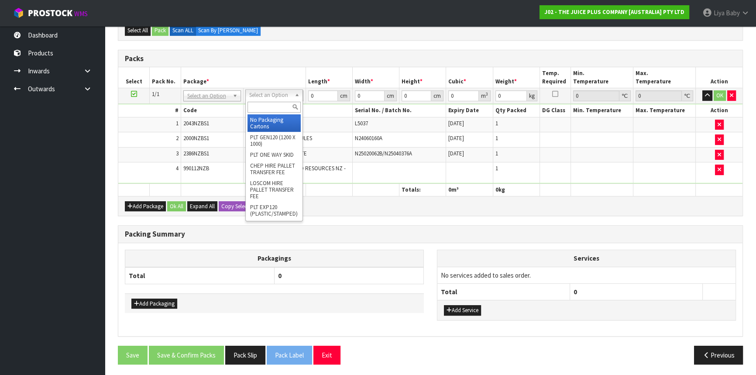
click at [279, 111] on input "text" at bounding box center [274, 107] width 53 height 11
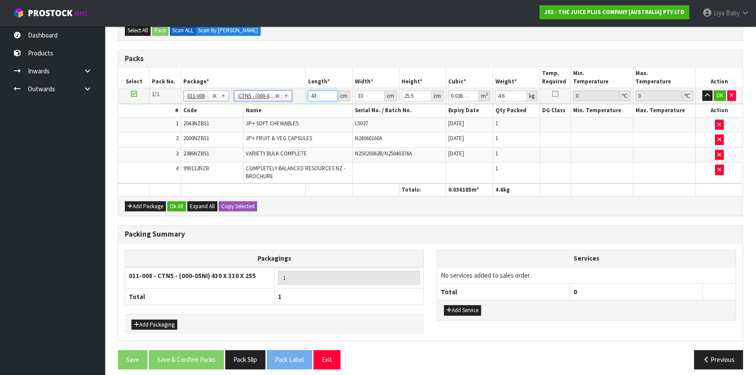
click at [323, 94] on input "43" at bounding box center [323, 95] width 30 height 11
click at [173, 203] on button "Ok All" at bounding box center [176, 206] width 19 height 10
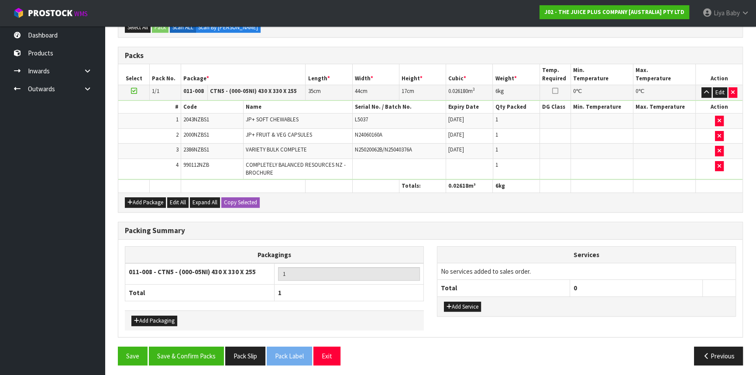
scroll to position [217, 0]
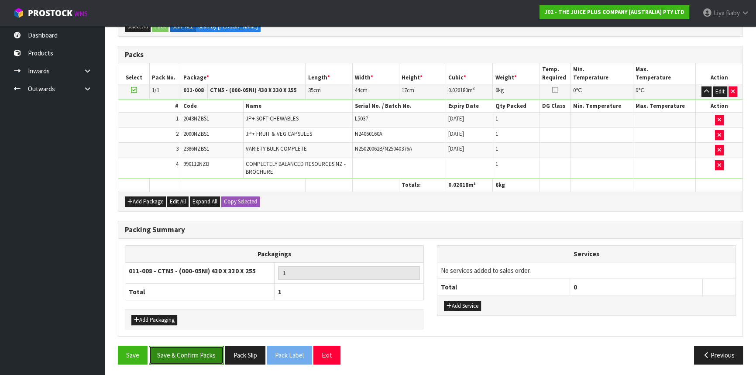
click at [199, 346] on button "Save & Confirm Packs" at bounding box center [186, 355] width 75 height 19
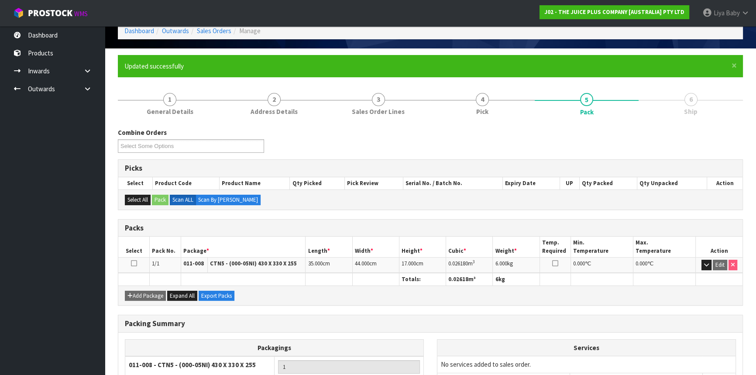
scroll to position [118, 0]
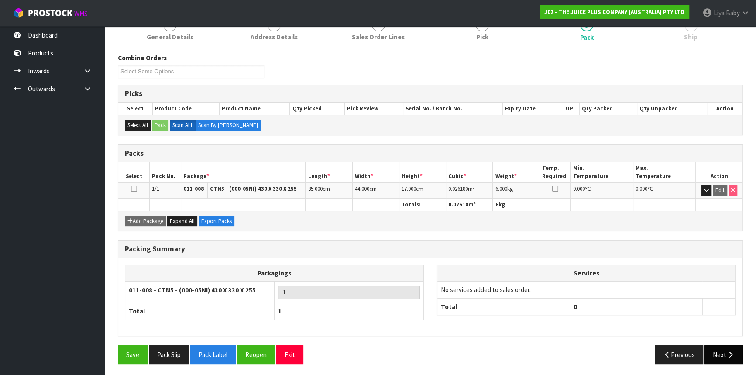
click at [712, 346] on button "Next" at bounding box center [724, 354] width 38 height 19
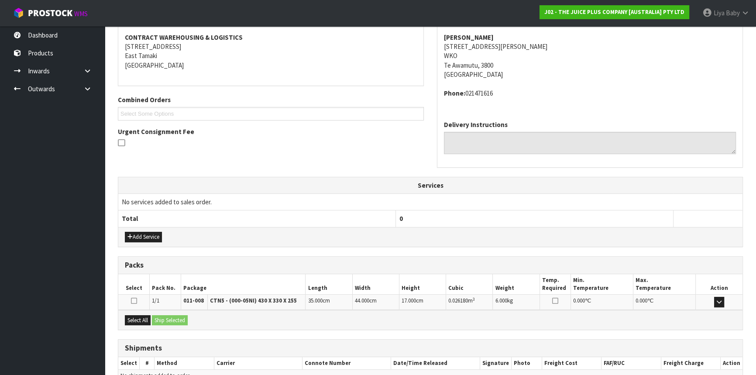
scroll to position [210, 0]
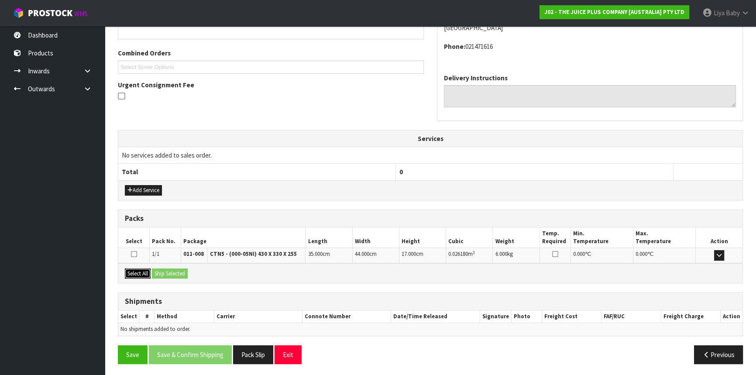
click at [140, 273] on button "Select All" at bounding box center [138, 274] width 26 height 10
click at [165, 275] on button "Ship Selected" at bounding box center [170, 274] width 36 height 10
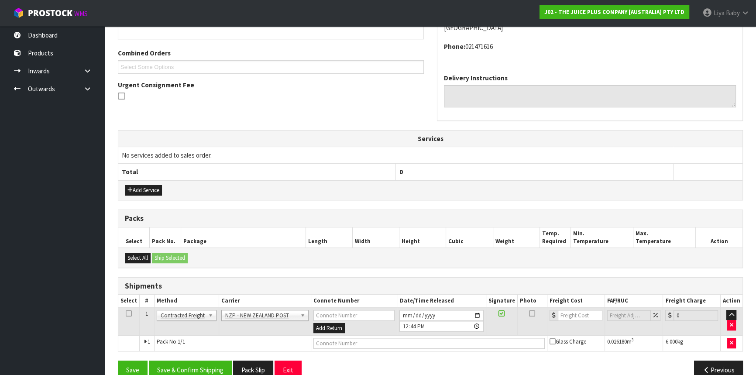
click at [130, 313] on icon at bounding box center [129, 313] width 6 height 0
click at [162, 373] on button "Save & Confirm Shipping" at bounding box center [190, 370] width 83 height 19
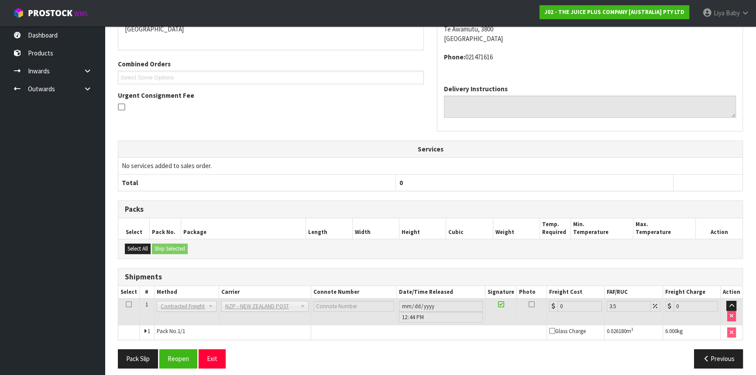
scroll to position [213, 0]
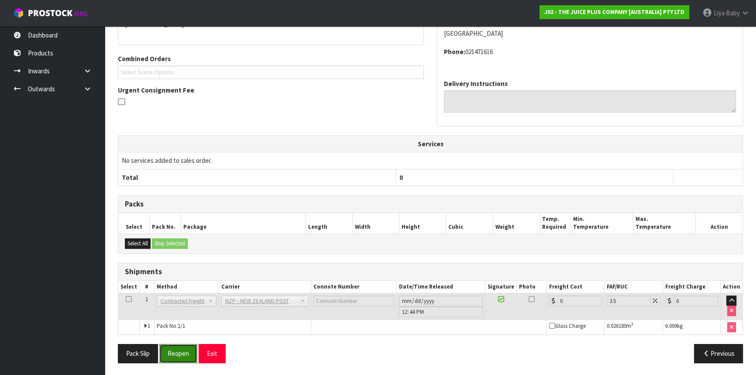
click at [195, 354] on button "Reopen" at bounding box center [178, 353] width 38 height 19
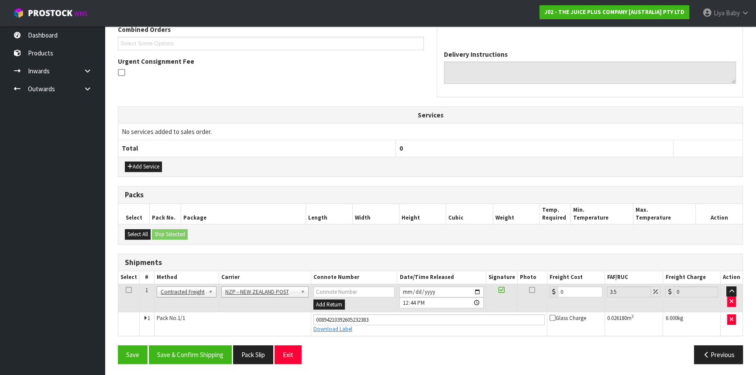
scroll to position [234, 0]
click at [572, 286] on input "0" at bounding box center [580, 291] width 45 height 11
click at [127, 289] on icon at bounding box center [129, 289] width 6 height 0
click at [188, 355] on button "Save & Confirm Shipping" at bounding box center [190, 354] width 83 height 19
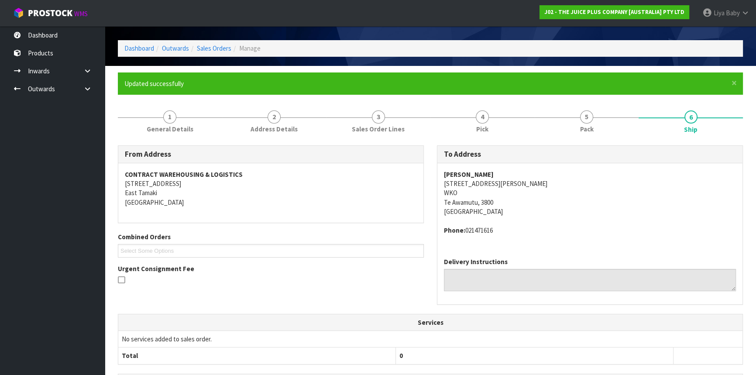
scroll to position [0, 0]
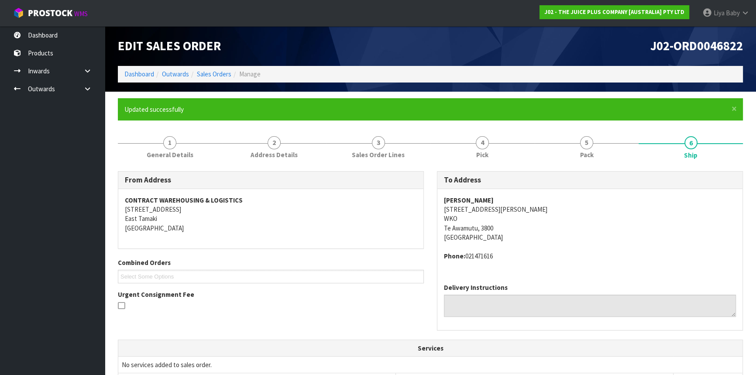
click at [223, 69] on ol "Dashboard Outwards Sales Orders Manage" at bounding box center [430, 74] width 625 height 16
click at [222, 72] on link "Sales Orders" at bounding box center [214, 74] width 34 height 8
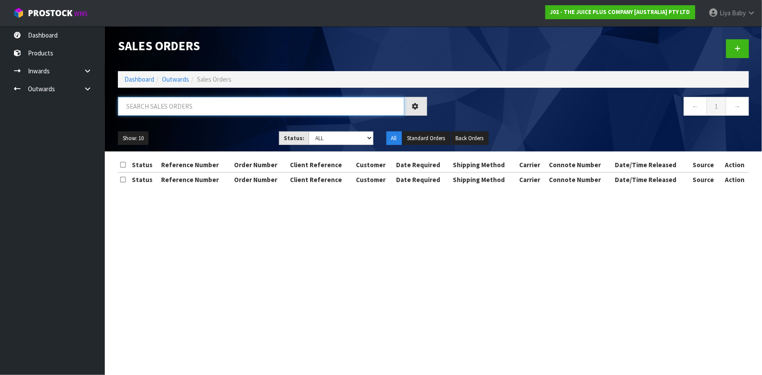
click at [184, 106] on input "text" at bounding box center [261, 106] width 286 height 19
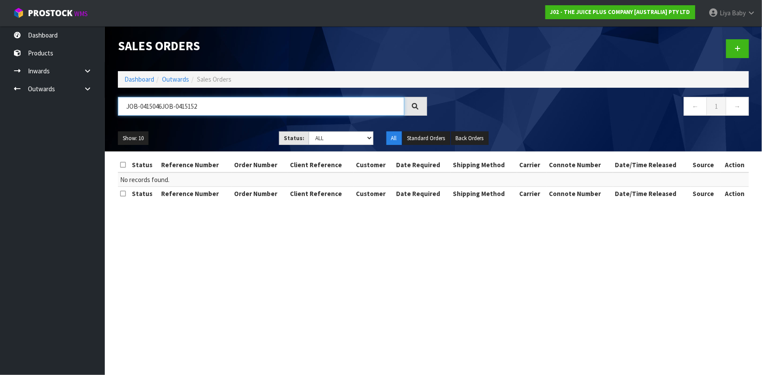
drag, startPoint x: 239, startPoint y: 106, endPoint x: 117, endPoint y: 105, distance: 121.8
click at [117, 105] on div "JOB-0415046JOB-0415152" at bounding box center [272, 109] width 322 height 25
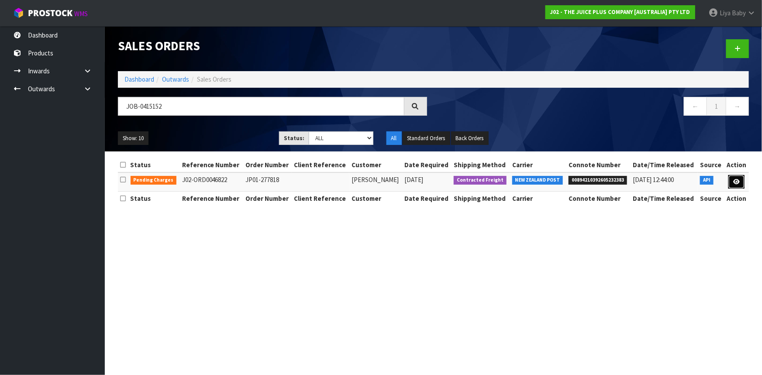
click at [738, 179] on icon at bounding box center [736, 182] width 7 height 6
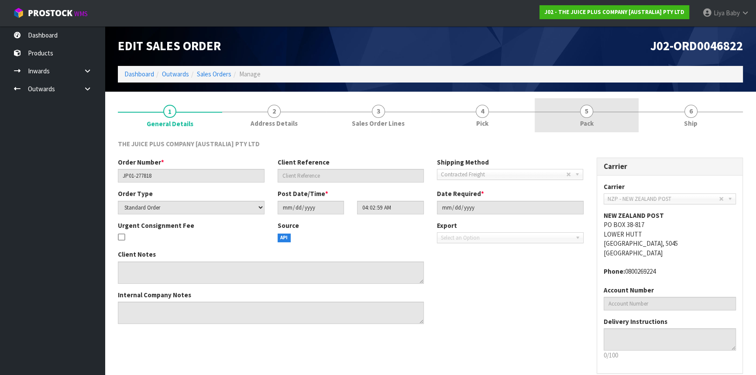
click at [609, 122] on link "5 Pack" at bounding box center [587, 115] width 104 height 34
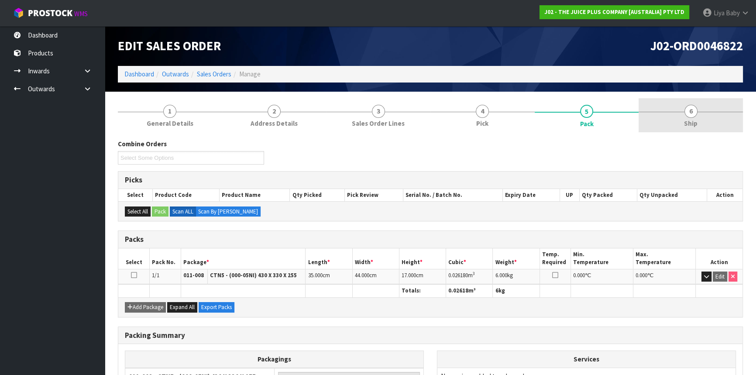
click at [694, 114] on span "6" at bounding box center [691, 111] width 13 height 13
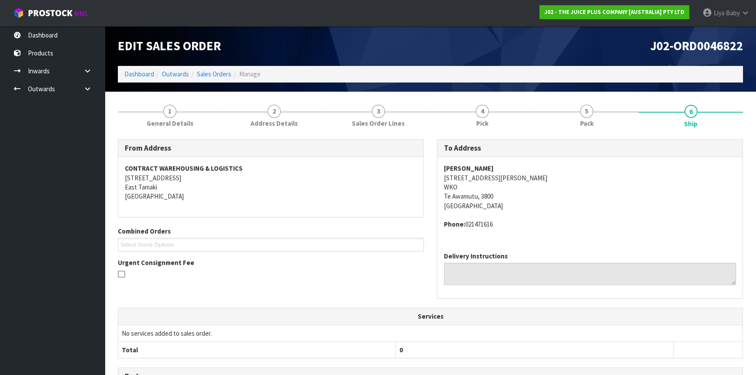
click at [205, 69] on ol "Dashboard Outwards Sales Orders Manage" at bounding box center [430, 74] width 625 height 16
click at [223, 73] on link "Sales Orders" at bounding box center [214, 74] width 34 height 8
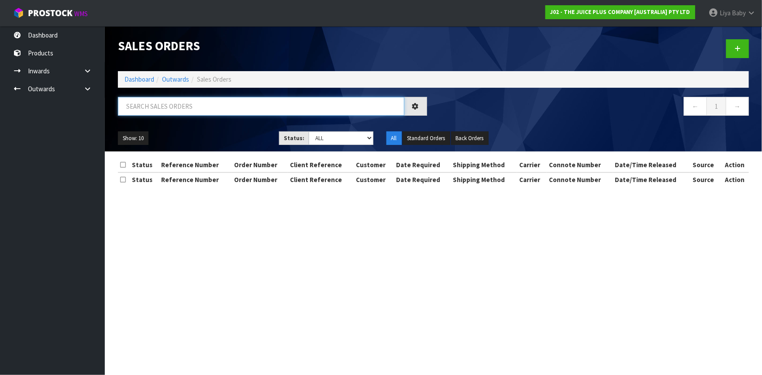
drag, startPoint x: 172, startPoint y: 102, endPoint x: 172, endPoint y: 86, distance: 15.7
click at [173, 102] on input "text" at bounding box center [261, 106] width 286 height 19
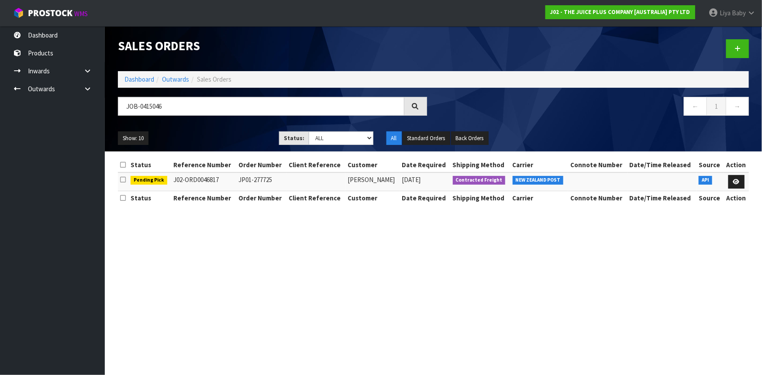
click at [744, 183] on td at bounding box center [735, 181] width 25 height 19
click at [739, 183] on icon at bounding box center [736, 182] width 7 height 6
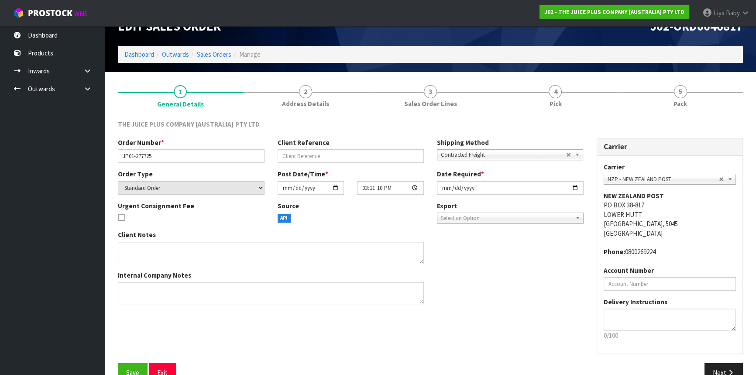
scroll to position [39, 0]
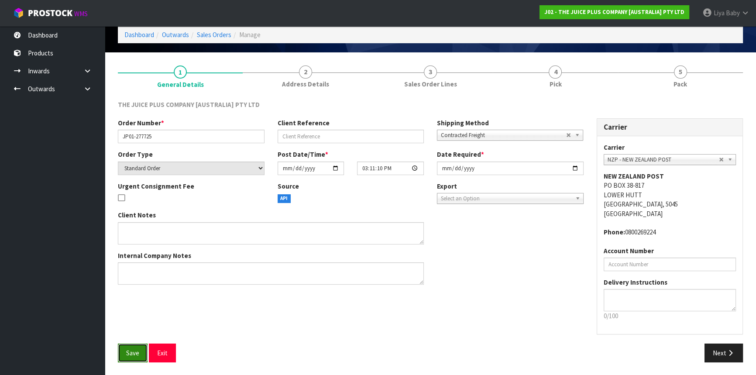
click at [129, 350] on span "Save" at bounding box center [132, 353] width 13 height 8
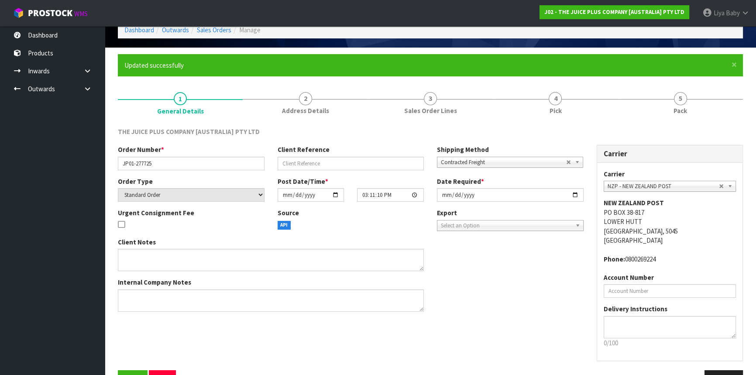
scroll to position [71, 0]
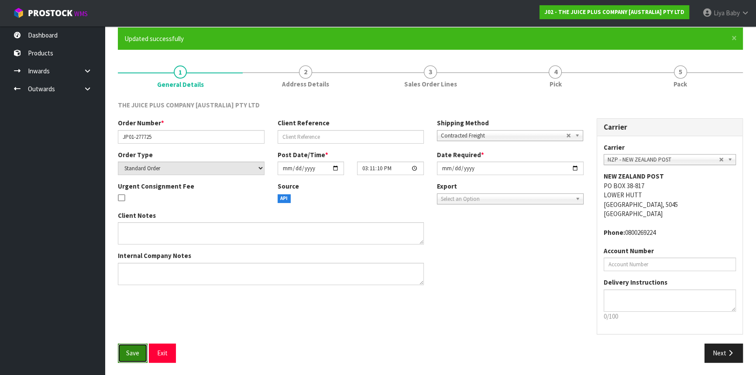
click at [135, 349] on span "Save" at bounding box center [132, 353] width 13 height 8
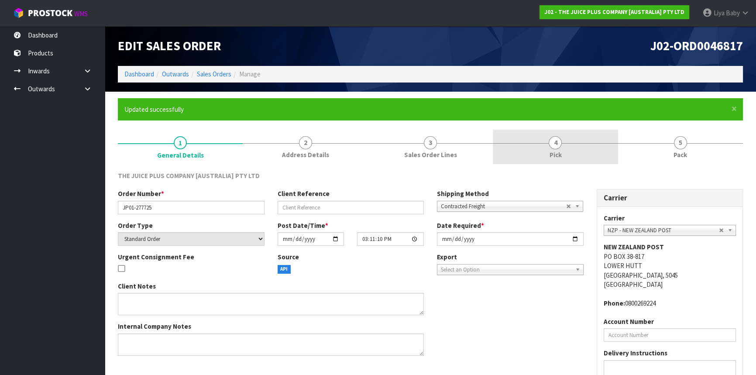
click at [554, 162] on link "4 Pick" at bounding box center [555, 147] width 125 height 34
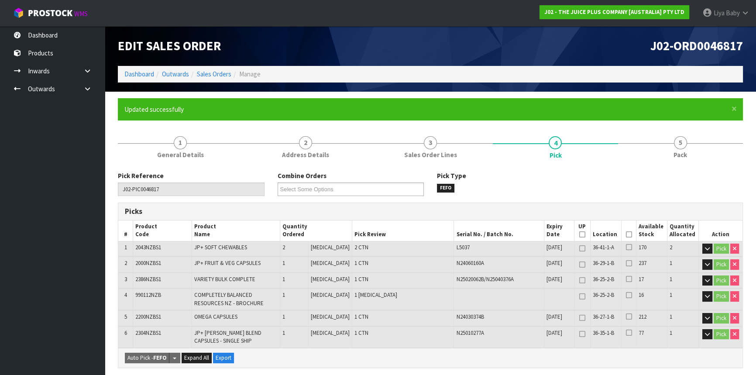
click at [626, 235] on icon at bounding box center [629, 234] width 6 height 0
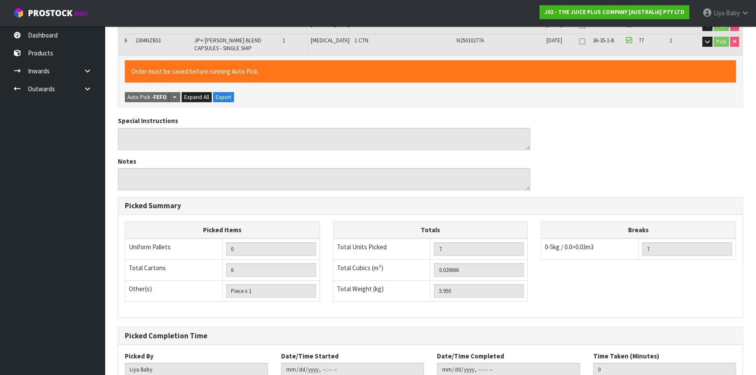
scroll to position [353, 0]
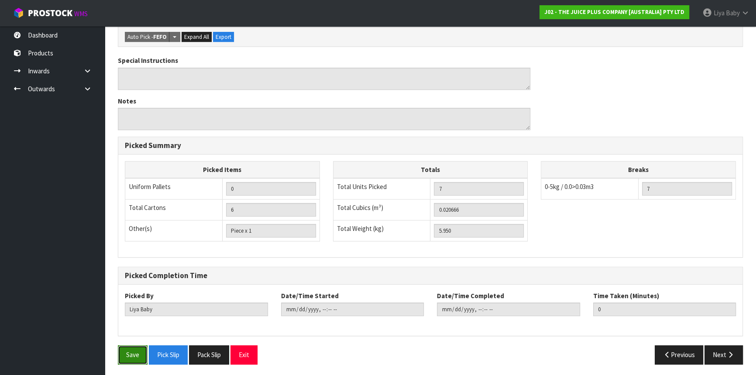
click at [144, 354] on button "Save" at bounding box center [133, 354] width 30 height 19
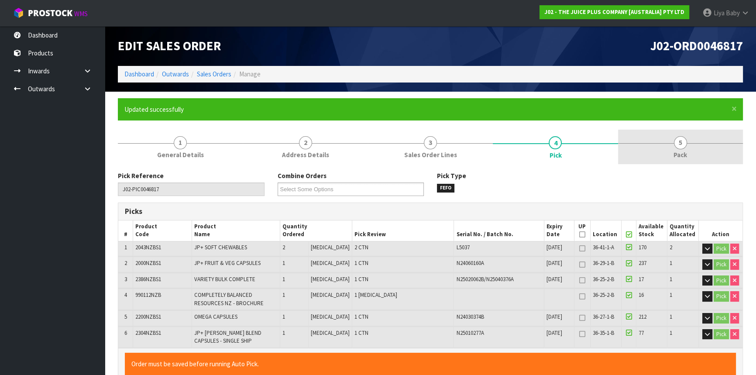
drag, startPoint x: 698, startPoint y: 156, endPoint x: 681, endPoint y: 166, distance: 19.8
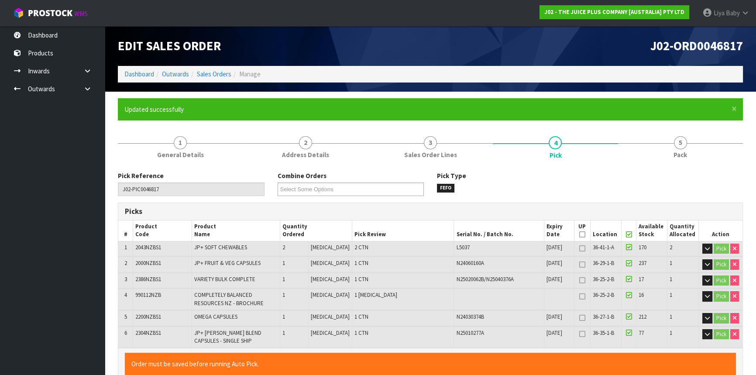
click at [698, 156] on link "5 Pack" at bounding box center [680, 147] width 125 height 34
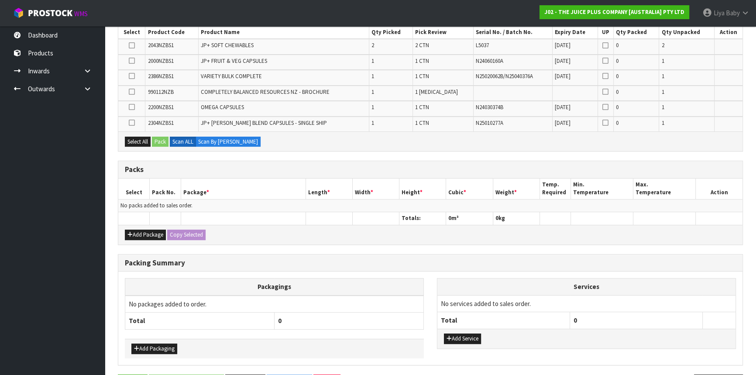
scroll to position [223, 0]
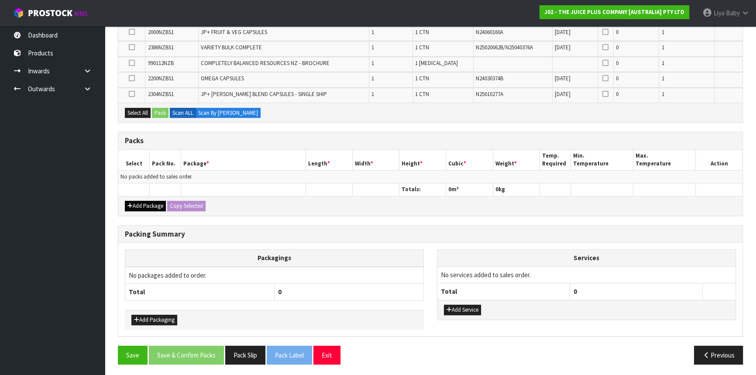
click at [155, 198] on div "Add Package Copy Selected" at bounding box center [430, 206] width 624 height 20
click at [152, 201] on button "Add Package" at bounding box center [145, 206] width 41 height 10
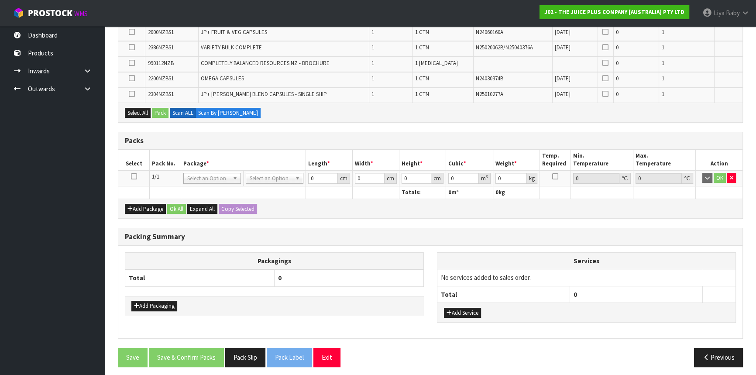
click at [138, 174] on td at bounding box center [133, 178] width 31 height 16
click at [135, 176] on icon at bounding box center [134, 176] width 6 height 0
click at [134, 113] on button "Select All" at bounding box center [138, 113] width 26 height 10
click at [159, 116] on button "Pack" at bounding box center [160, 113] width 17 height 10
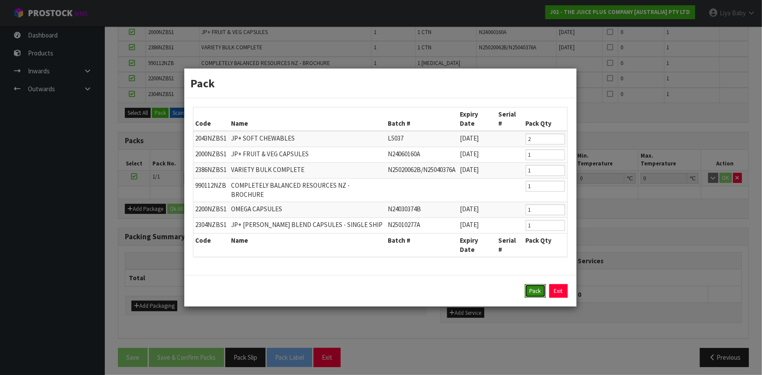
click at [537, 284] on button "Pack" at bounding box center [535, 291] width 21 height 14
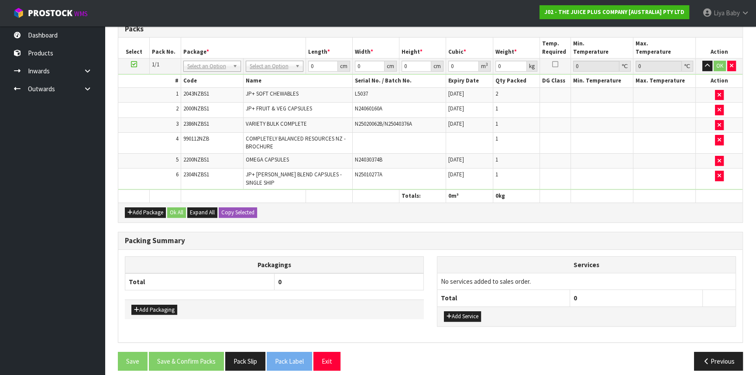
scroll to position [123, 0]
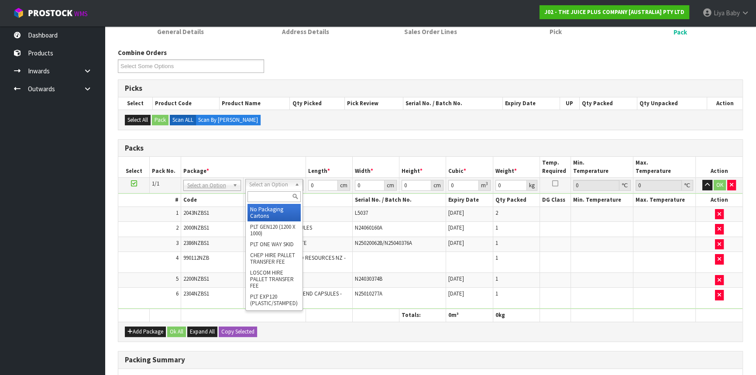
click at [276, 196] on input "text" at bounding box center [274, 196] width 53 height 11
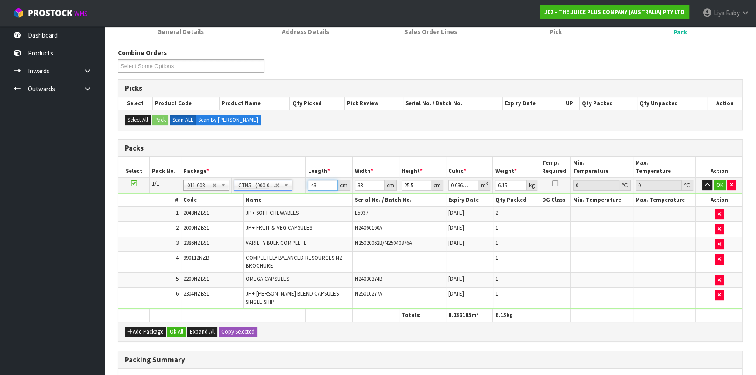
click at [317, 184] on input "43" at bounding box center [323, 185] width 30 height 11
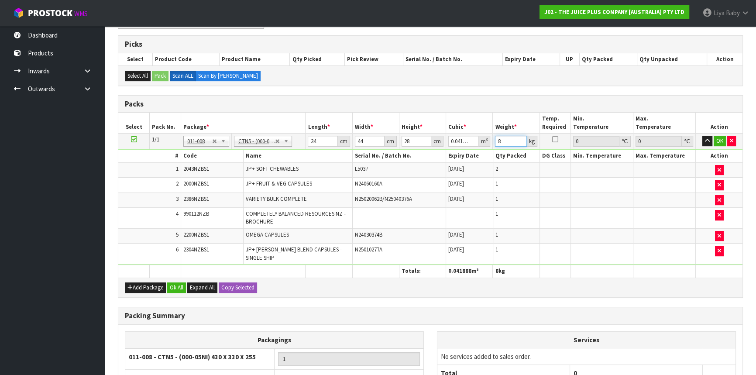
scroll to position [242, 0]
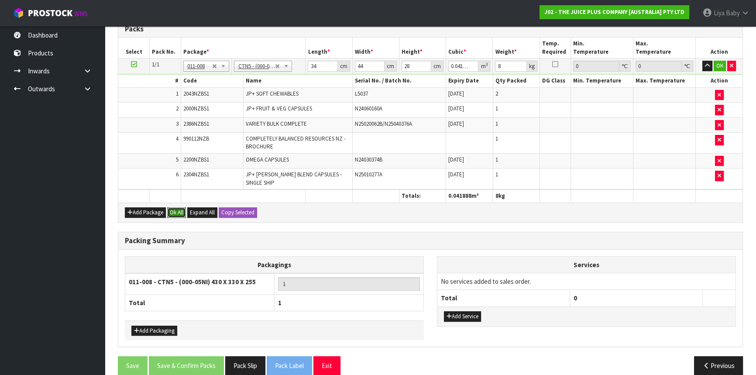
click at [181, 207] on button "Ok All" at bounding box center [176, 212] width 19 height 10
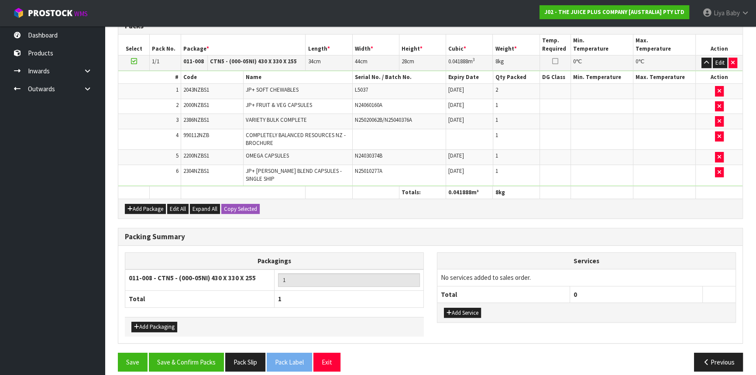
scroll to position [246, 0]
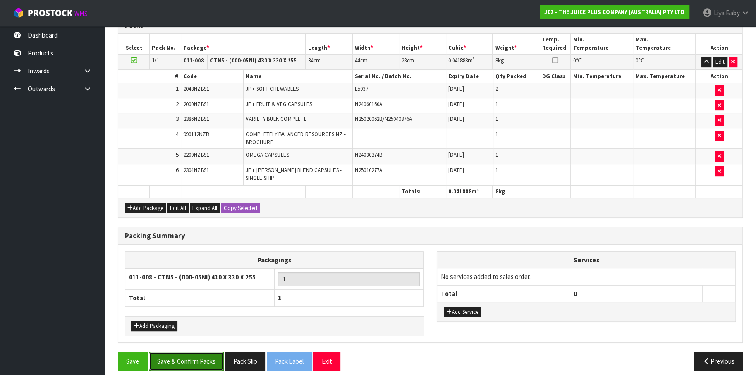
click at [192, 354] on button "Save & Confirm Packs" at bounding box center [186, 361] width 75 height 19
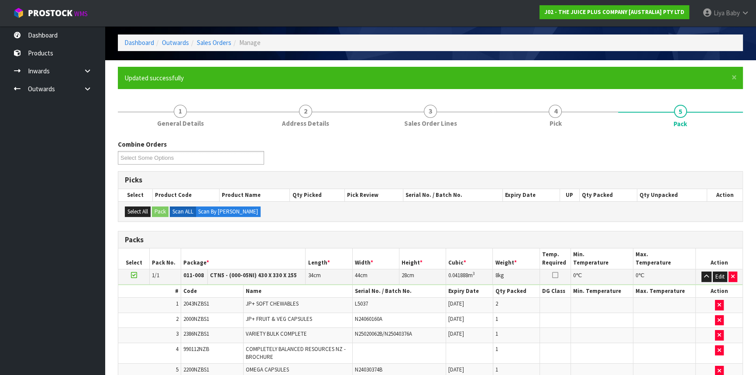
scroll to position [118, 0]
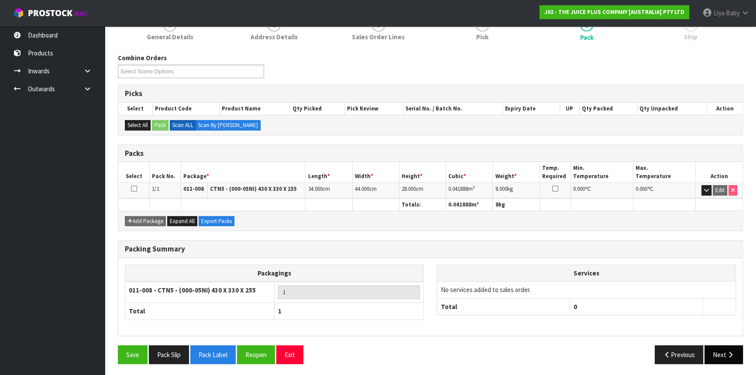
click at [736, 350] on button "Next" at bounding box center [724, 354] width 38 height 19
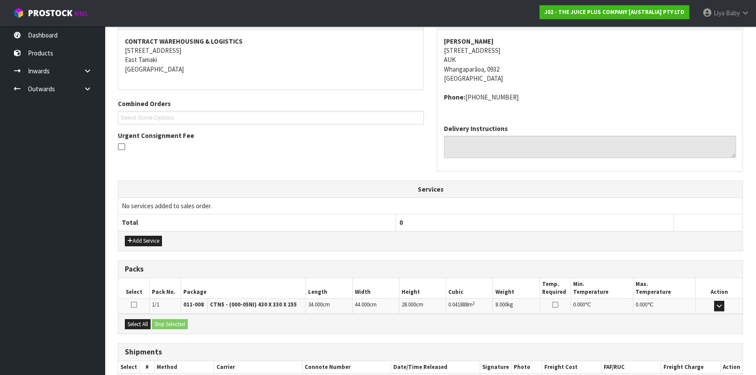
scroll to position [210, 0]
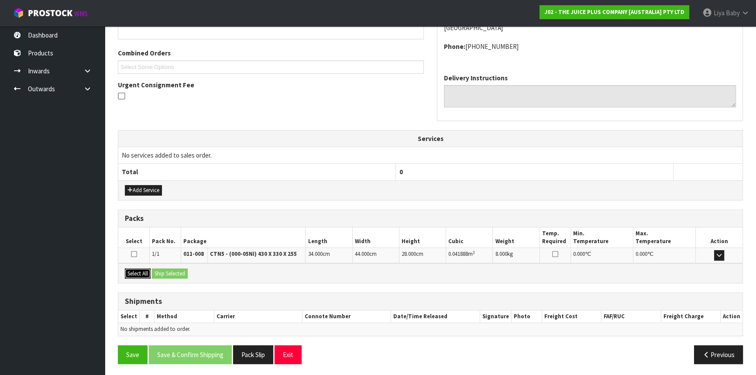
click at [148, 271] on button "Select All" at bounding box center [138, 274] width 26 height 10
click at [161, 272] on button "Ship Selected" at bounding box center [170, 274] width 36 height 10
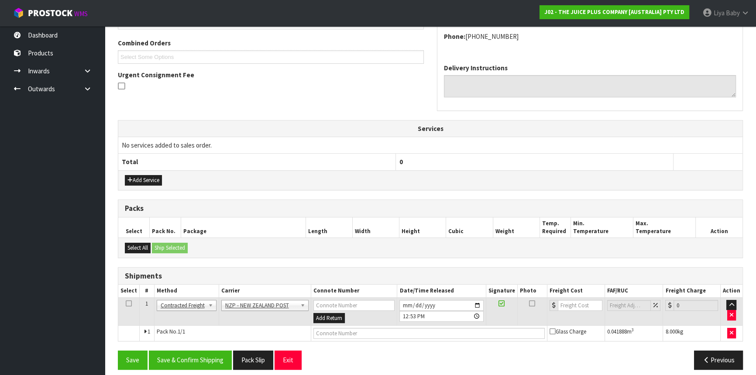
scroll to position [225, 0]
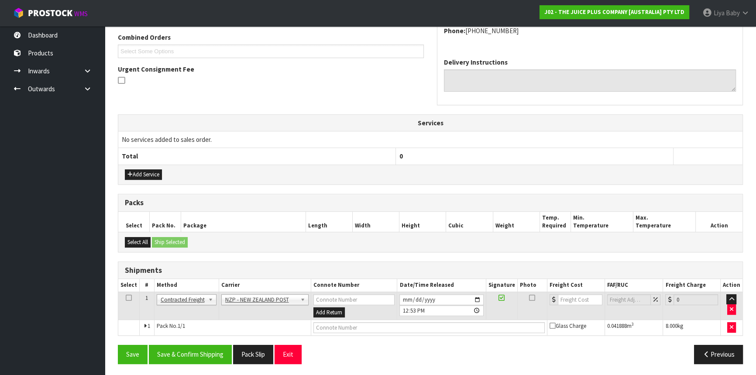
drag, startPoint x: 129, startPoint y: 296, endPoint x: 131, endPoint y: 301, distance: 5.9
click at [127, 298] on icon at bounding box center [129, 298] width 6 height 0
click at [164, 357] on button "Save & Confirm Shipping" at bounding box center [190, 354] width 83 height 19
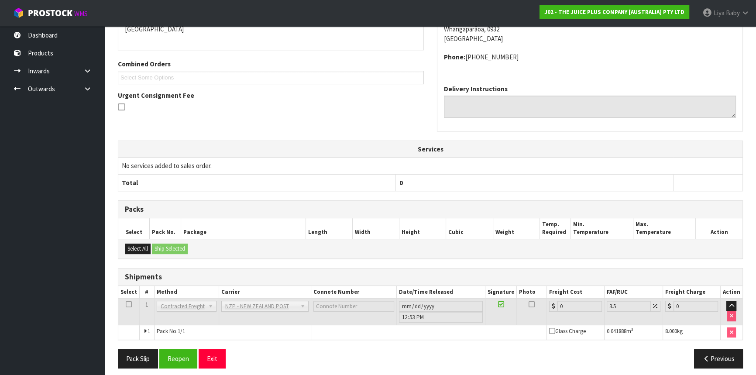
scroll to position [213, 0]
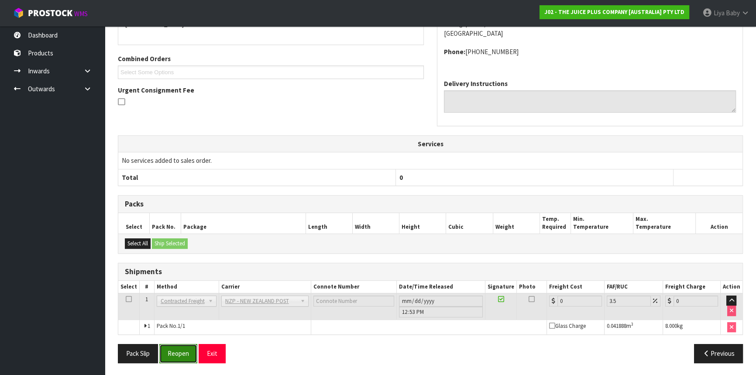
click at [179, 353] on button "Reopen" at bounding box center [178, 353] width 38 height 19
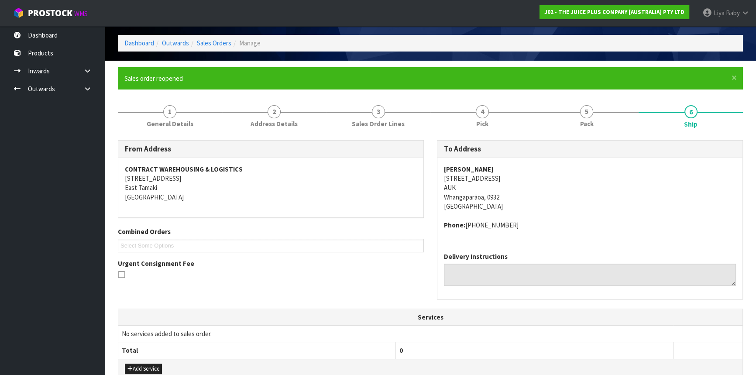
scroll to position [234, 0]
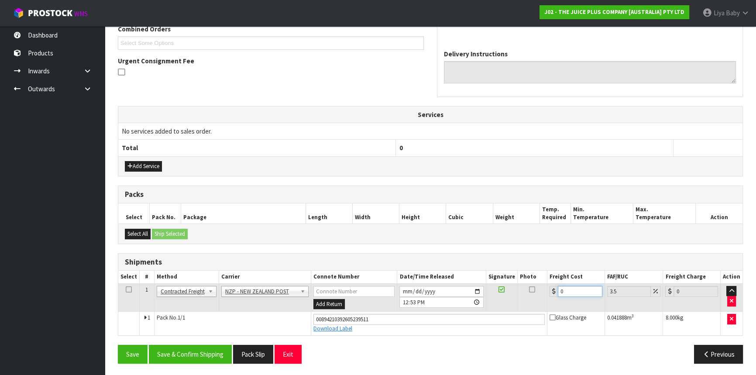
click at [563, 289] on input "0" at bounding box center [580, 291] width 45 height 11
click at [127, 289] on icon at bounding box center [129, 289] width 6 height 0
click at [209, 349] on button "Save & Confirm Shipping" at bounding box center [190, 354] width 83 height 19
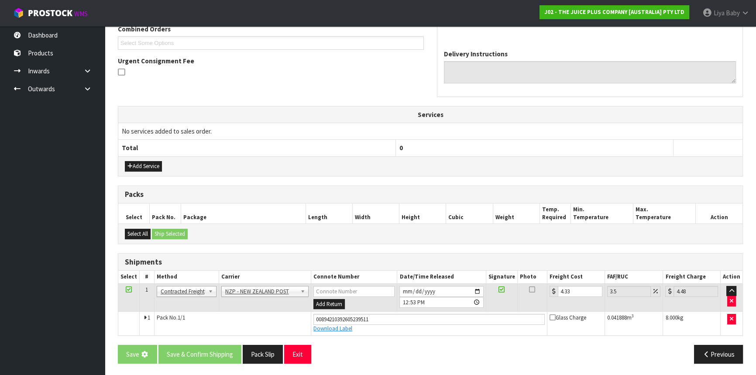
scroll to position [0, 0]
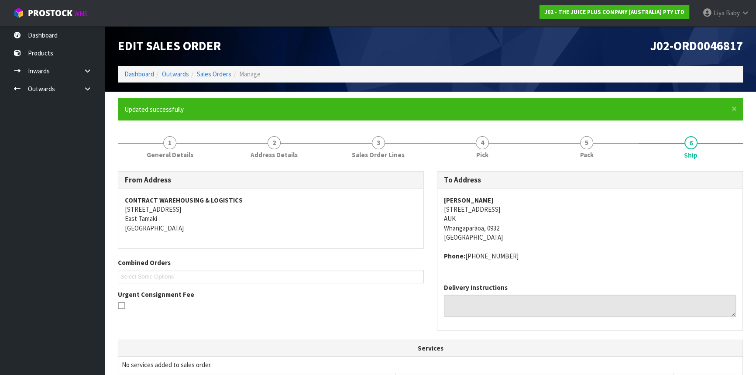
drag, startPoint x: 244, startPoint y: 196, endPoint x: 191, endPoint y: 185, distance: 54.9
click at [244, 196] on address "CONTRACT WAREHOUSING & LOGISTICS [STREET_ADDRESS]" at bounding box center [271, 215] width 292 height 38
click at [0, 246] on ul "Dashboard Products Categories Serial Numbers Kitsets Packagings Inwards Purchas…" at bounding box center [52, 200] width 105 height 349
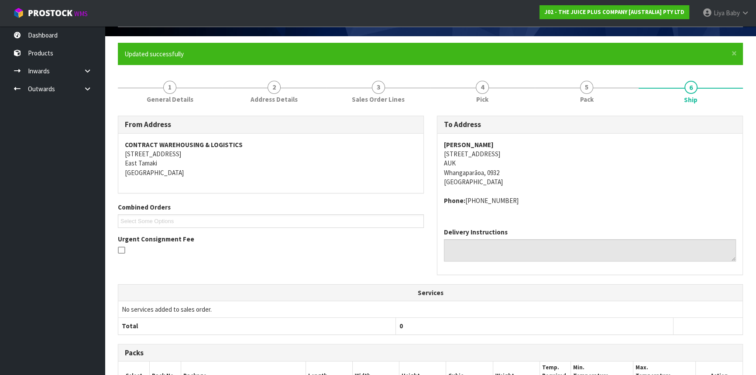
scroll to position [11, 0]
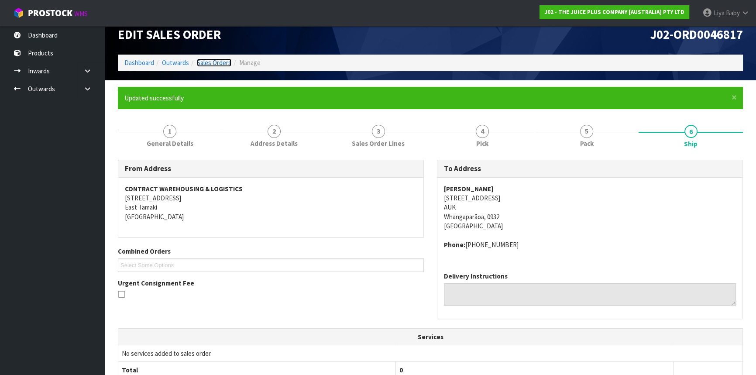
click at [210, 65] on link "Sales Orders" at bounding box center [214, 63] width 34 height 8
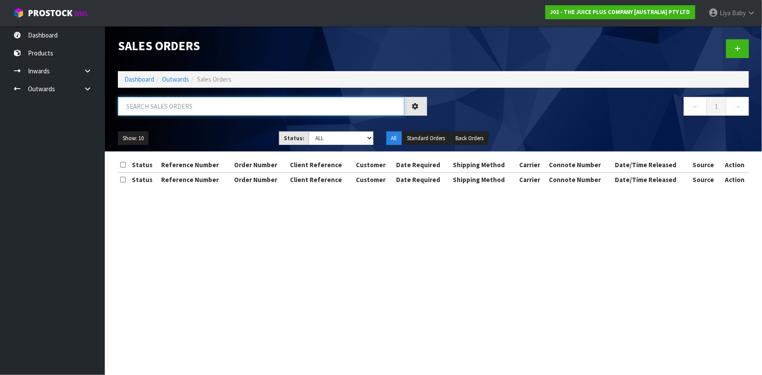
click at [172, 103] on input "text" at bounding box center [261, 106] width 286 height 19
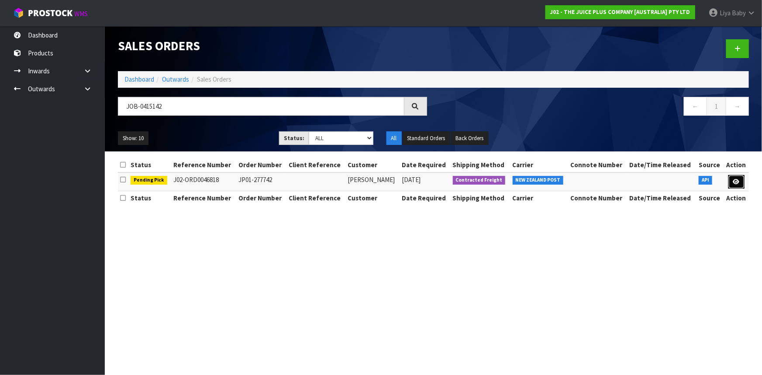
click at [734, 183] on icon at bounding box center [736, 182] width 7 height 6
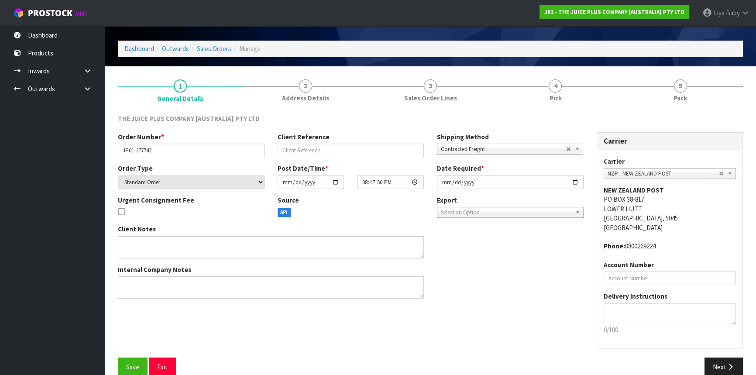
scroll to position [39, 0]
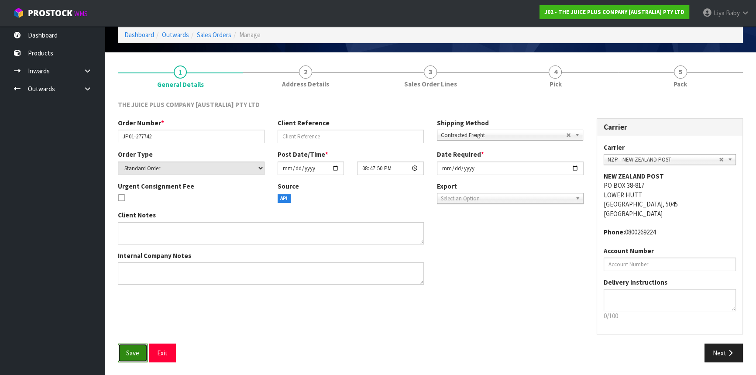
click at [124, 355] on button "Save" at bounding box center [133, 353] width 30 height 19
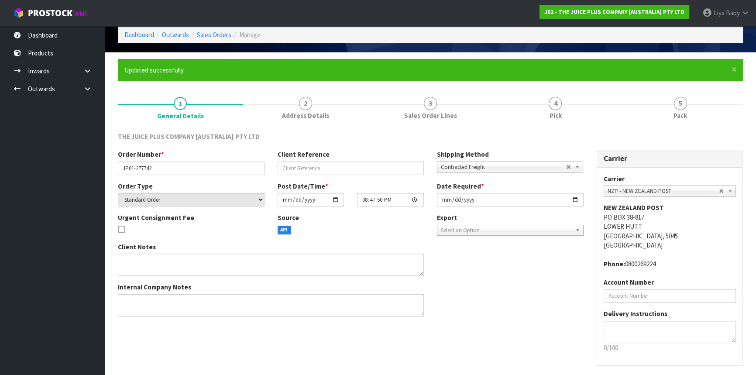
scroll to position [0, 0]
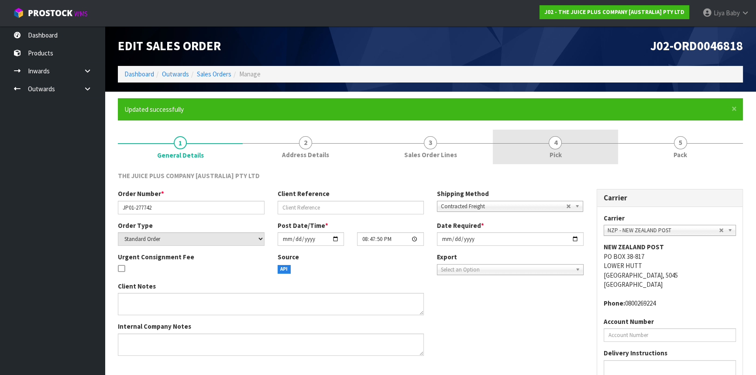
click at [550, 151] on span "Pick" at bounding box center [555, 154] width 12 height 9
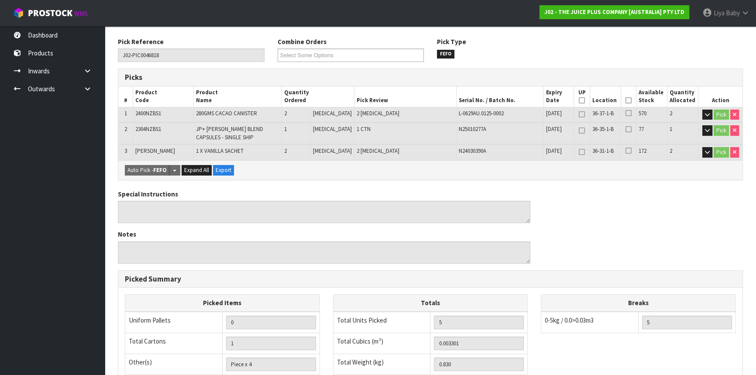
scroll to position [158, 0]
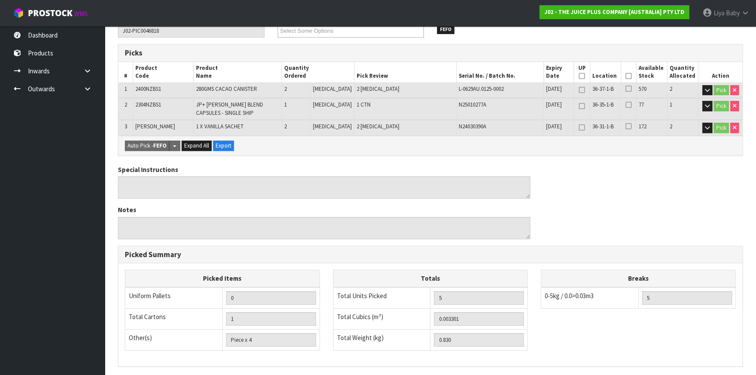
click at [626, 76] on icon at bounding box center [629, 76] width 6 height 0
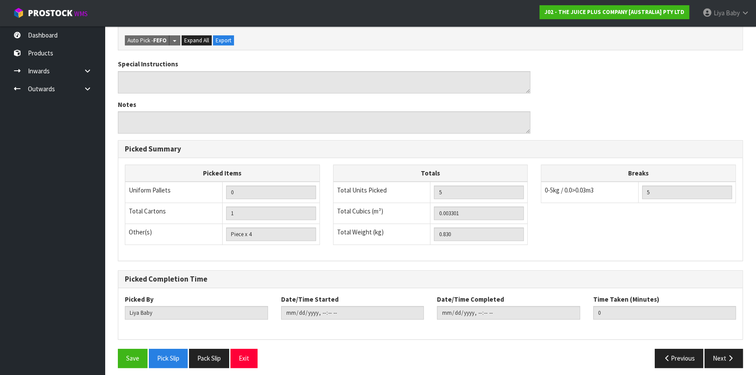
scroll to position [300, 0]
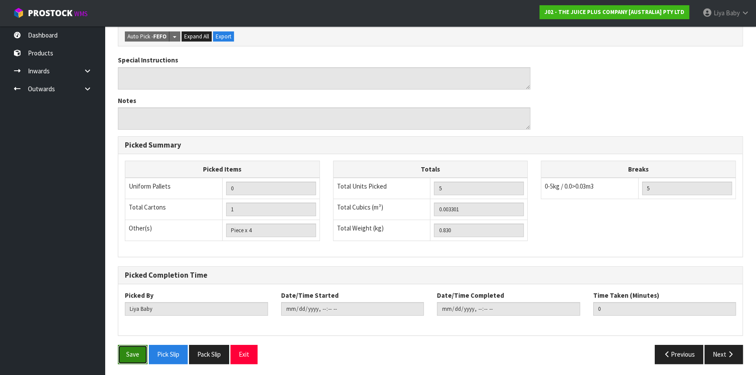
click at [140, 350] on button "Save" at bounding box center [133, 354] width 30 height 19
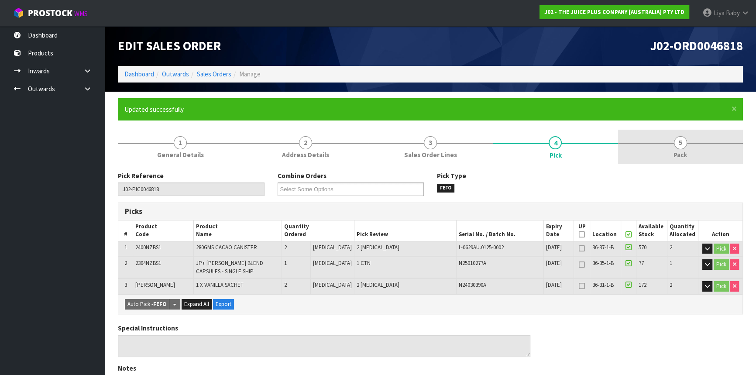
drag, startPoint x: 680, startPoint y: 150, endPoint x: 657, endPoint y: 162, distance: 25.8
click at [678, 151] on span "Pack" at bounding box center [681, 154] width 14 height 9
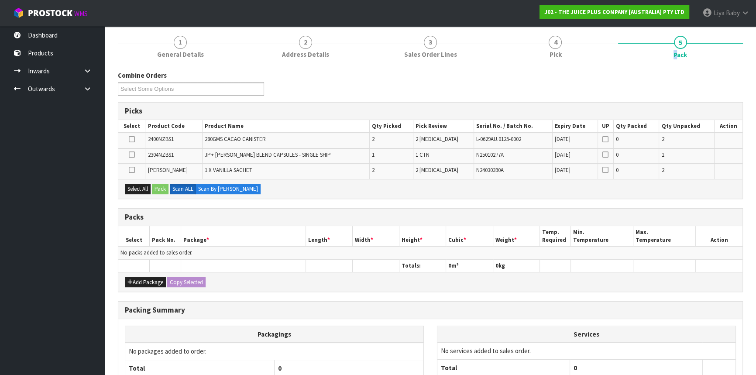
scroll to position [119, 0]
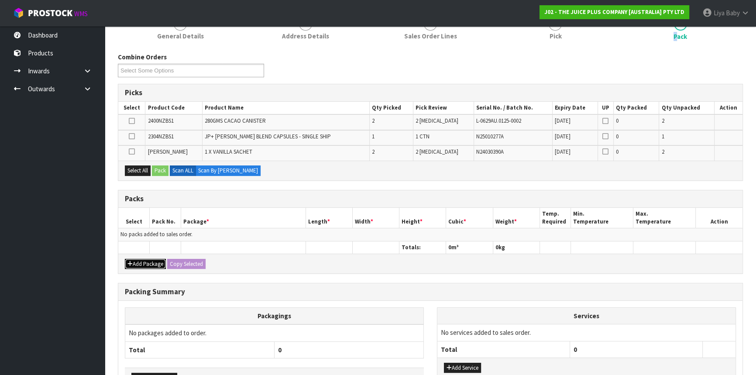
drag, startPoint x: 132, startPoint y: 264, endPoint x: 136, endPoint y: 246, distance: 18.4
click at [132, 262] on icon "button" at bounding box center [129, 264] width 5 height 6
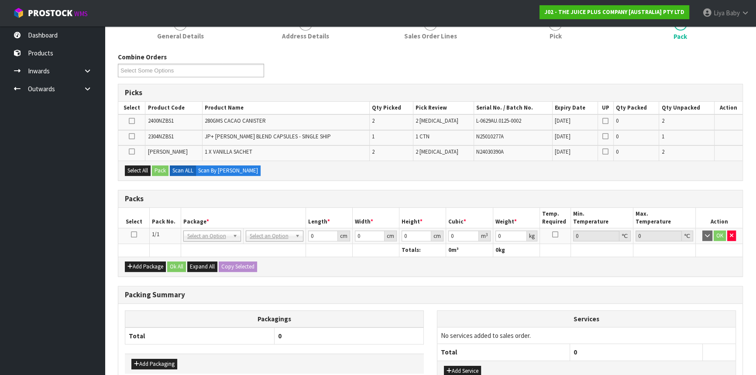
click at [131, 234] on icon at bounding box center [134, 234] width 6 height 0
click at [132, 166] on button "Select All" at bounding box center [138, 170] width 26 height 10
click at [168, 169] on button "Pack" at bounding box center [160, 170] width 17 height 10
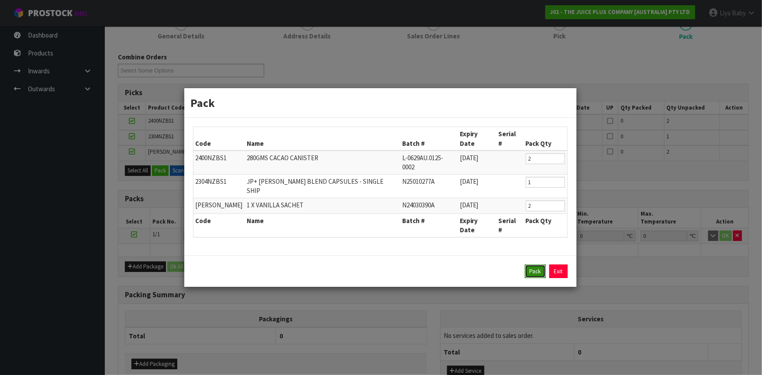
click at [540, 265] on button "Pack" at bounding box center [535, 272] width 21 height 14
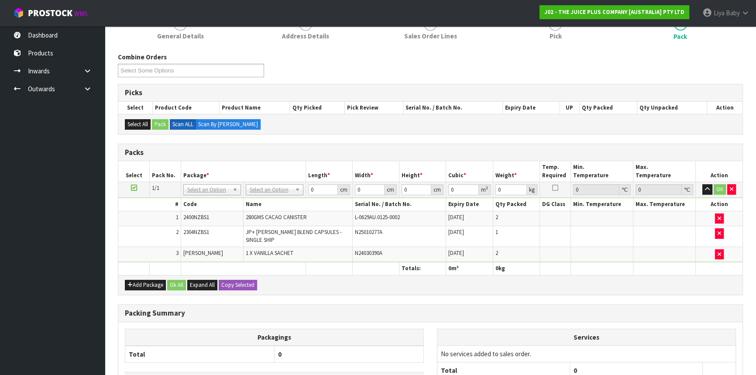
scroll to position [192, 0]
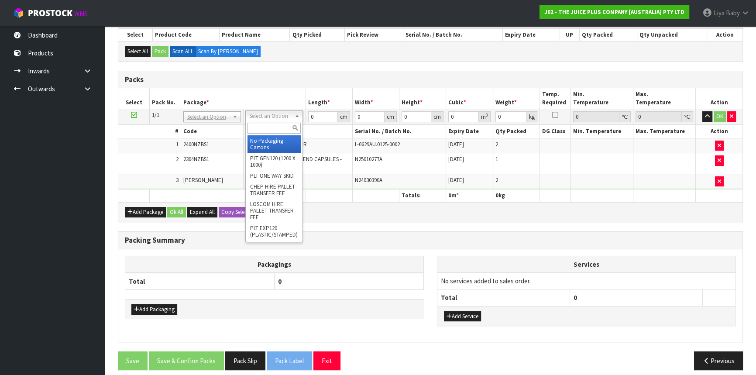
click at [264, 130] on input "text" at bounding box center [274, 128] width 53 height 11
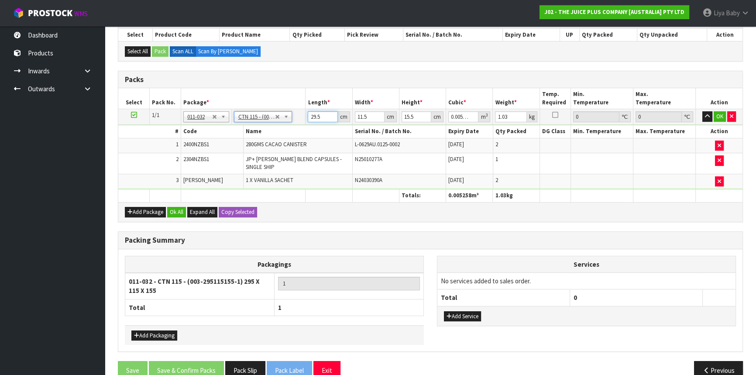
drag, startPoint x: 321, startPoint y: 117, endPoint x: 317, endPoint y: 113, distance: 5.9
click at [321, 117] on input "29.5" at bounding box center [323, 116] width 30 height 11
click at [180, 207] on button "Ok All" at bounding box center [176, 212] width 19 height 10
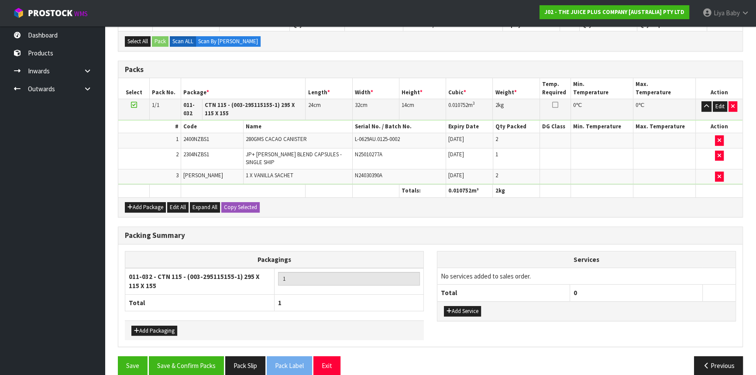
scroll to position [207, 0]
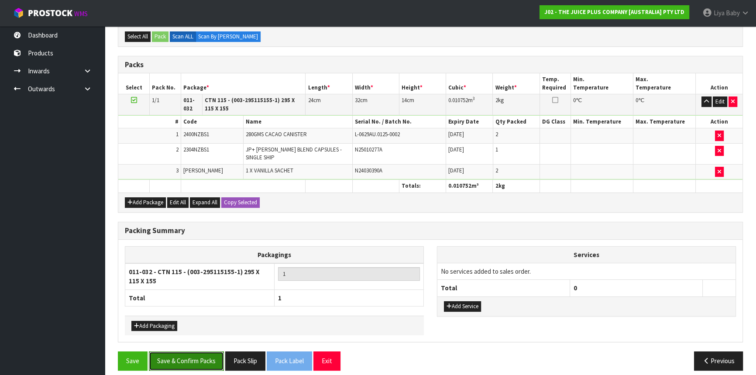
drag, startPoint x: 183, startPoint y: 351, endPoint x: 186, endPoint y: 343, distance: 7.9
click at [185, 351] on button "Save & Confirm Packs" at bounding box center [186, 360] width 75 height 19
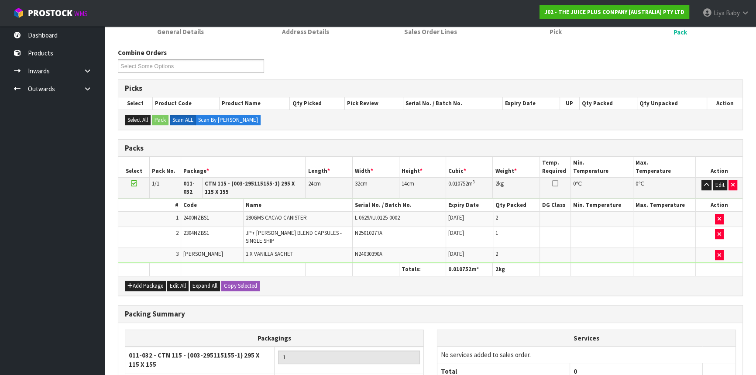
scroll to position [129, 0]
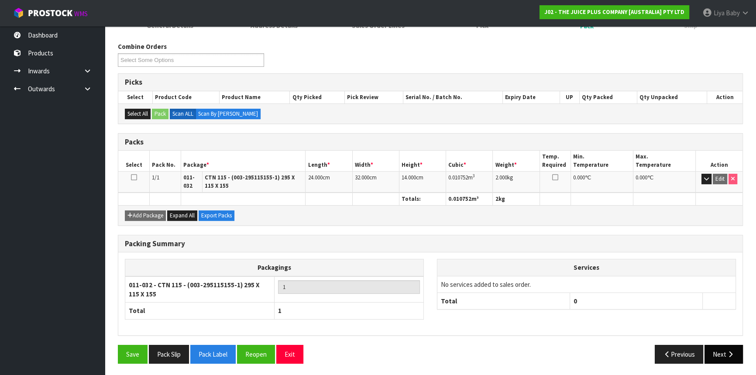
click at [720, 348] on button "Next" at bounding box center [724, 354] width 38 height 19
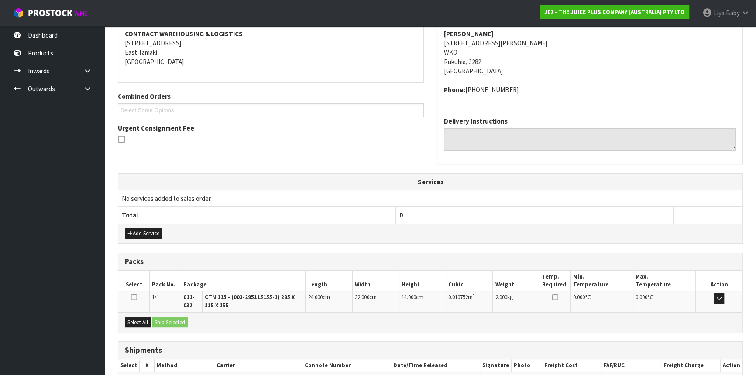
scroll to position [216, 0]
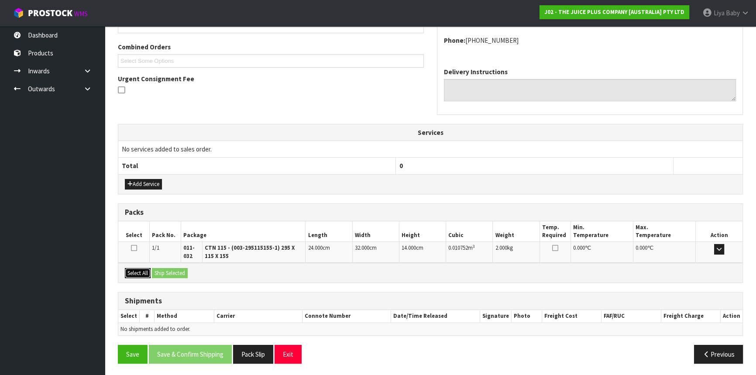
click at [138, 269] on button "Select All" at bounding box center [138, 273] width 26 height 10
click at [176, 274] on button "Ship Selected" at bounding box center [170, 273] width 36 height 10
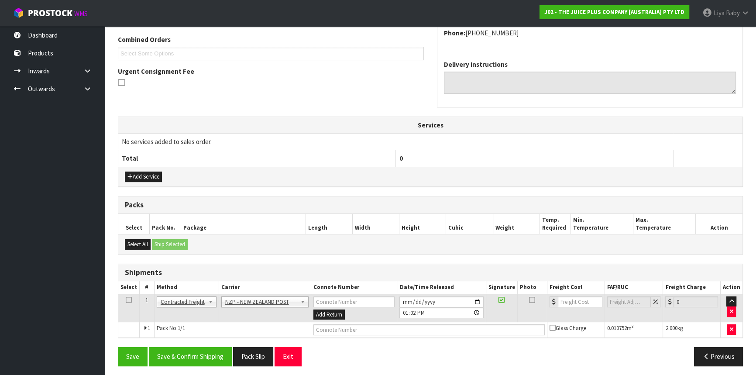
scroll to position [225, 0]
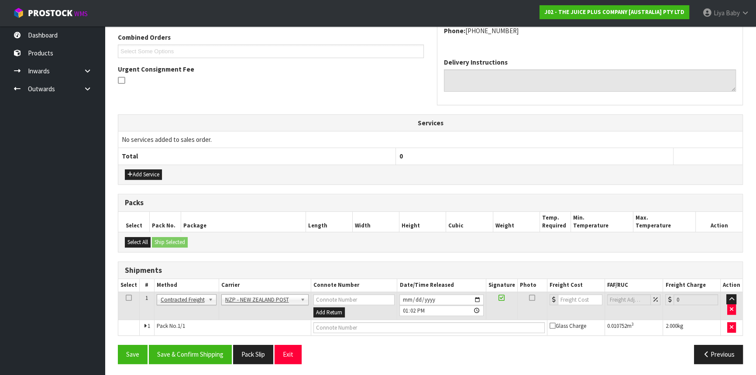
click at [123, 296] on td at bounding box center [128, 306] width 21 height 28
drag, startPoint x: 125, startPoint y: 296, endPoint x: 130, endPoint y: 297, distance: 4.4
click at [126, 298] on icon at bounding box center [129, 298] width 6 height 0
click at [210, 352] on button "Save & Confirm Shipping" at bounding box center [190, 354] width 83 height 19
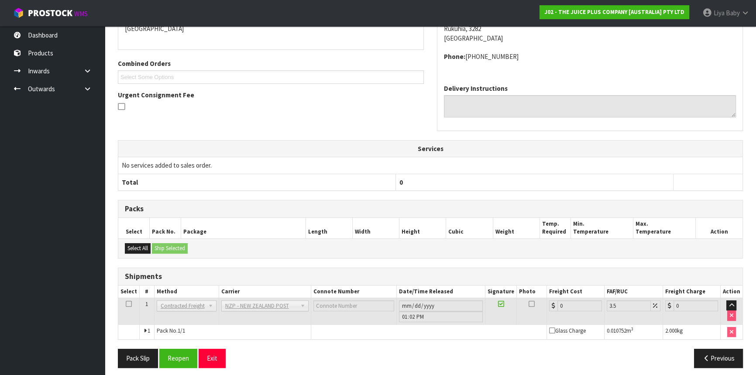
scroll to position [213, 0]
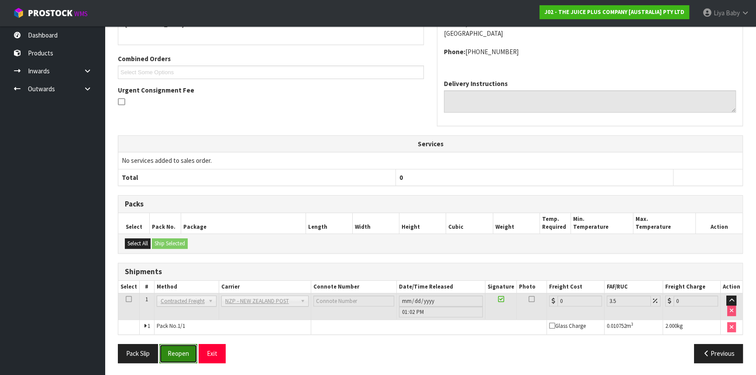
click at [179, 353] on button "Reopen" at bounding box center [178, 353] width 38 height 19
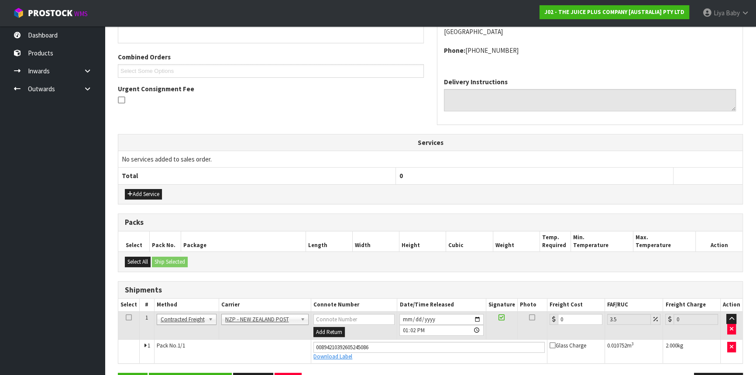
scroll to position [234, 0]
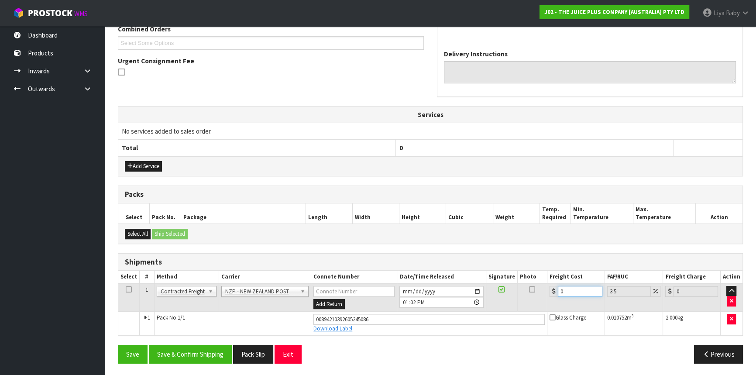
click at [566, 291] on input "0" at bounding box center [580, 291] width 45 height 11
click at [128, 289] on icon at bounding box center [129, 289] width 6 height 0
click at [185, 355] on button "Save & Confirm Shipping" at bounding box center [190, 354] width 83 height 19
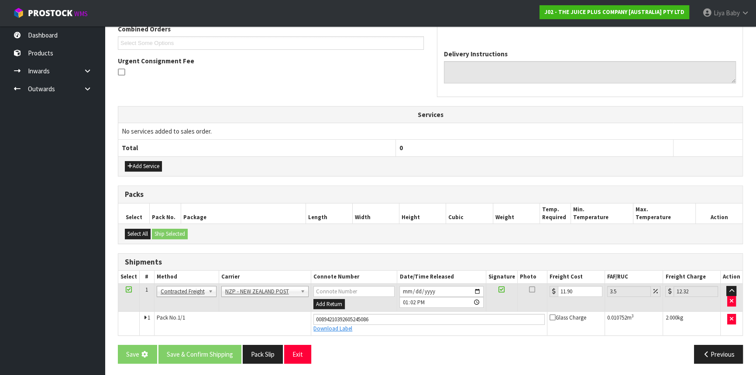
scroll to position [0, 0]
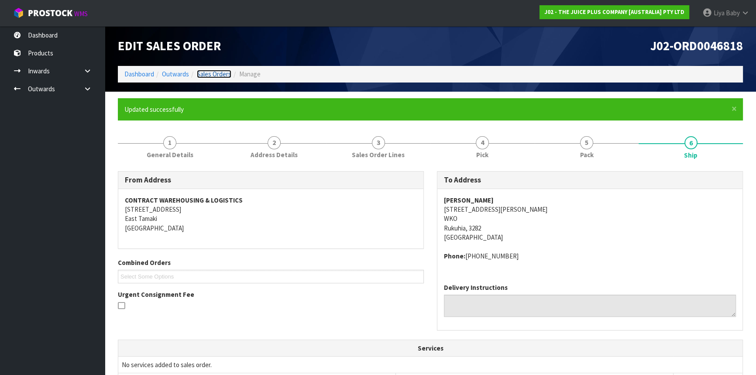
click at [200, 74] on link "Sales Orders" at bounding box center [214, 74] width 34 height 8
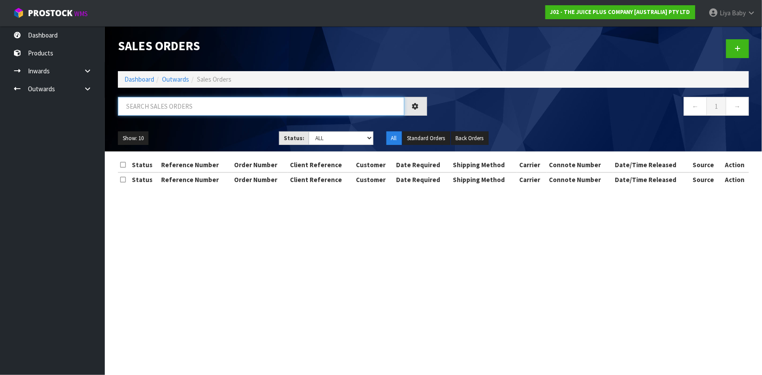
click at [183, 100] on input "text" at bounding box center [261, 106] width 286 height 19
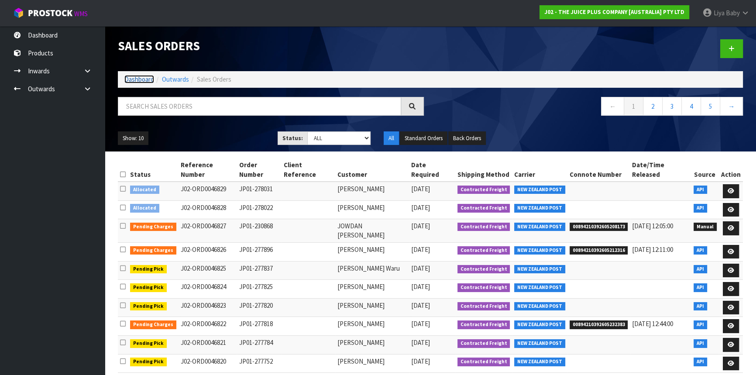
click at [138, 75] on link "Dashboard" at bounding box center [139, 79] width 30 height 8
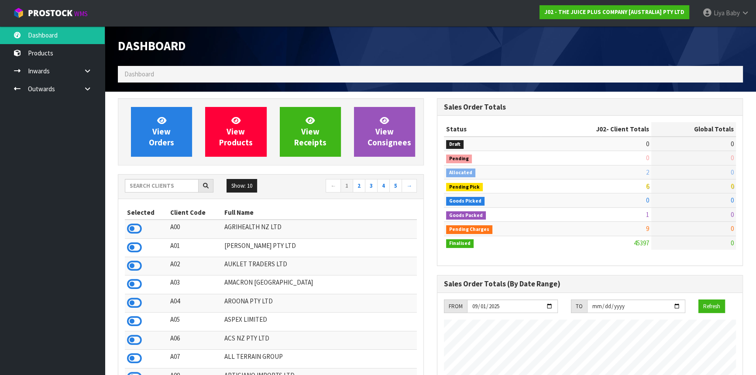
scroll to position [660, 319]
click at [183, 189] on input "text" at bounding box center [162, 186] width 74 height 14
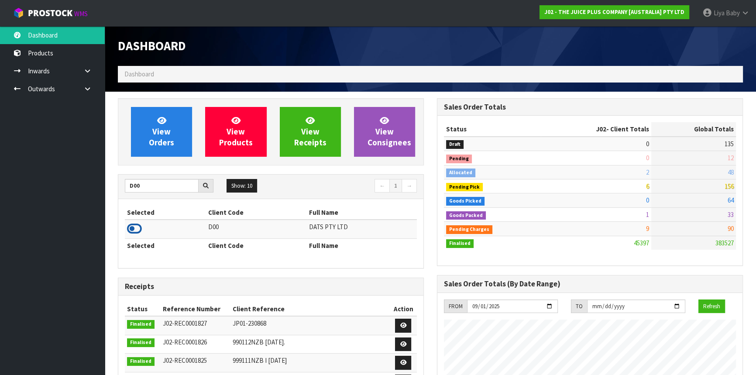
click at [133, 230] on icon at bounding box center [134, 228] width 15 height 13
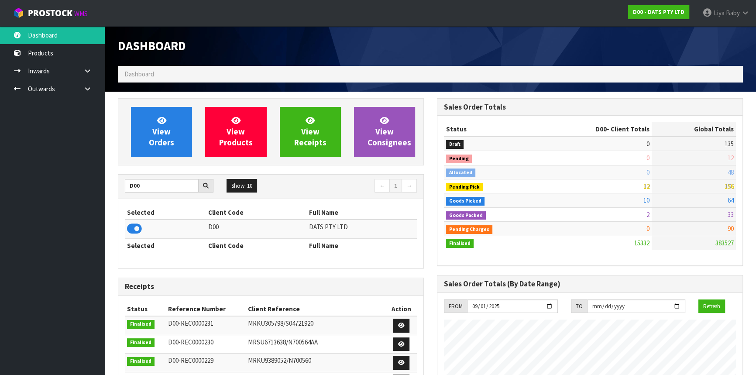
scroll to position [688, 319]
drag, startPoint x: 156, startPoint y: 191, endPoint x: 0, endPoint y: 173, distance: 157.3
click at [0, 174] on body "Toggle navigation ProStock WMS D00 - DATS PTY LTD Liya Baby Logout Dashboard Pr…" at bounding box center [378, 187] width 756 height 375
click at [132, 226] on icon at bounding box center [134, 228] width 15 height 13
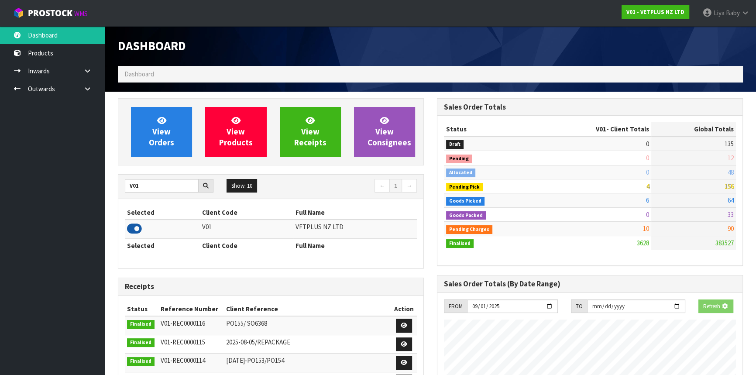
scroll to position [660, 319]
drag, startPoint x: 155, startPoint y: 186, endPoint x: 0, endPoint y: 179, distance: 155.2
click at [0, 182] on body "Toggle navigation ProStock WMS V01 - VETPLUS NZ LTD Liya Baby Logout Dashboard …" at bounding box center [378, 187] width 756 height 375
click at [139, 229] on icon at bounding box center [134, 228] width 15 height 13
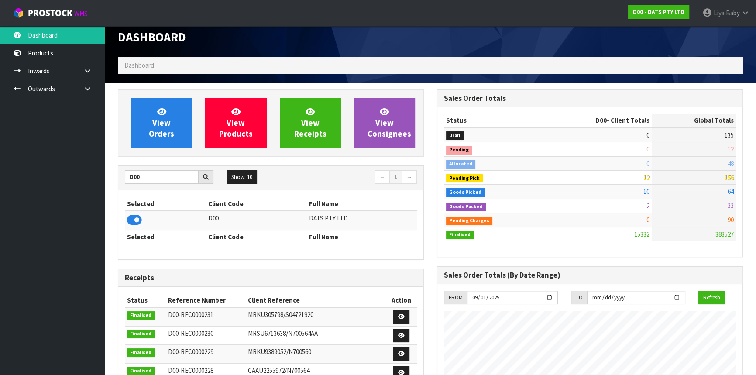
scroll to position [0, 0]
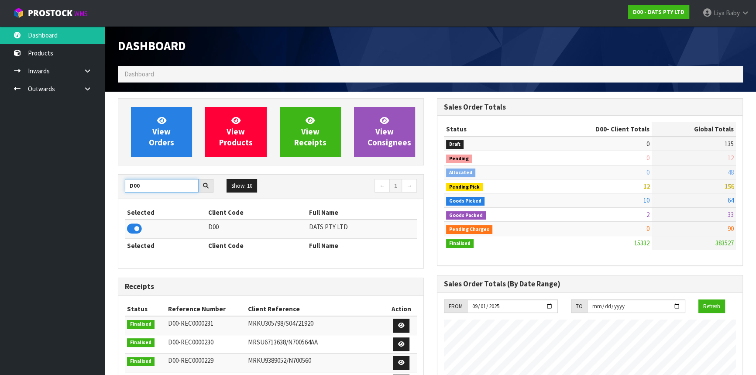
click at [147, 187] on input "D00" at bounding box center [162, 186] width 74 height 14
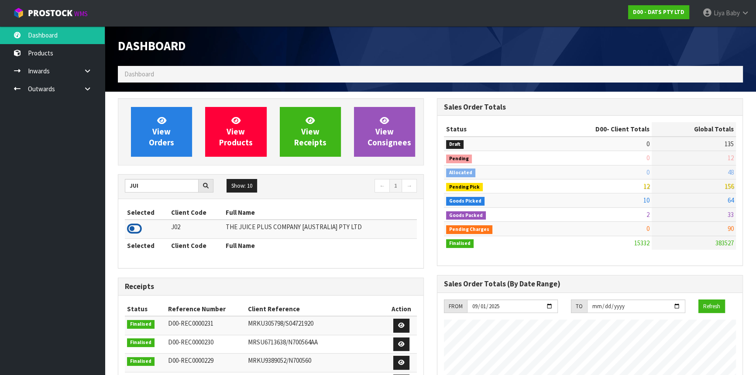
click at [135, 229] on icon at bounding box center [134, 228] width 15 height 13
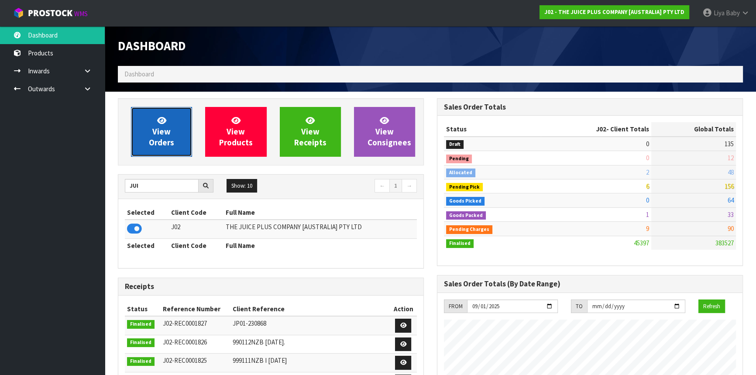
click at [165, 137] on span "View Orders" at bounding box center [161, 131] width 25 height 33
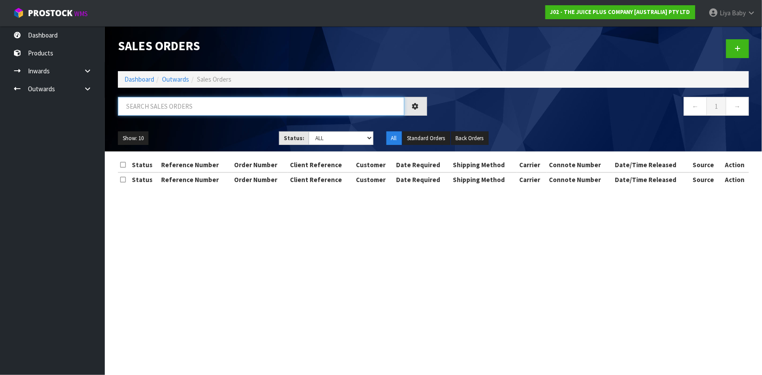
click at [248, 103] on input "text" at bounding box center [261, 106] width 286 height 19
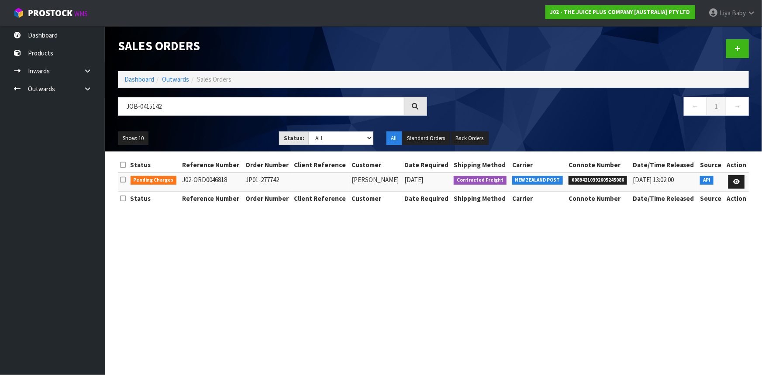
click at [737, 188] on td at bounding box center [736, 181] width 24 height 19
click at [736, 182] on icon at bounding box center [736, 182] width 7 height 6
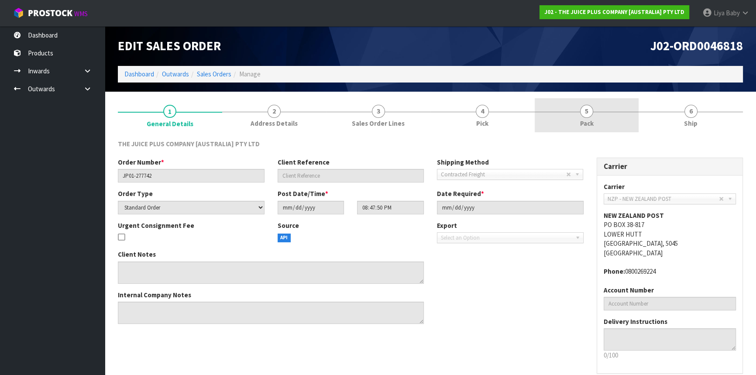
click at [585, 118] on link "5 Pack" at bounding box center [587, 115] width 104 height 34
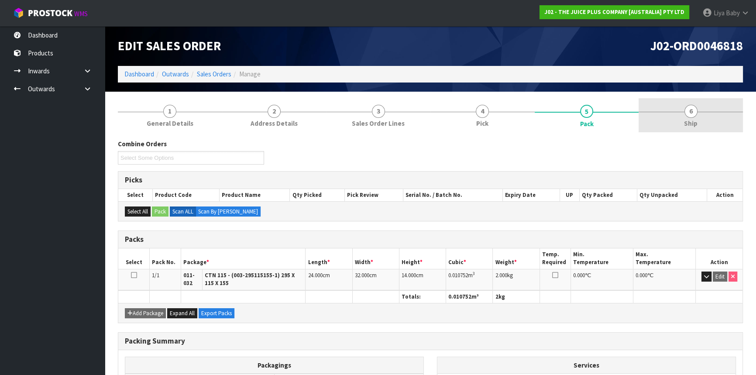
click at [692, 119] on span "Ship" at bounding box center [691, 123] width 14 height 9
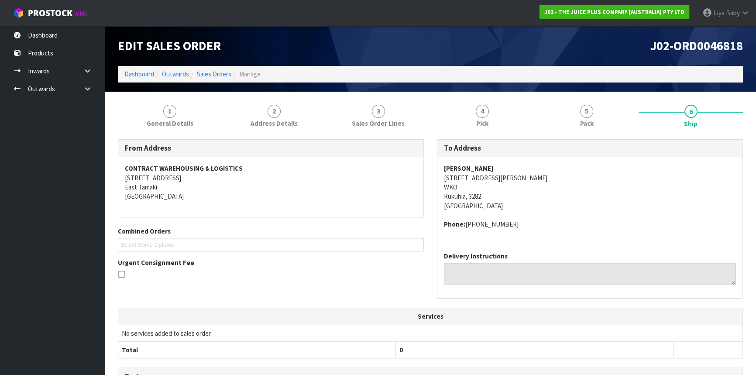
click at [217, 63] on div "Edit Sales Order" at bounding box center [270, 46] width 319 height 40
click at [219, 74] on link "Sales Orders" at bounding box center [214, 74] width 34 height 8
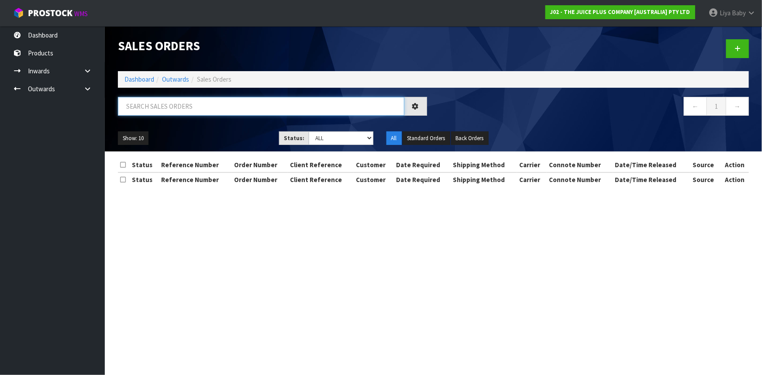
click at [178, 101] on input "text" at bounding box center [261, 106] width 286 height 19
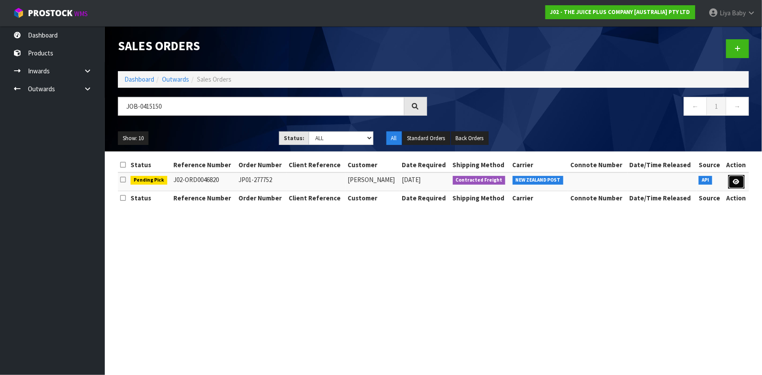
click at [733, 180] on icon at bounding box center [736, 182] width 7 height 6
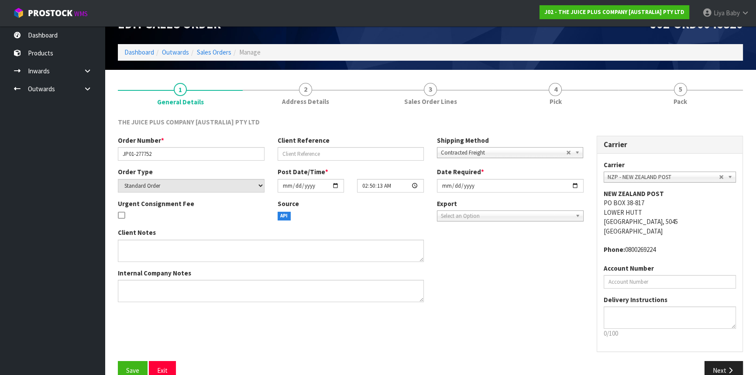
scroll to position [39, 0]
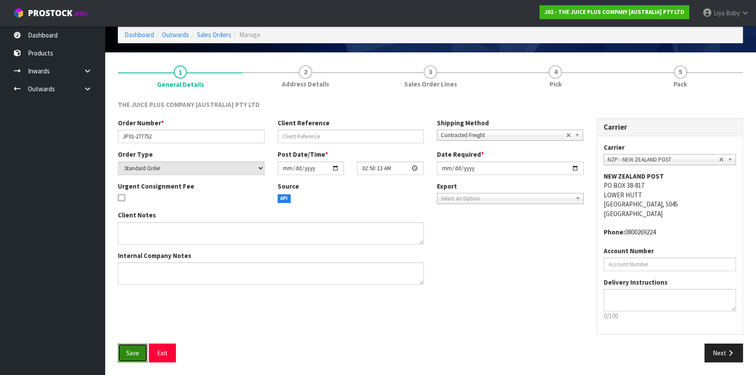
click at [139, 354] on span "Save" at bounding box center [132, 353] width 13 height 8
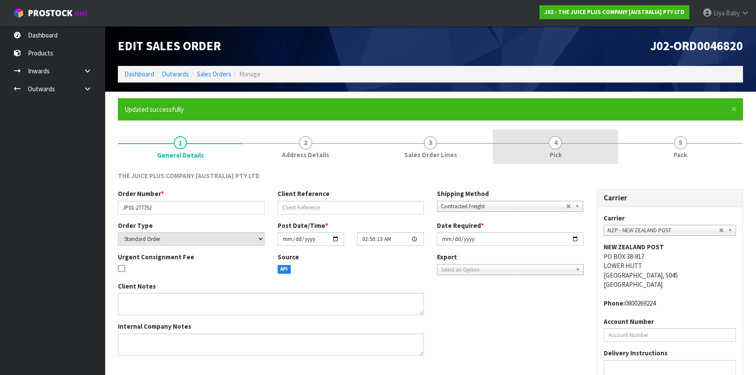
click at [511, 146] on link "4 Pick" at bounding box center [555, 147] width 125 height 34
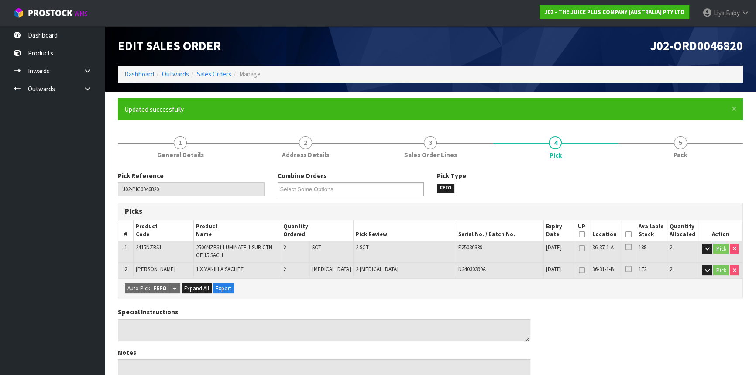
click at [626, 234] on icon at bounding box center [629, 234] width 6 height 0
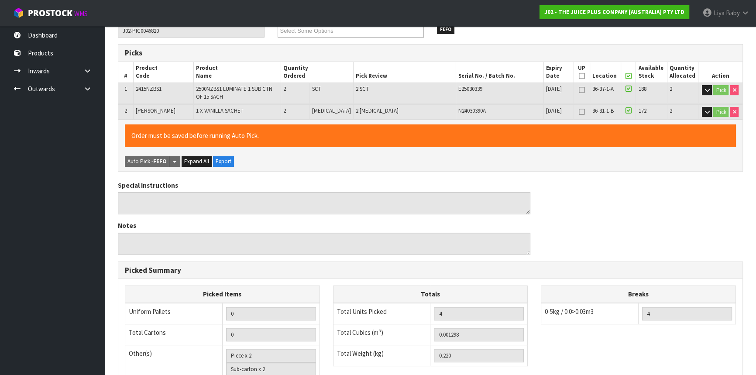
scroll to position [297, 0]
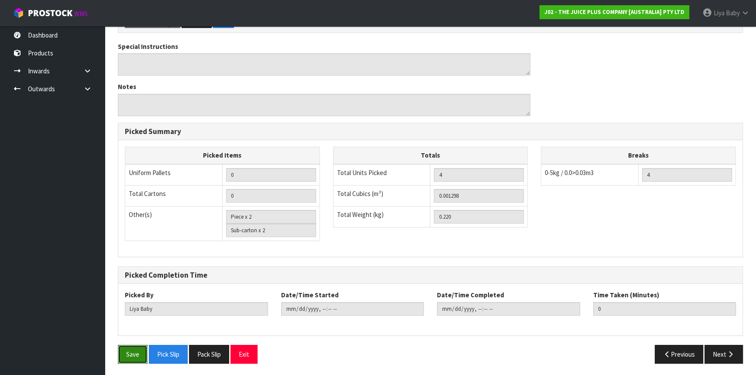
click at [130, 354] on button "Save" at bounding box center [133, 354] width 30 height 19
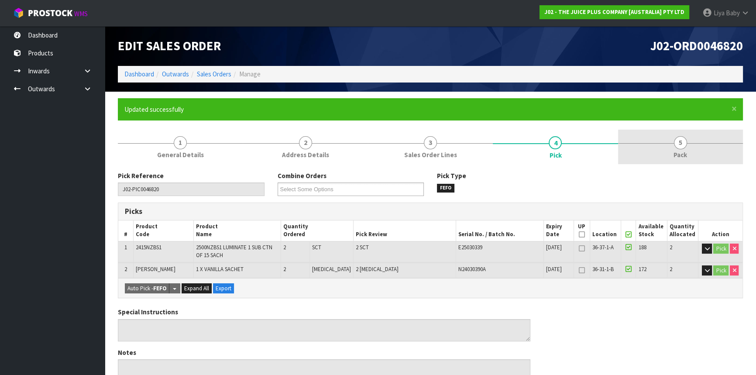
click at [672, 151] on link "5 Pack" at bounding box center [680, 147] width 125 height 34
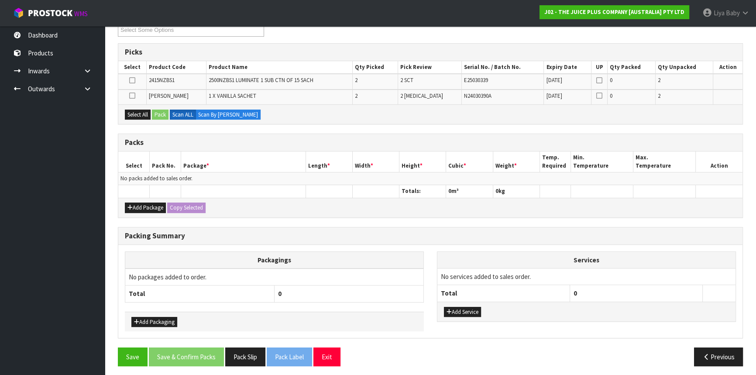
scroll to position [162, 0]
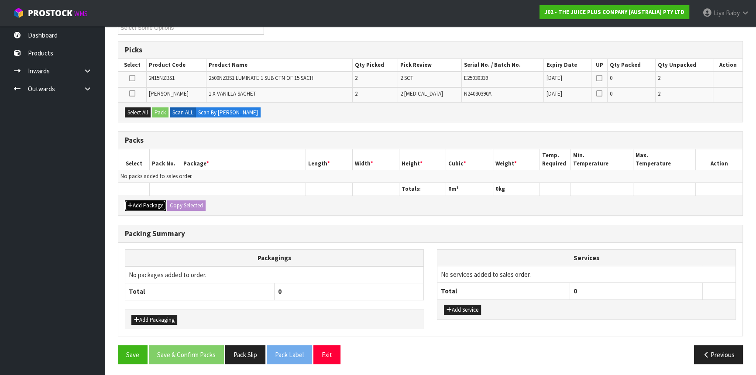
click at [141, 200] on button "Add Package" at bounding box center [145, 205] width 41 height 10
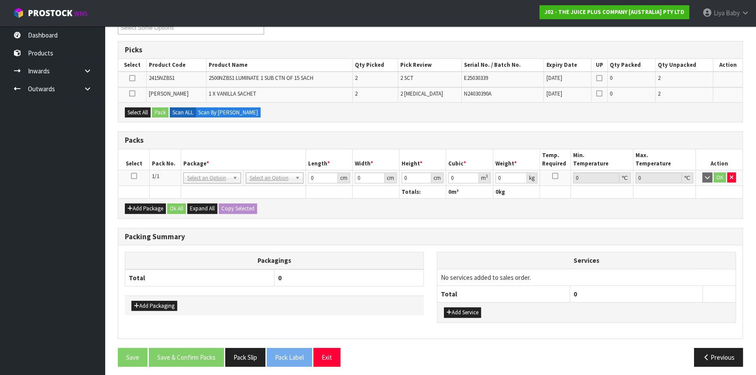
click at [136, 176] on icon at bounding box center [134, 176] width 6 height 0
click at [134, 111] on button "Select All" at bounding box center [138, 112] width 26 height 10
click at [156, 108] on button "Pack" at bounding box center [160, 112] width 17 height 10
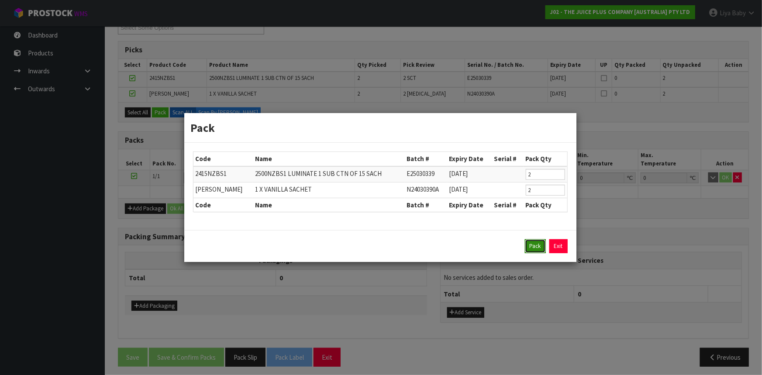
click at [543, 242] on button "Pack" at bounding box center [535, 246] width 21 height 14
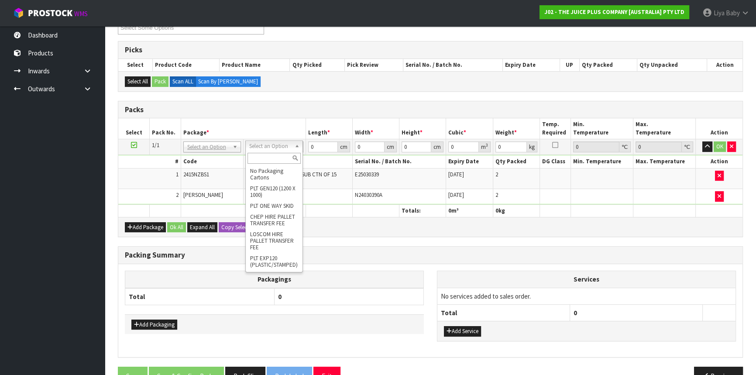
click at [279, 157] on input "text" at bounding box center [274, 158] width 53 height 11
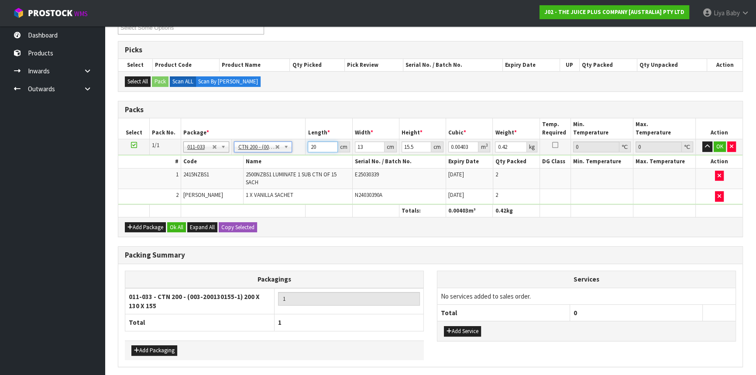
click at [320, 144] on input "20" at bounding box center [323, 146] width 30 height 11
click at [181, 222] on button "Ok All" at bounding box center [176, 227] width 19 height 10
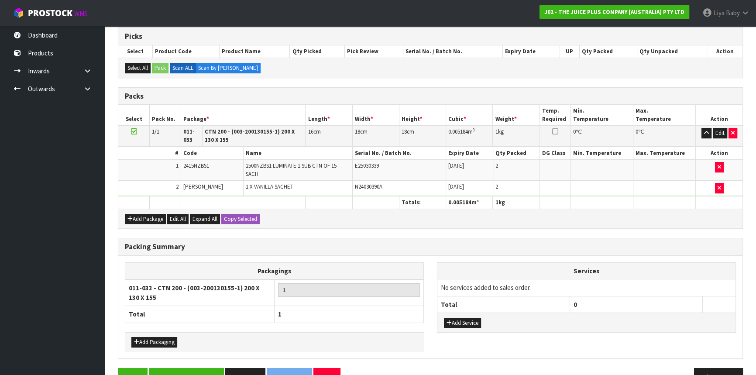
scroll to position [197, 0]
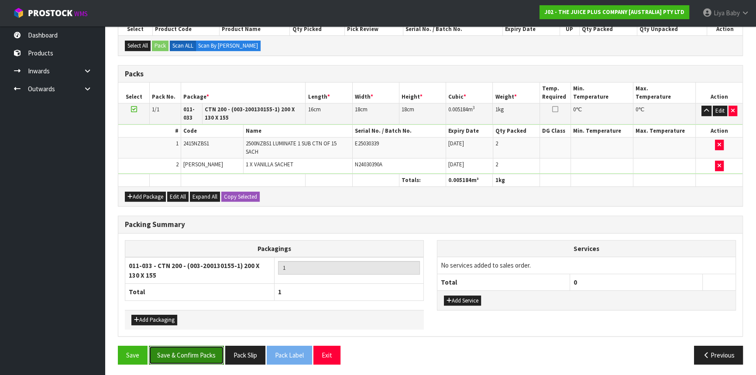
click at [174, 347] on button "Save & Confirm Packs" at bounding box center [186, 355] width 75 height 19
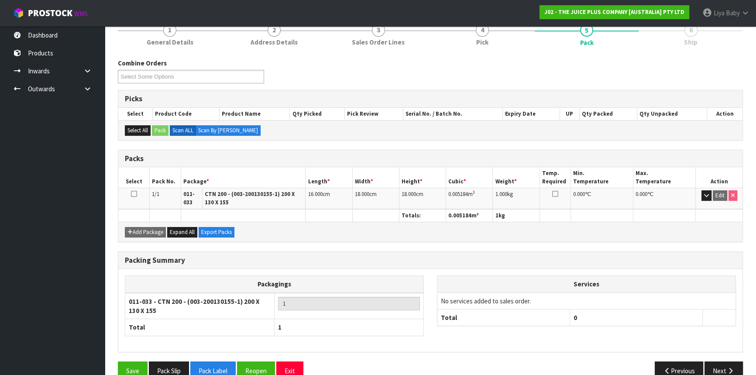
scroll to position [129, 0]
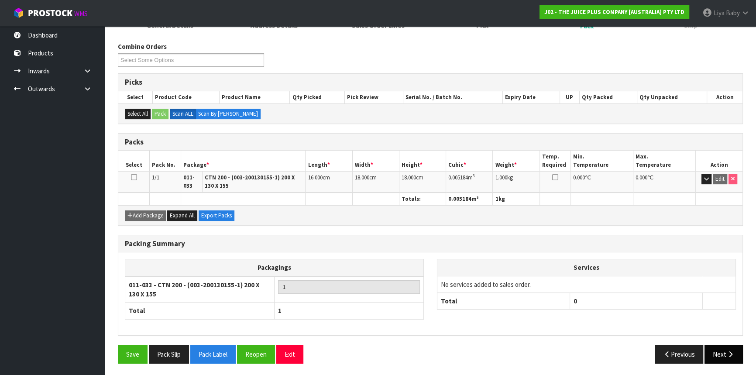
click at [716, 349] on button "Next" at bounding box center [724, 354] width 38 height 19
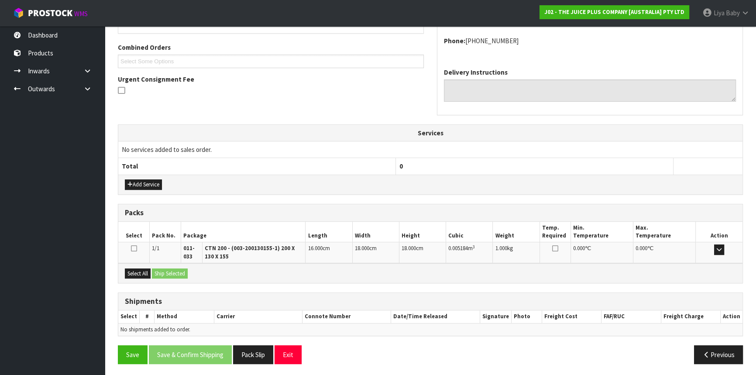
scroll to position [216, 0]
click at [129, 273] on button "Select All" at bounding box center [138, 273] width 26 height 10
drag, startPoint x: 154, startPoint y: 264, endPoint x: 160, endPoint y: 269, distance: 7.8
click at [155, 264] on div "Select All Ship Selected" at bounding box center [430, 273] width 624 height 20
click at [160, 269] on button "Ship Selected" at bounding box center [170, 273] width 36 height 10
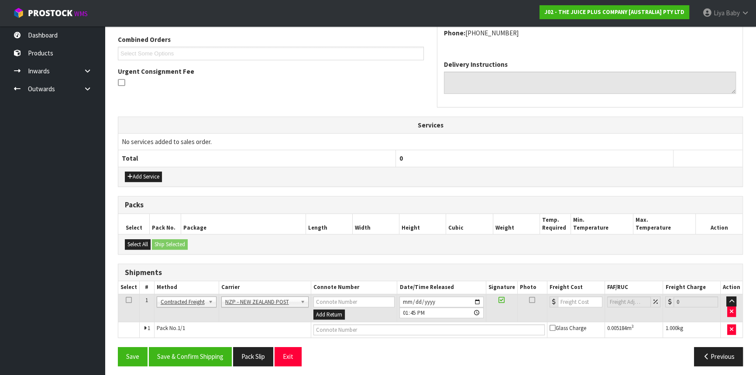
scroll to position [225, 0]
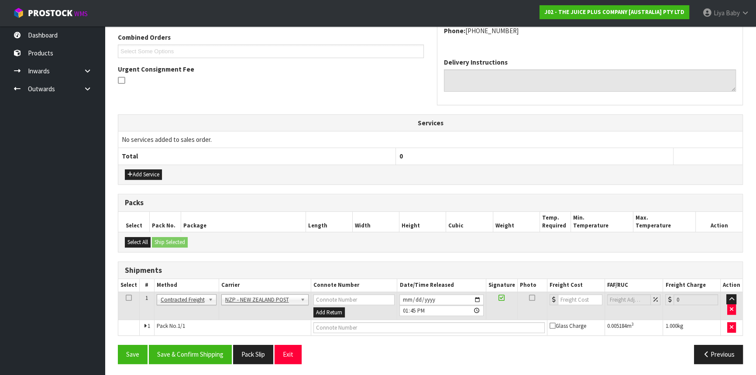
click at [127, 298] on icon at bounding box center [129, 298] width 6 height 0
click at [169, 349] on button "Save & Confirm Shipping" at bounding box center [190, 354] width 83 height 19
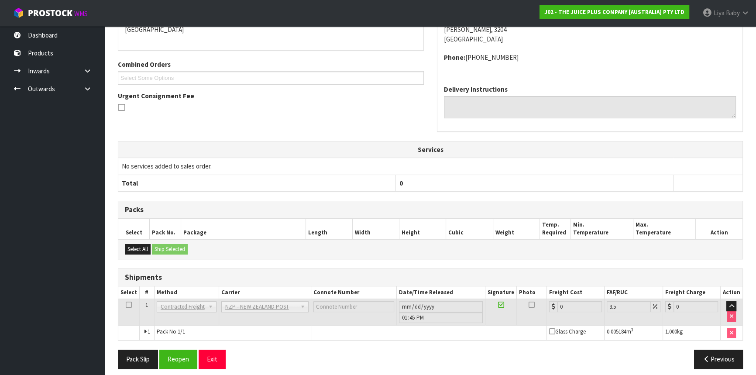
scroll to position [213, 0]
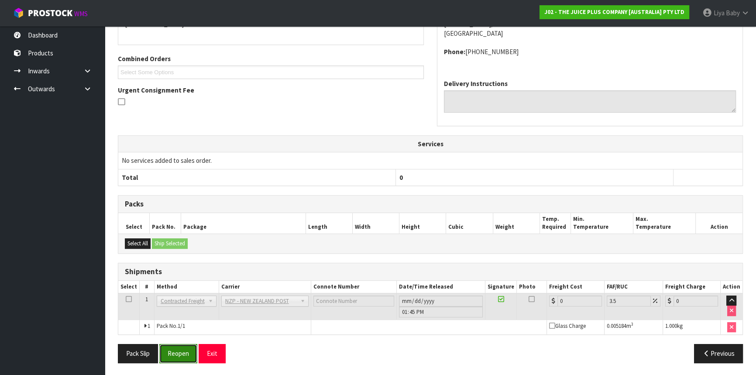
click at [175, 354] on button "Reopen" at bounding box center [178, 353] width 38 height 19
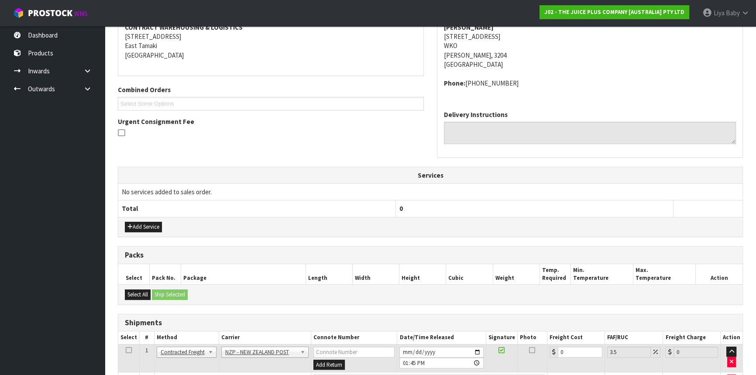
scroll to position [234, 0]
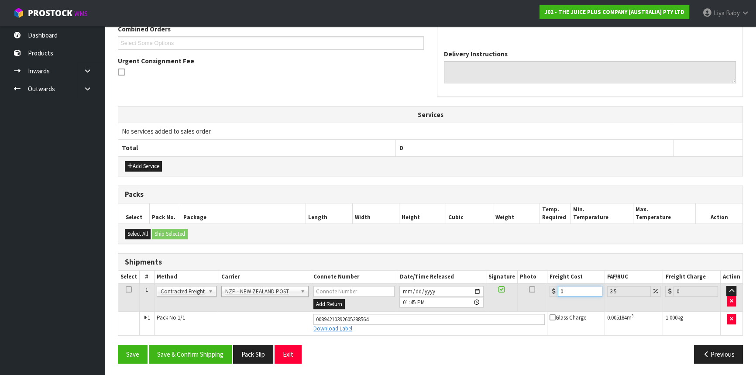
click at [567, 293] on input "0" at bounding box center [580, 291] width 45 height 11
click at [130, 288] on td at bounding box center [128, 297] width 21 height 28
click at [129, 289] on icon at bounding box center [129, 289] width 6 height 0
click at [181, 356] on button "Save & Confirm Shipping" at bounding box center [190, 354] width 83 height 19
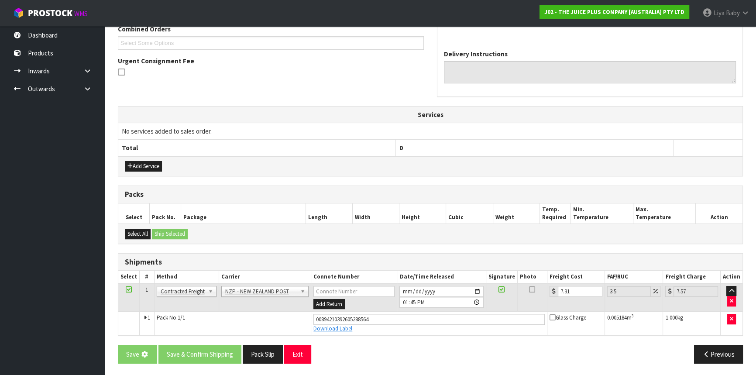
scroll to position [0, 0]
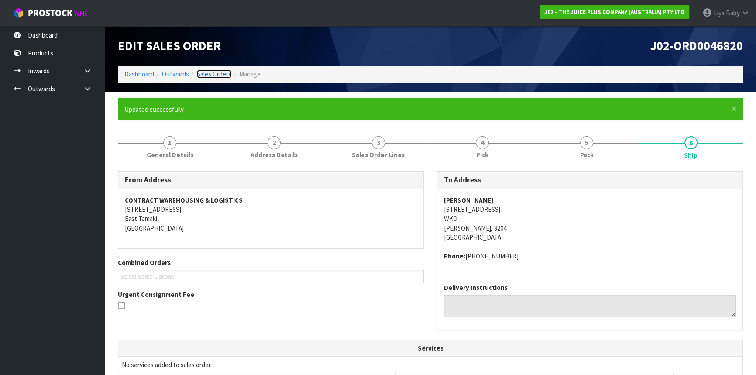
click at [214, 76] on link "Sales Orders" at bounding box center [214, 74] width 34 height 8
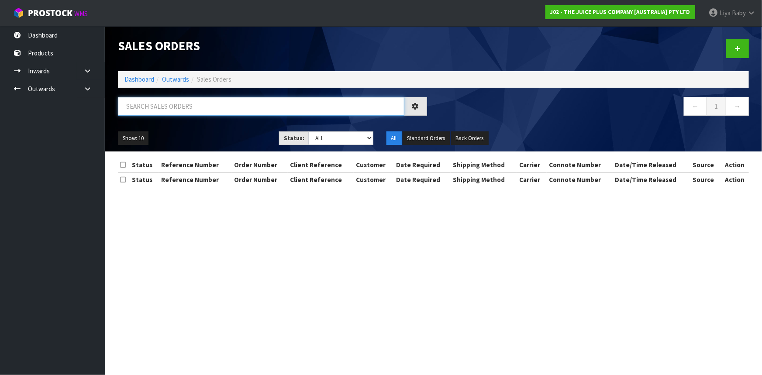
click at [172, 108] on input "text" at bounding box center [261, 106] width 286 height 19
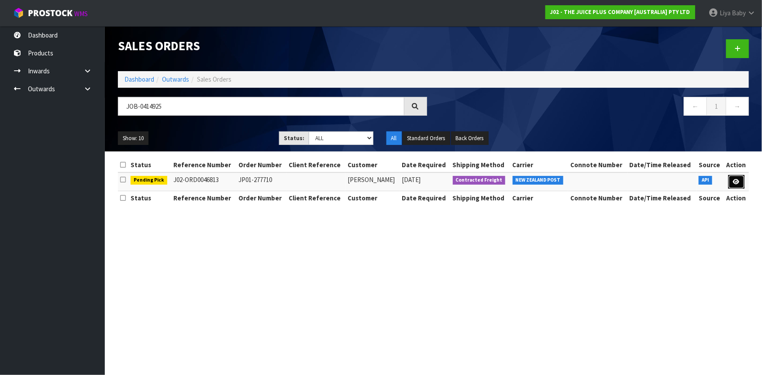
click at [732, 180] on link at bounding box center [736, 182] width 16 height 14
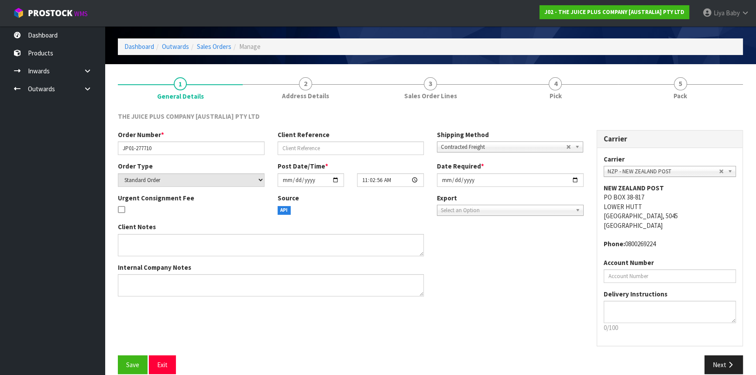
scroll to position [39, 0]
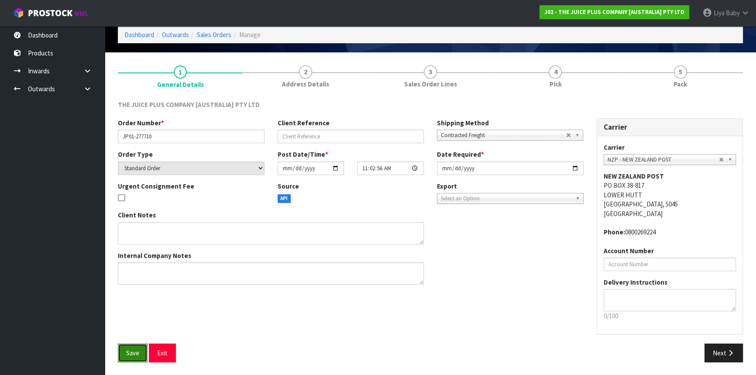
click at [137, 353] on span "Save" at bounding box center [132, 353] width 13 height 8
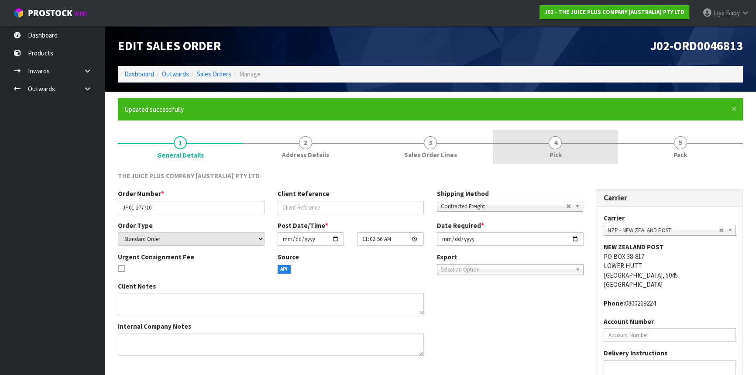
click at [589, 137] on link "4 Pick" at bounding box center [555, 147] width 125 height 34
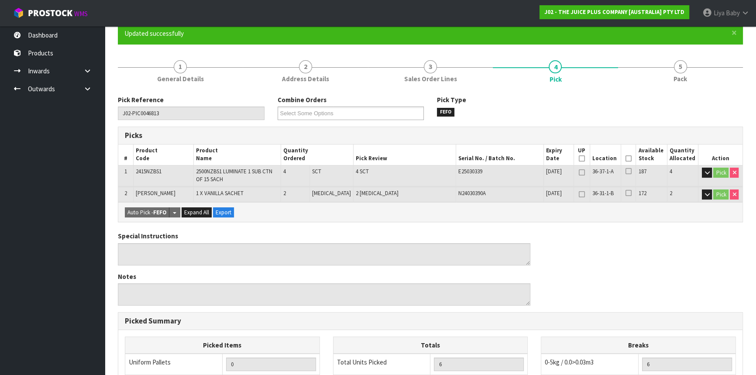
scroll to position [79, 0]
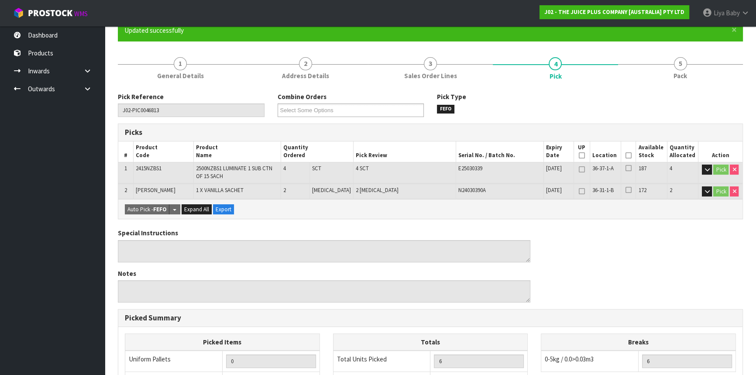
click at [626, 155] on icon at bounding box center [629, 155] width 6 height 0
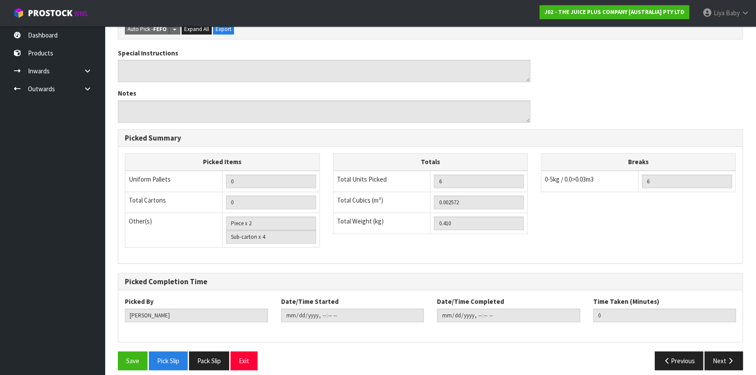
scroll to position [297, 0]
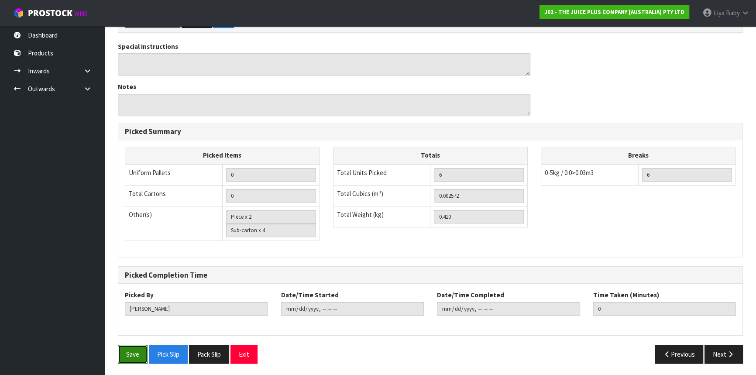
click at [134, 359] on button "Save" at bounding box center [133, 354] width 30 height 19
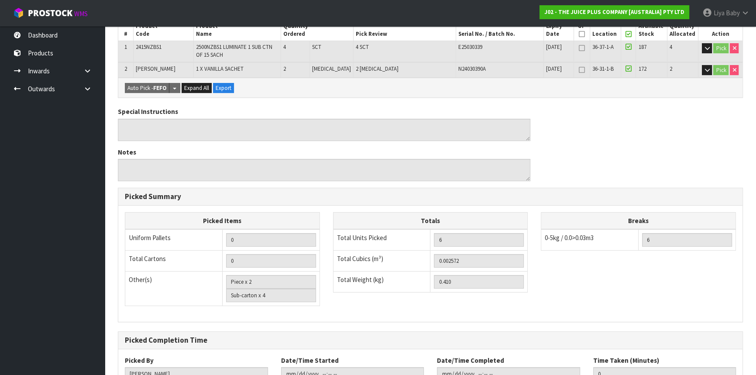
scroll to position [266, 0]
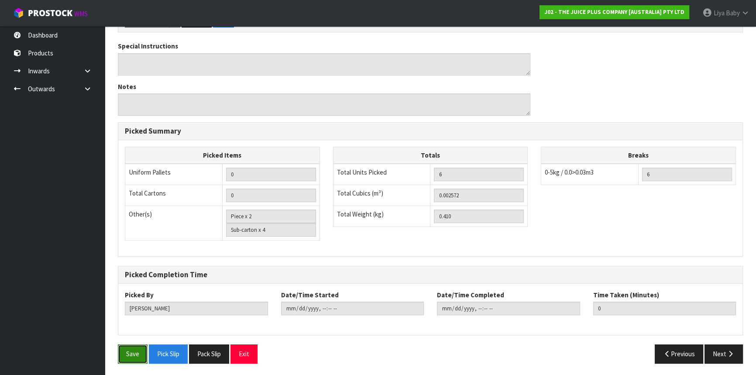
click at [135, 345] on button "Save" at bounding box center [133, 353] width 30 height 19
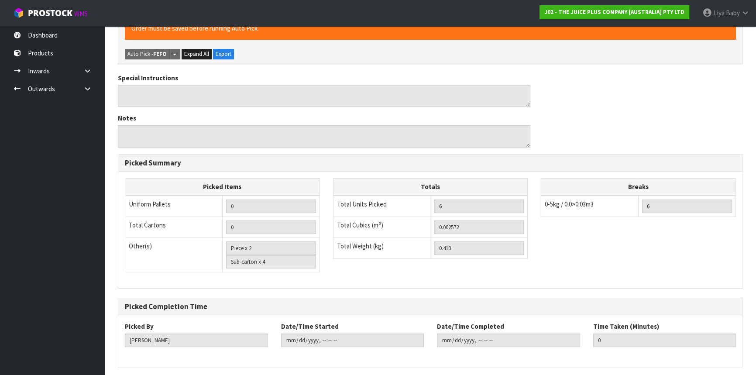
scroll to position [0, 0]
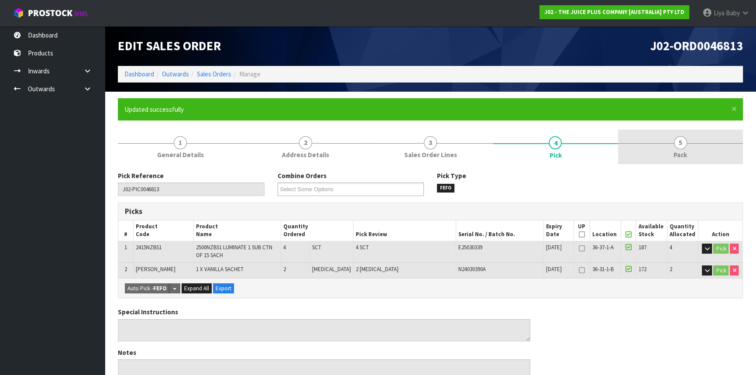
drag, startPoint x: 707, startPoint y: 135, endPoint x: 676, endPoint y: 155, distance: 36.9
click at [707, 135] on link "5 Pack" at bounding box center [680, 147] width 125 height 34
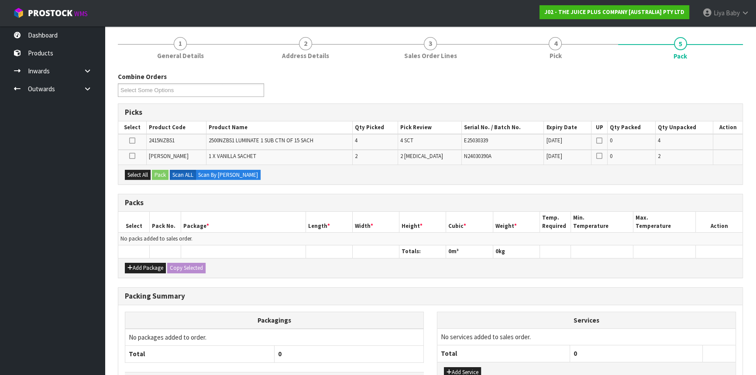
scroll to position [158, 0]
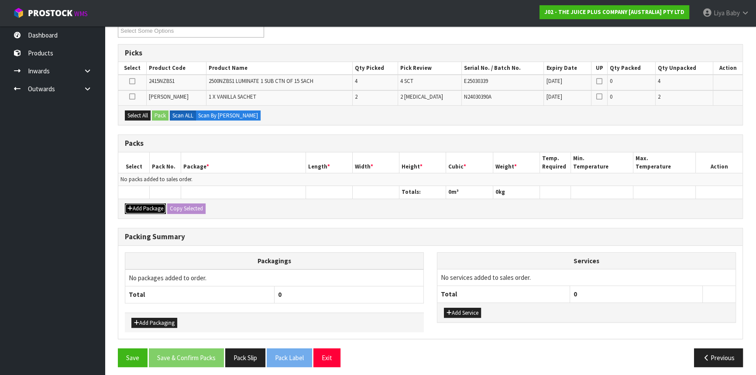
click at [148, 203] on button "Add Package" at bounding box center [145, 208] width 41 height 10
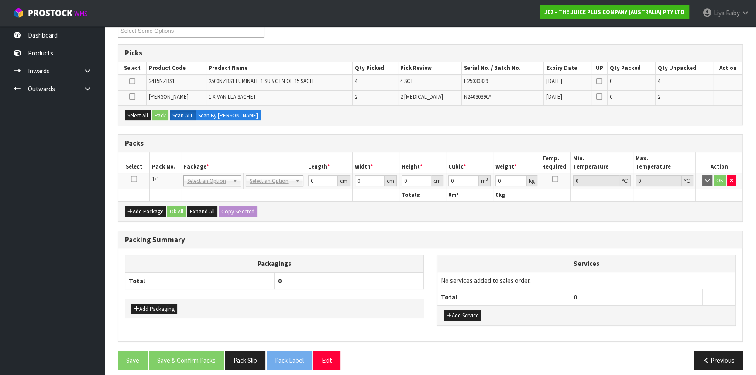
click at [134, 179] on icon at bounding box center [134, 179] width 6 height 0
drag, startPoint x: 136, startPoint y: 114, endPoint x: 158, endPoint y: 116, distance: 22.3
click at [138, 115] on button "Select All" at bounding box center [138, 115] width 26 height 10
click at [158, 116] on button "Pack" at bounding box center [160, 115] width 17 height 10
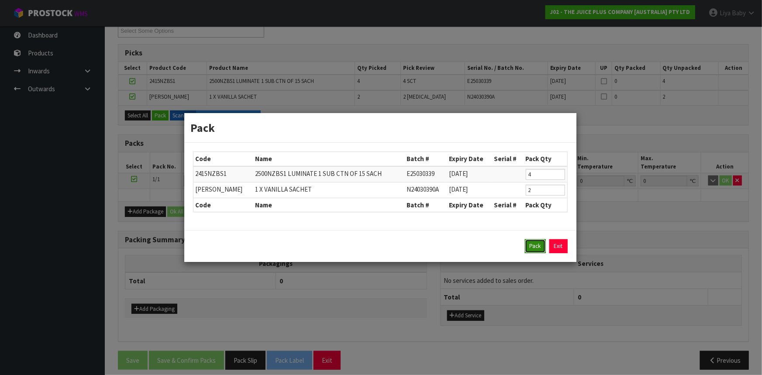
click at [533, 241] on button "Pack" at bounding box center [535, 246] width 21 height 14
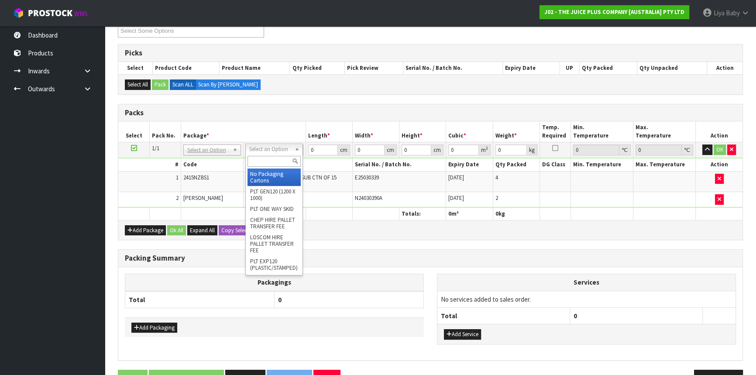
click at [285, 165] on input "text" at bounding box center [274, 161] width 53 height 11
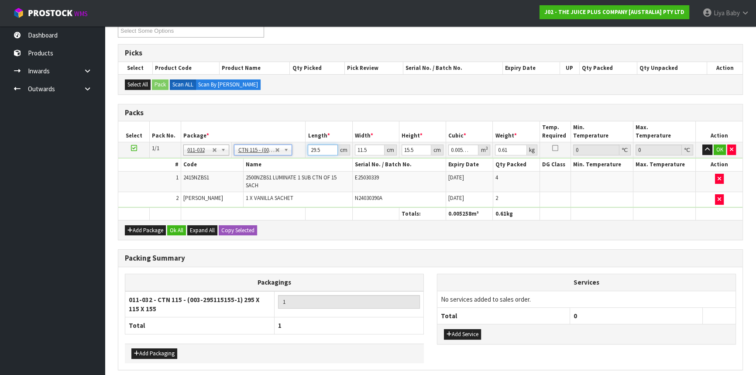
click at [320, 149] on input "29.5" at bounding box center [323, 150] width 30 height 11
click at [175, 230] on button "Ok All" at bounding box center [176, 230] width 19 height 10
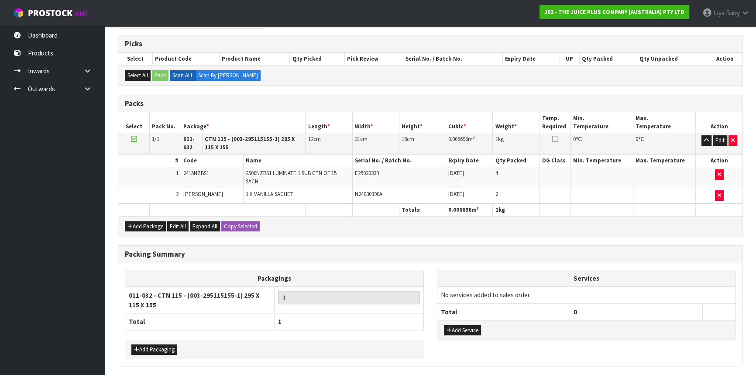
scroll to position [197, 0]
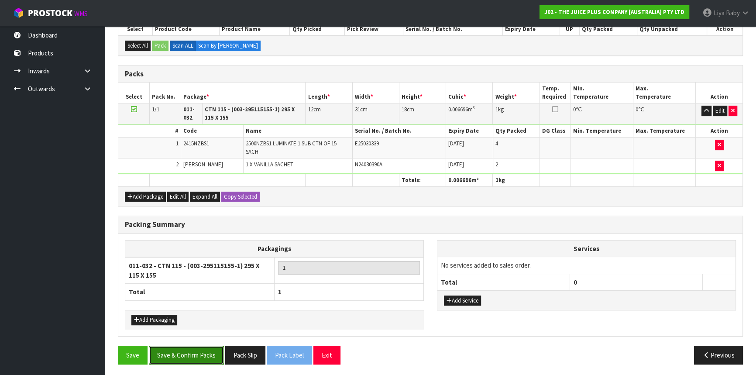
click at [182, 348] on button "Save & Confirm Packs" at bounding box center [186, 355] width 75 height 19
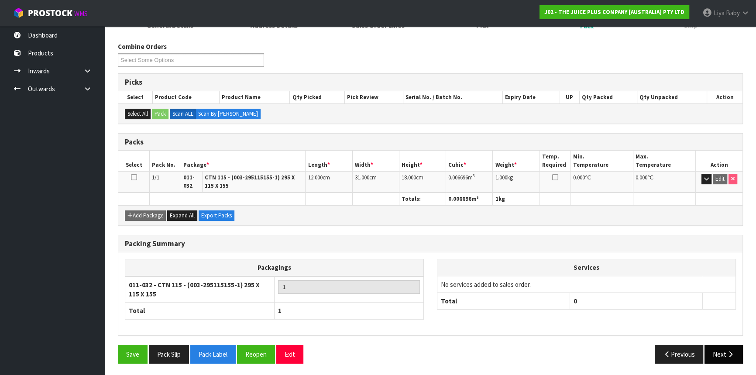
click at [728, 346] on button "Next" at bounding box center [724, 354] width 38 height 19
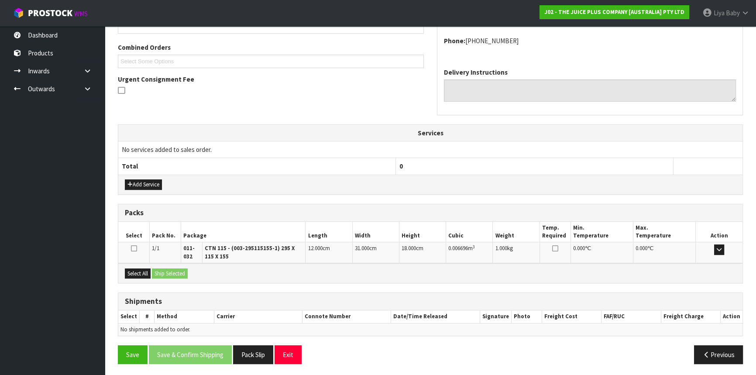
scroll to position [216, 0]
drag, startPoint x: 133, startPoint y: 270, endPoint x: 143, endPoint y: 269, distance: 10.1
click at [134, 270] on button "Select All" at bounding box center [138, 273] width 26 height 10
click at [163, 268] on button "Ship Selected" at bounding box center [170, 273] width 36 height 10
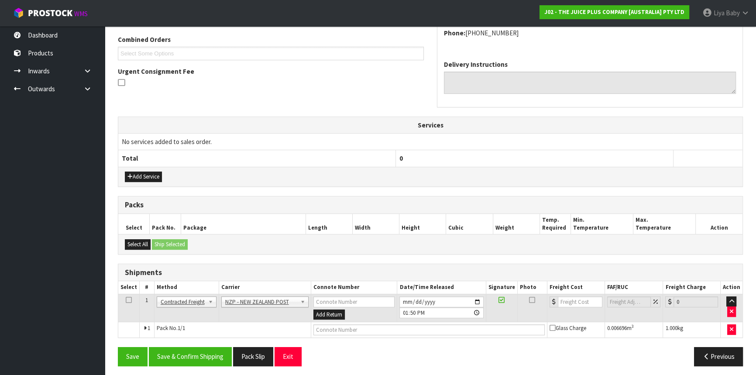
scroll to position [225, 0]
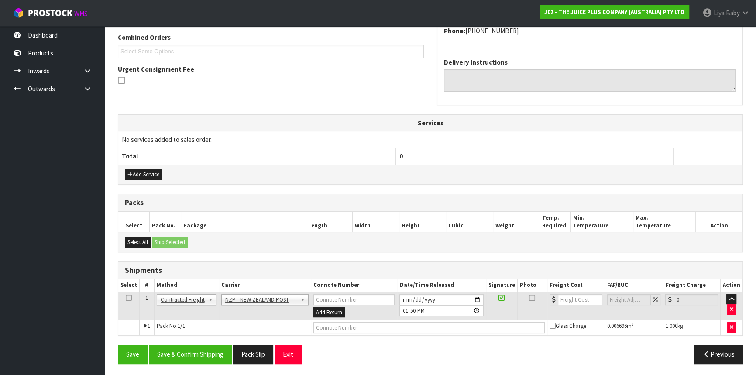
click at [126, 298] on icon at bounding box center [129, 298] width 6 height 0
click at [204, 352] on button "Save & Confirm Shipping" at bounding box center [190, 354] width 83 height 19
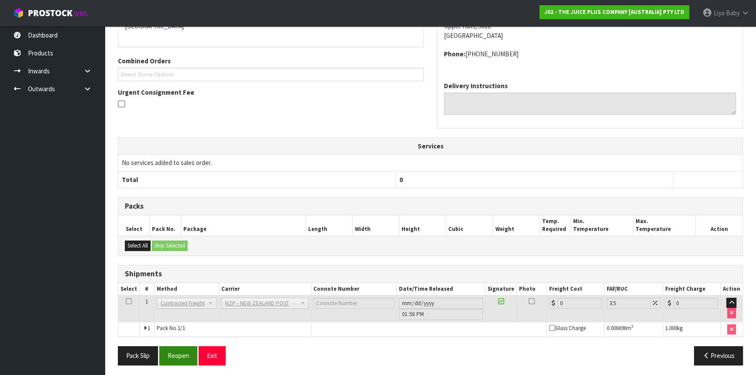
scroll to position [213, 0]
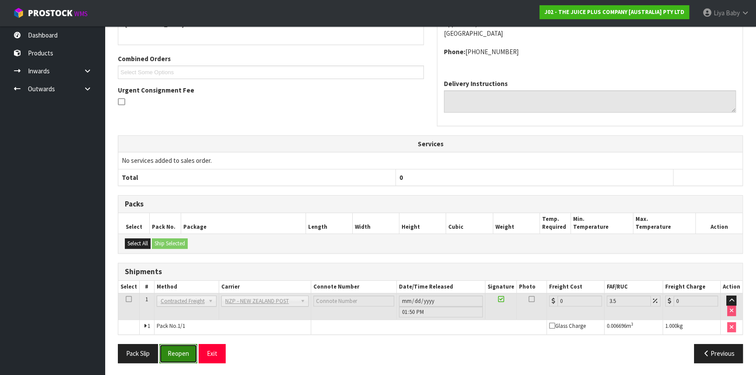
click at [195, 355] on button "Reopen" at bounding box center [178, 353] width 38 height 19
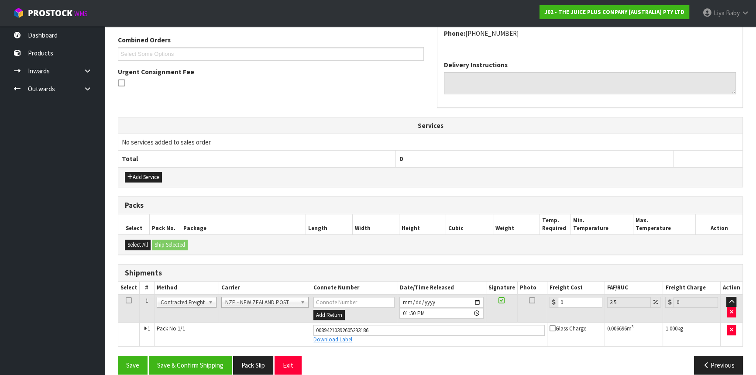
scroll to position [234, 0]
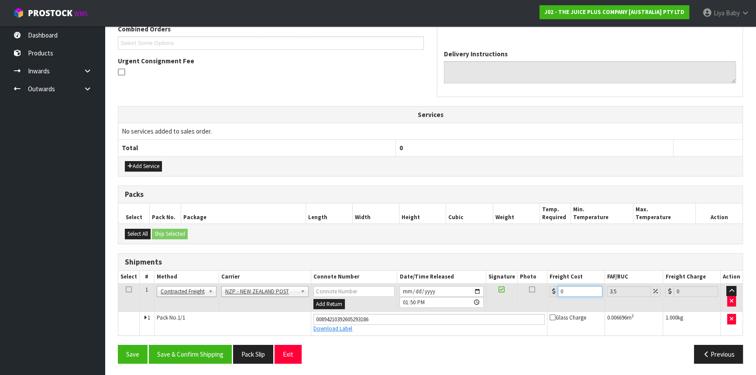
click at [579, 290] on input "0" at bounding box center [580, 291] width 45 height 11
click at [132, 289] on td at bounding box center [128, 297] width 21 height 28
click at [126, 289] on icon at bounding box center [129, 289] width 6 height 0
click at [180, 353] on button "Save & Confirm Shipping" at bounding box center [190, 354] width 83 height 19
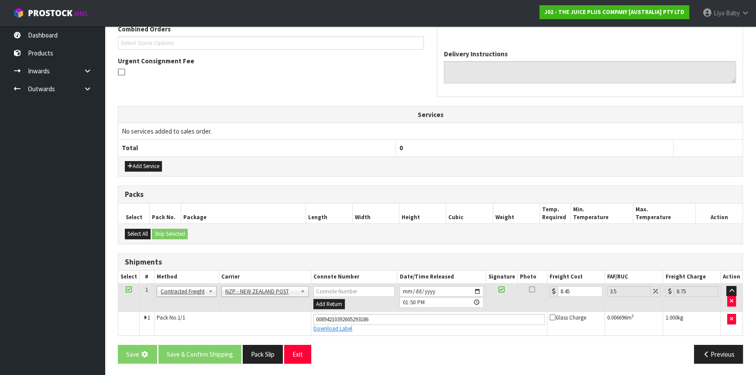
scroll to position [0, 0]
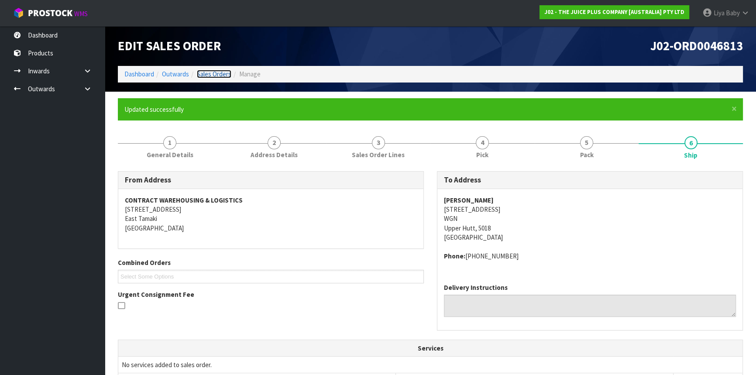
click at [207, 76] on link "Sales Orders" at bounding box center [214, 74] width 34 height 8
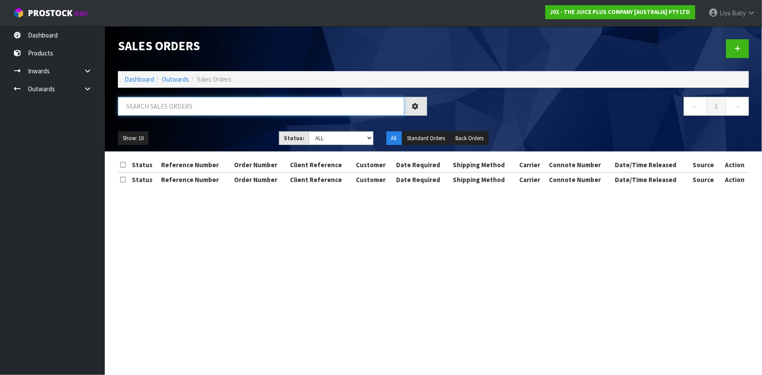
click at [153, 105] on input "text" at bounding box center [261, 106] width 286 height 19
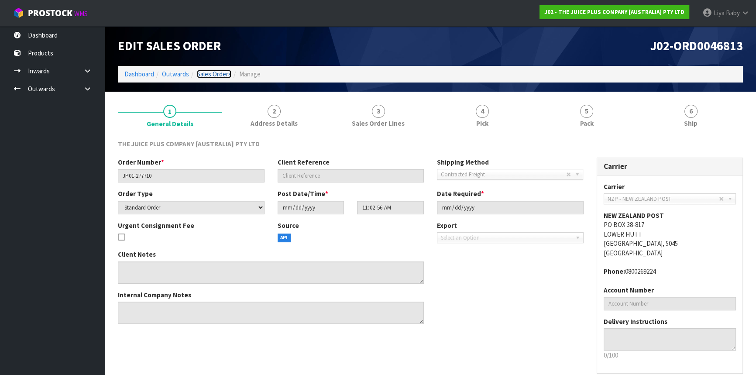
click at [207, 72] on link "Sales Orders" at bounding box center [214, 74] width 34 height 8
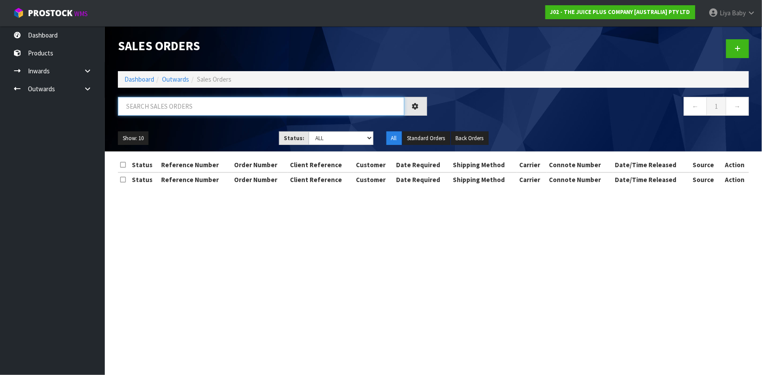
click at [219, 108] on input "text" at bounding box center [261, 106] width 286 height 19
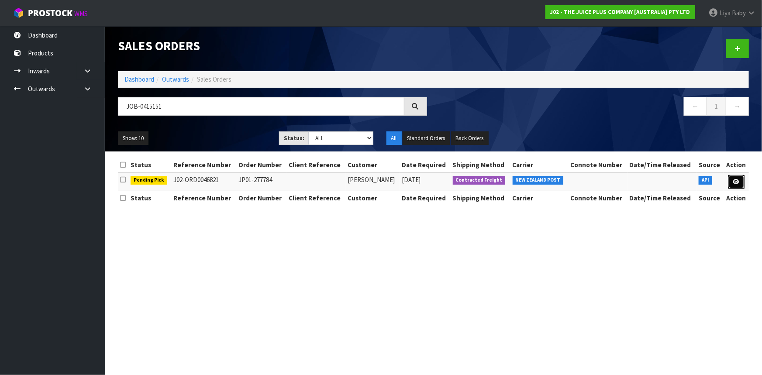
click at [737, 177] on link at bounding box center [736, 182] width 16 height 14
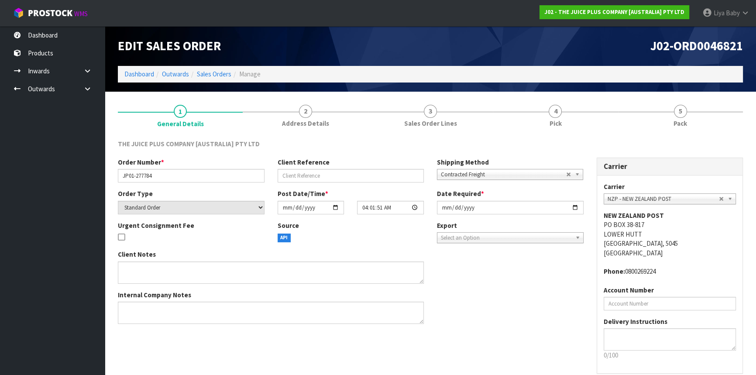
scroll to position [39, 0]
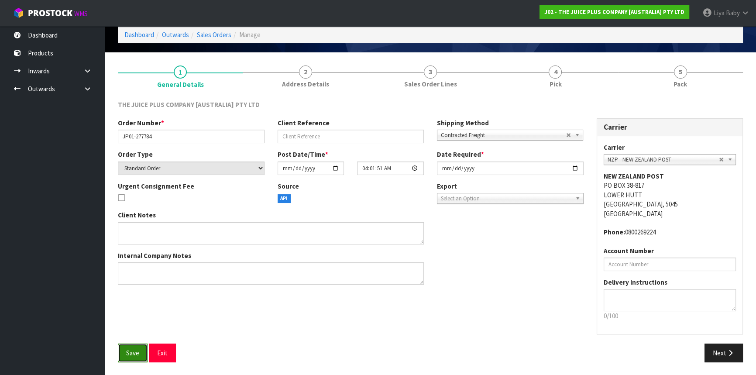
click at [142, 355] on button "Save" at bounding box center [133, 353] width 30 height 19
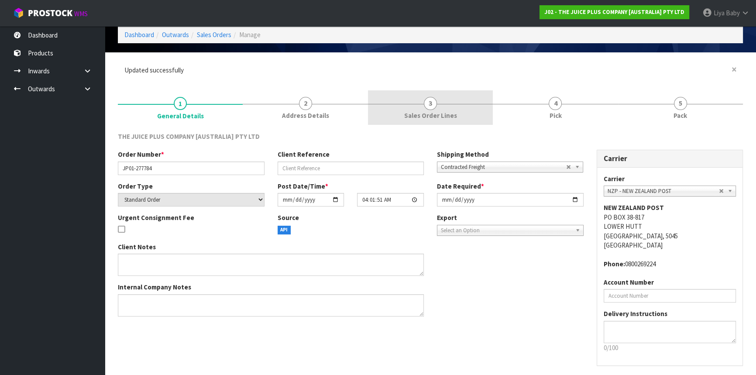
scroll to position [0, 0]
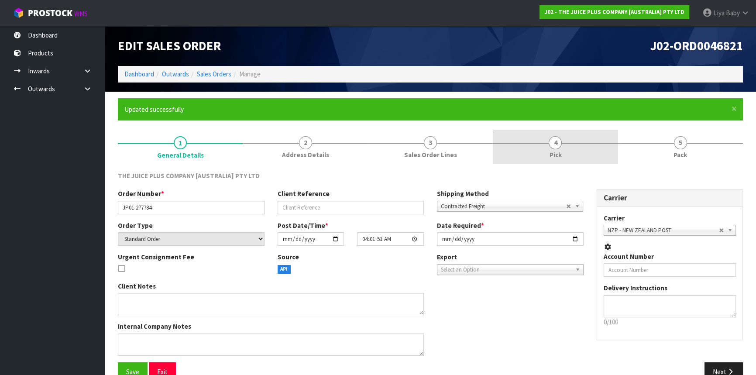
click at [565, 143] on div at bounding box center [555, 143] width 125 height 0
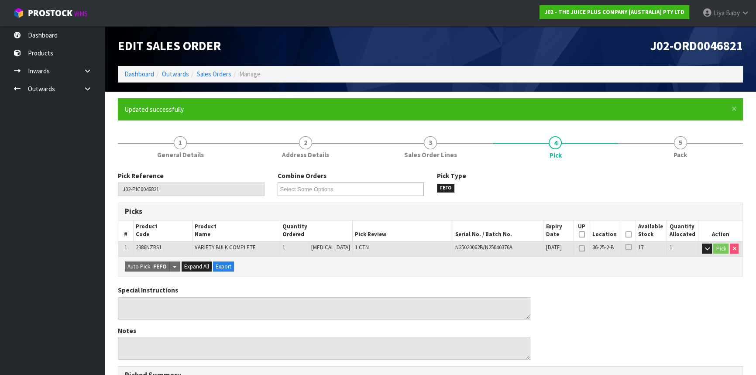
click at [625, 234] on icon at bounding box center [628, 234] width 6 height 0
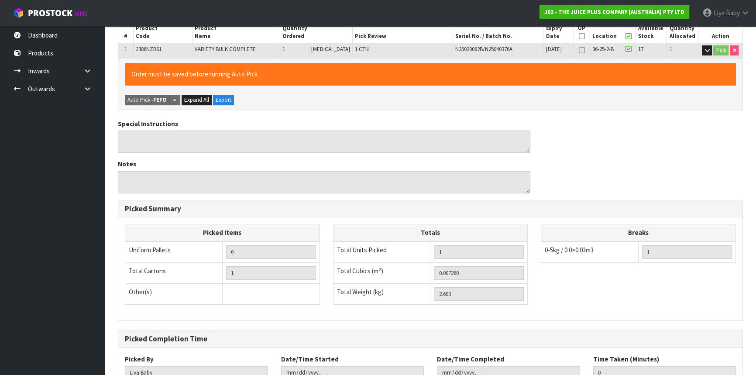
scroll to position [262, 0]
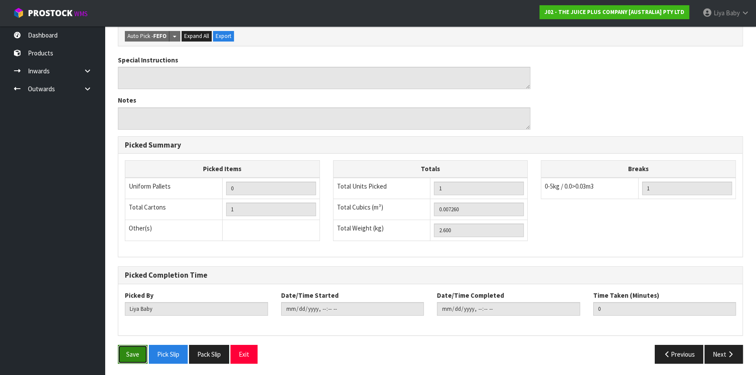
click at [128, 350] on button "Save" at bounding box center [133, 354] width 30 height 19
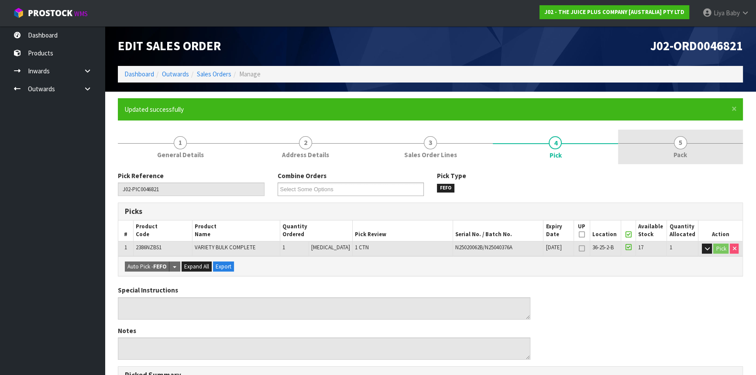
drag, startPoint x: 707, startPoint y: 149, endPoint x: 695, endPoint y: 158, distance: 14.9
click at [706, 149] on link "5 Pack" at bounding box center [680, 147] width 125 height 34
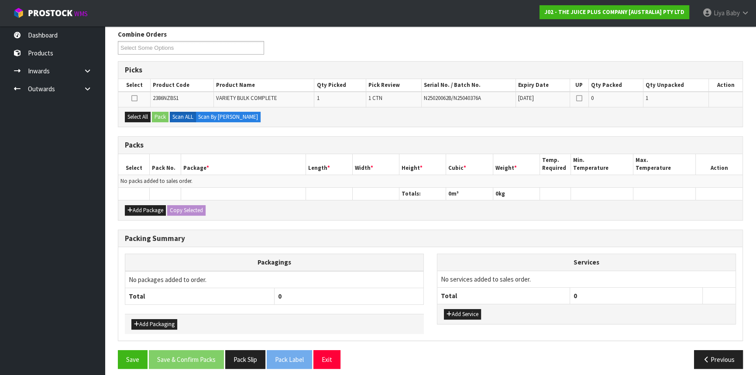
scroll to position [146, 0]
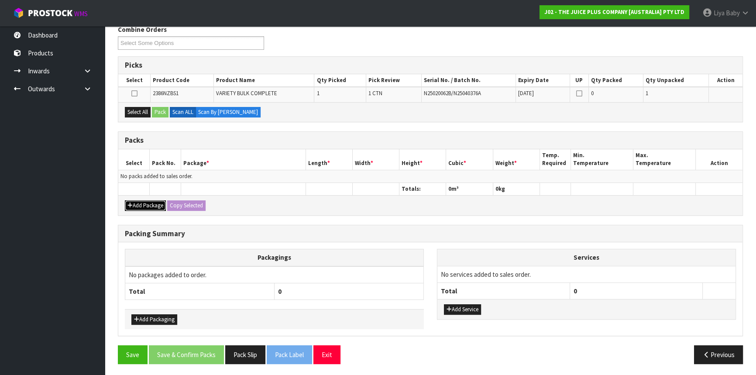
click at [155, 200] on button "Add Package" at bounding box center [145, 205] width 41 height 10
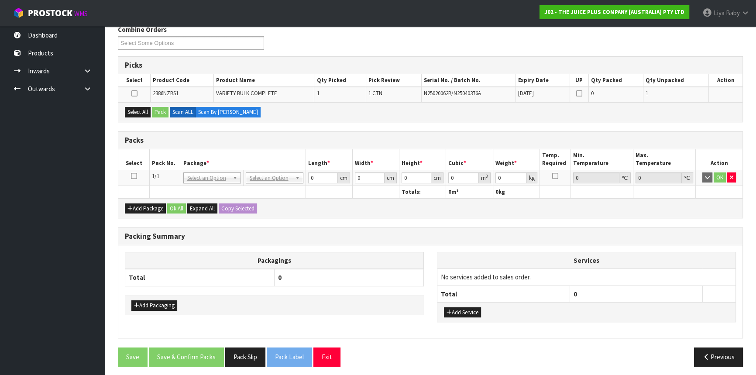
click at [131, 176] on icon at bounding box center [134, 176] width 6 height 0
click at [135, 117] on div "Select All Pack Scan ALL Scan By [PERSON_NAME]" at bounding box center [430, 112] width 624 height 20
click at [140, 109] on button "Select All" at bounding box center [138, 112] width 26 height 10
click at [163, 108] on button "Pack" at bounding box center [160, 112] width 17 height 10
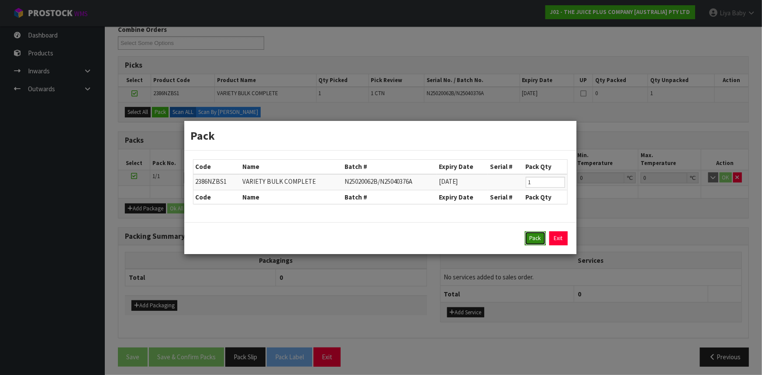
click at [537, 241] on button "Pack" at bounding box center [535, 238] width 21 height 14
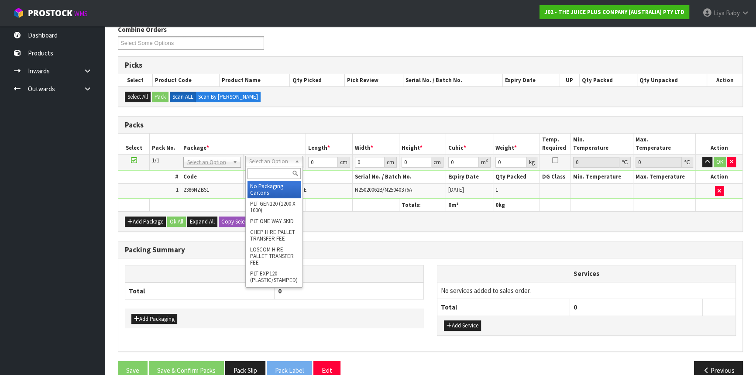
click at [286, 177] on input "text" at bounding box center [274, 173] width 53 height 11
drag, startPoint x: 266, startPoint y: 198, endPoint x: 271, endPoint y: 183, distance: 15.2
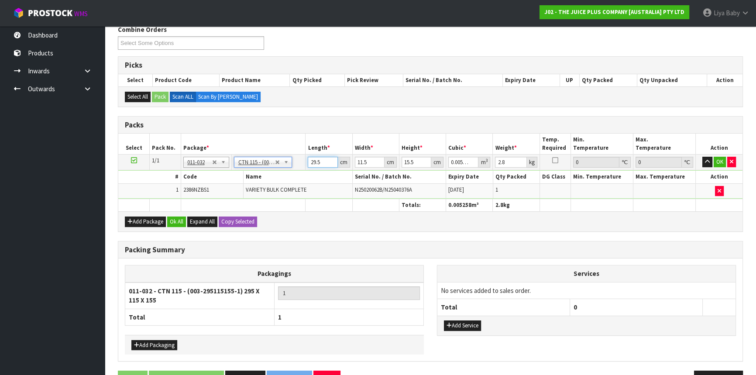
click at [319, 162] on input "29.5" at bounding box center [323, 162] width 30 height 11
click at [175, 217] on button "Ok All" at bounding box center [176, 222] width 19 height 10
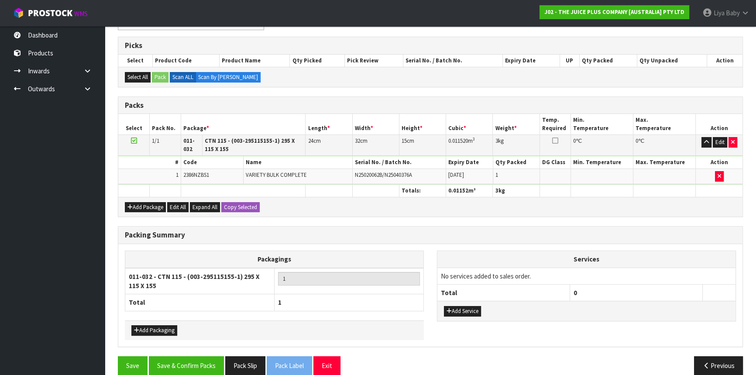
scroll to position [177, 0]
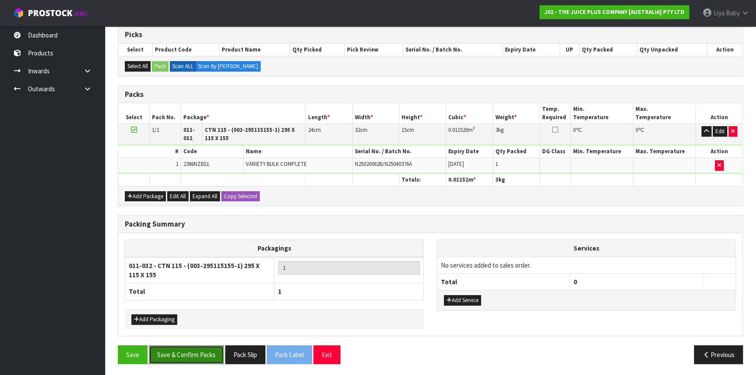
click at [180, 354] on button "Save & Confirm Packs" at bounding box center [186, 354] width 75 height 19
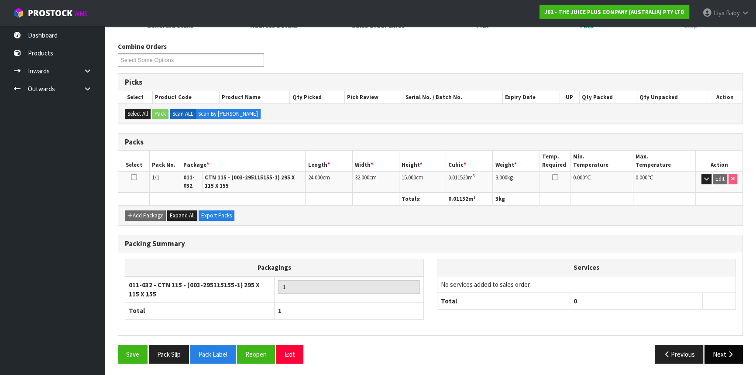
click at [716, 352] on button "Next" at bounding box center [724, 354] width 38 height 19
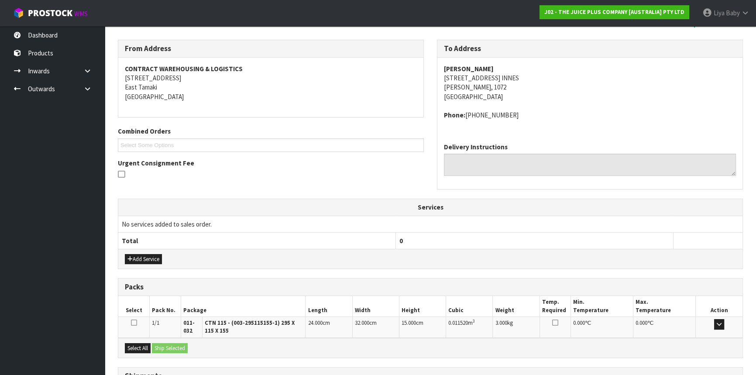
scroll to position [207, 0]
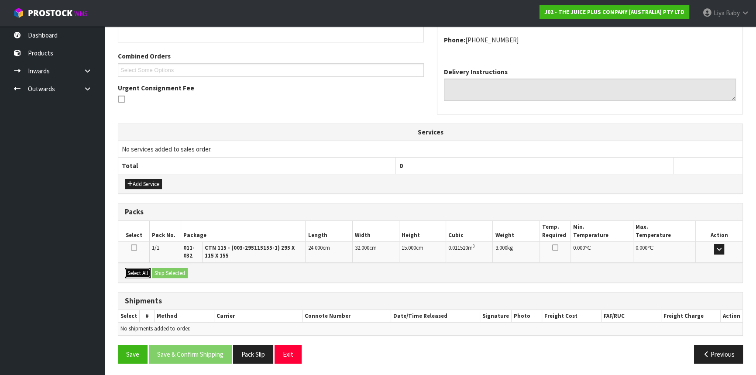
click at [139, 273] on button "Select All" at bounding box center [138, 273] width 26 height 10
click at [182, 274] on button "Ship Selected" at bounding box center [170, 273] width 36 height 10
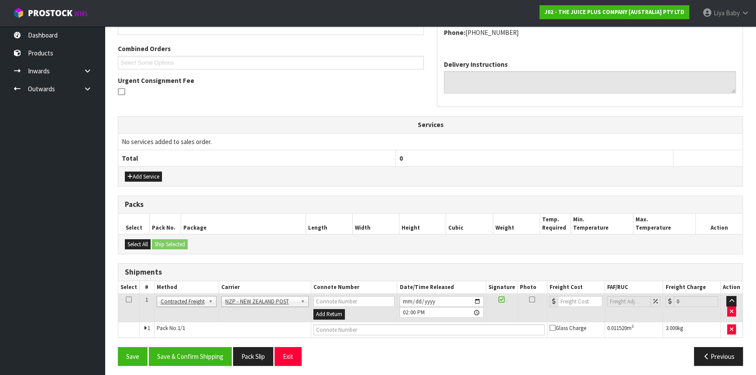
scroll to position [216, 0]
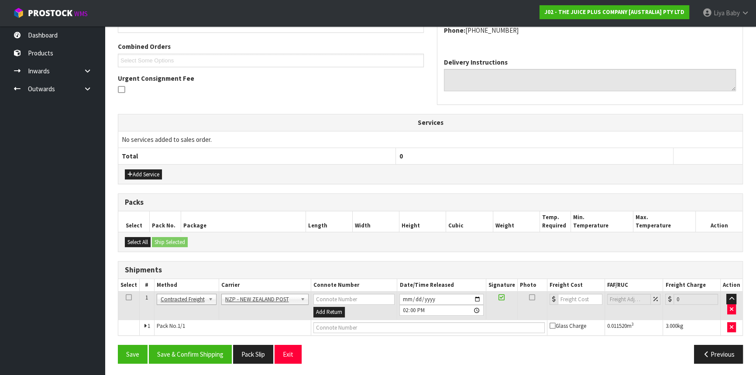
click at [132, 296] on td at bounding box center [128, 306] width 21 height 28
drag, startPoint x: 129, startPoint y: 296, endPoint x: 134, endPoint y: 297, distance: 5.9
click at [129, 297] on icon at bounding box center [129, 297] width 6 height 0
click at [201, 350] on button "Save & Confirm Shipping" at bounding box center [190, 354] width 83 height 19
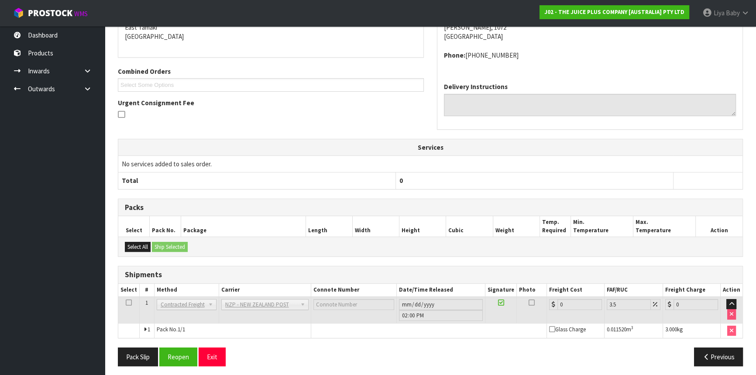
scroll to position [204, 0]
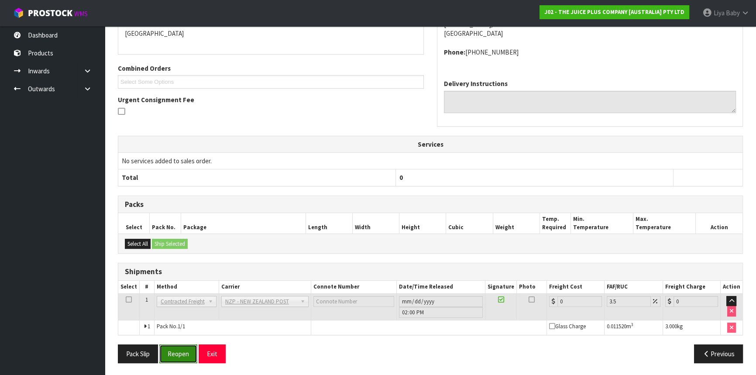
click at [192, 348] on button "Reopen" at bounding box center [178, 353] width 38 height 19
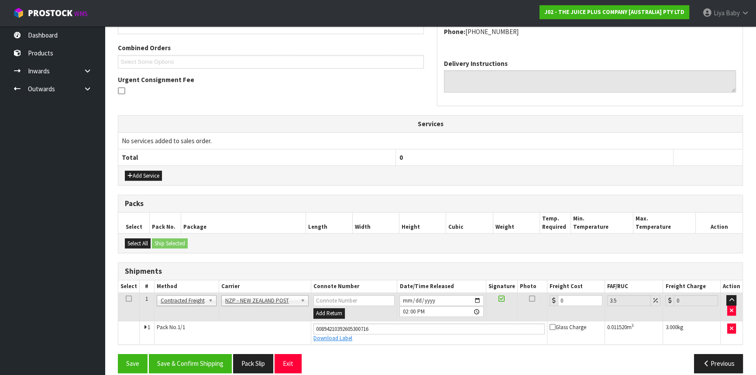
scroll to position [224, 0]
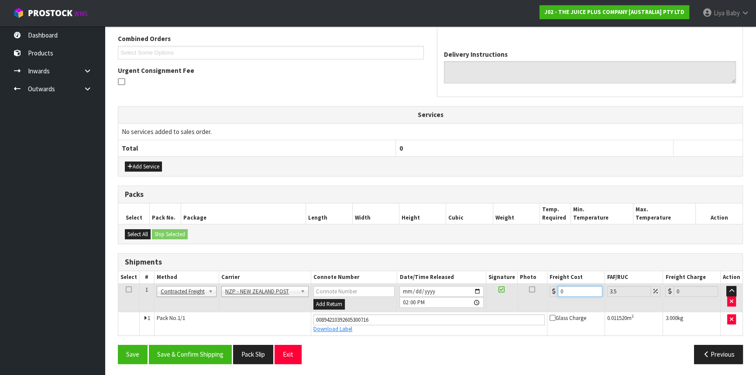
click at [575, 288] on input "0" at bounding box center [580, 291] width 45 height 11
click at [126, 289] on icon at bounding box center [129, 289] width 6 height 0
click at [196, 346] on button "Save & Confirm Shipping" at bounding box center [190, 354] width 83 height 19
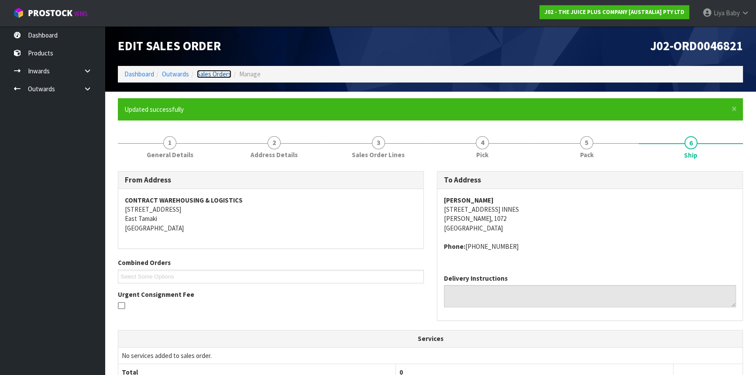
click at [218, 74] on link "Sales Orders" at bounding box center [214, 74] width 34 height 8
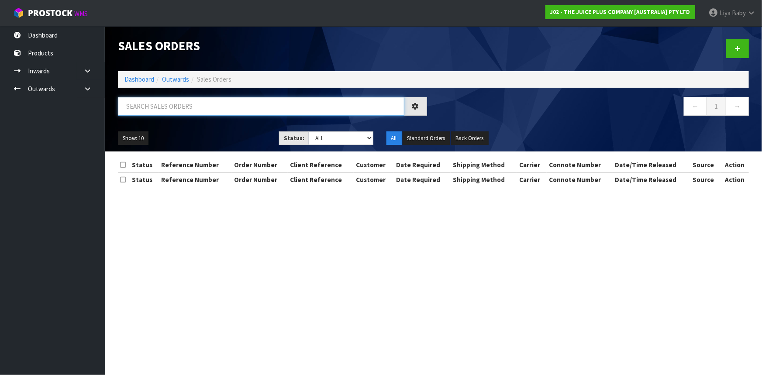
click at [179, 103] on input "text" at bounding box center [261, 106] width 286 height 19
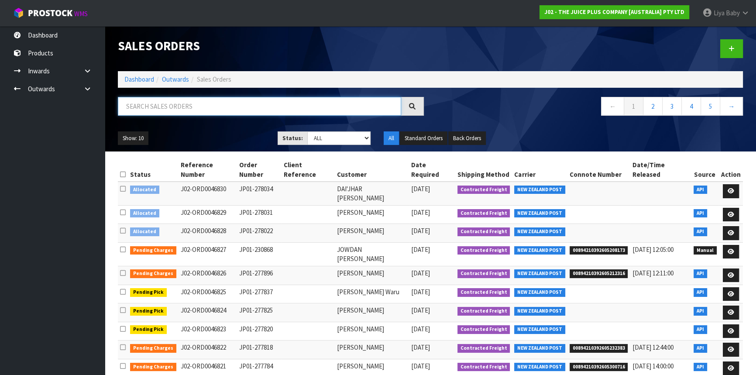
click at [161, 111] on input "text" at bounding box center [259, 106] width 283 height 19
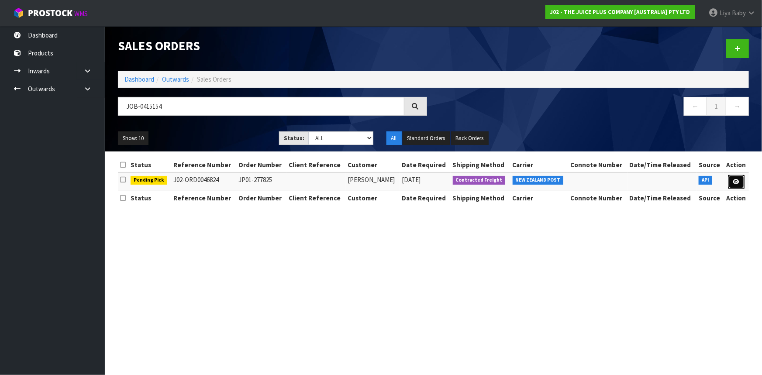
click at [740, 176] on link at bounding box center [736, 182] width 16 height 14
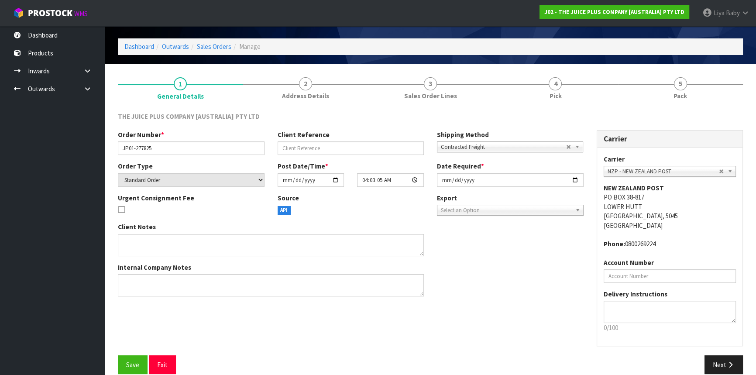
scroll to position [39, 0]
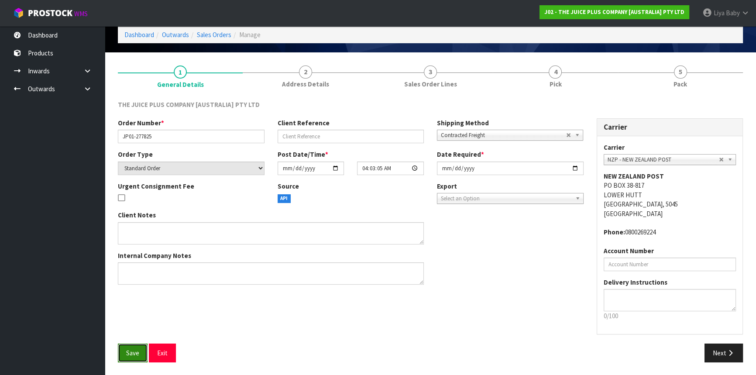
click at [134, 351] on span "Save" at bounding box center [132, 353] width 13 height 8
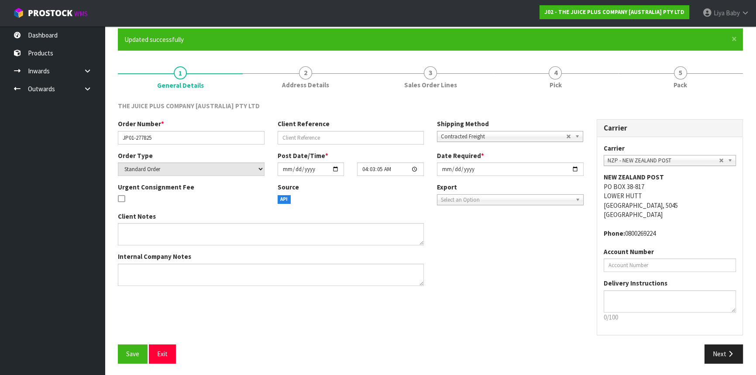
scroll to position [71, 0]
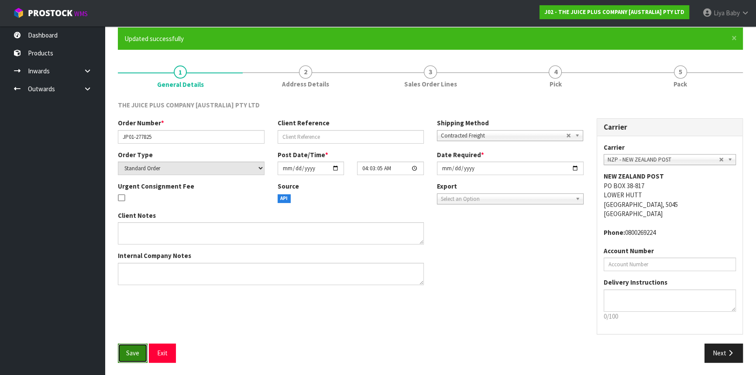
click at [127, 351] on span "Save" at bounding box center [132, 353] width 13 height 8
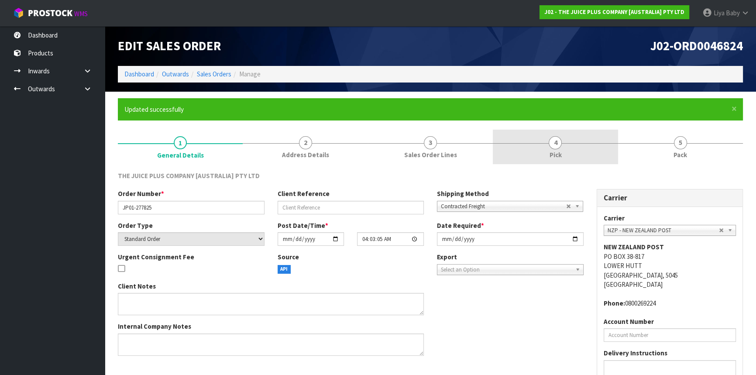
click at [528, 161] on link "4 Pick" at bounding box center [555, 147] width 125 height 34
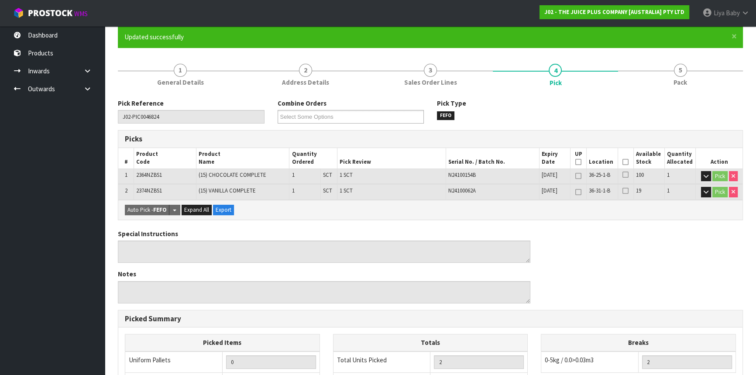
scroll to position [79, 0]
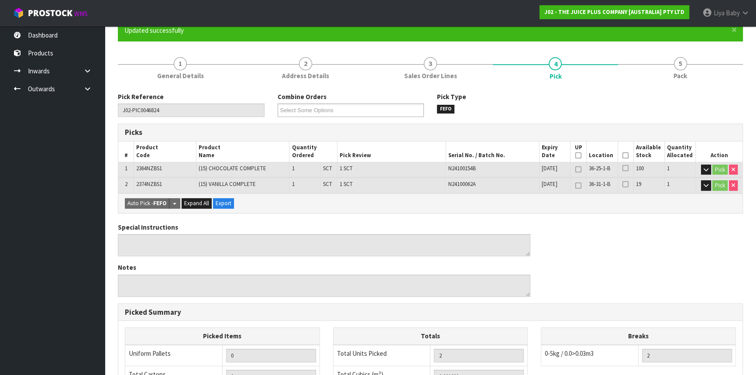
click at [627, 156] on icon at bounding box center [626, 155] width 6 height 0
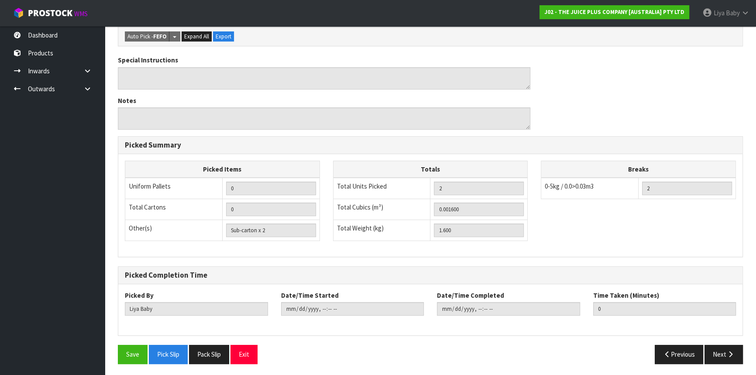
scroll to position [278, 0]
click at [121, 354] on button "Save" at bounding box center [133, 353] width 30 height 19
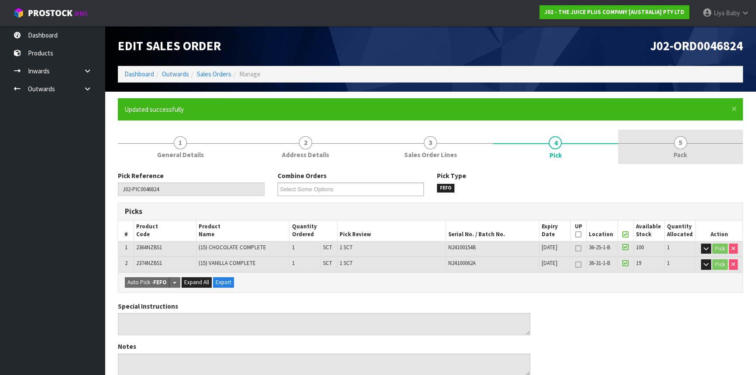
click at [661, 144] on link "5 Pack" at bounding box center [680, 147] width 125 height 34
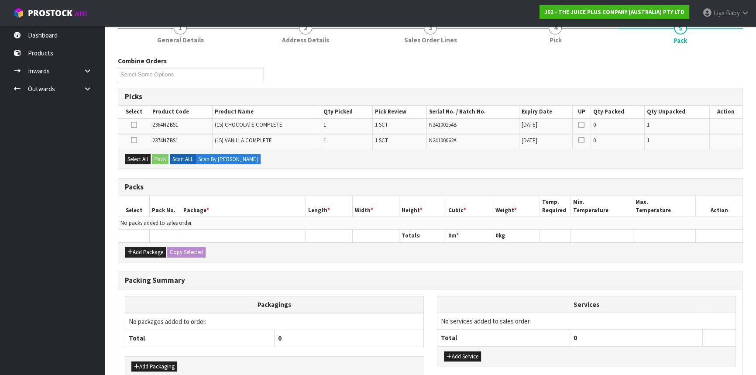
scroll to position [119, 0]
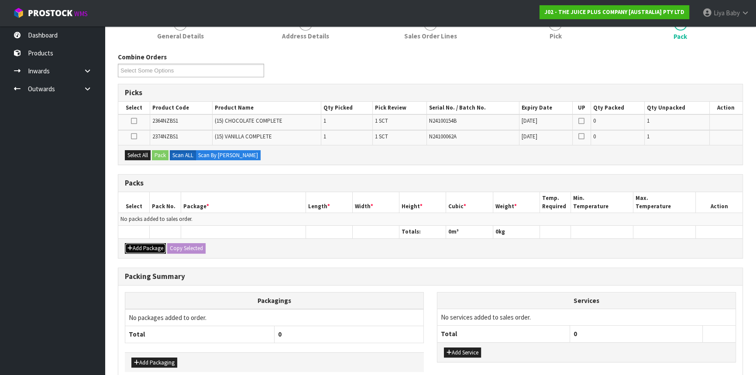
click at [140, 244] on button "Add Package" at bounding box center [145, 248] width 41 height 10
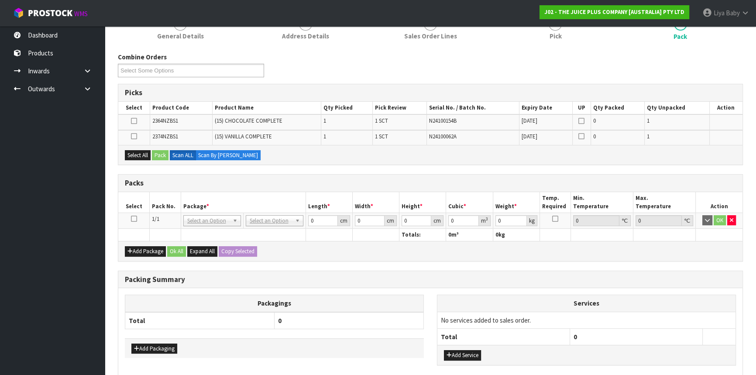
click at [131, 219] on icon at bounding box center [134, 219] width 6 height 0
click at [133, 153] on button "Select All" at bounding box center [138, 155] width 26 height 10
click at [160, 151] on button "Pack" at bounding box center [160, 155] width 17 height 10
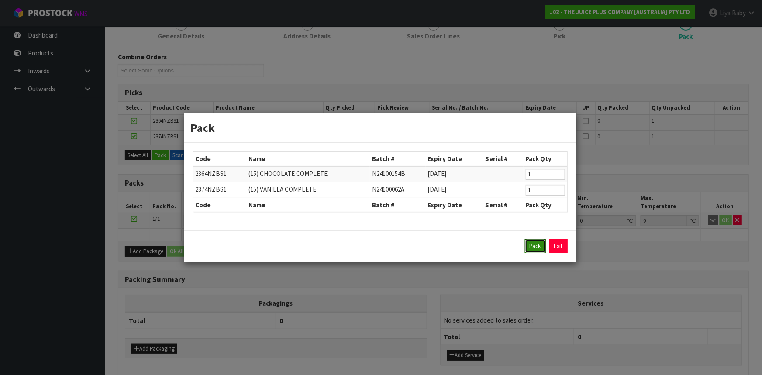
drag, startPoint x: 533, startPoint y: 244, endPoint x: 463, endPoint y: 49, distance: 207.4
click at [533, 244] on button "Pack" at bounding box center [535, 246] width 21 height 14
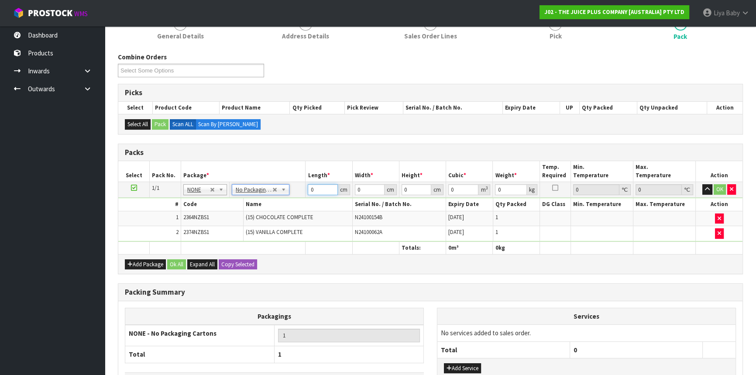
click at [314, 188] on input "0" at bounding box center [323, 189] width 30 height 11
click at [176, 265] on button "Ok All" at bounding box center [176, 264] width 19 height 10
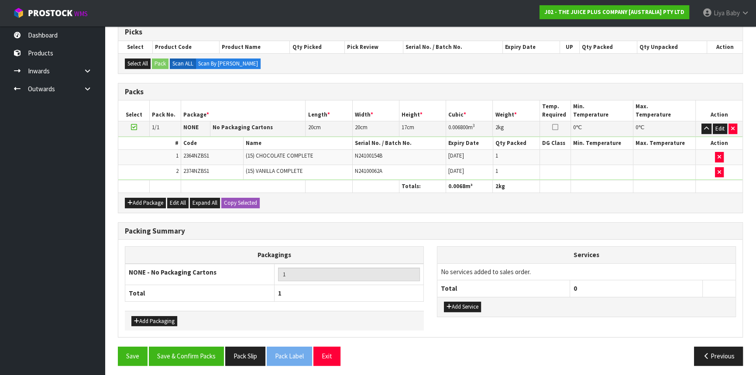
scroll to position [181, 0]
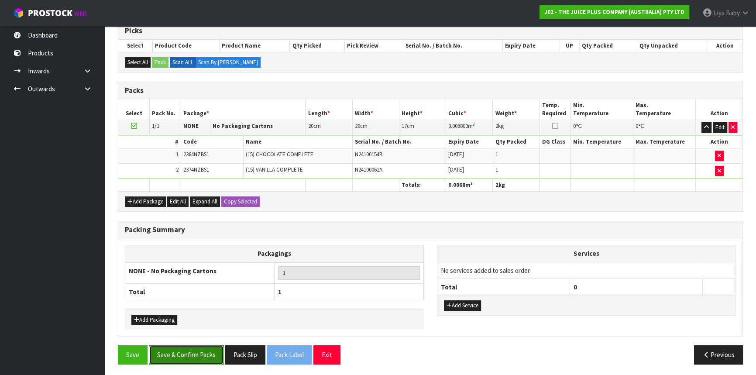
click at [184, 358] on button "Save & Confirm Packs" at bounding box center [186, 354] width 75 height 19
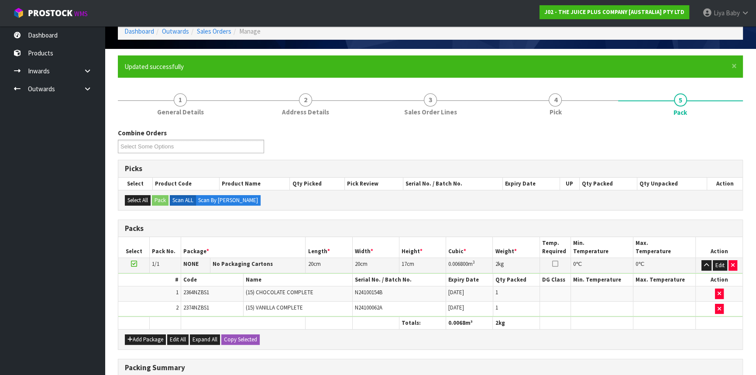
scroll to position [118, 0]
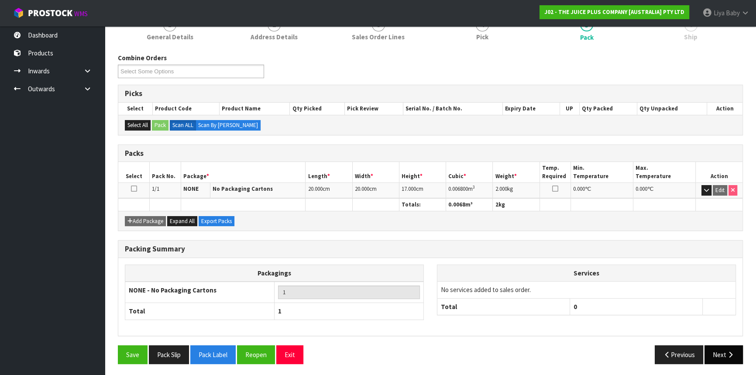
click at [731, 351] on icon "button" at bounding box center [730, 354] width 8 height 7
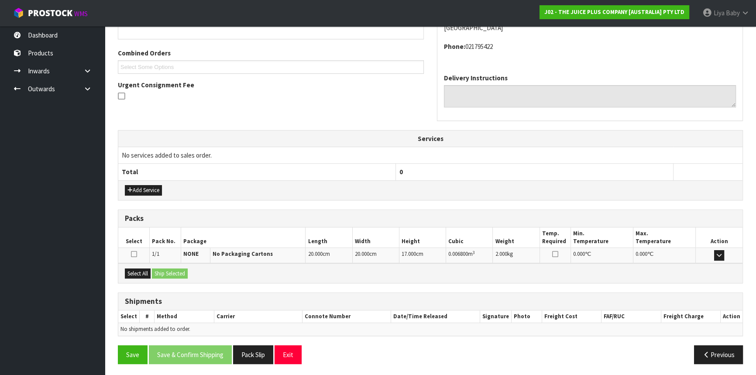
scroll to position [210, 0]
click at [135, 270] on button "Select All" at bounding box center [138, 274] width 26 height 10
click at [164, 272] on button "Ship Selected" at bounding box center [170, 274] width 36 height 10
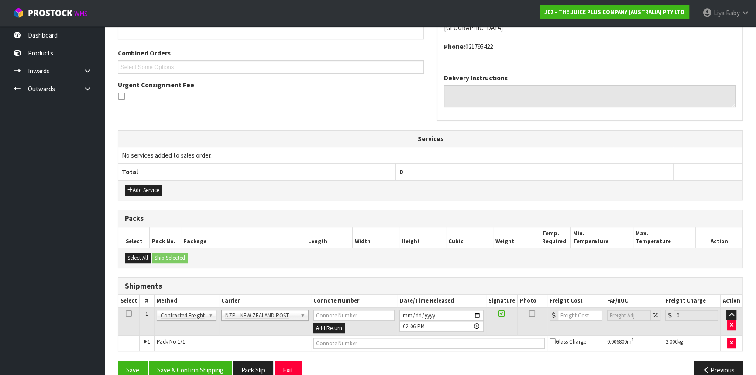
click at [129, 313] on icon at bounding box center [129, 313] width 6 height 0
drag, startPoint x: 182, startPoint y: 365, endPoint x: 214, endPoint y: 366, distance: 32.3
click at [204, 368] on button "Save & Confirm Shipping" at bounding box center [190, 370] width 83 height 19
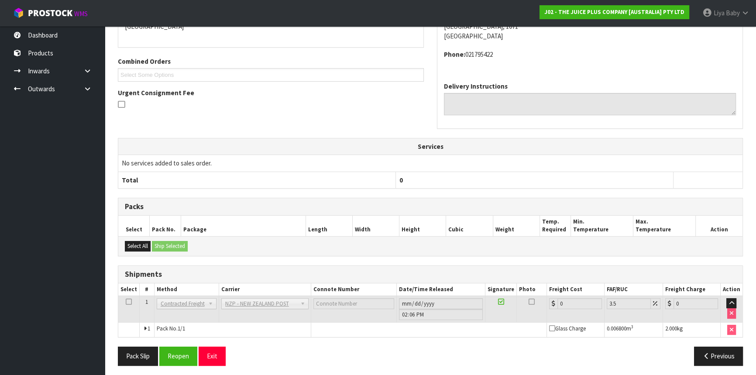
scroll to position [213, 0]
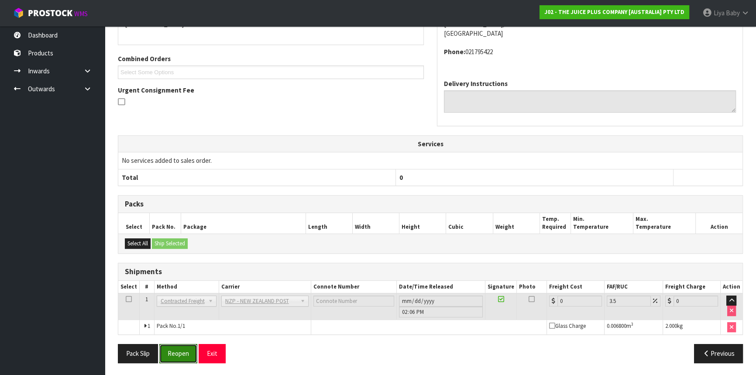
drag, startPoint x: 194, startPoint y: 347, endPoint x: 192, endPoint y: 334, distance: 12.8
click at [193, 347] on button "Reopen" at bounding box center [178, 353] width 38 height 19
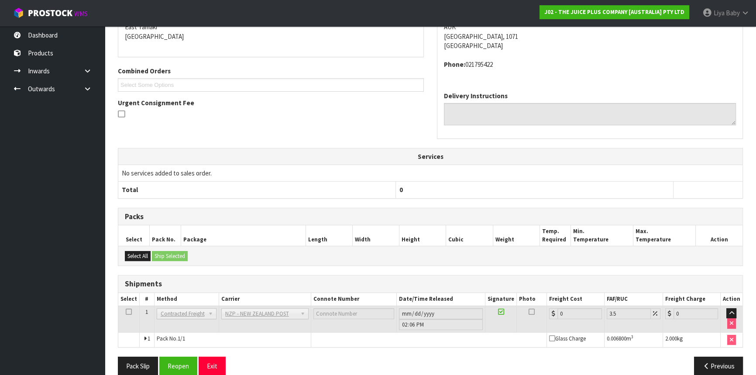
scroll to position [204, 0]
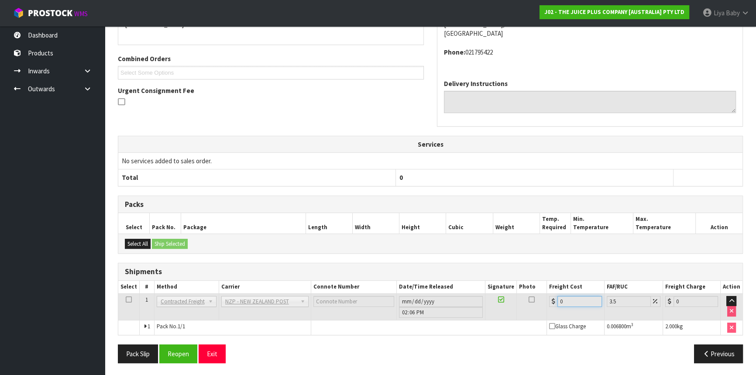
click at [562, 299] on input "0" at bounding box center [580, 301] width 45 height 11
click at [562, 298] on input "0" at bounding box center [580, 301] width 45 height 11
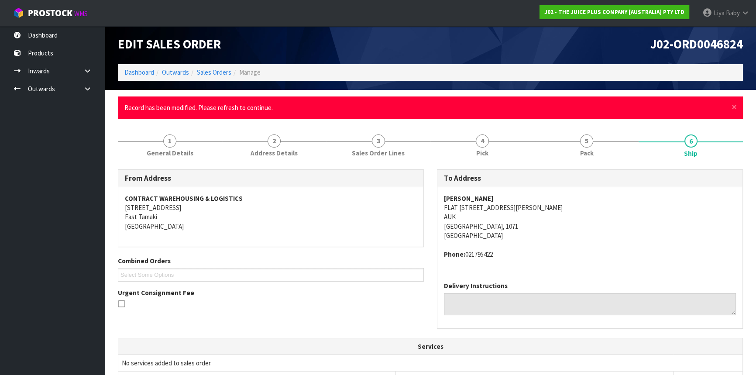
scroll to position [0, 0]
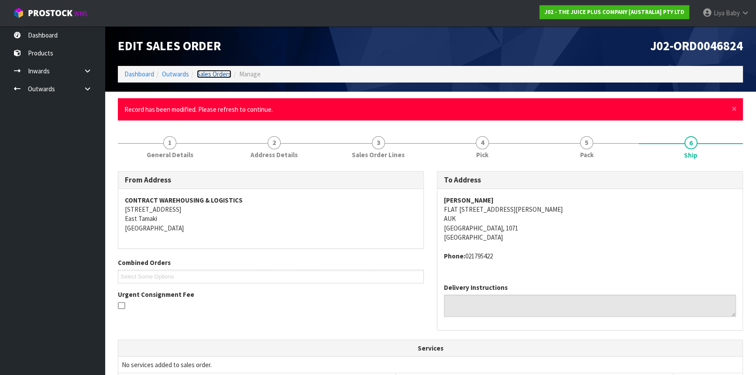
click at [217, 76] on link "Sales Orders" at bounding box center [214, 74] width 34 height 8
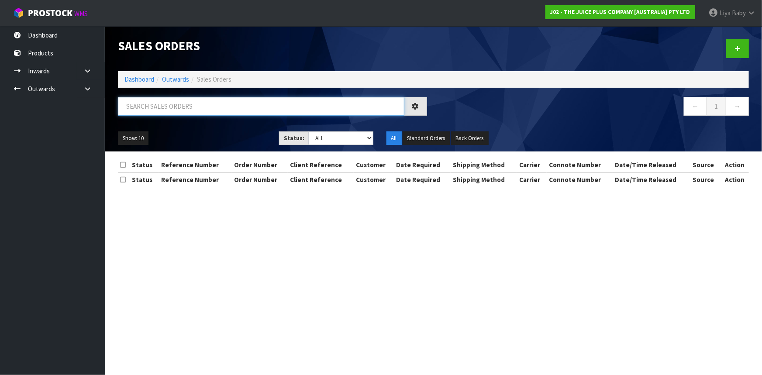
click at [179, 113] on input "text" at bounding box center [261, 106] width 286 height 19
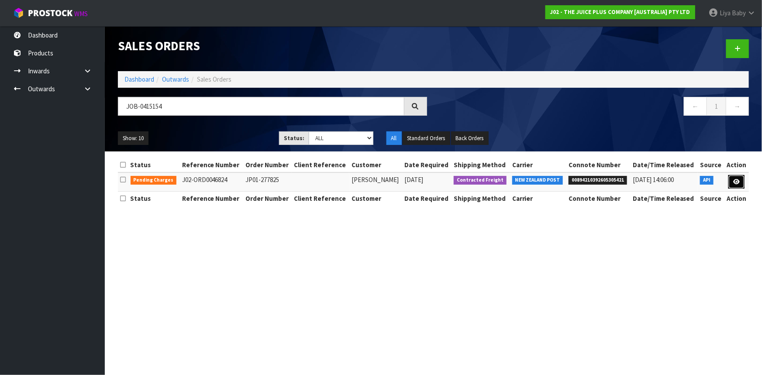
click at [737, 182] on icon at bounding box center [736, 182] width 7 height 6
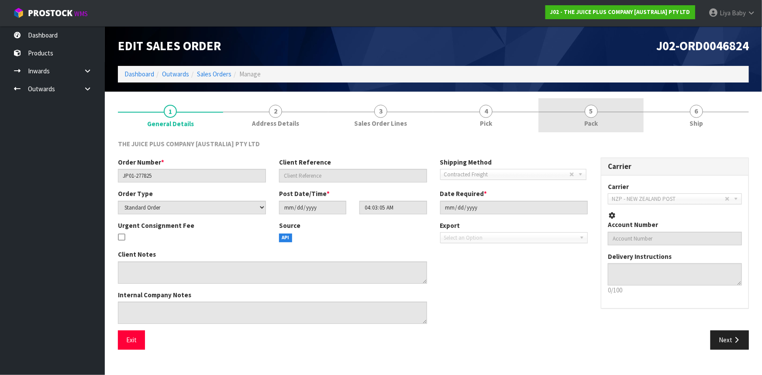
click at [619, 114] on link "5 Pack" at bounding box center [590, 115] width 105 height 34
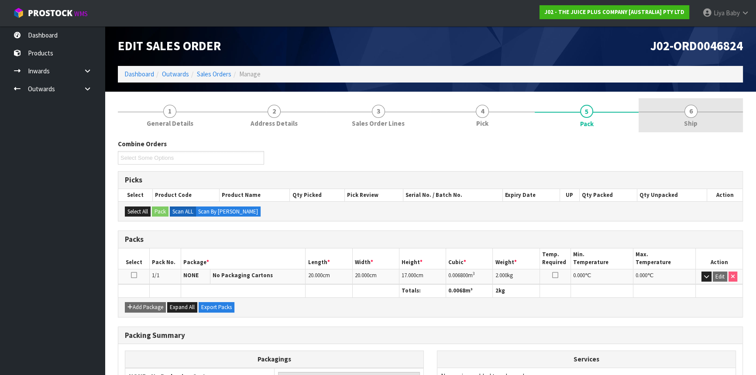
click at [689, 122] on span "Ship" at bounding box center [691, 123] width 14 height 9
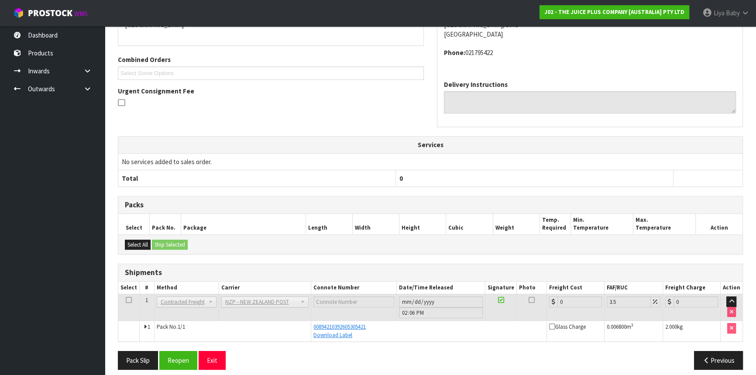
scroll to position [178, 0]
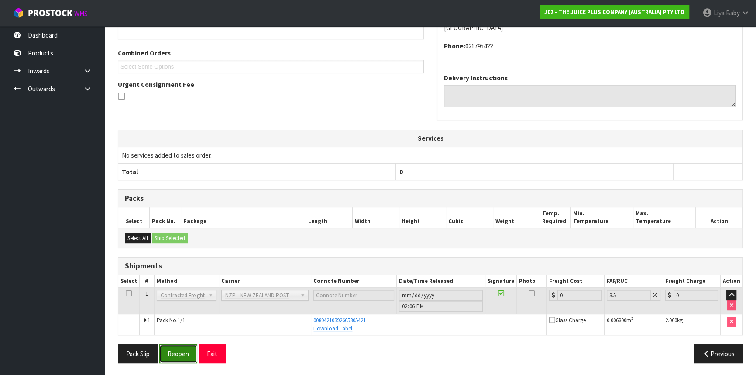
click at [187, 351] on button "Reopen" at bounding box center [178, 353] width 38 height 19
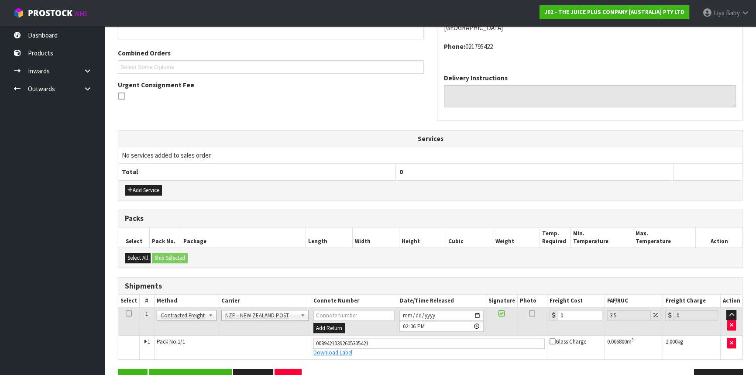
scroll to position [234, 0]
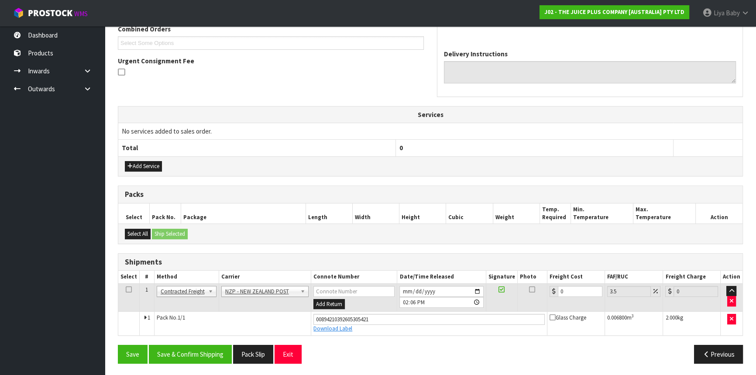
click at [579, 297] on td "0" at bounding box center [576, 297] width 58 height 28
click at [576, 287] on input "0" at bounding box center [580, 291] width 45 height 11
click at [129, 289] on icon at bounding box center [129, 289] width 6 height 0
click at [197, 349] on button "Save & Confirm Shipping" at bounding box center [190, 354] width 83 height 19
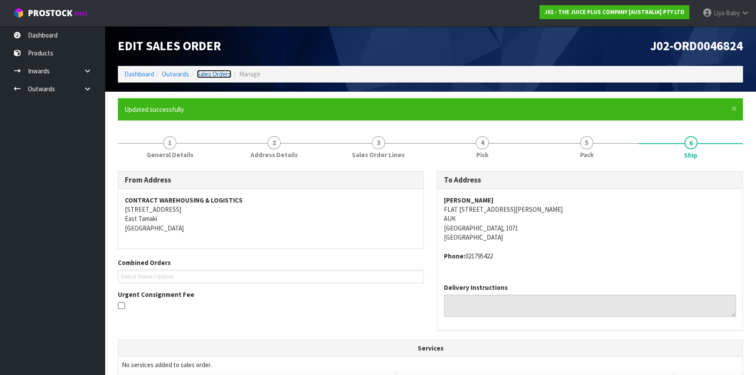
click at [209, 73] on link "Sales Orders" at bounding box center [214, 74] width 34 height 8
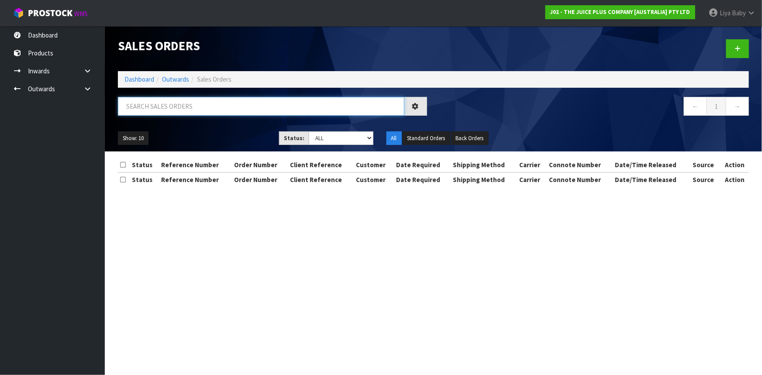
click at [205, 103] on input "text" at bounding box center [261, 106] width 286 height 19
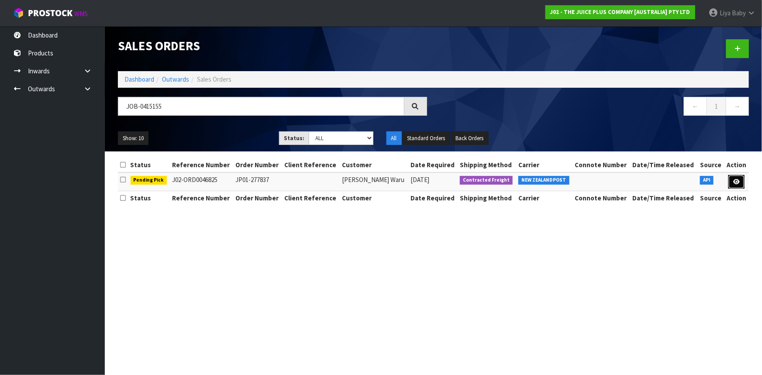
drag, startPoint x: 738, startPoint y: 180, endPoint x: 733, endPoint y: 180, distance: 4.8
click at [738, 180] on icon at bounding box center [736, 182] width 7 height 6
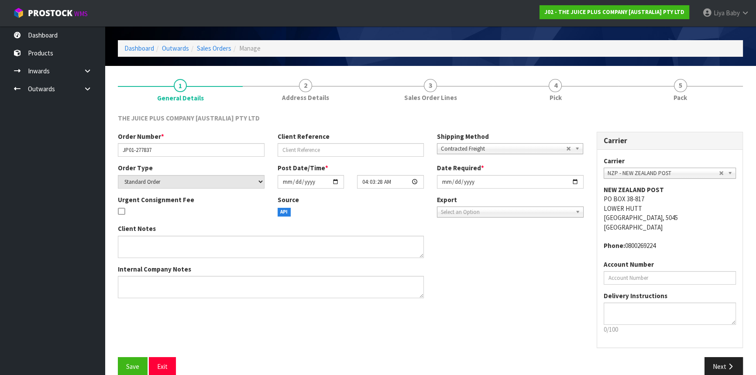
scroll to position [39, 0]
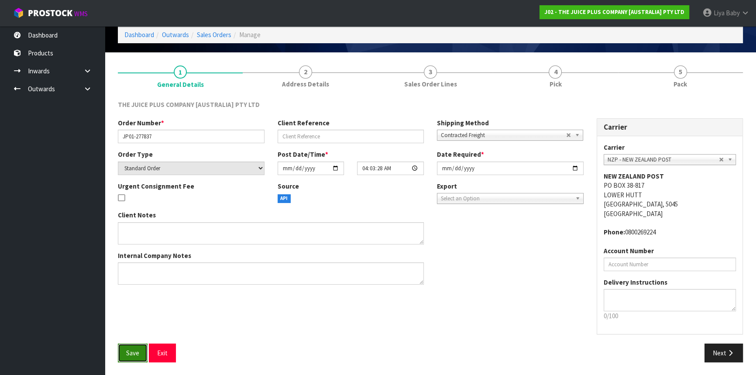
click at [136, 358] on button "Save" at bounding box center [133, 353] width 30 height 19
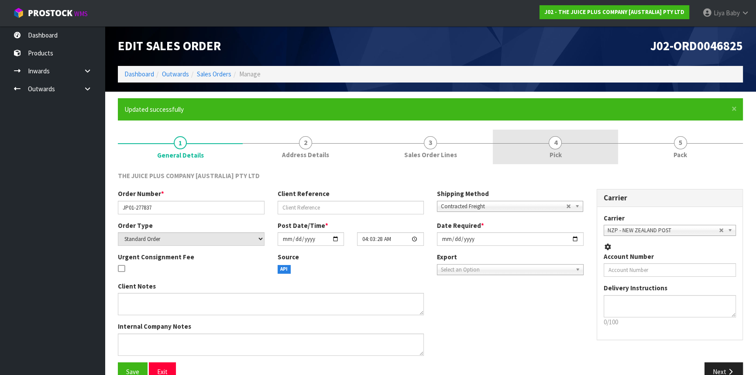
click at [562, 153] on link "4 Pick" at bounding box center [555, 147] width 125 height 34
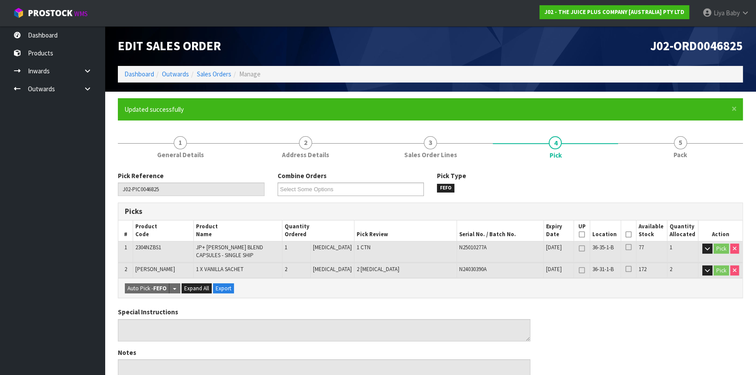
click at [626, 234] on icon at bounding box center [629, 234] width 6 height 0
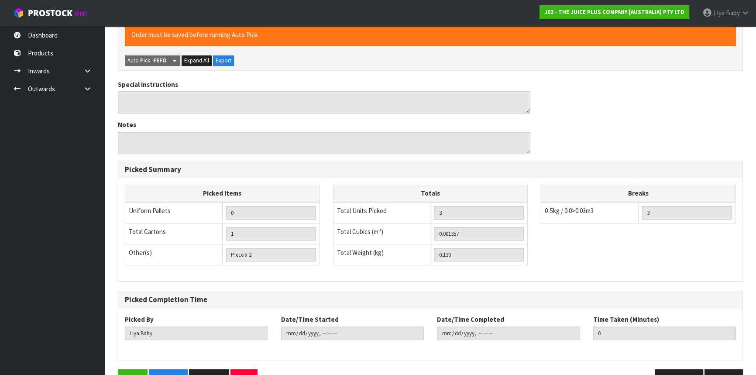
scroll to position [284, 0]
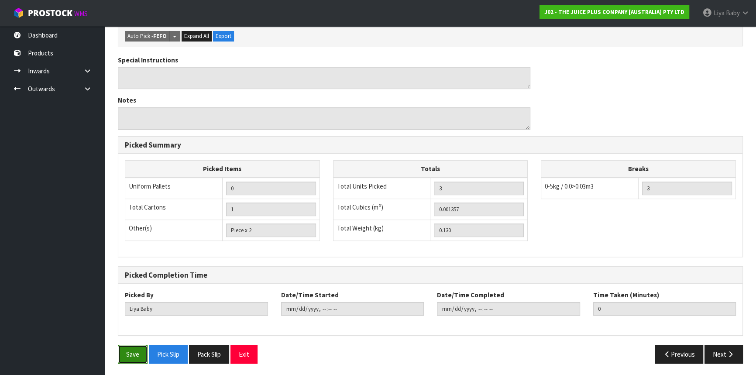
click at [121, 351] on button "Save" at bounding box center [133, 354] width 30 height 19
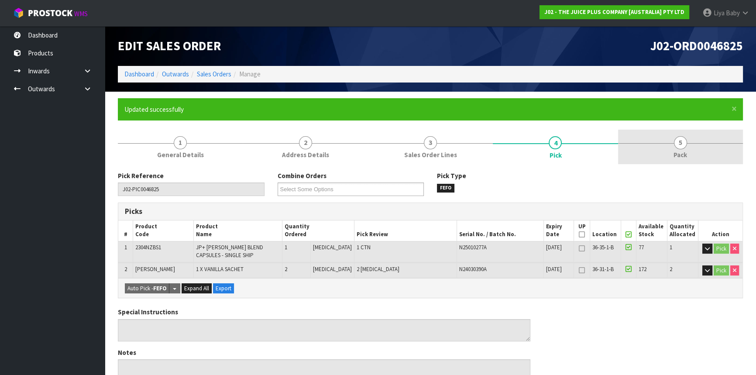
click at [686, 153] on span "Pack" at bounding box center [681, 154] width 14 height 9
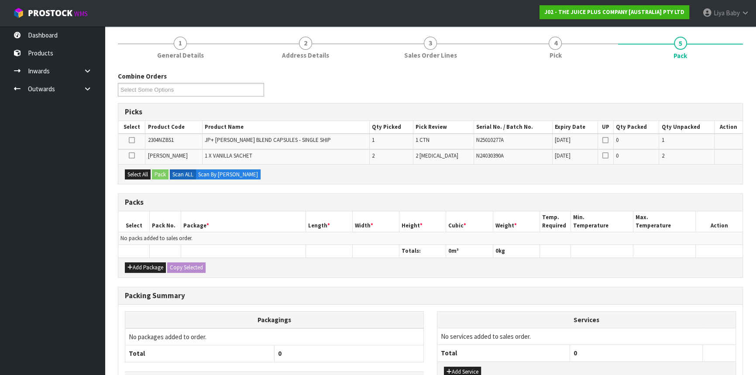
scroll to position [119, 0]
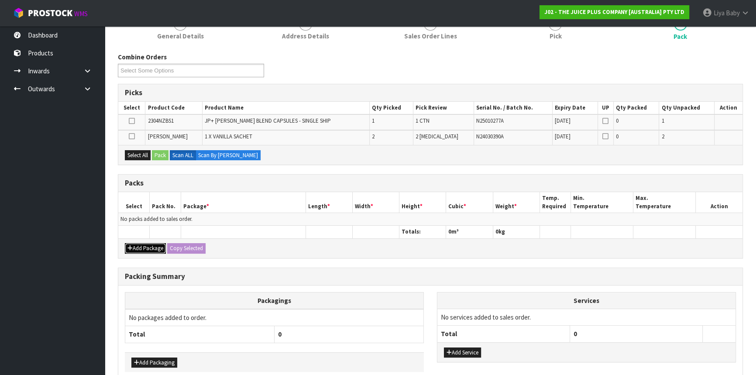
click at [149, 244] on button "Add Package" at bounding box center [145, 248] width 41 height 10
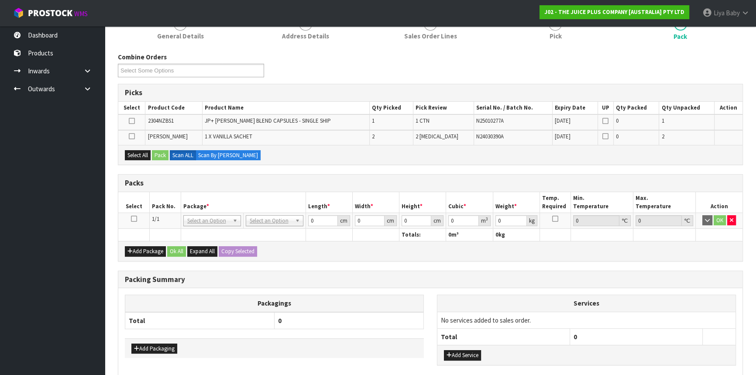
click at [134, 219] on icon at bounding box center [134, 219] width 6 height 0
click at [135, 154] on button "Select All" at bounding box center [138, 155] width 26 height 10
click at [157, 155] on button "Pack" at bounding box center [160, 155] width 17 height 10
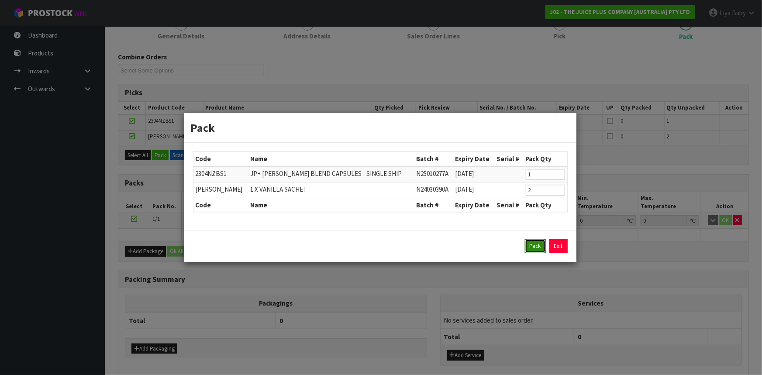
click at [528, 248] on button "Pack" at bounding box center [535, 246] width 21 height 14
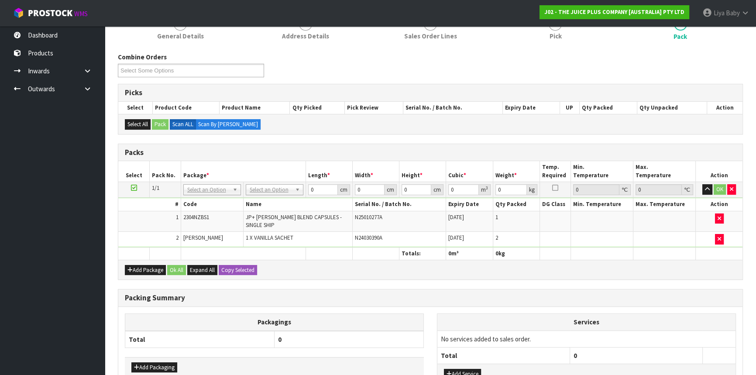
click at [278, 194] on td "No Packaging Cartons PLT GEN120 (1200 X 1000) PLT ONE WAY SKID CHEP HIRE PALLET…" at bounding box center [274, 190] width 62 height 16
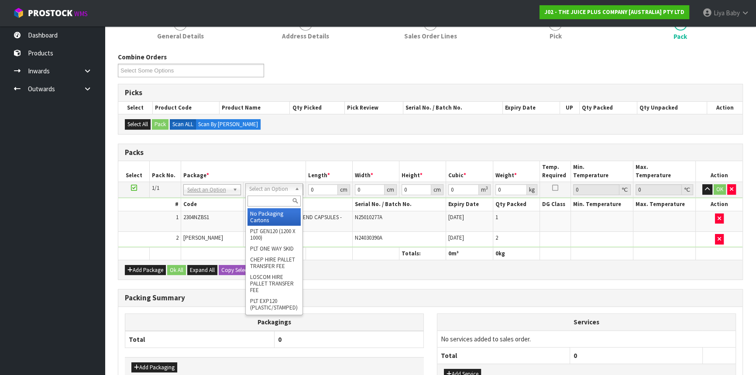
click at [275, 197] on input "text" at bounding box center [274, 201] width 53 height 11
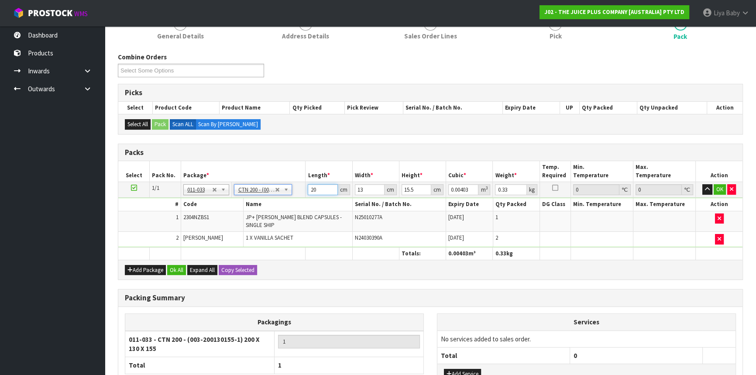
click at [319, 190] on input "20" at bounding box center [323, 189] width 30 height 11
click at [174, 265] on button "Ok All" at bounding box center [176, 270] width 19 height 10
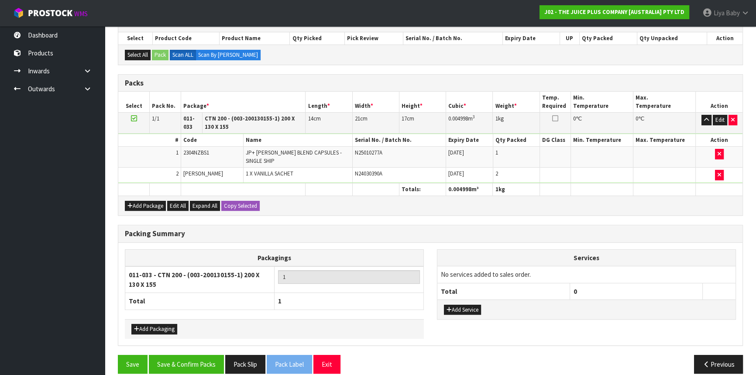
scroll to position [192, 0]
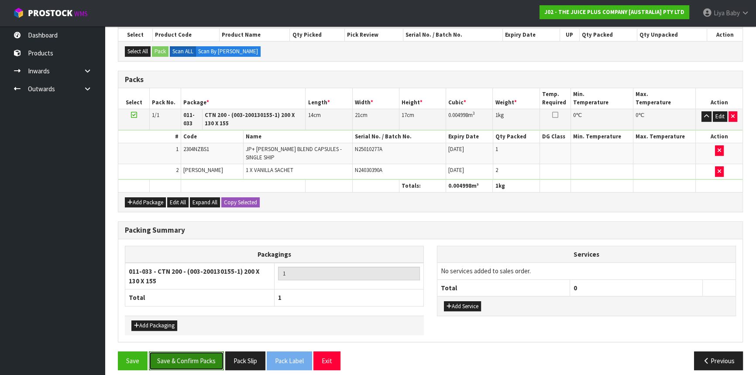
click at [202, 351] on button "Save & Confirm Packs" at bounding box center [186, 360] width 75 height 19
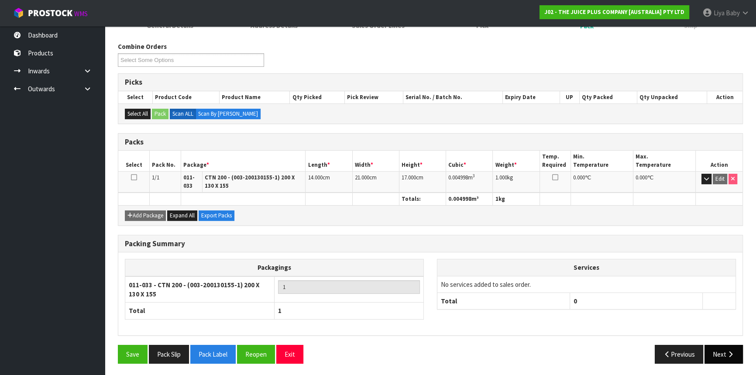
click at [713, 354] on button "Next" at bounding box center [724, 354] width 38 height 19
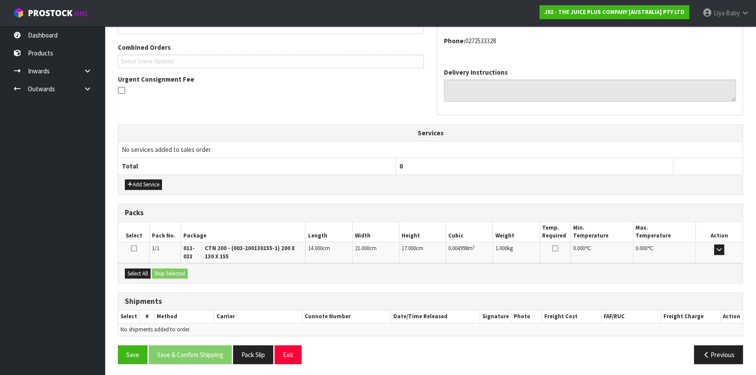
scroll to position [216, 0]
drag, startPoint x: 141, startPoint y: 268, endPoint x: 165, endPoint y: 278, distance: 26.4
click at [141, 268] on button "Select All" at bounding box center [138, 273] width 26 height 10
click at [168, 271] on button "Ship Selected" at bounding box center [170, 273] width 36 height 10
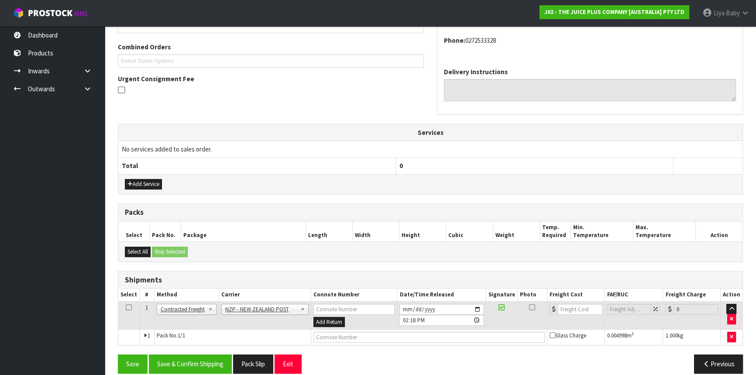
scroll to position [225, 0]
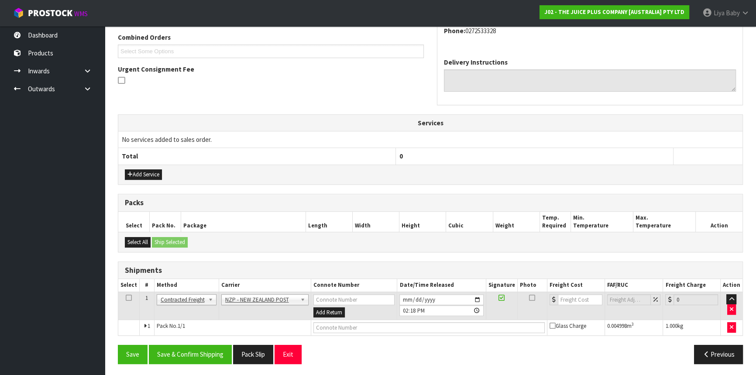
click at [127, 298] on icon at bounding box center [129, 298] width 6 height 0
click at [212, 348] on button "Save & Confirm Shipping" at bounding box center [190, 354] width 83 height 19
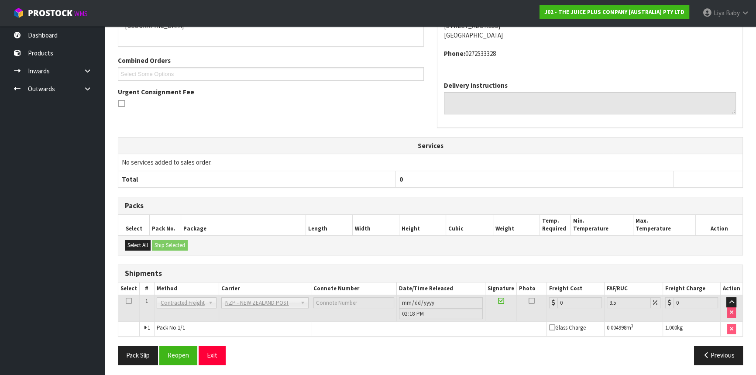
scroll to position [213, 0]
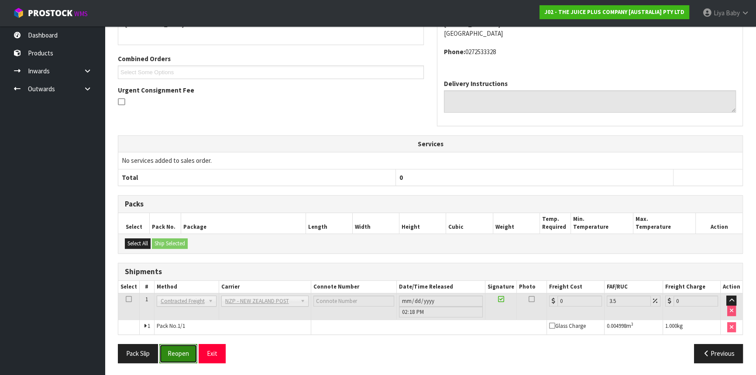
click at [193, 354] on button "Reopen" at bounding box center [178, 353] width 38 height 19
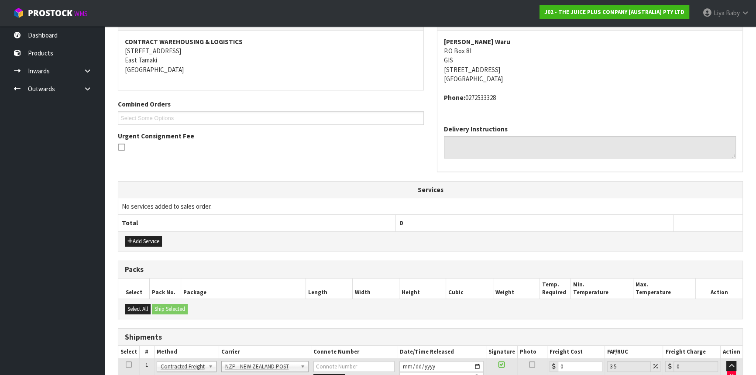
scroll to position [234, 0]
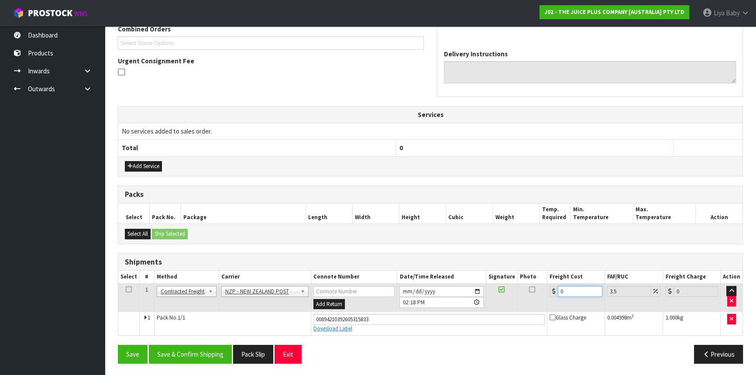
click at [561, 288] on input "0" at bounding box center [580, 291] width 45 height 11
click at [563, 288] on input "0" at bounding box center [580, 291] width 45 height 11
click at [124, 289] on td at bounding box center [128, 297] width 21 height 28
click at [130, 289] on icon at bounding box center [129, 289] width 6 height 0
click at [192, 350] on button "Save & Confirm Shipping" at bounding box center [190, 354] width 83 height 19
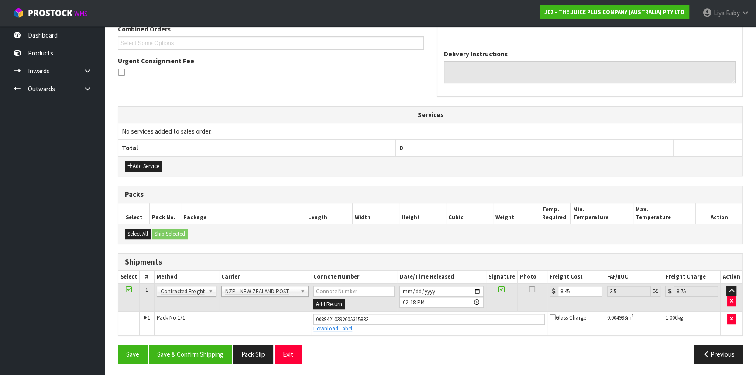
scroll to position [0, 0]
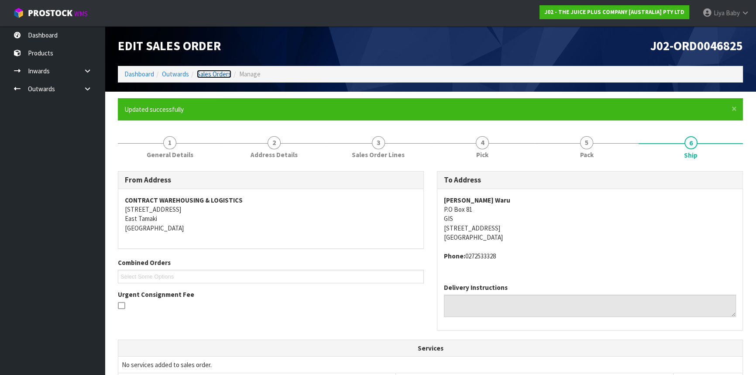
click at [204, 72] on link "Sales Orders" at bounding box center [214, 74] width 34 height 8
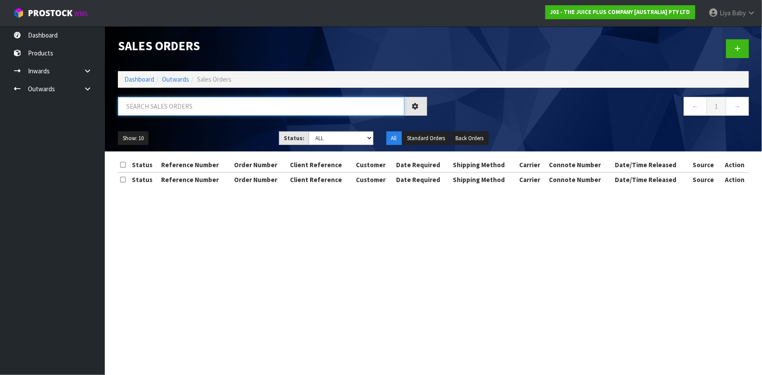
click at [193, 110] on input "text" at bounding box center [261, 106] width 286 height 19
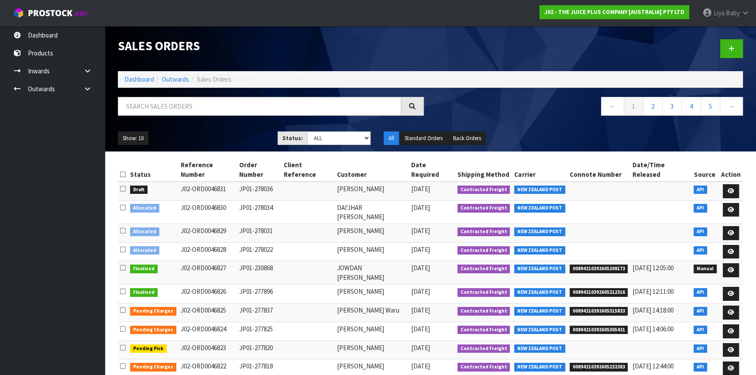
click at [0, 146] on ul "Dashboard Products Categories Serial Numbers Kitsets Packagings Inwards Purchas…" at bounding box center [52, 200] width 105 height 349
click at [222, 103] on input "text" at bounding box center [259, 106] width 283 height 19
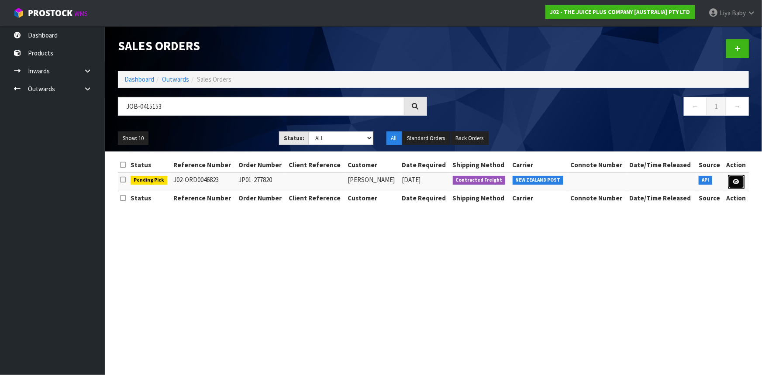
click at [738, 184] on icon at bounding box center [736, 182] width 7 height 6
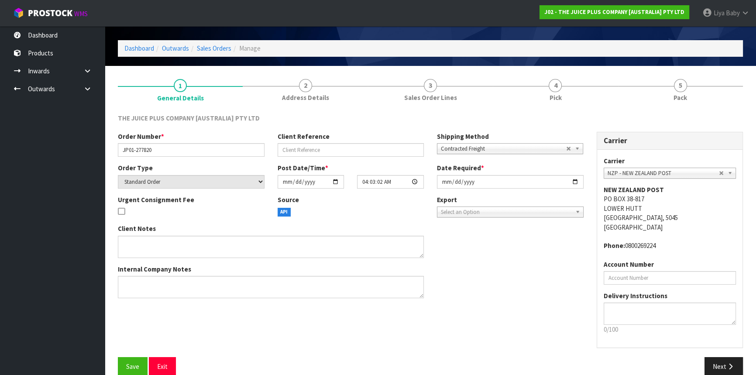
scroll to position [39, 0]
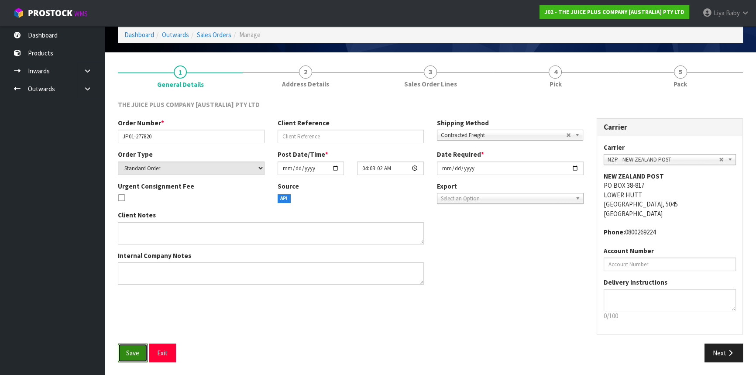
drag, startPoint x: 134, startPoint y: 345, endPoint x: 155, endPoint y: 336, distance: 23.3
click at [134, 345] on button "Save" at bounding box center [133, 353] width 30 height 19
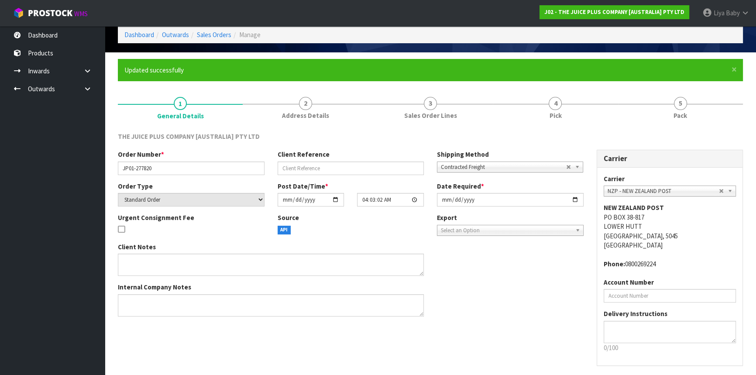
scroll to position [0, 0]
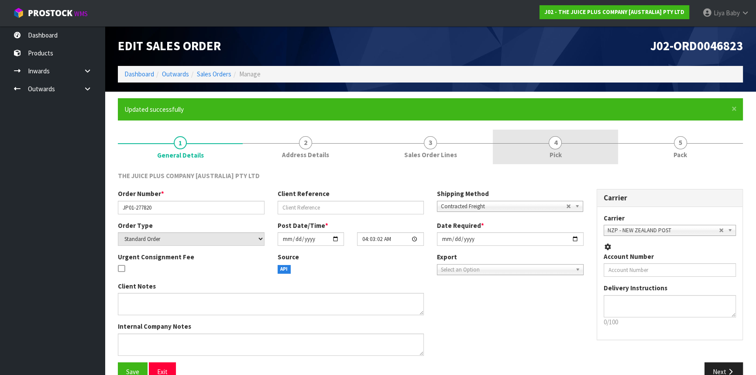
click at [550, 144] on span "4" at bounding box center [555, 142] width 13 height 13
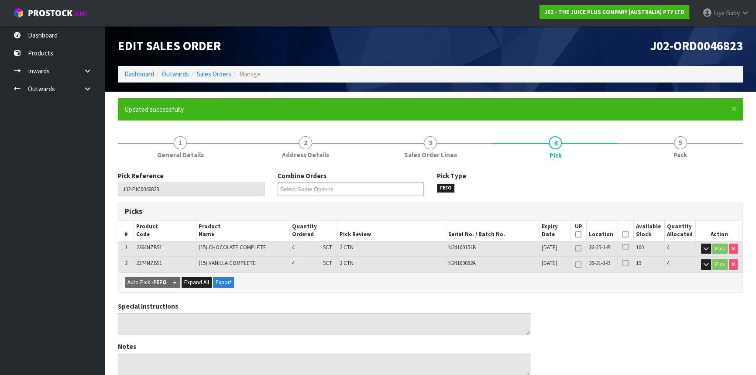
click at [625, 234] on icon at bounding box center [626, 234] width 6 height 0
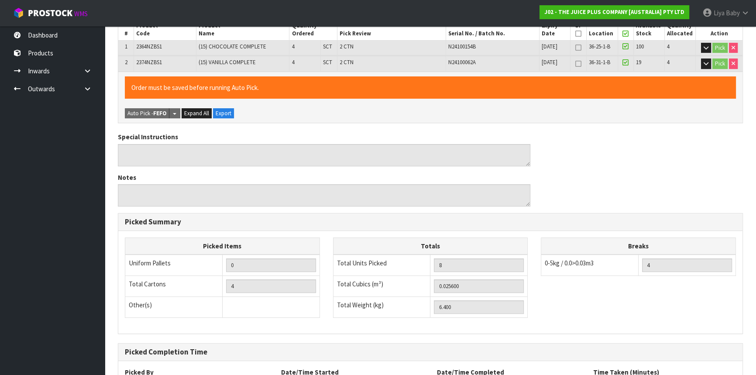
scroll to position [278, 0]
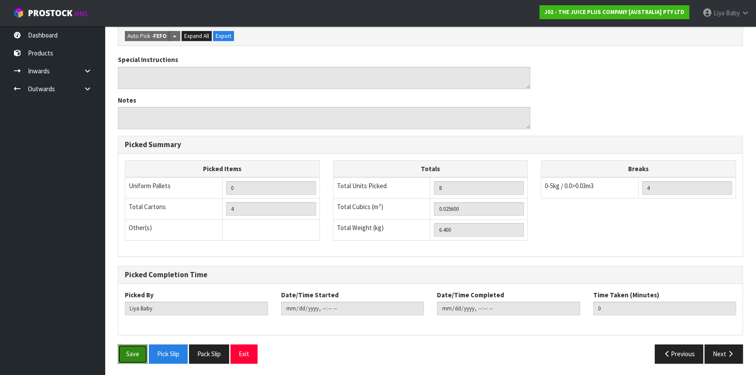
click at [141, 353] on button "Save" at bounding box center [133, 353] width 30 height 19
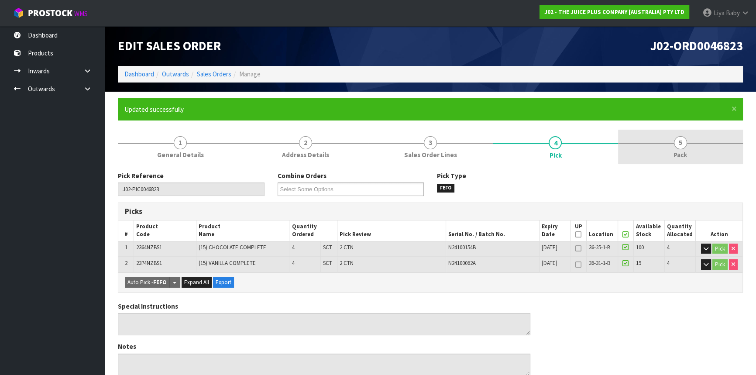
click at [678, 148] on span "5" at bounding box center [680, 142] width 13 height 13
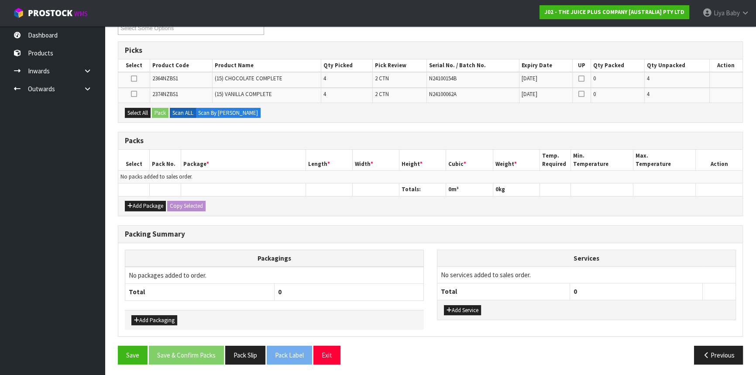
scroll to position [162, 0]
click at [145, 204] on button "Add Package" at bounding box center [145, 205] width 41 height 10
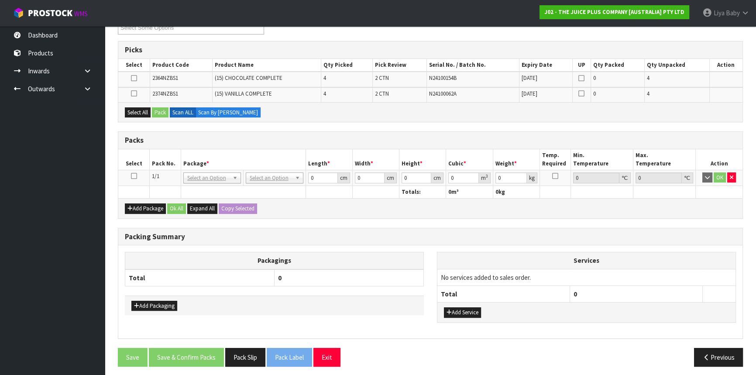
click at [133, 176] on icon at bounding box center [134, 176] width 6 height 0
drag, startPoint x: 129, startPoint y: 108, endPoint x: 134, endPoint y: 108, distance: 5.7
click at [131, 108] on button "Select All" at bounding box center [138, 112] width 26 height 10
click at [167, 111] on button "Pack" at bounding box center [160, 112] width 17 height 10
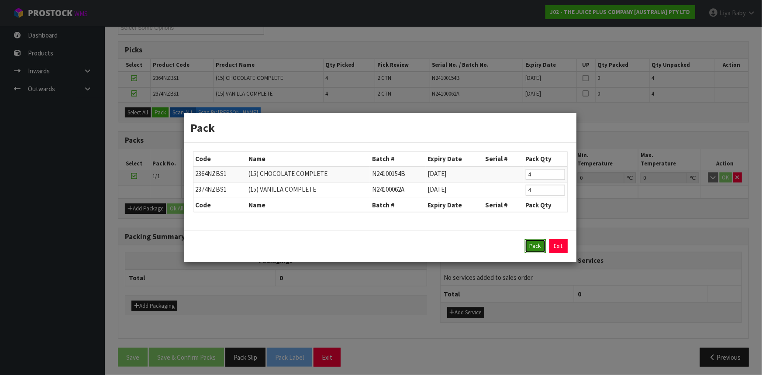
click at [537, 246] on button "Pack" at bounding box center [535, 246] width 21 height 14
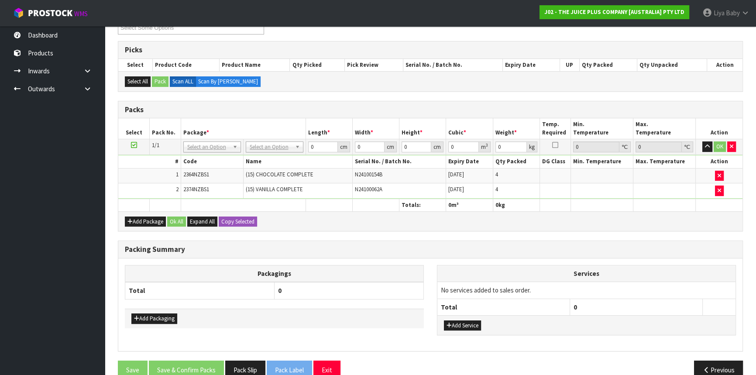
scroll to position [177, 0]
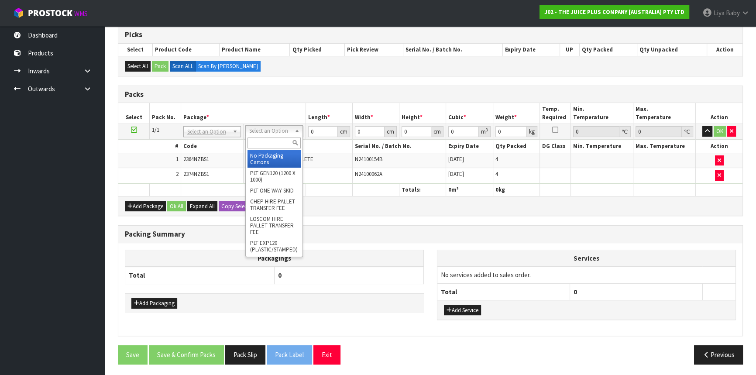
click at [267, 138] on input "text" at bounding box center [274, 143] width 53 height 11
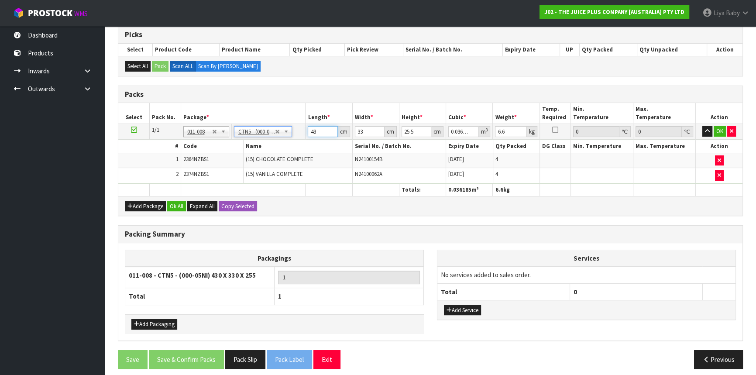
click at [322, 127] on input "43" at bounding box center [323, 131] width 30 height 11
click at [414, 133] on input "22" at bounding box center [417, 131] width 30 height 11
click at [509, 122] on th "Weight *" at bounding box center [516, 113] width 47 height 21
drag, startPoint x: 506, startPoint y: 130, endPoint x: 528, endPoint y: 138, distance: 22.8
click at [508, 131] on input "6.6" at bounding box center [510, 131] width 31 height 11
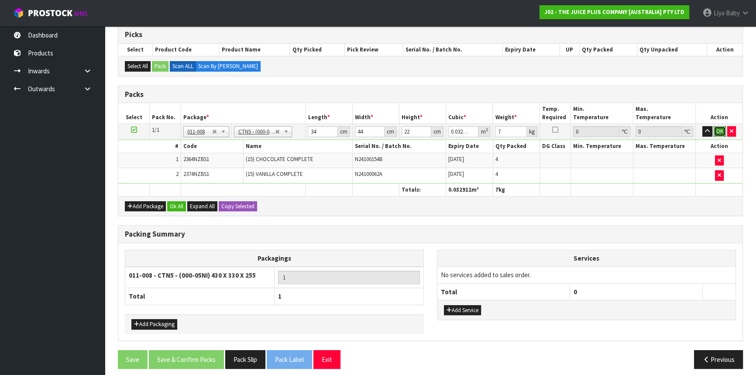
click at [720, 131] on button "OK" at bounding box center [720, 131] width 12 height 10
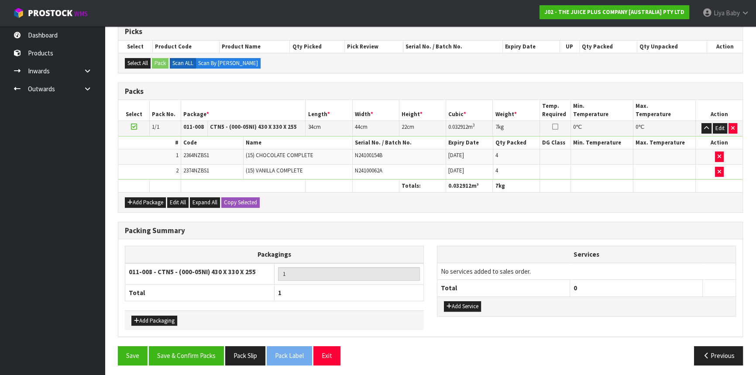
scroll to position [181, 0]
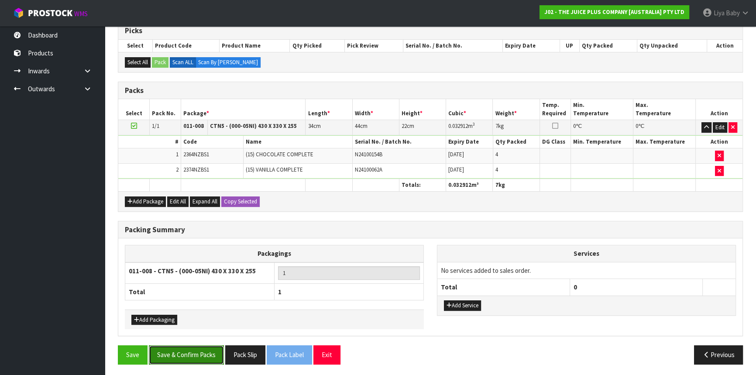
click at [204, 357] on button "Save & Confirm Packs" at bounding box center [186, 354] width 75 height 19
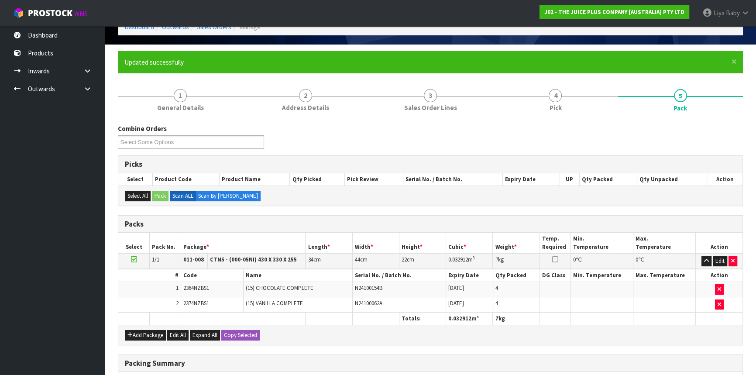
scroll to position [118, 0]
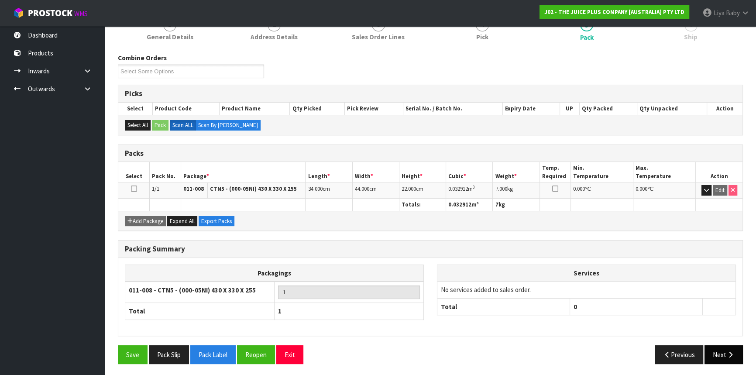
click at [722, 349] on button "Next" at bounding box center [724, 354] width 38 height 19
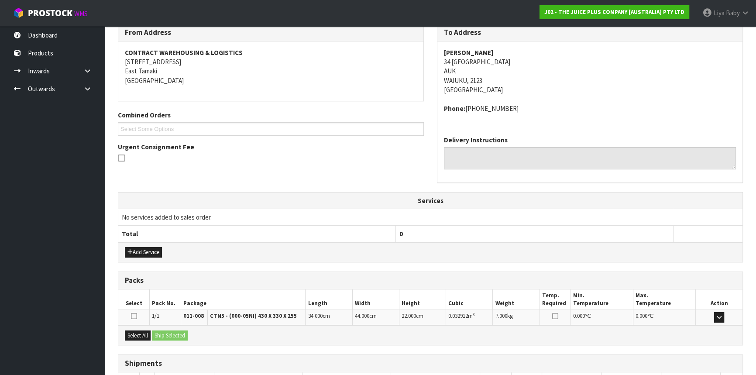
scroll to position [210, 0]
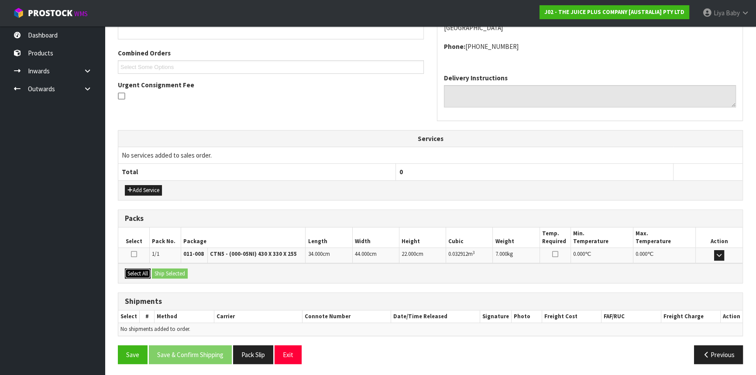
click at [137, 271] on button "Select All" at bounding box center [138, 274] width 26 height 10
click at [178, 269] on button "Ship Selected" at bounding box center [170, 274] width 36 height 10
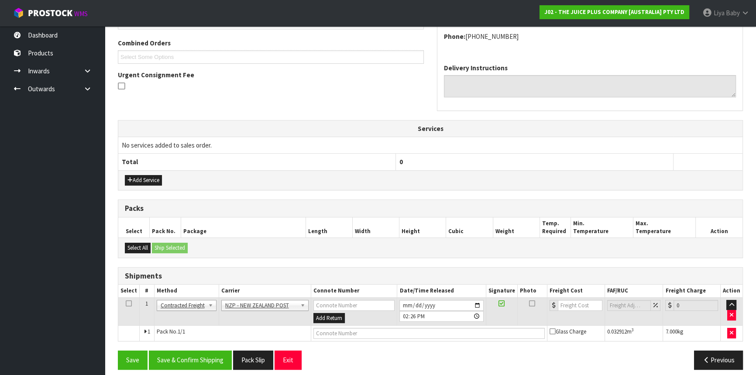
scroll to position [225, 0]
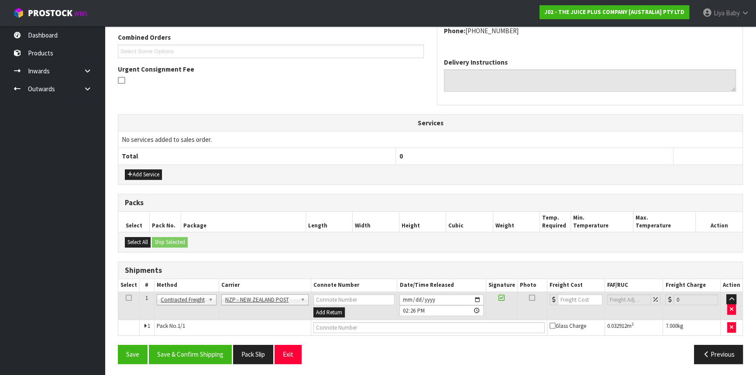
click at [127, 298] on icon at bounding box center [129, 298] width 6 height 0
click at [206, 350] on button "Save & Confirm Shipping" at bounding box center [190, 354] width 83 height 19
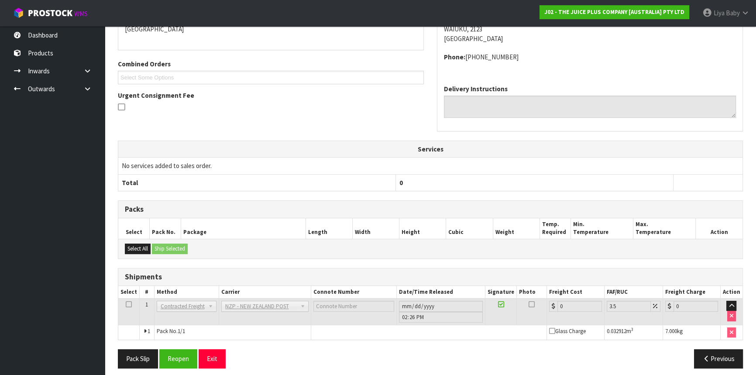
scroll to position [213, 0]
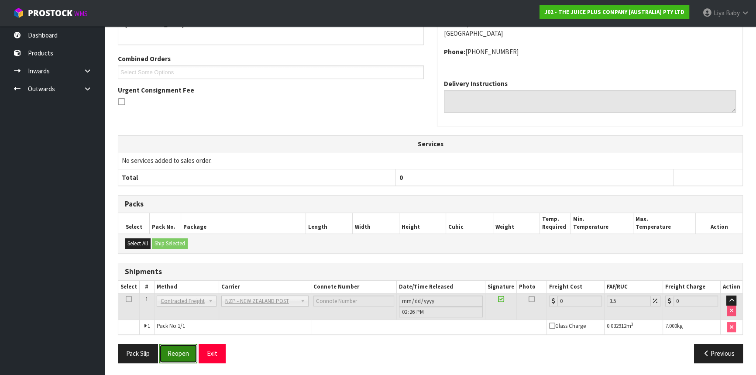
click at [184, 348] on button "Reopen" at bounding box center [178, 353] width 38 height 19
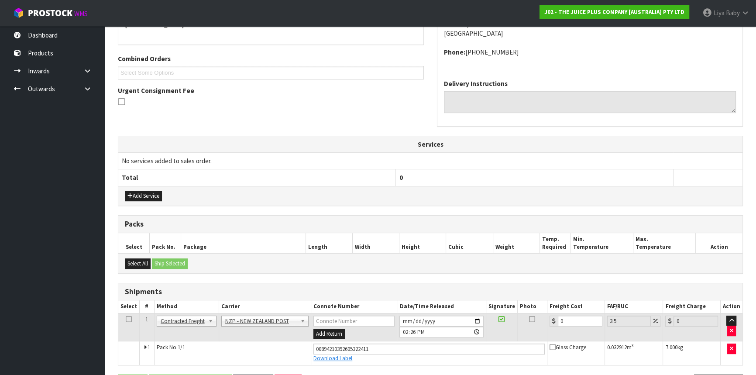
scroll to position [234, 0]
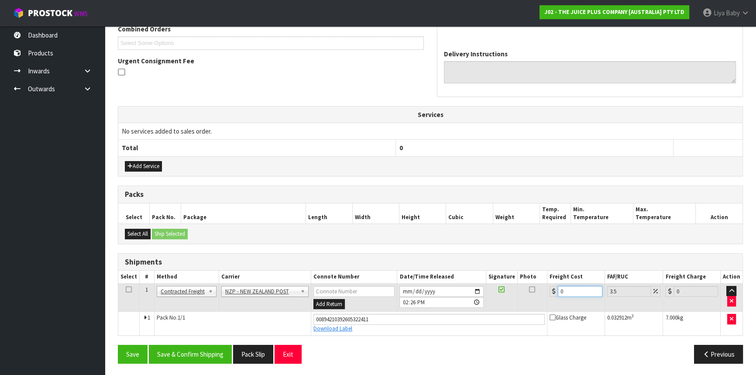
click at [572, 291] on input "0" at bounding box center [580, 291] width 45 height 11
drag, startPoint x: 127, startPoint y: 286, endPoint x: 127, endPoint y: 299, distance: 13.1
click at [127, 289] on icon at bounding box center [129, 289] width 6 height 0
click at [180, 348] on button "Save & Confirm Shipping" at bounding box center [190, 354] width 83 height 19
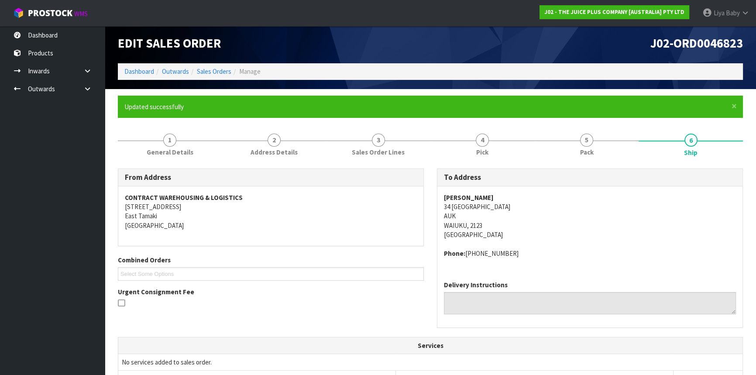
scroll to position [0, 0]
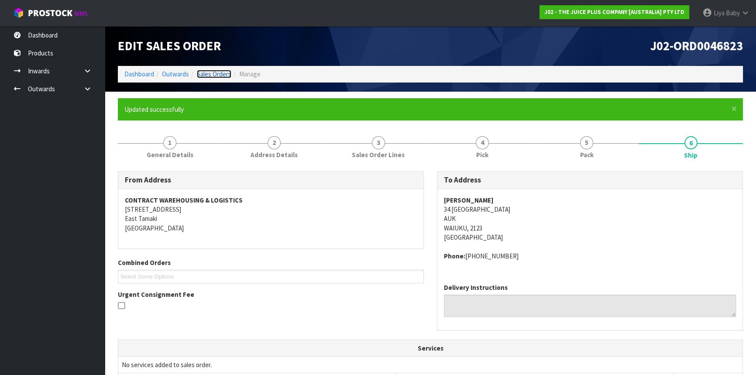
click at [207, 74] on link "Sales Orders" at bounding box center [214, 74] width 34 height 8
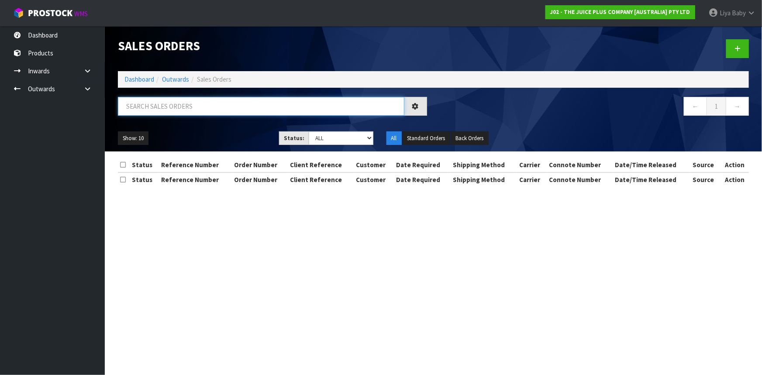
click at [194, 111] on input "text" at bounding box center [261, 106] width 286 height 19
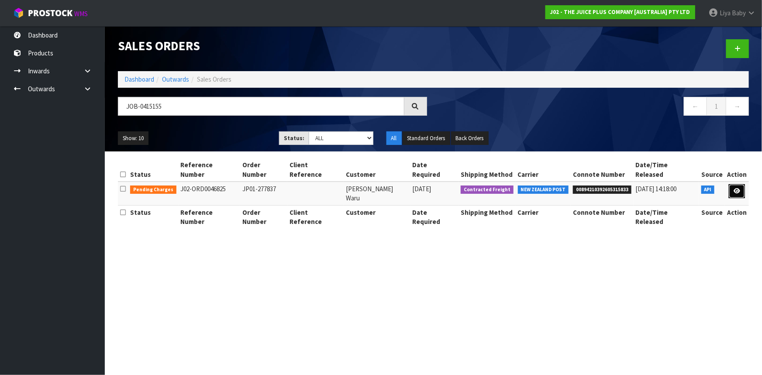
click at [733, 184] on link at bounding box center [737, 191] width 16 height 14
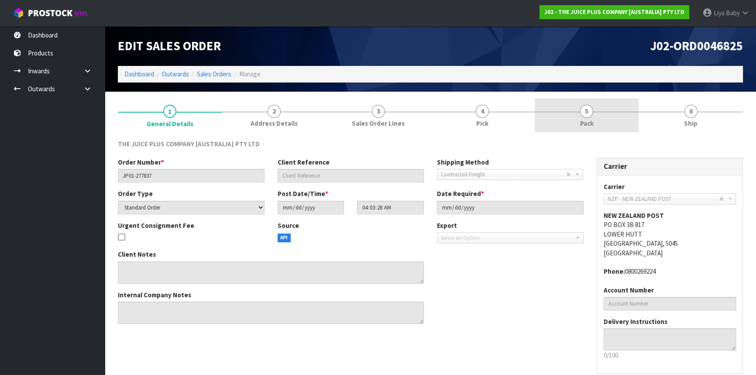
click at [596, 119] on link "5 Pack" at bounding box center [587, 115] width 104 height 34
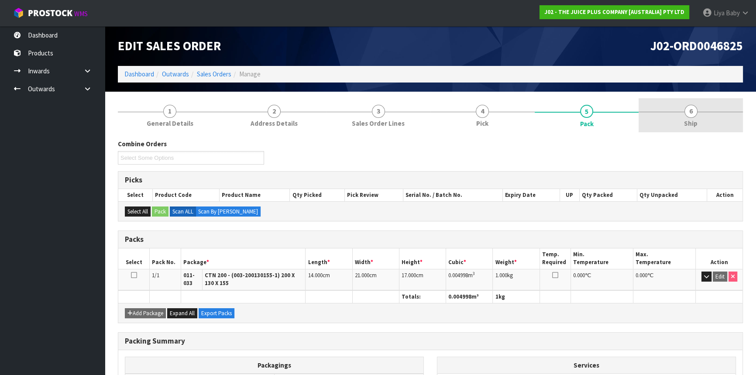
drag, startPoint x: 692, startPoint y: 119, endPoint x: 683, endPoint y: 131, distance: 14.8
click at [692, 119] on span "Ship" at bounding box center [691, 123] width 14 height 9
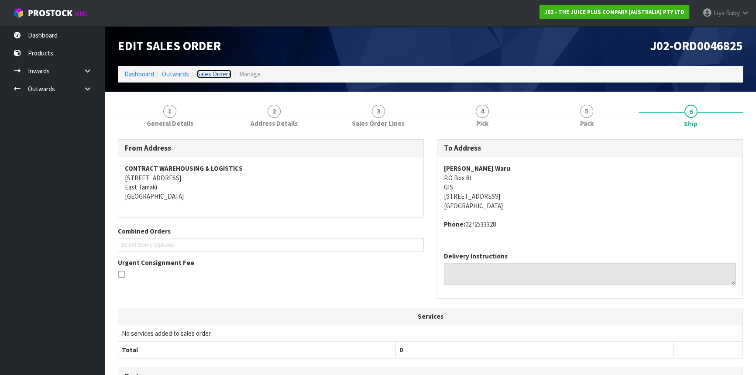
click at [214, 70] on link "Sales Orders" at bounding box center [214, 74] width 34 height 8
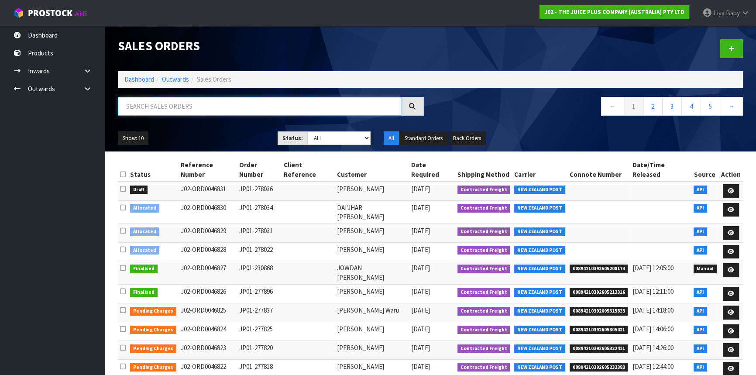
click at [176, 101] on input "text" at bounding box center [259, 106] width 283 height 19
click at [62, 35] on link "Dashboard" at bounding box center [52, 35] width 105 height 18
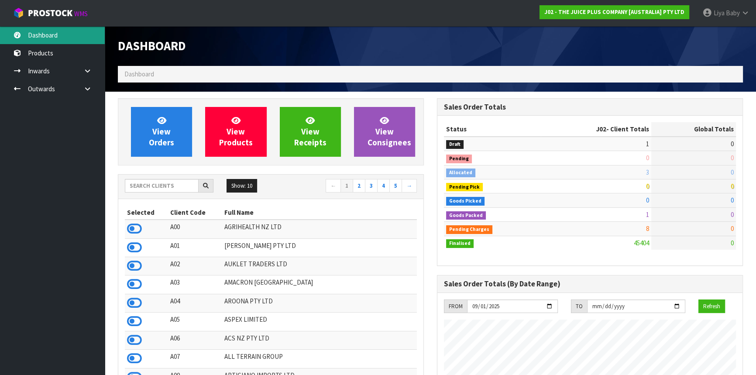
scroll to position [660, 319]
click at [162, 188] on input "text" at bounding box center [162, 186] width 74 height 14
click at [172, 181] on input "text" at bounding box center [162, 186] width 74 height 14
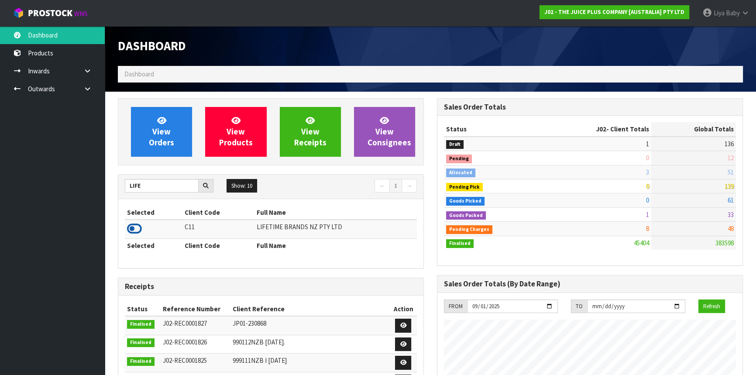
click at [131, 226] on icon at bounding box center [134, 228] width 15 height 13
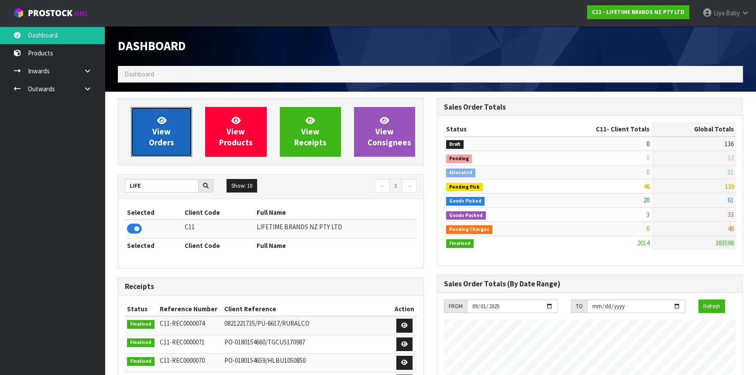
click at [172, 125] on link "View Orders" at bounding box center [161, 132] width 61 height 50
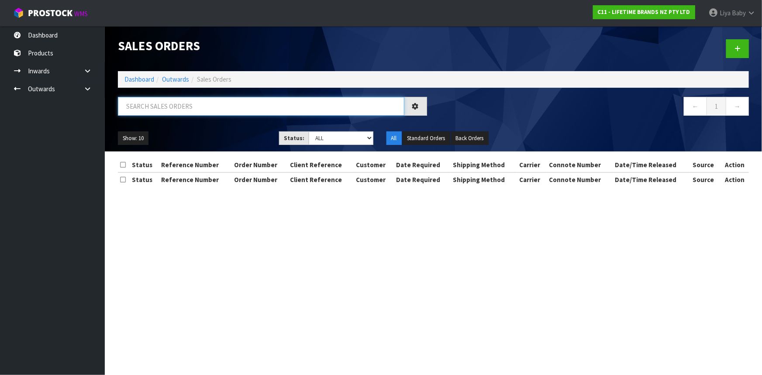
click at [185, 106] on input "text" at bounding box center [261, 106] width 286 height 19
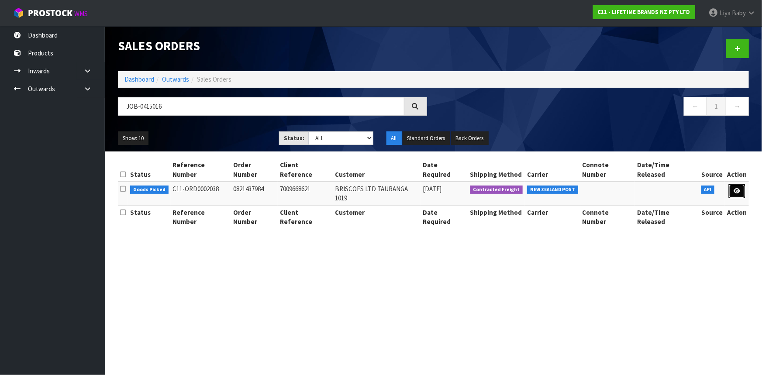
click at [742, 184] on link at bounding box center [737, 191] width 16 height 14
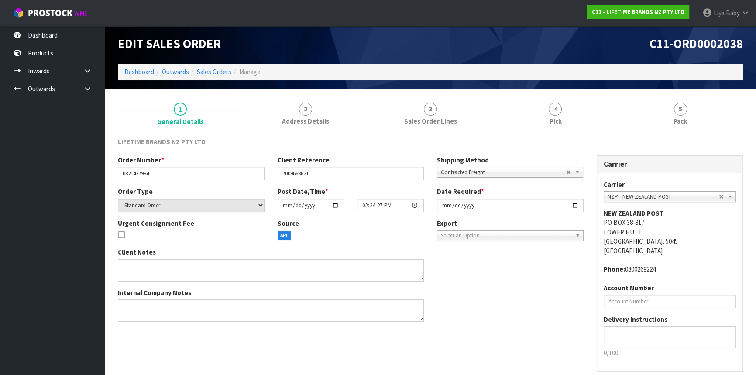
scroll to position [39, 0]
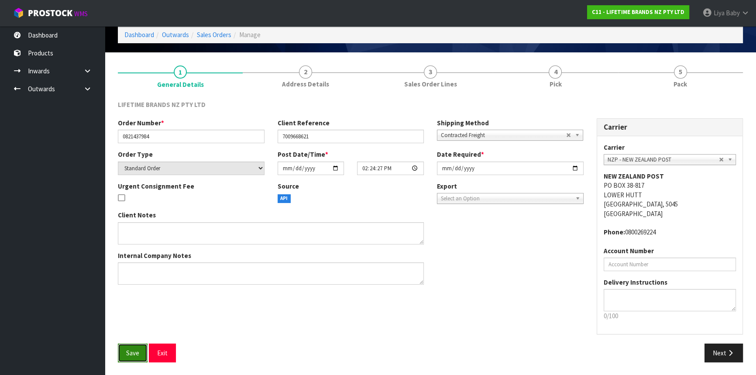
drag, startPoint x: 139, startPoint y: 349, endPoint x: 137, endPoint y: 344, distance: 5.9
click at [138, 349] on span "Save" at bounding box center [132, 353] width 13 height 8
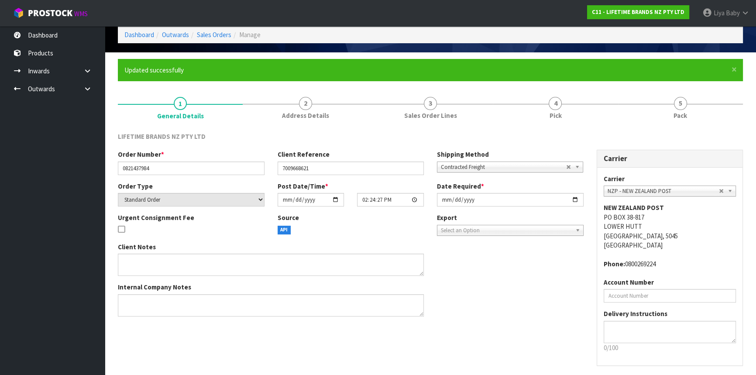
scroll to position [0, 0]
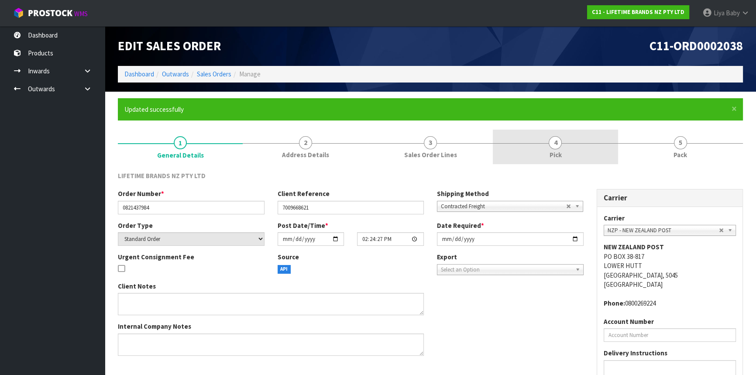
click at [548, 140] on link "4 Pick" at bounding box center [555, 147] width 125 height 34
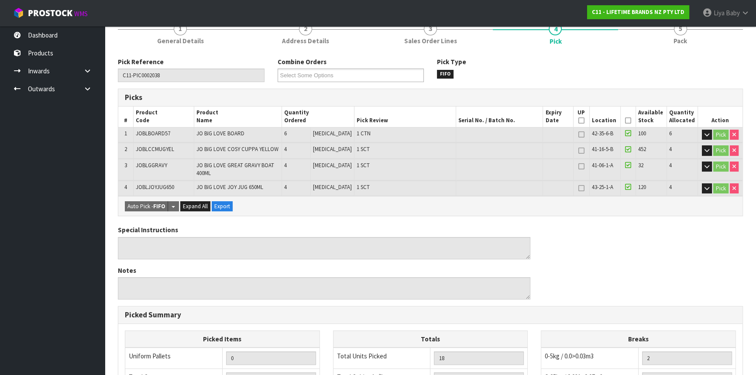
scroll to position [119, 0]
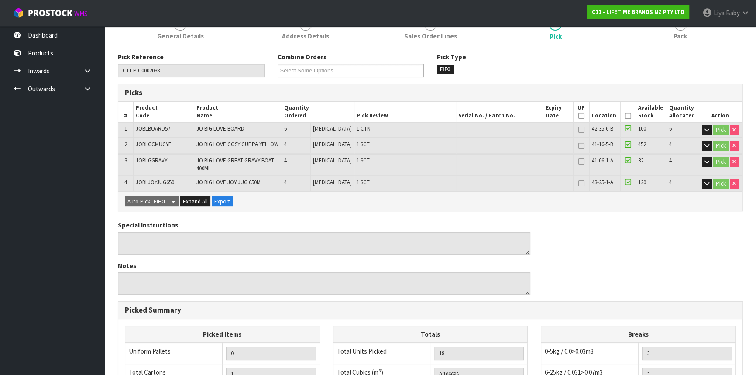
click at [628, 116] on icon at bounding box center [628, 116] width 6 height 0
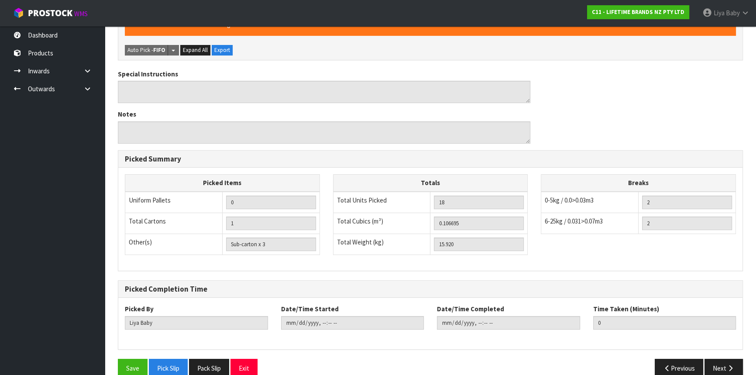
scroll to position [315, 0]
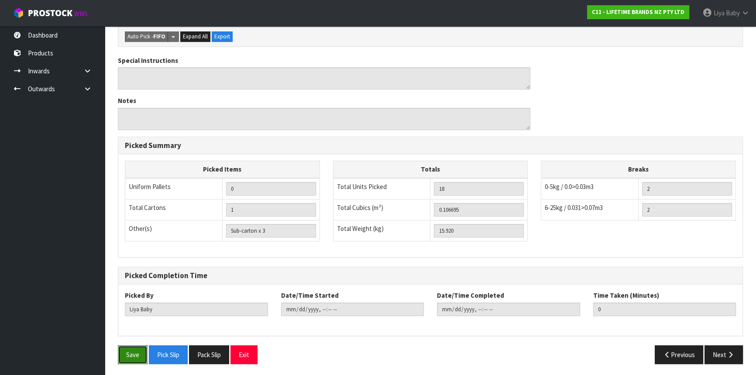
click at [127, 354] on button "Save" at bounding box center [133, 354] width 30 height 19
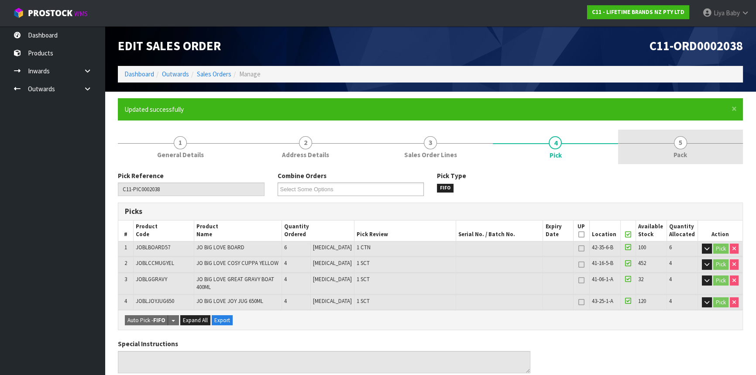
click at [683, 141] on span "5" at bounding box center [680, 142] width 13 height 13
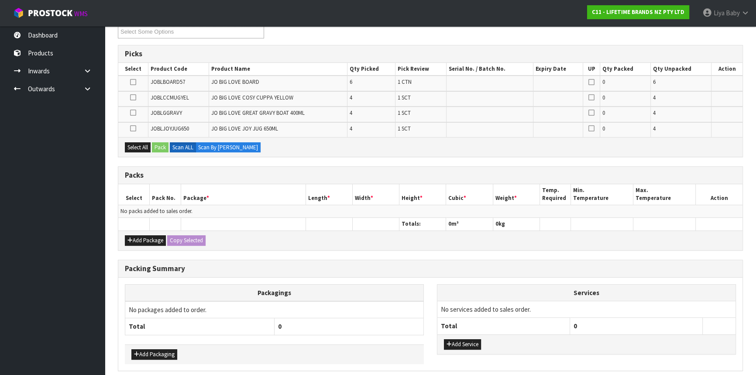
scroll to position [158, 0]
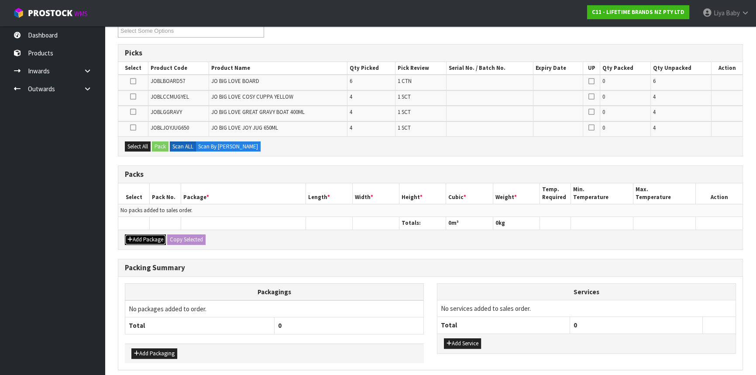
click at [139, 236] on button "Add Package" at bounding box center [145, 239] width 41 height 10
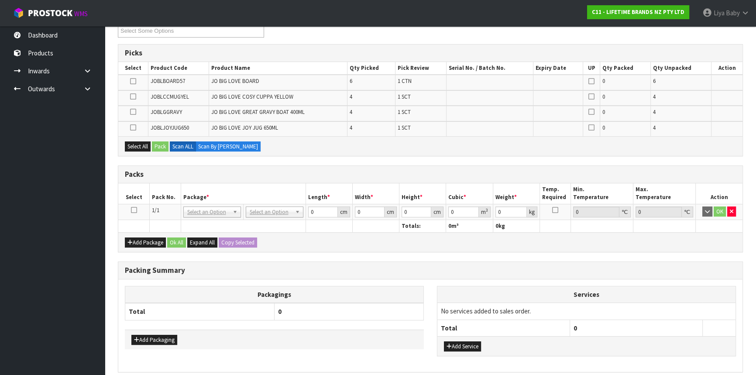
click at [132, 210] on icon at bounding box center [134, 210] width 6 height 0
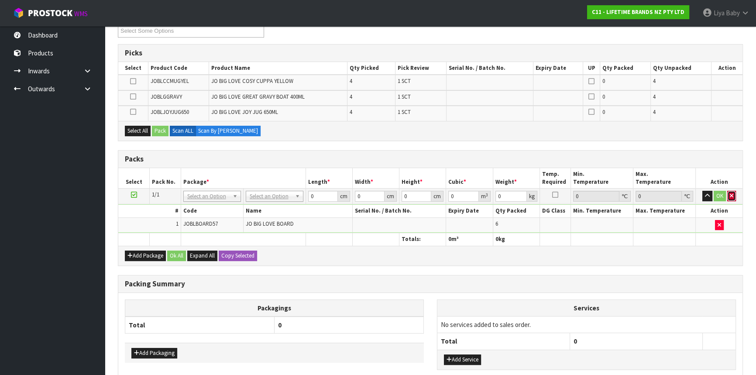
click at [735, 191] on button "button" at bounding box center [731, 196] width 9 height 10
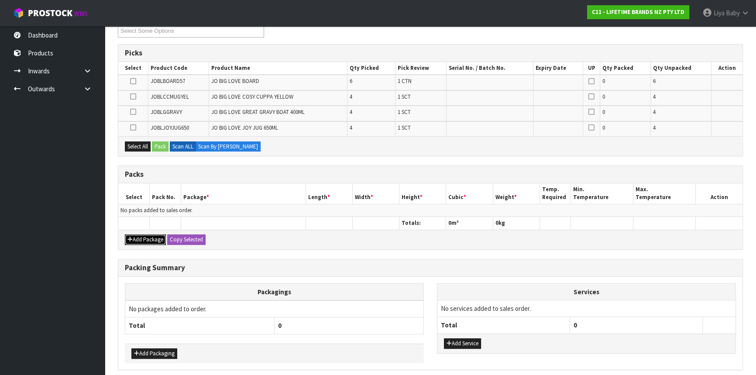
click at [137, 241] on button "Add Package" at bounding box center [145, 239] width 41 height 10
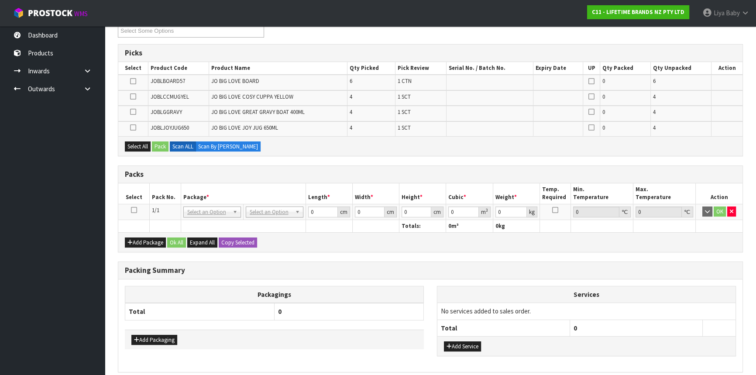
click at [132, 210] on icon at bounding box center [134, 210] width 6 height 0
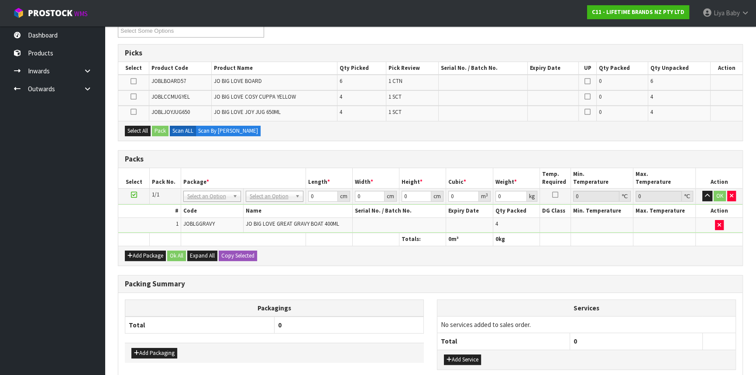
scroll to position [0, 0]
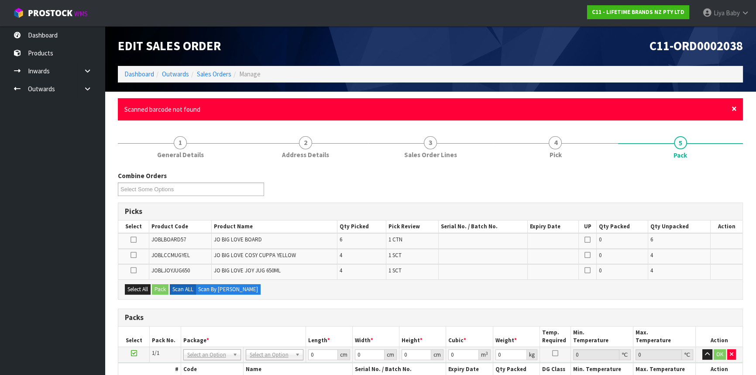
click at [734, 109] on span "×" at bounding box center [734, 109] width 5 height 12
click at [735, 109] on span "×" at bounding box center [734, 109] width 5 height 12
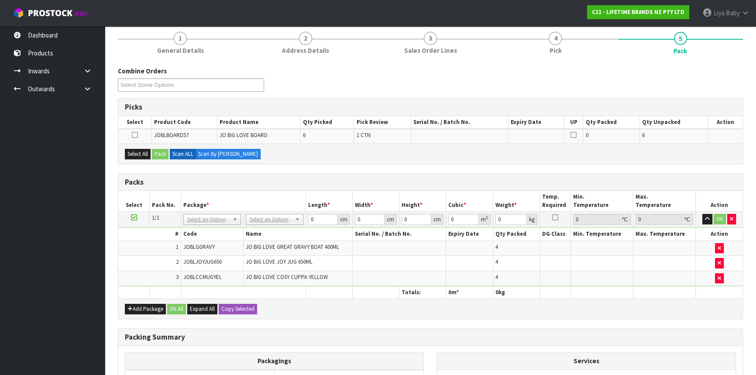
scroll to position [79, 0]
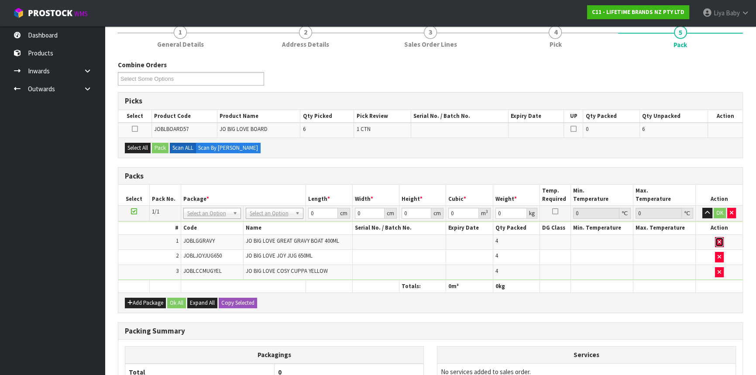
click at [715, 241] on button "button" at bounding box center [719, 242] width 9 height 10
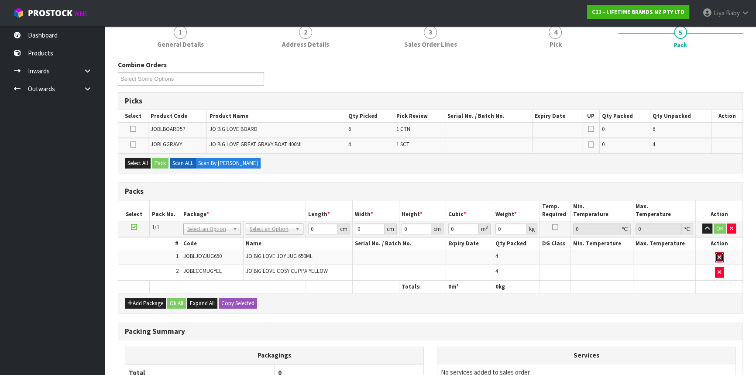
click at [721, 252] on button "button" at bounding box center [719, 257] width 9 height 10
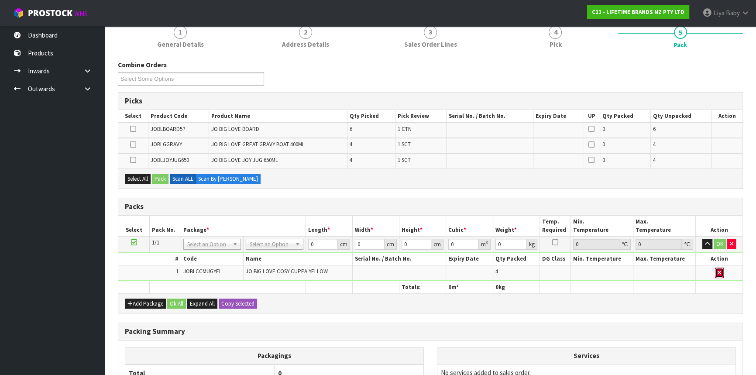
click at [719, 270] on icon "button" at bounding box center [719, 273] width 3 height 6
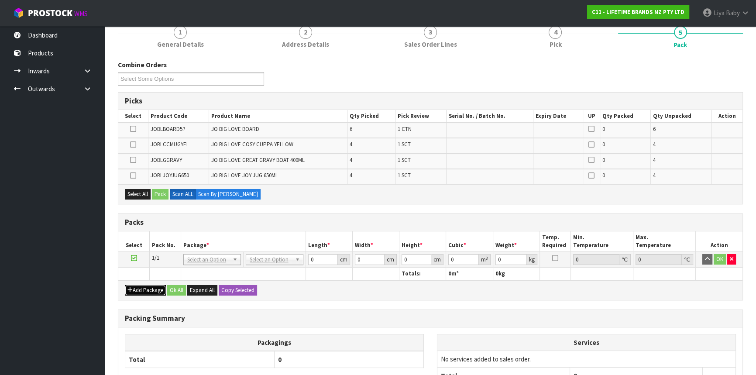
click at [147, 289] on button "Add Package" at bounding box center [145, 290] width 41 height 10
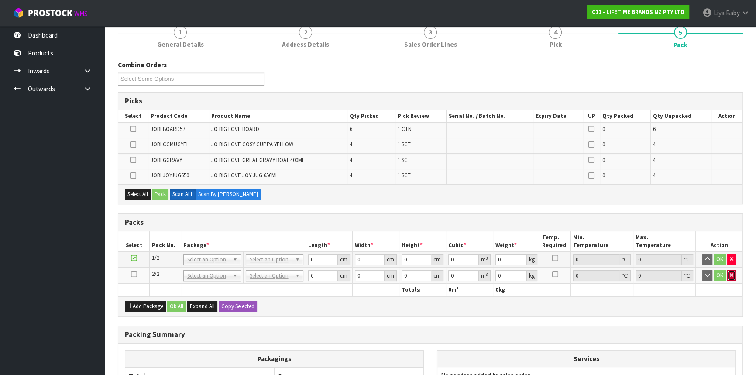
click at [732, 275] on icon "button" at bounding box center [731, 275] width 3 height 6
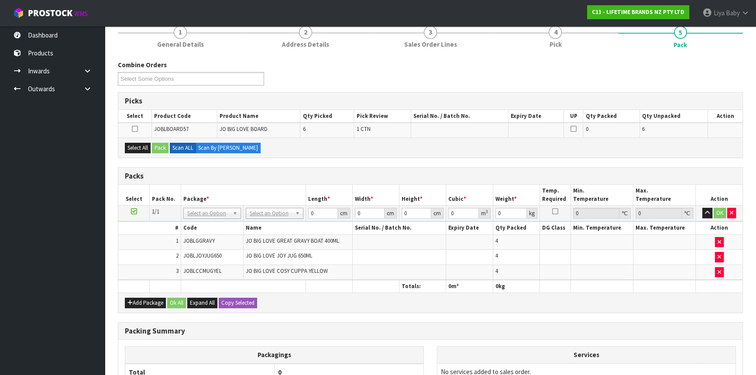
scroll to position [39, 0]
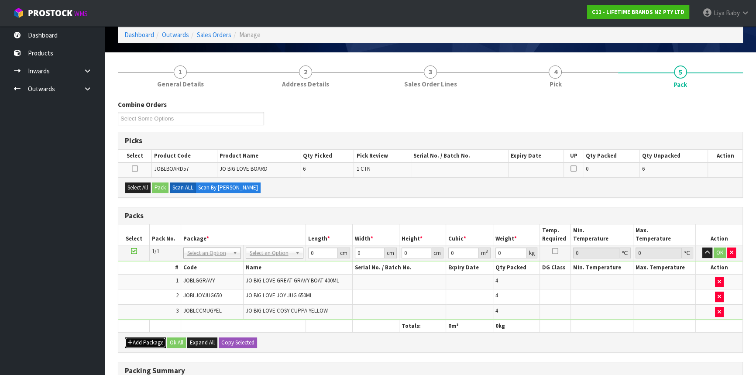
click at [153, 341] on button "Add Package" at bounding box center [145, 342] width 41 height 10
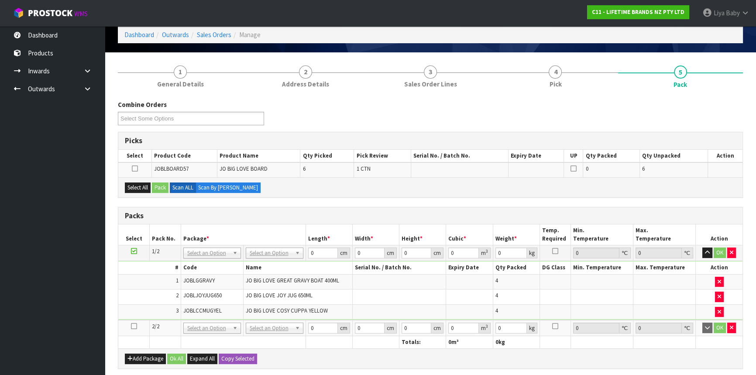
click at [132, 326] on icon at bounding box center [134, 326] width 6 height 0
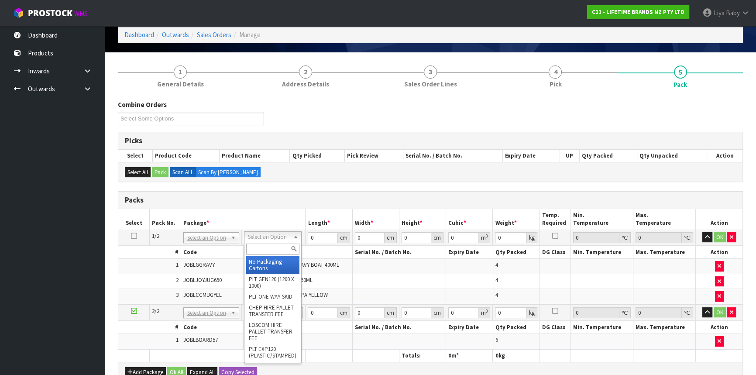
click at [263, 251] on input "text" at bounding box center [272, 249] width 53 height 11
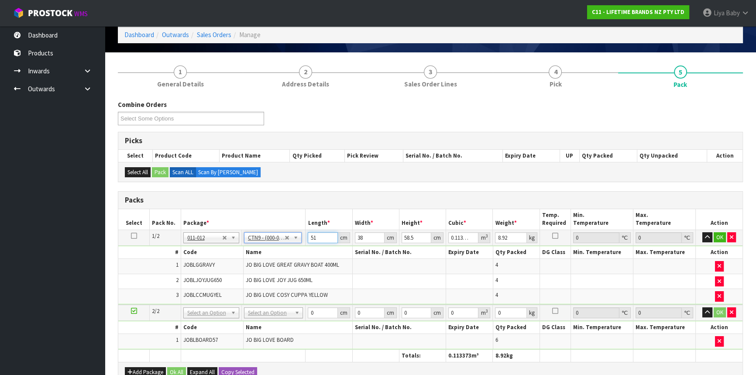
click at [317, 238] on input "51" at bounding box center [323, 237] width 30 height 11
click at [721, 238] on button "OK" at bounding box center [720, 237] width 12 height 10
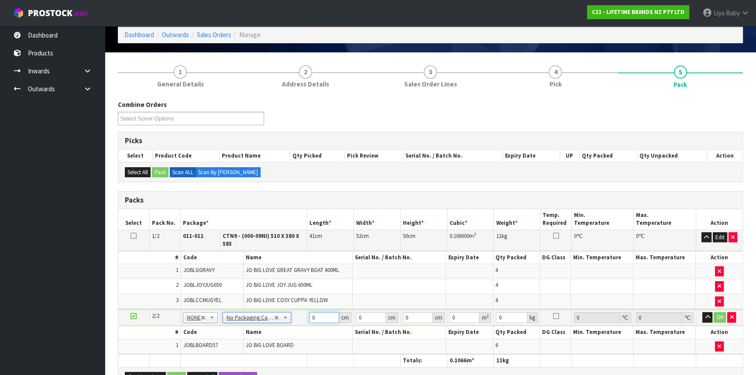
click at [316, 315] on input "0" at bounding box center [325, 317] width 30 height 11
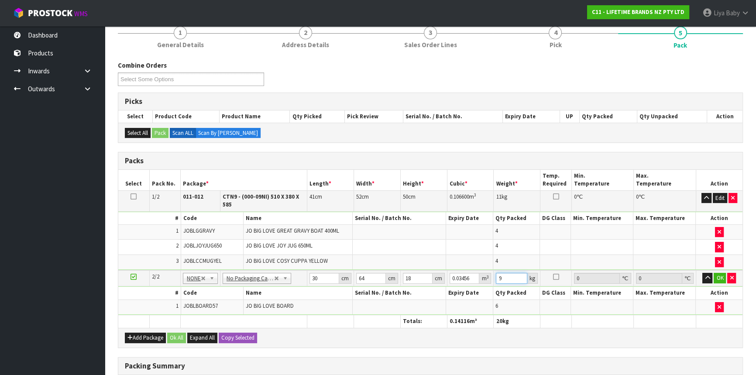
scroll to position [79, 0]
click at [722, 275] on button "OK" at bounding box center [720, 277] width 12 height 10
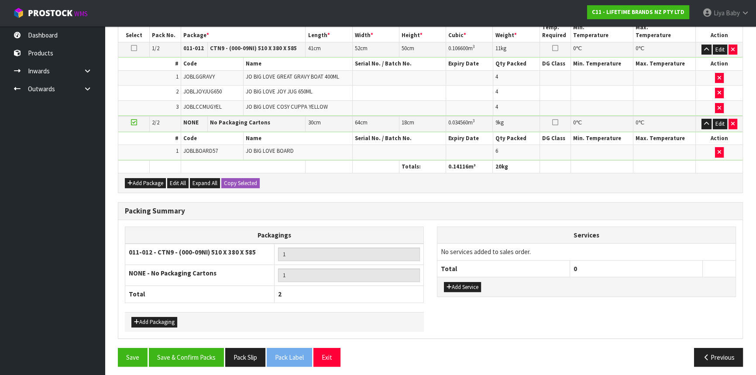
scroll to position [229, 0]
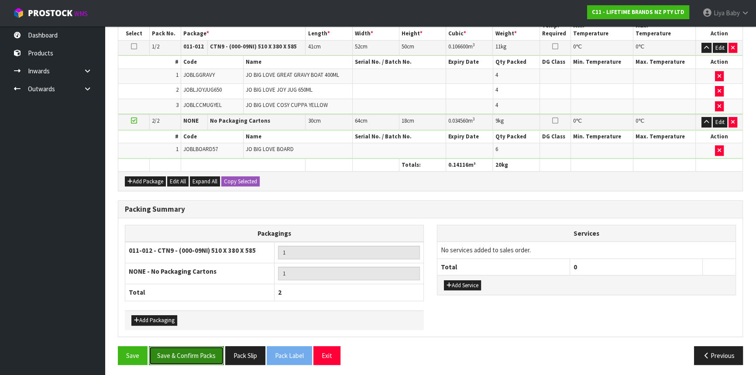
click at [179, 356] on button "Save & Confirm Packs" at bounding box center [186, 355] width 75 height 19
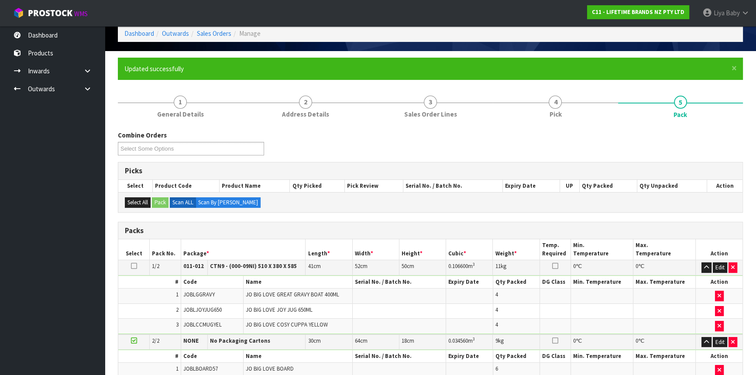
scroll to position [155, 0]
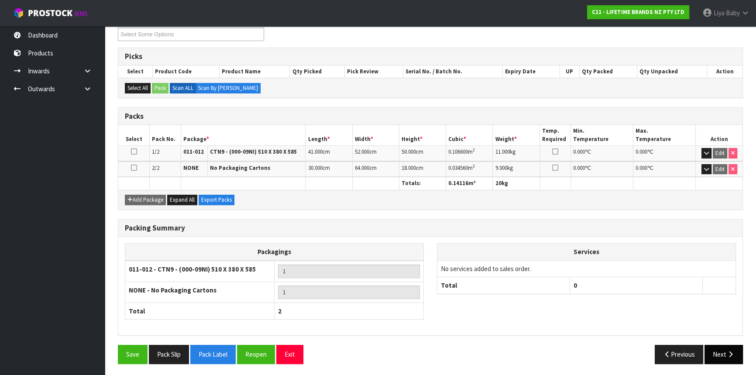
click at [725, 347] on button "Next" at bounding box center [724, 354] width 38 height 19
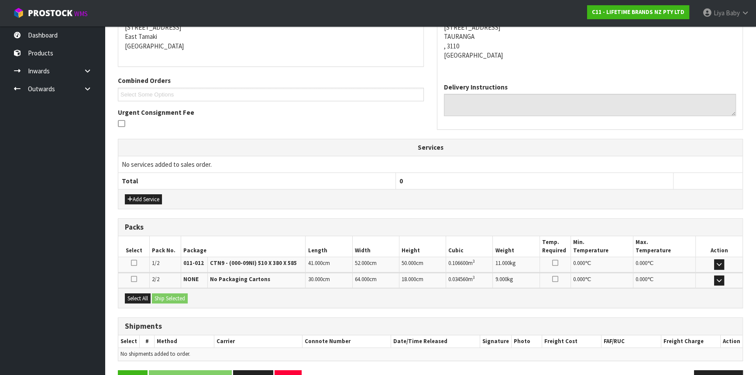
scroll to position [207, 0]
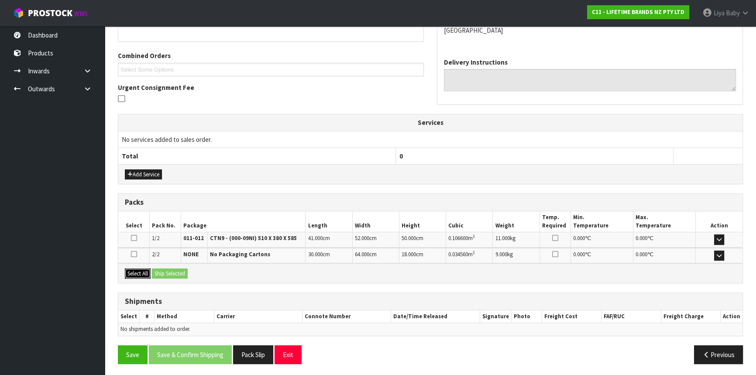
click at [138, 271] on button "Select All" at bounding box center [138, 274] width 26 height 10
drag, startPoint x: 169, startPoint y: 270, endPoint x: 175, endPoint y: 274, distance: 7.0
click at [169, 270] on button "Ship Selected" at bounding box center [170, 274] width 36 height 10
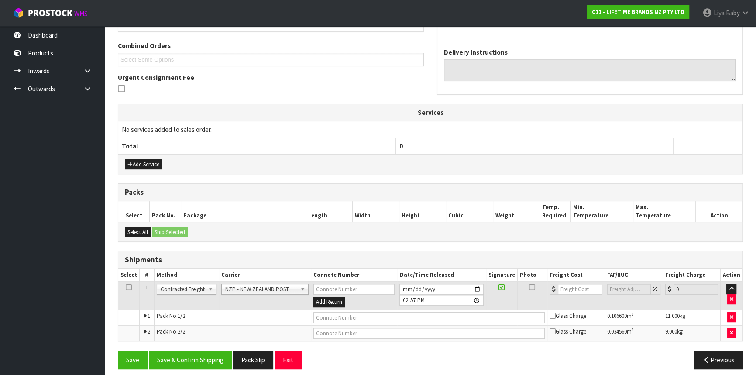
scroll to position [223, 0]
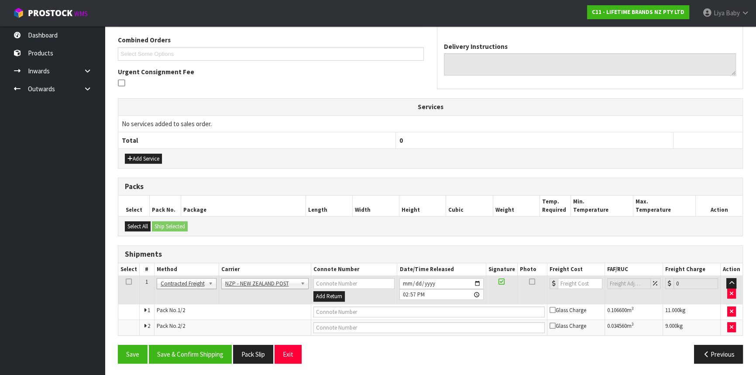
click at [131, 280] on td at bounding box center [128, 290] width 21 height 28
click at [130, 282] on icon at bounding box center [129, 282] width 6 height 0
drag, startPoint x: 185, startPoint y: 350, endPoint x: 194, endPoint y: 347, distance: 9.7
click at [186, 350] on button "Save & Confirm Shipping" at bounding box center [190, 354] width 83 height 19
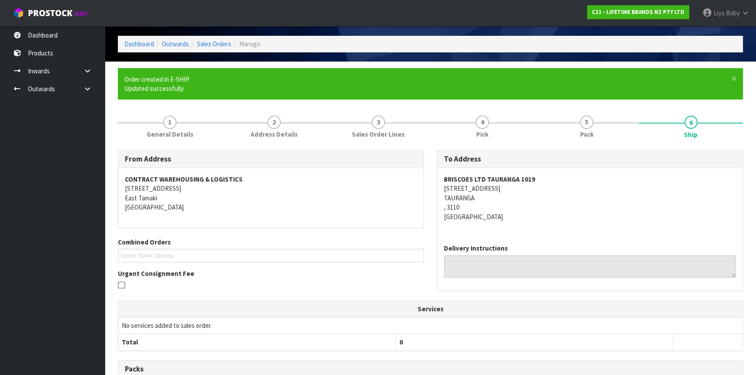
scroll to position [210, 0]
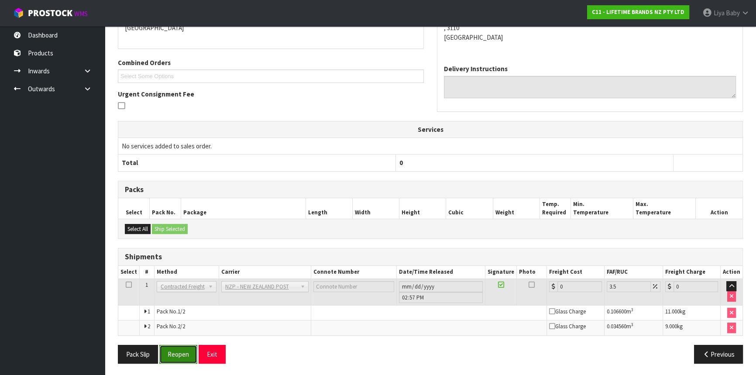
click at [186, 350] on button "Reopen" at bounding box center [178, 354] width 38 height 19
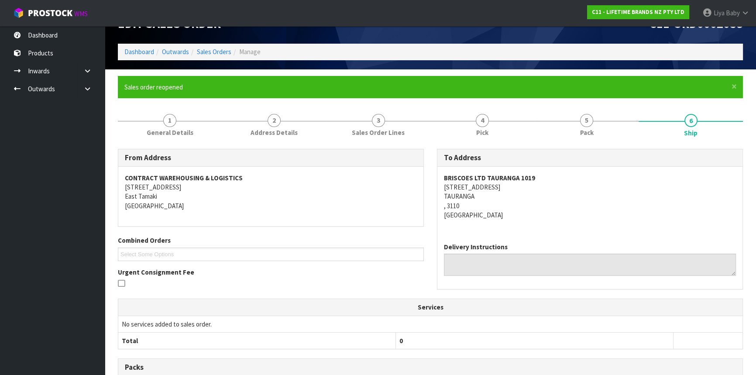
scroll to position [200, 0]
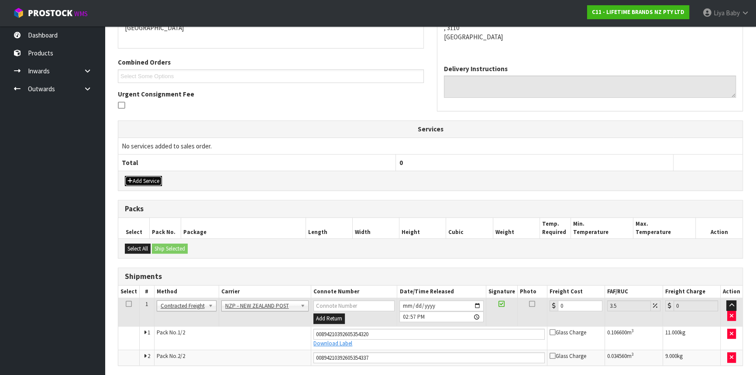
click at [137, 177] on button "Add Service" at bounding box center [143, 181] width 37 height 10
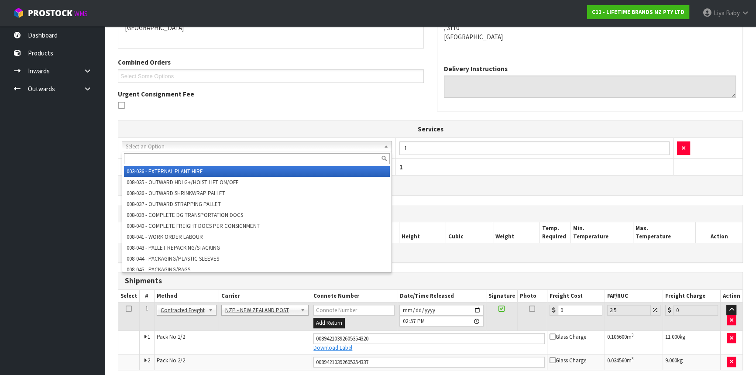
click at [148, 156] on input "text" at bounding box center [257, 158] width 266 height 11
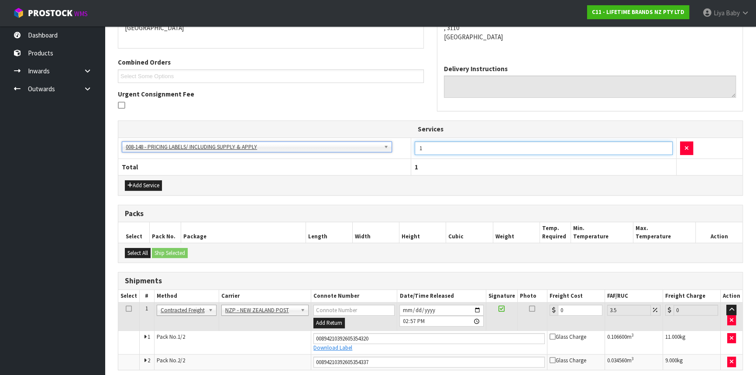
click at [454, 151] on input "1" at bounding box center [544, 148] width 258 height 14
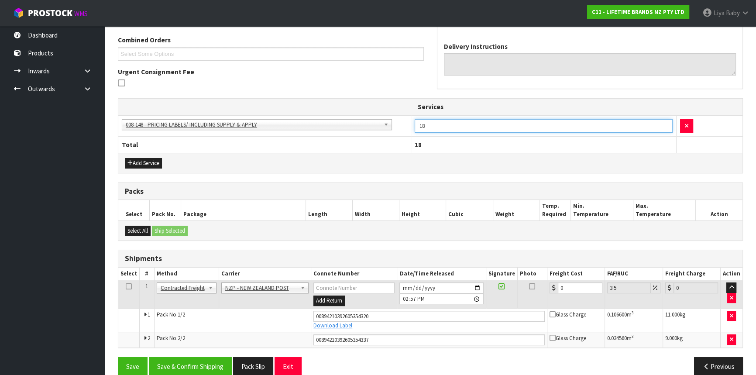
scroll to position [235, 0]
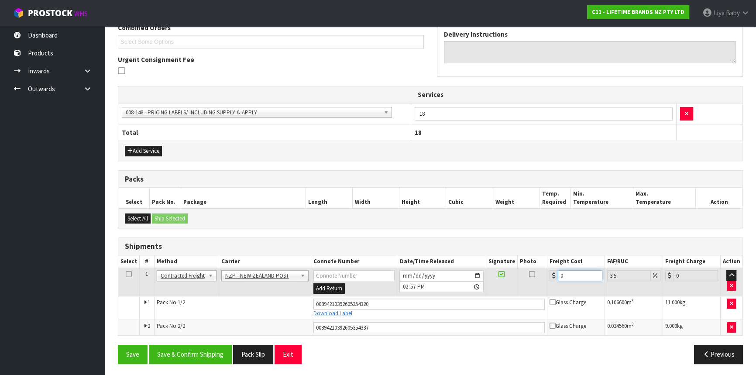
drag, startPoint x: 579, startPoint y: 273, endPoint x: 571, endPoint y: 269, distance: 9.8
click at [577, 270] on input "0" at bounding box center [580, 275] width 45 height 11
click at [208, 345] on button "Save & Confirm Shipping" at bounding box center [190, 354] width 83 height 19
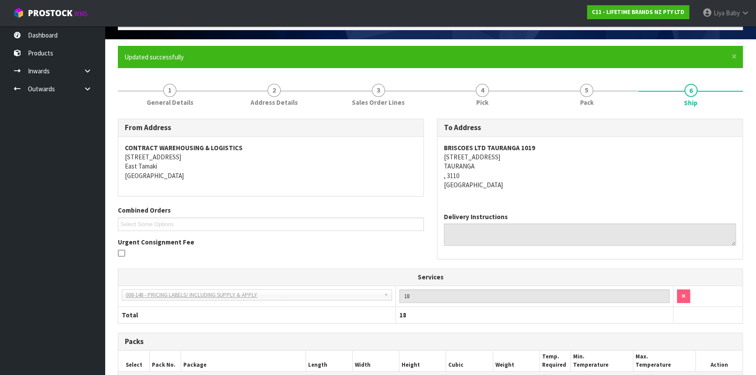
scroll to position [52, 0]
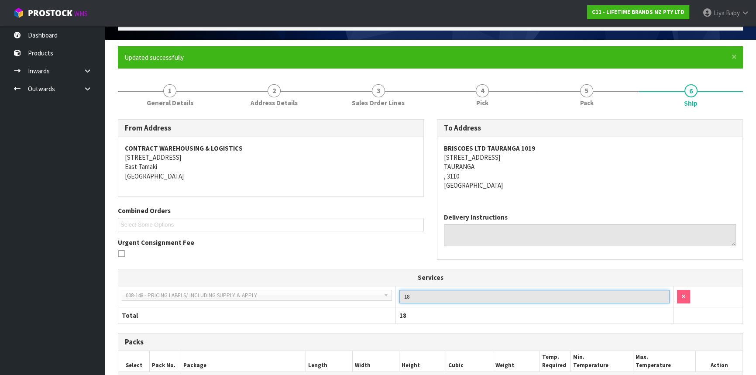
click at [539, 298] on input "18" at bounding box center [534, 297] width 270 height 14
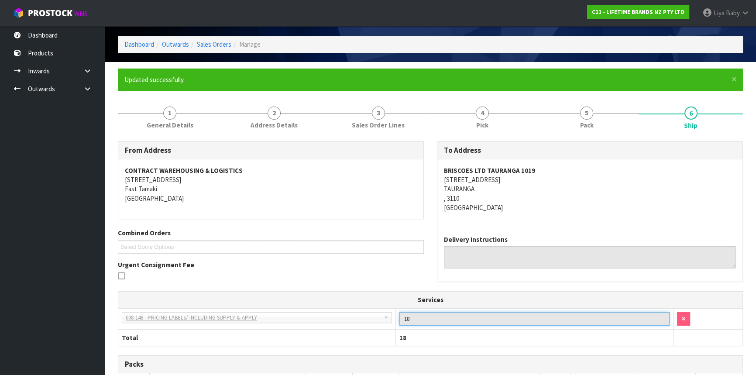
scroll to position [0, 0]
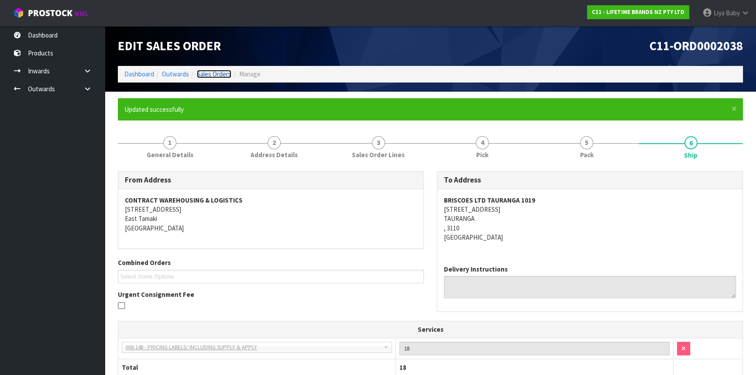
click at [216, 74] on link "Sales Orders" at bounding box center [214, 74] width 34 height 8
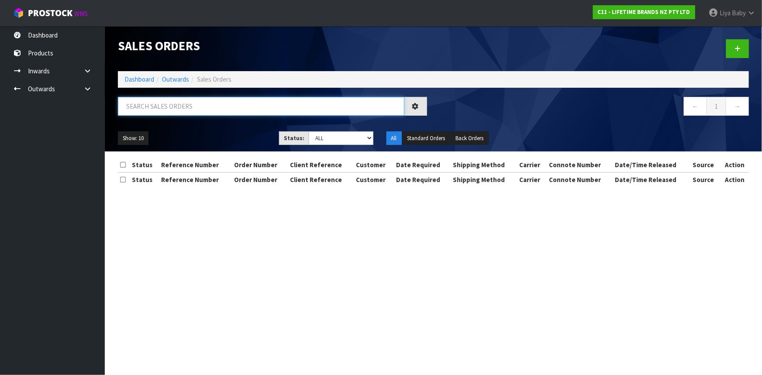
click at [162, 107] on input "text" at bounding box center [261, 106] width 286 height 19
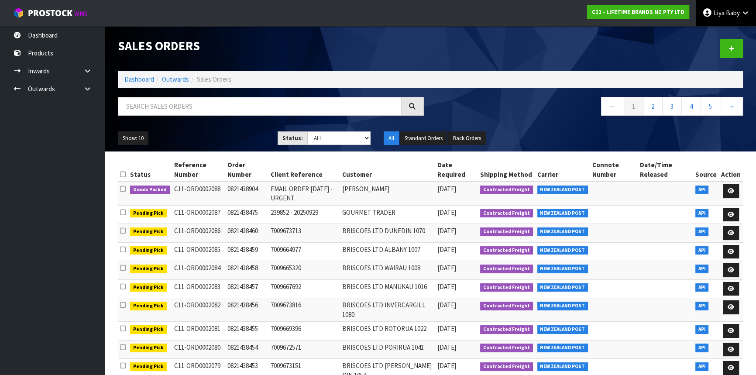
click at [737, 11] on span "Baby" at bounding box center [733, 13] width 14 height 8
click at [707, 38] on link "Logout" at bounding box center [721, 35] width 69 height 12
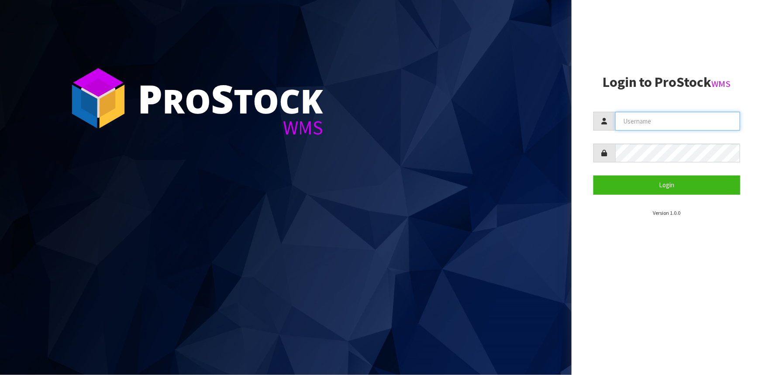
click at [668, 117] on input "text" at bounding box center [677, 121] width 125 height 19
type input "Hayrinna"
click at [593, 176] on button "Login" at bounding box center [666, 185] width 147 height 19
